Goal: Task Accomplishment & Management: Manage account settings

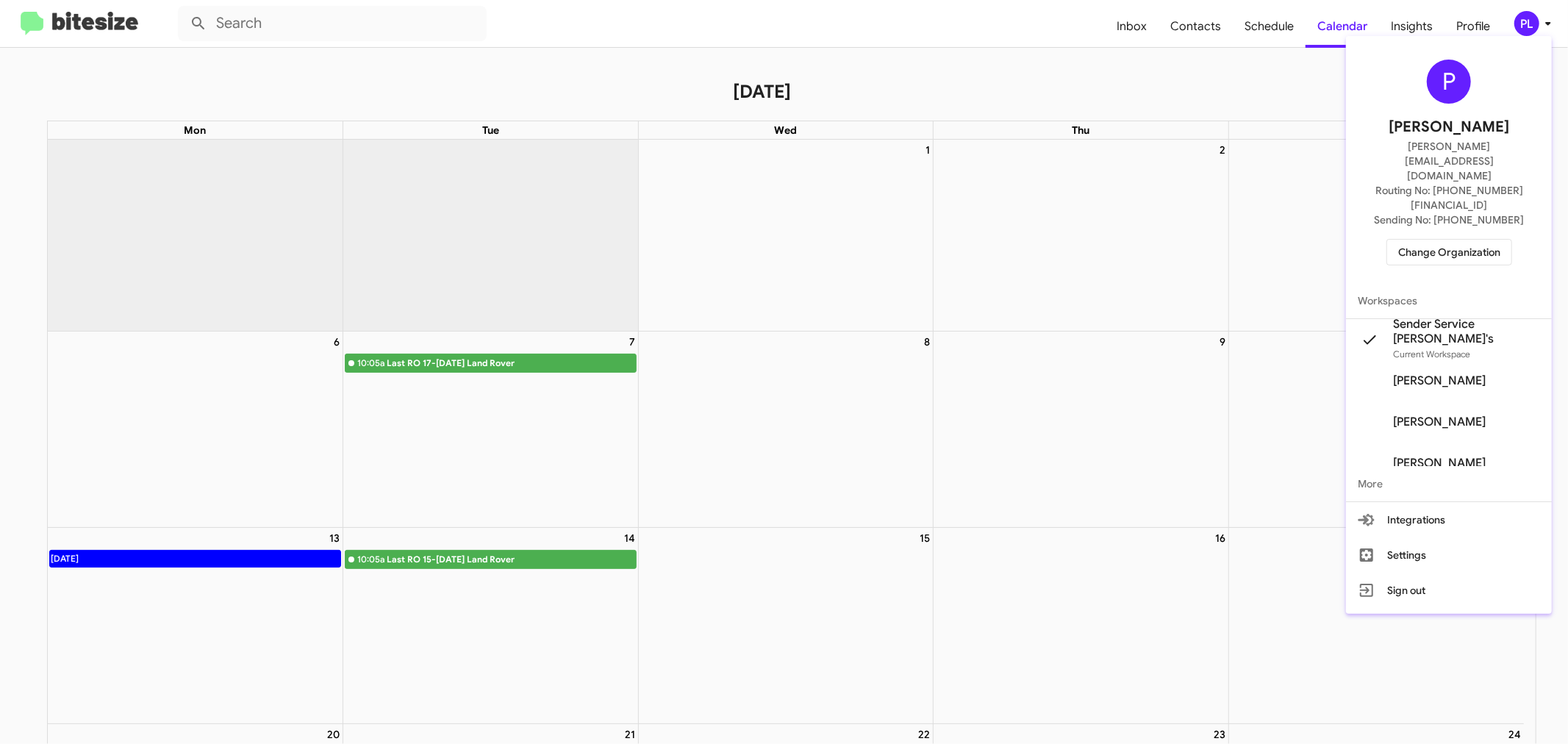
click at [1427, 240] on span "Change Organization" at bounding box center [1449, 252] width 103 height 25
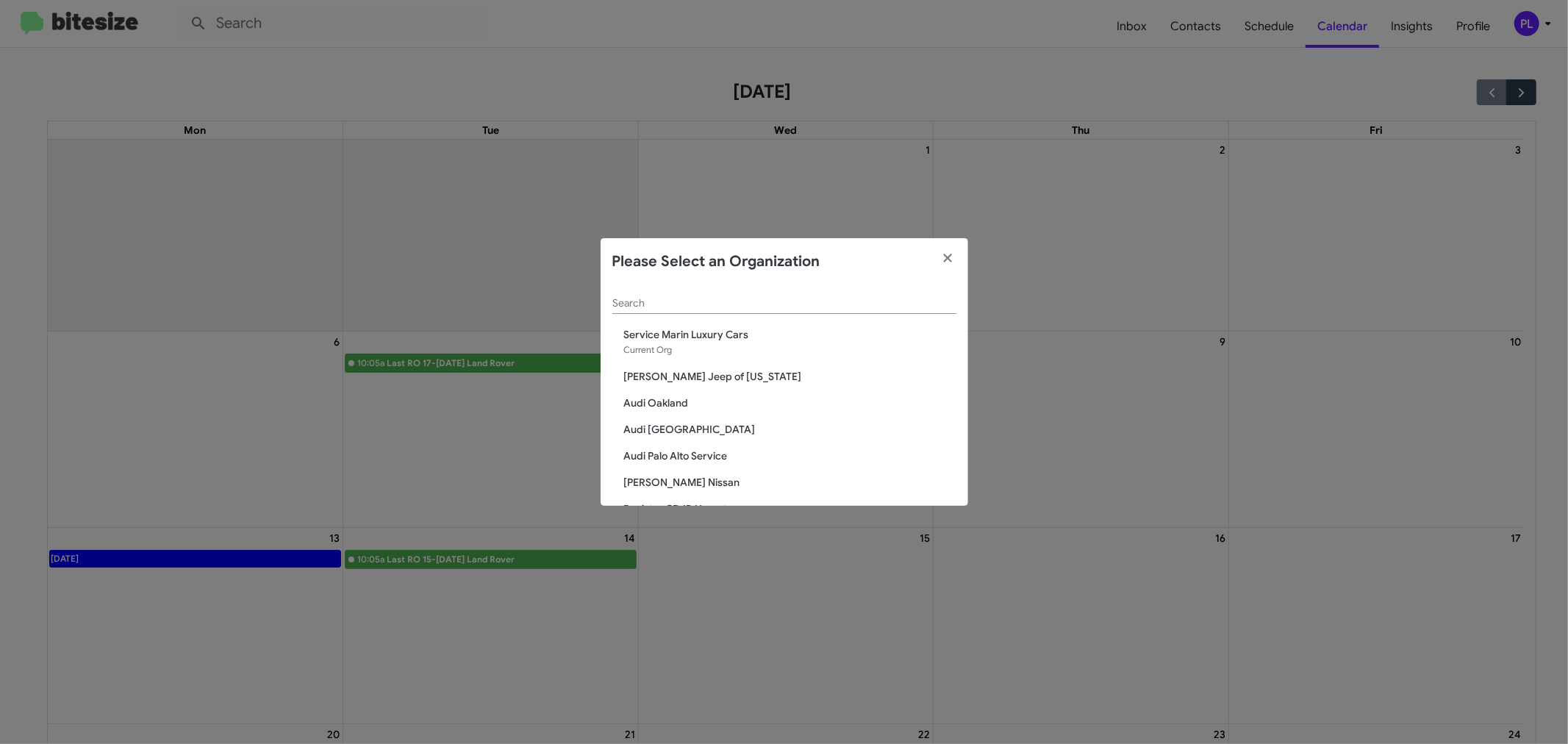
click at [635, 297] on input "Search" at bounding box center [784, 303] width 344 height 12
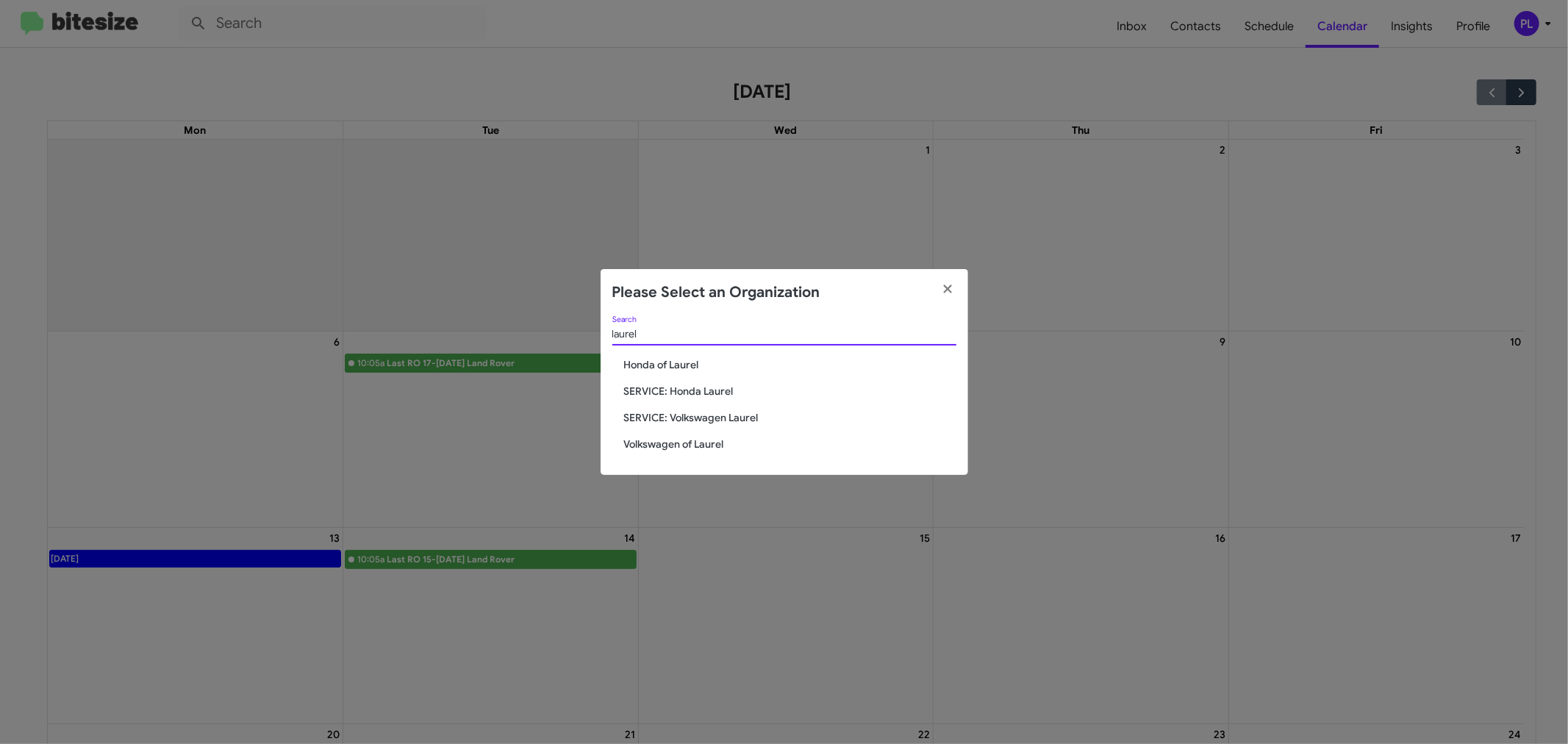
type input "laurel"
click at [670, 448] on span "Volkswagen of Laurel" at bounding box center [790, 444] width 332 height 15
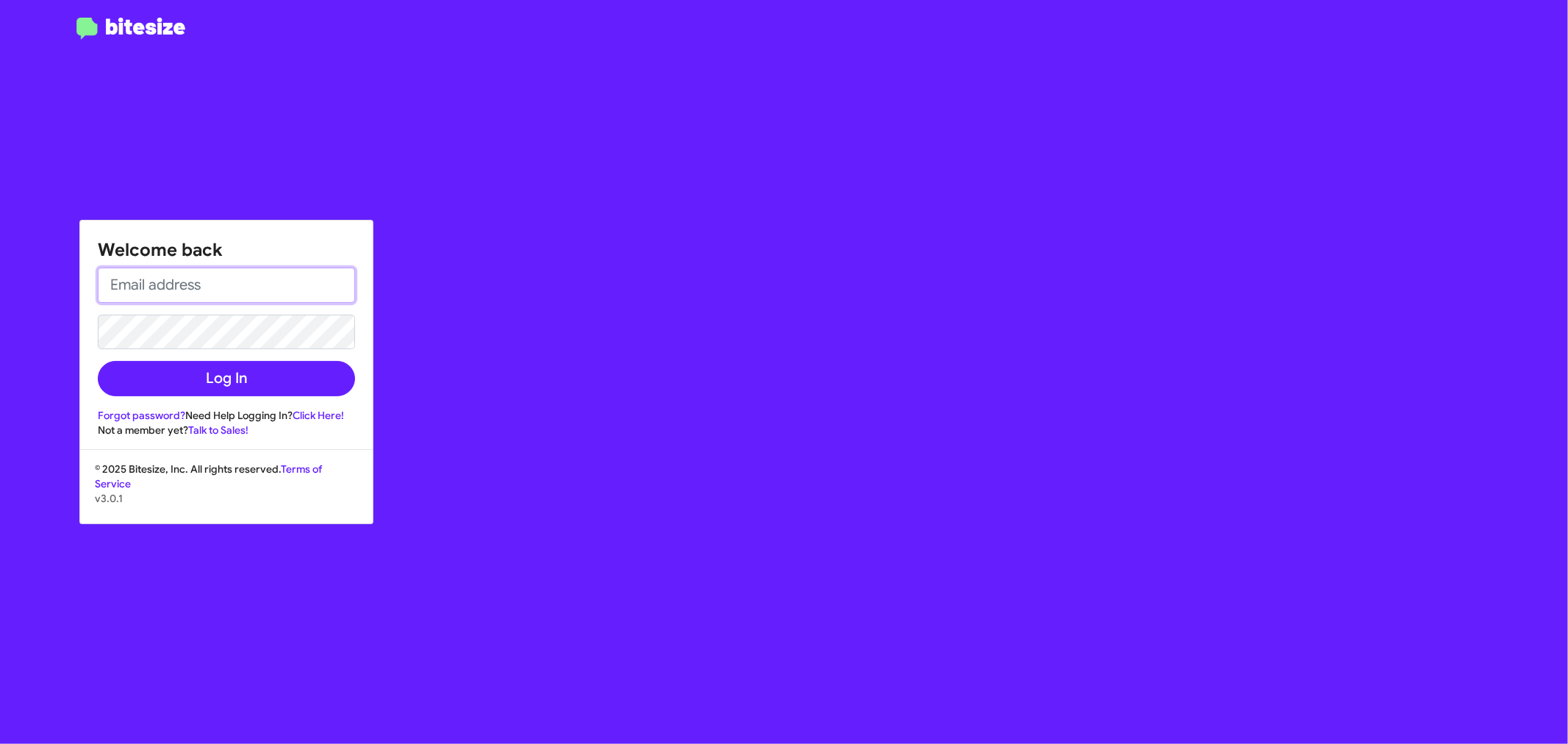
type input "[PERSON_NAME][EMAIL_ADDRESS][DOMAIN_NAME]"
click at [191, 383] on button "Log In" at bounding box center [226, 379] width 257 height 36
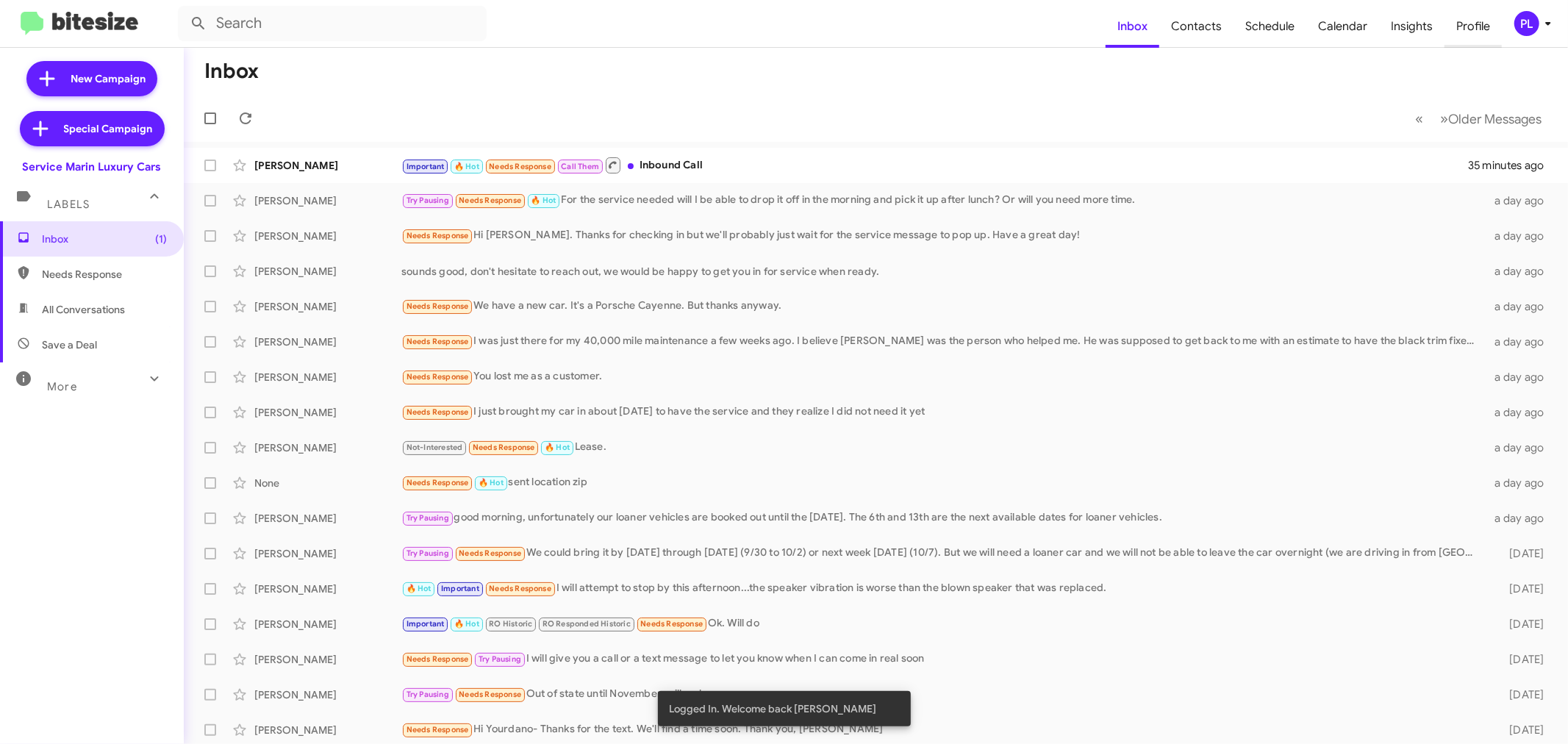
click at [1470, 27] on span "Profile" at bounding box center [1473, 27] width 58 height 43
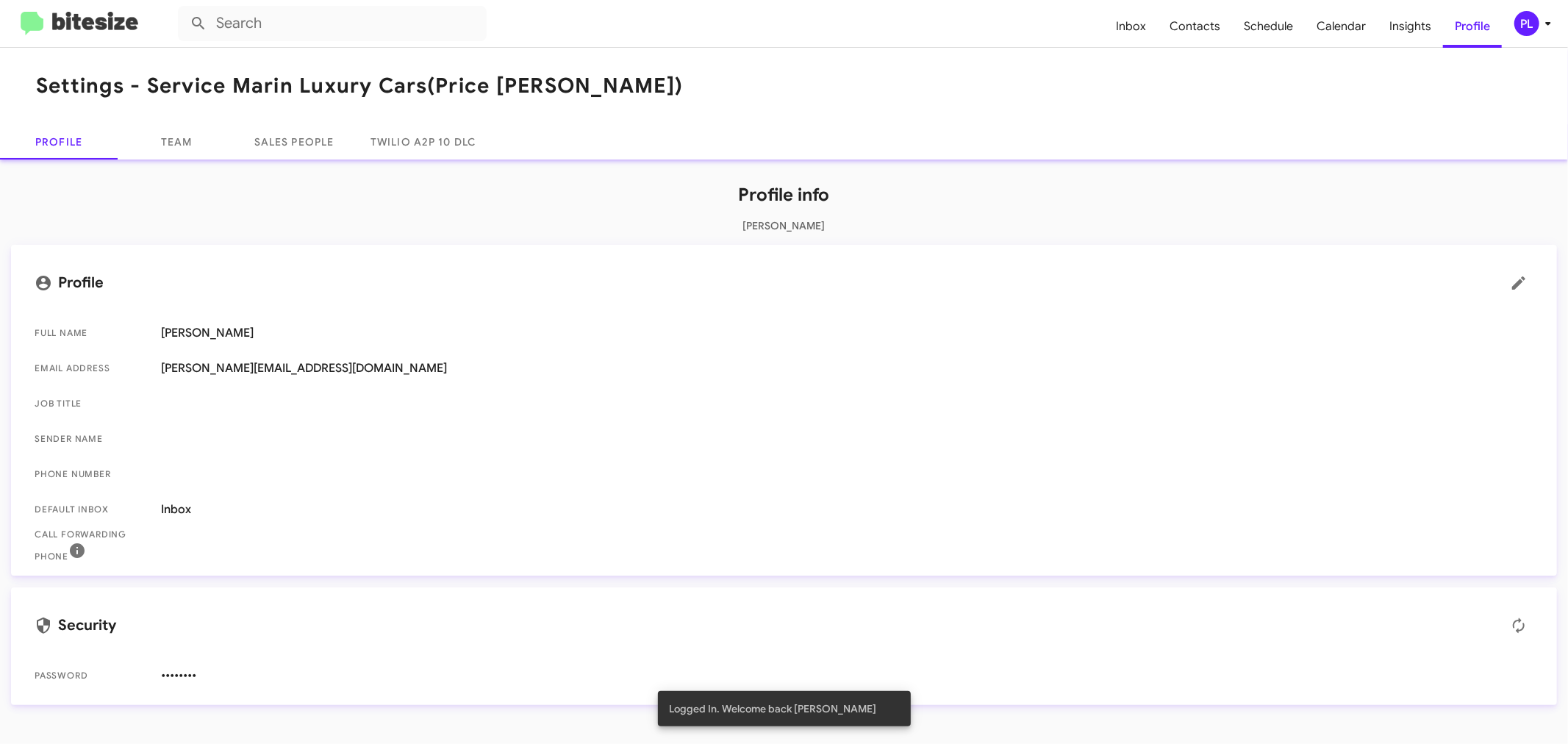
click at [1531, 34] on div "PL" at bounding box center [1527, 24] width 25 height 25
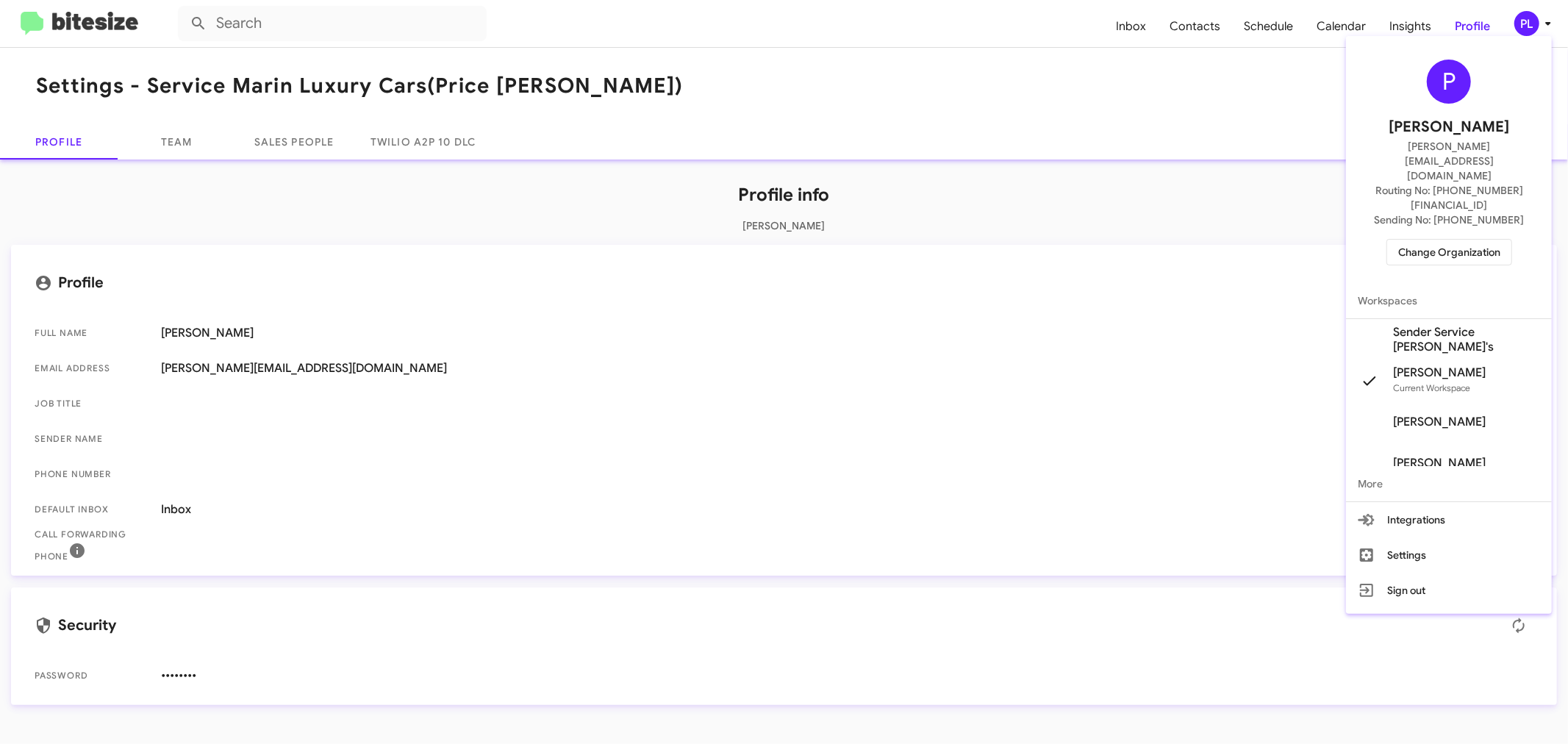
click at [1432, 240] on span "Change Organization" at bounding box center [1449, 252] width 103 height 25
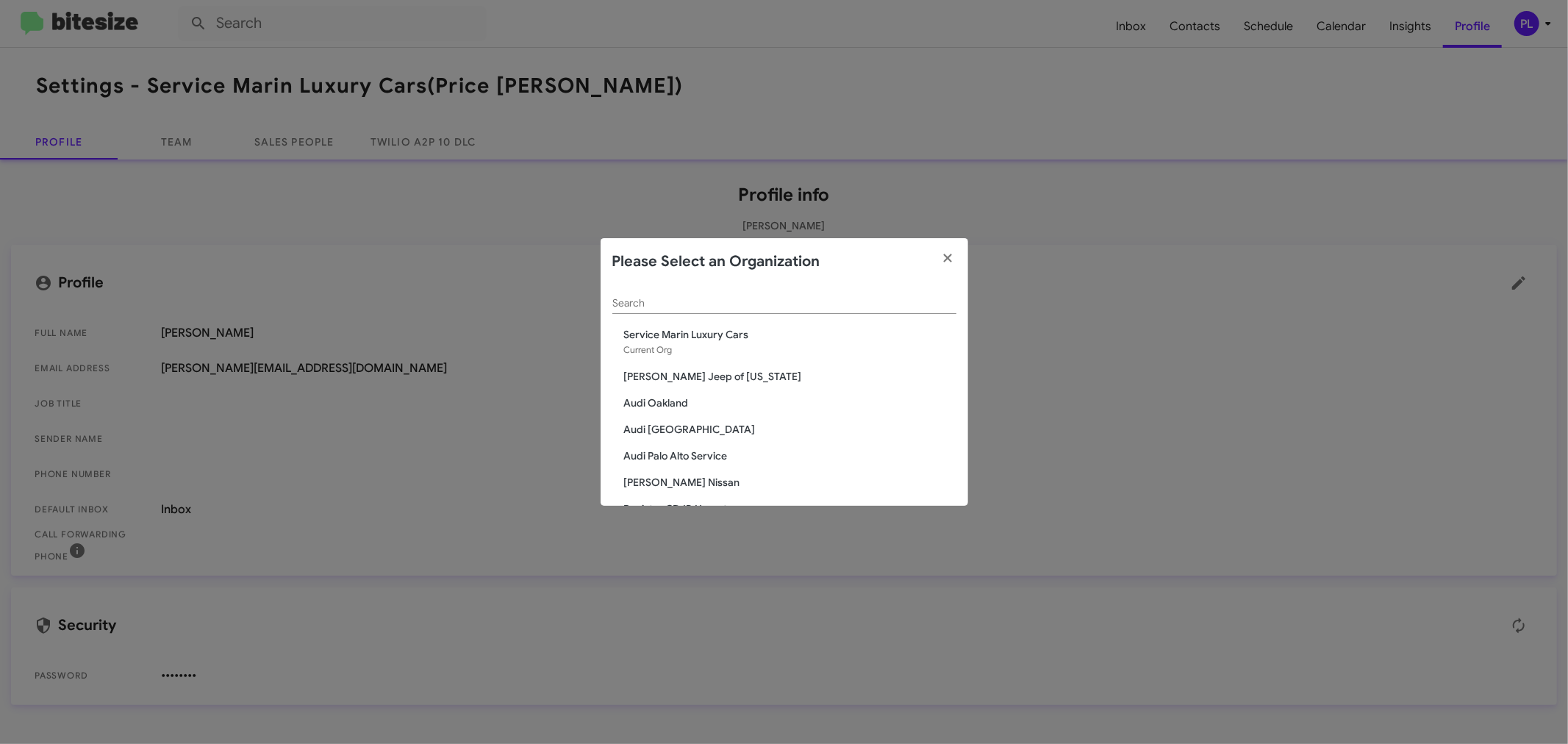
click at [654, 292] on div "Search" at bounding box center [784, 300] width 344 height 28
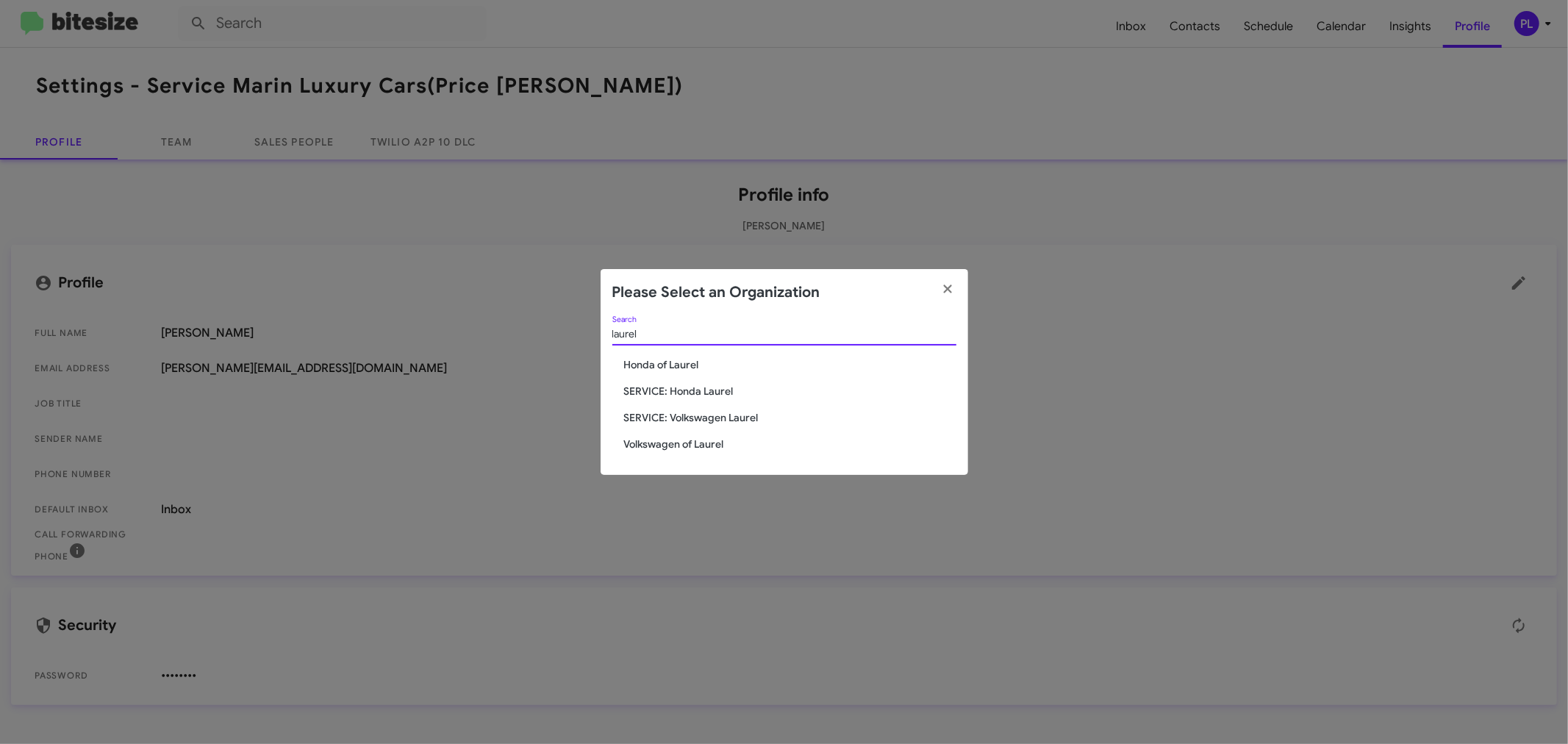
type input "laurel"
click at [684, 444] on span "Volkswagen of Laurel" at bounding box center [790, 444] width 332 height 15
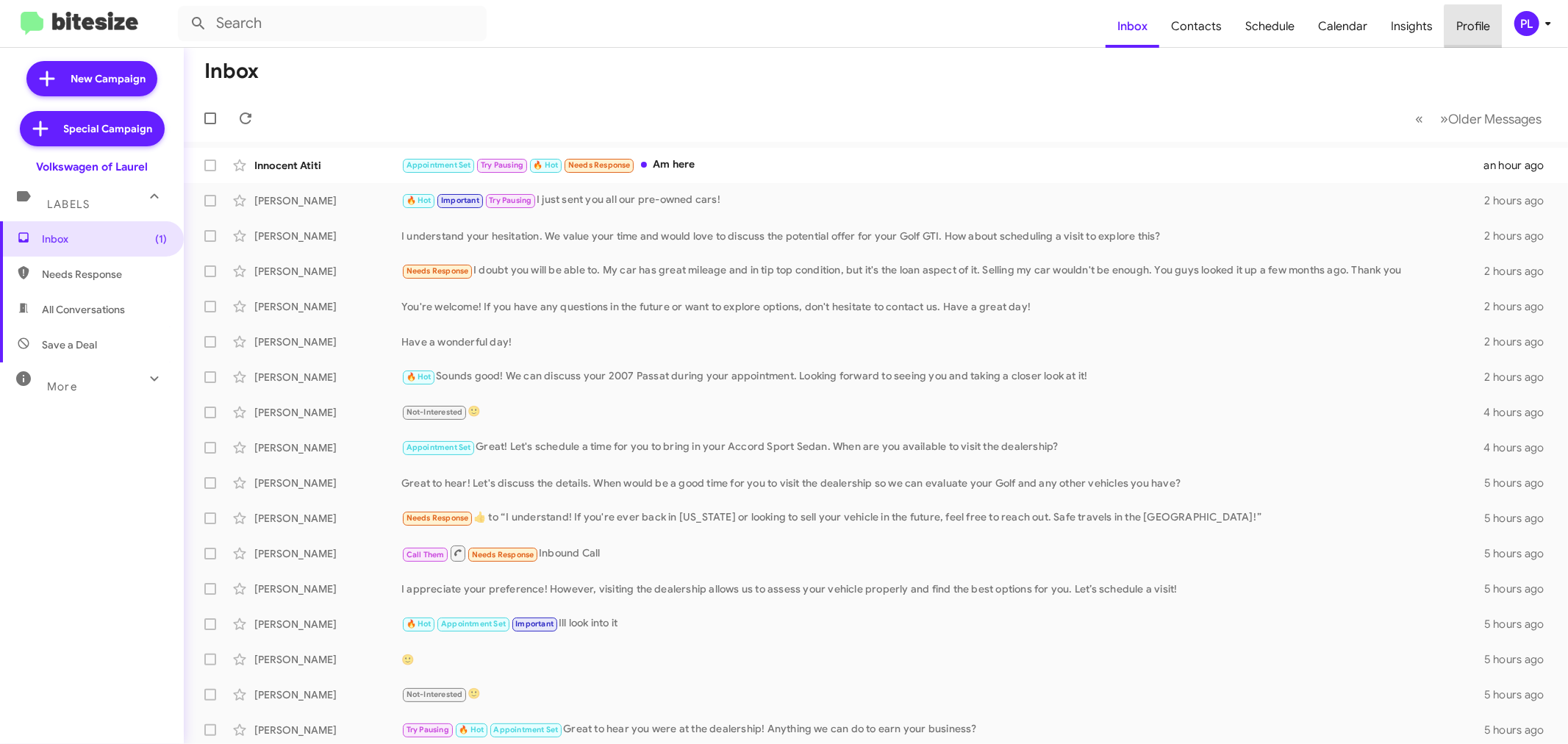
click at [1475, 27] on span "Profile" at bounding box center [1473, 27] width 58 height 43
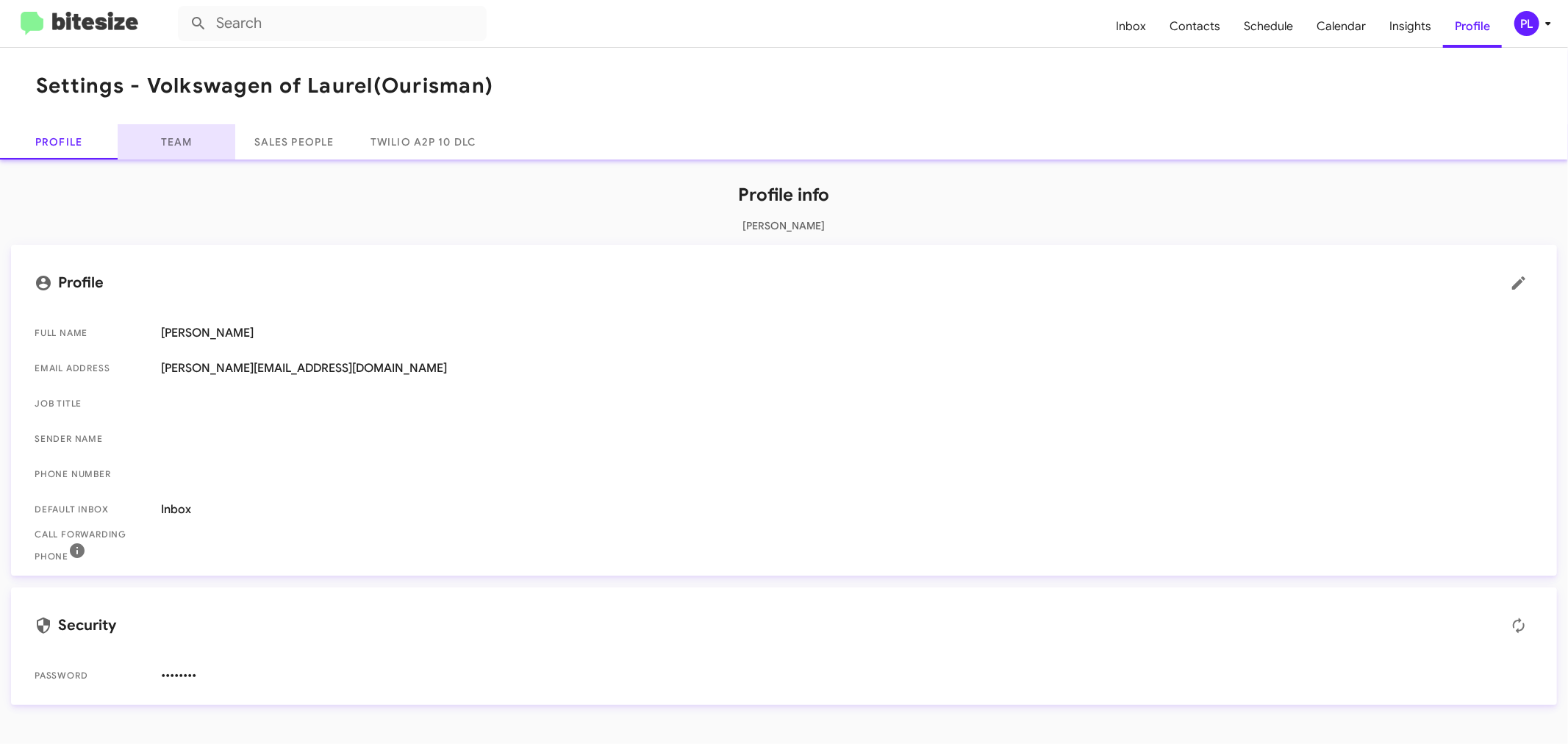
click at [179, 147] on link "Team" at bounding box center [176, 141] width 118 height 36
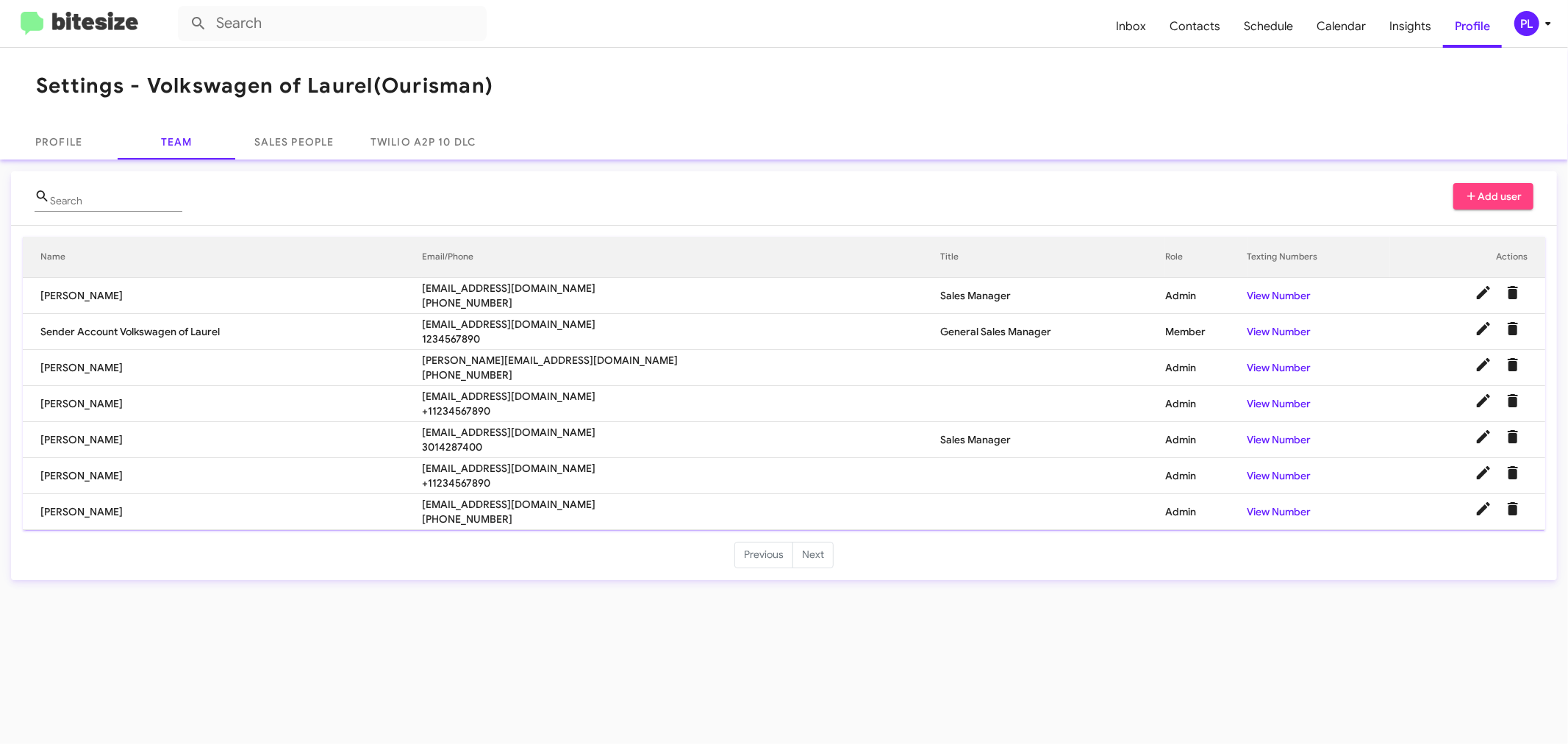
click at [1549, 26] on icon at bounding box center [1547, 24] width 17 height 17
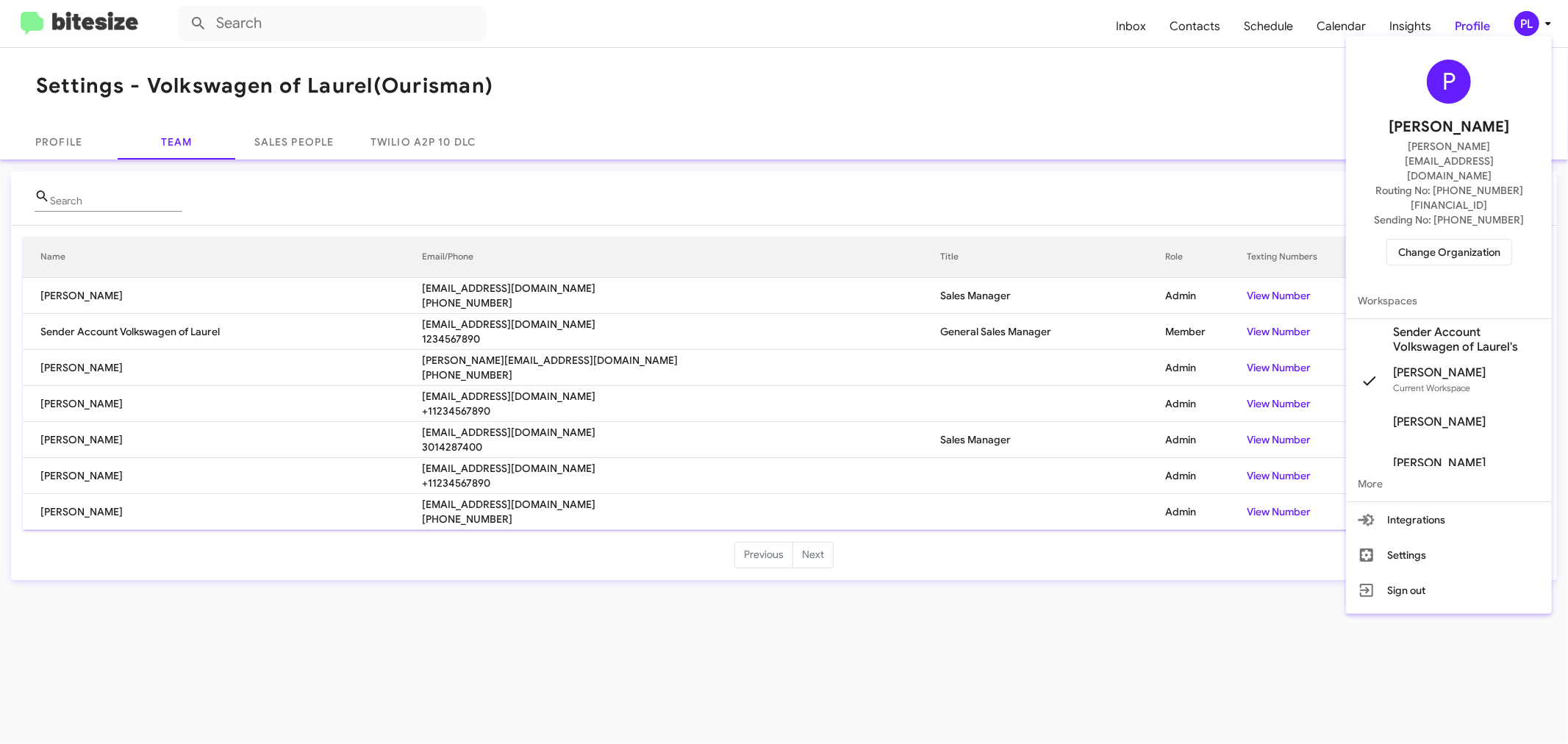
click at [1457, 240] on span "Change Organization" at bounding box center [1449, 252] width 103 height 25
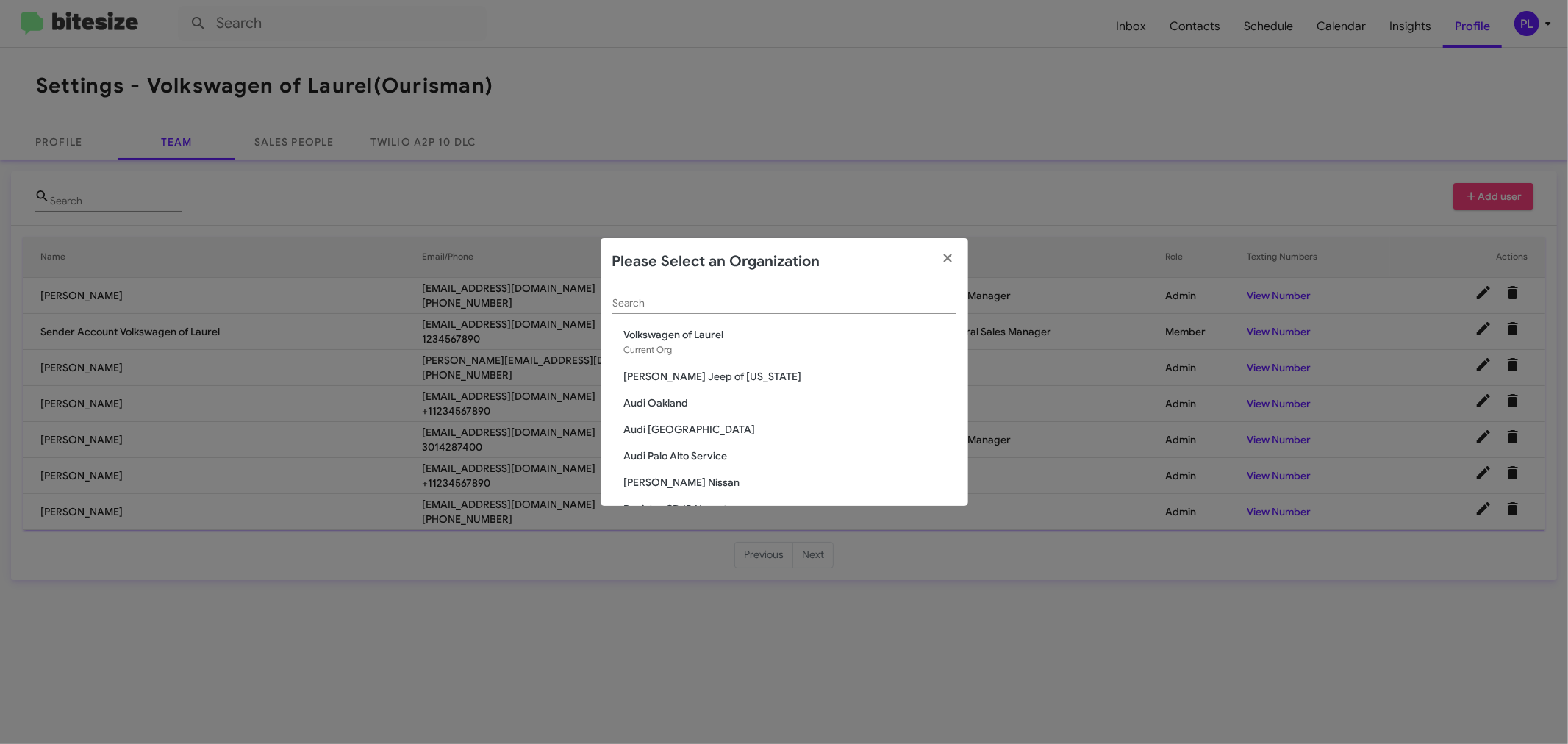
click at [638, 308] on input "Search" at bounding box center [784, 303] width 344 height 12
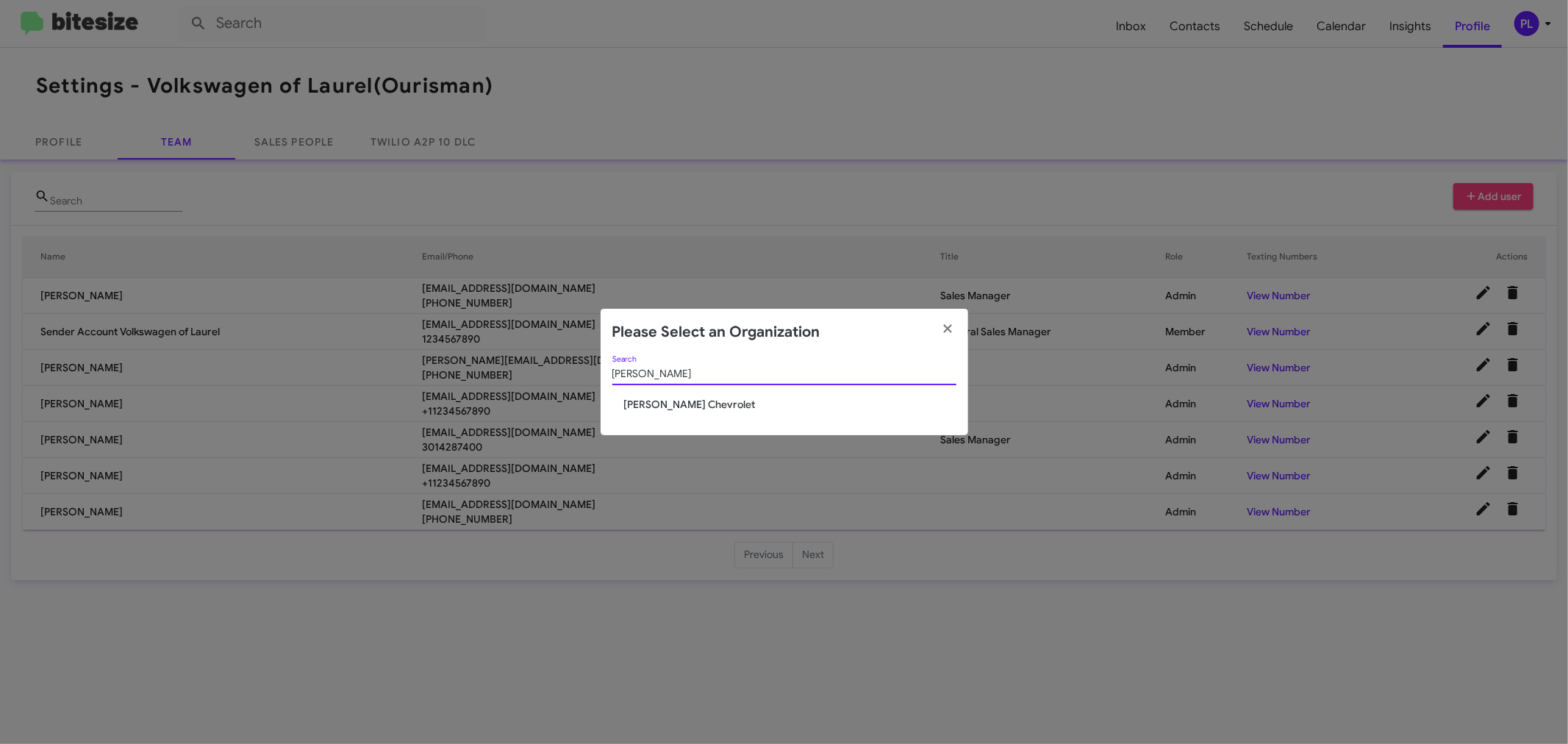
type input "elkin"
click at [689, 406] on span "[PERSON_NAME] Chevrolet" at bounding box center [790, 404] width 332 height 15
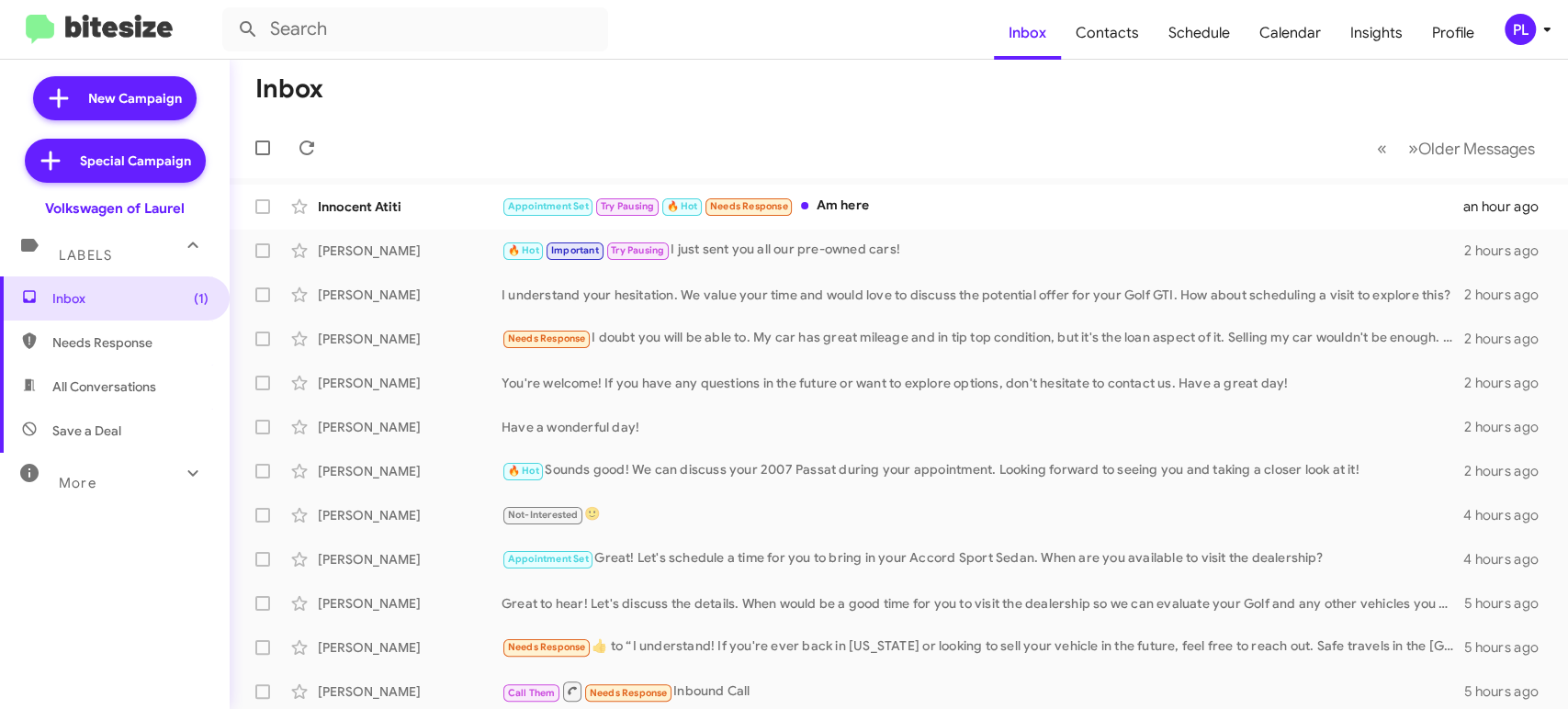
click at [1546, 29] on icon at bounding box center [1545, 30] width 7 height 5
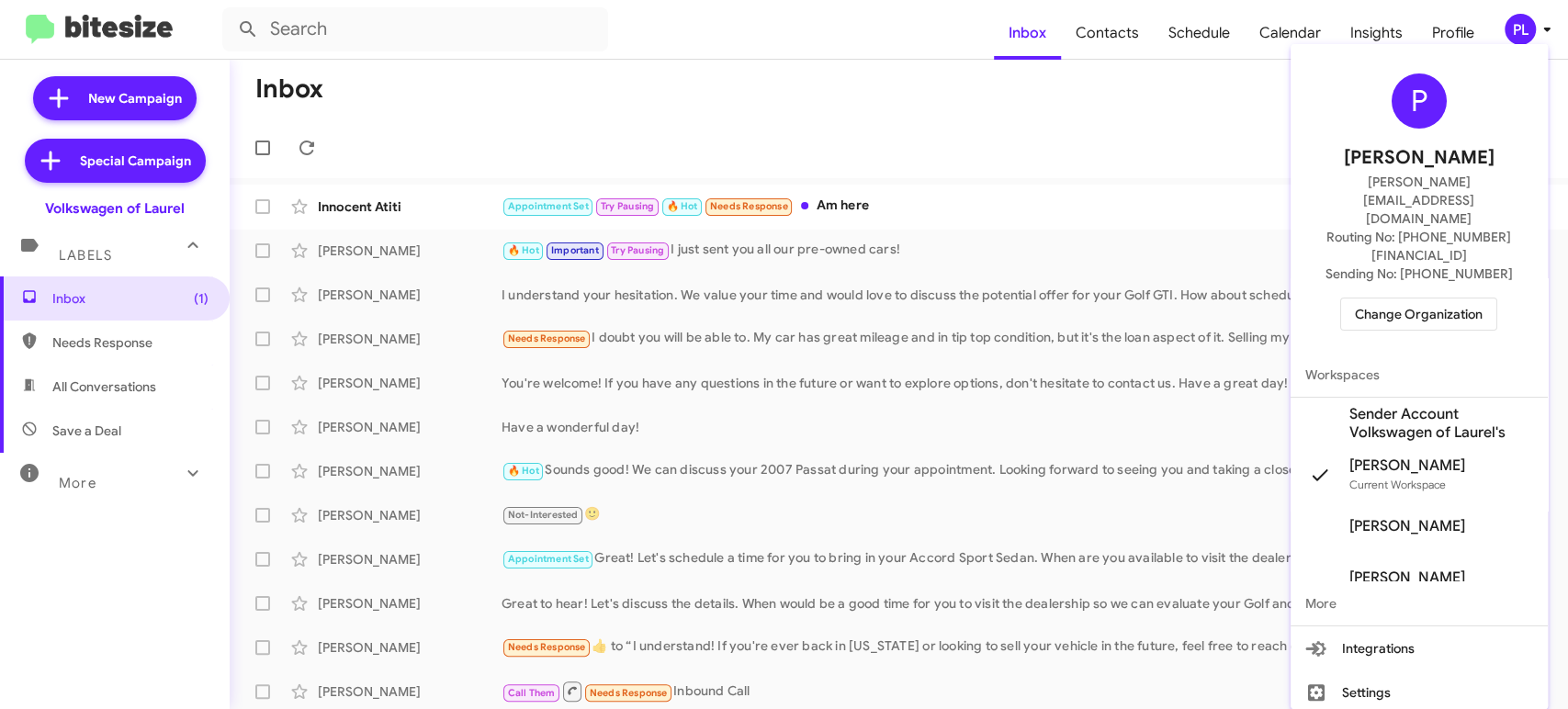
click at [1418, 299] on span "Change Organization" at bounding box center [1418, 315] width 128 height 32
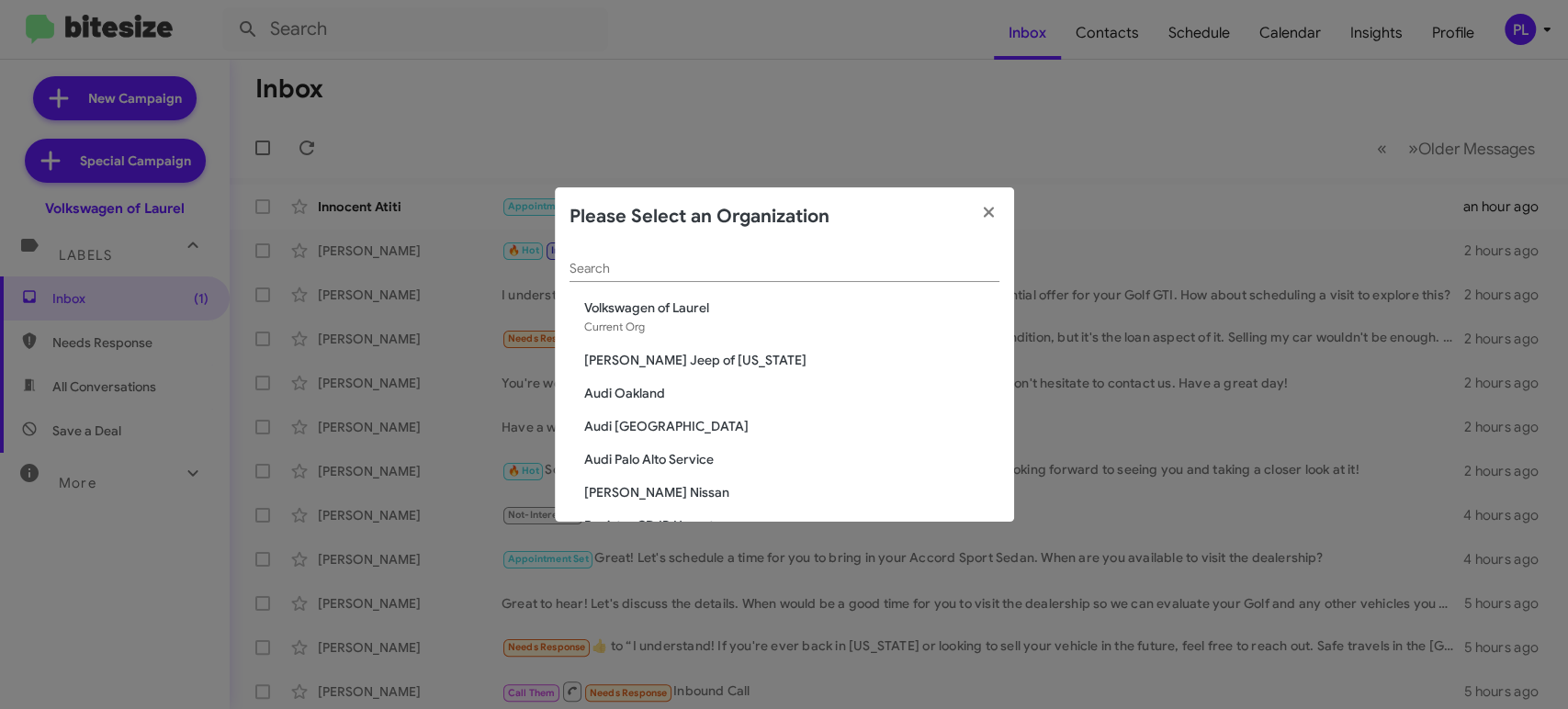
click at [643, 263] on input "Search" at bounding box center [784, 269] width 430 height 15
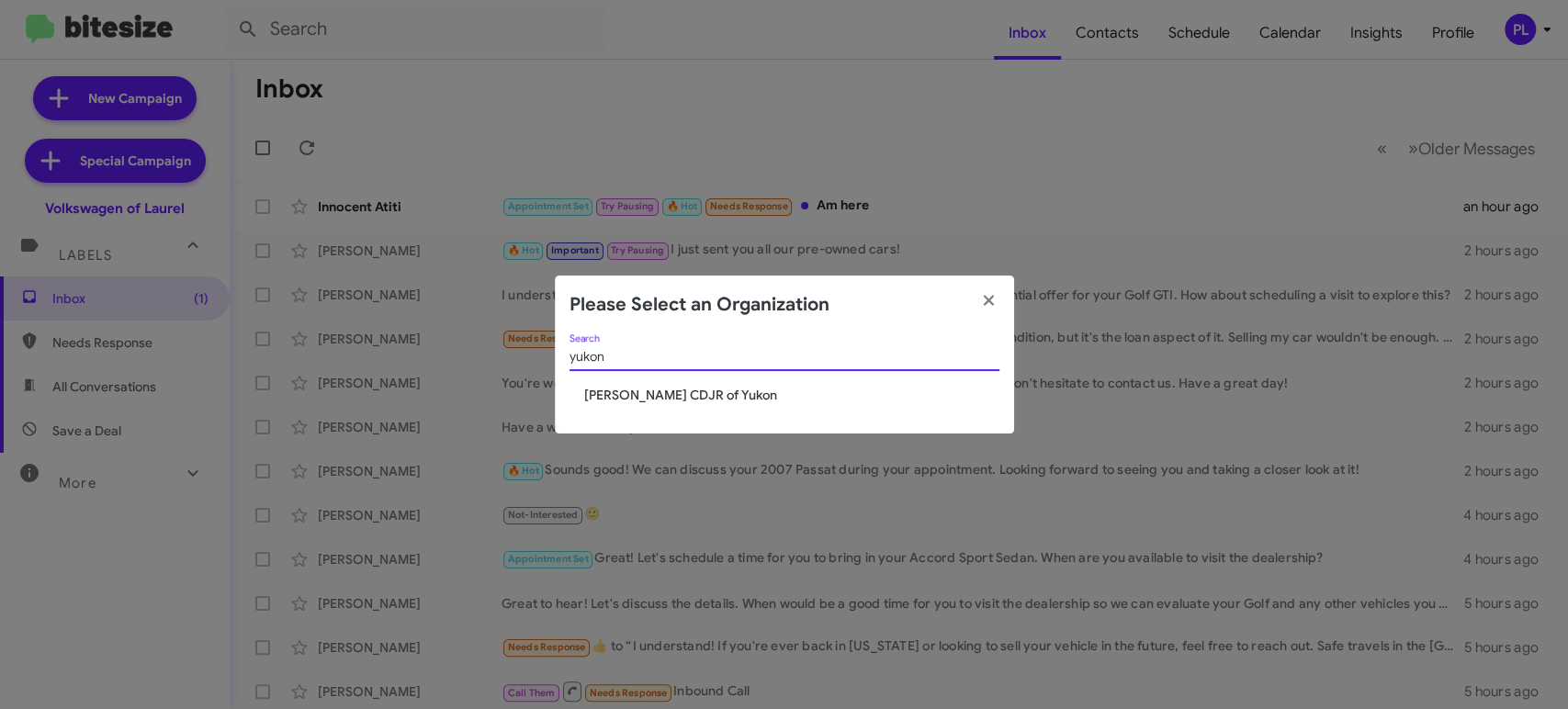
type input "yukon"
click at [654, 401] on span "Joe Cooper CDJR of Yukon" at bounding box center [791, 394] width 415 height 19
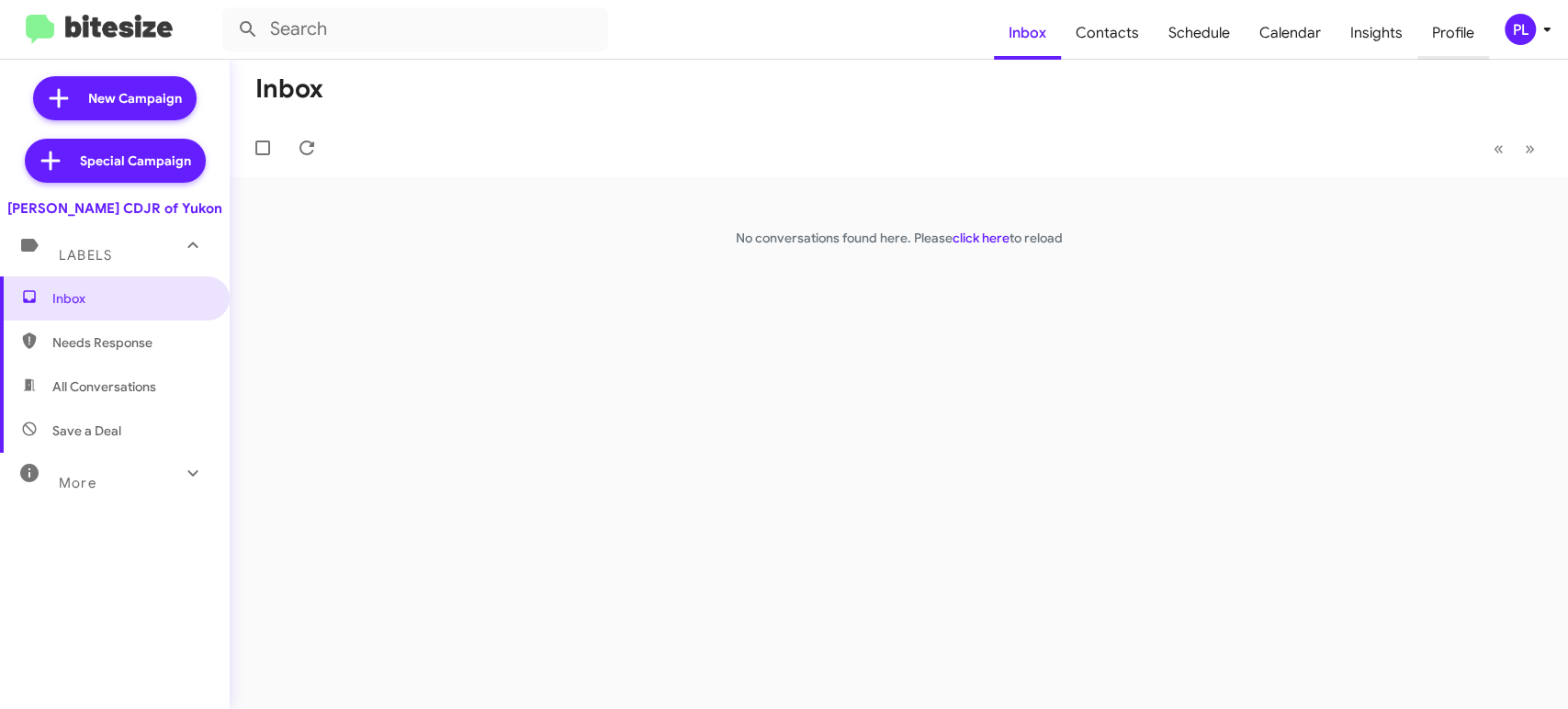
click at [1460, 35] on span "Profile" at bounding box center [1453, 34] width 72 height 53
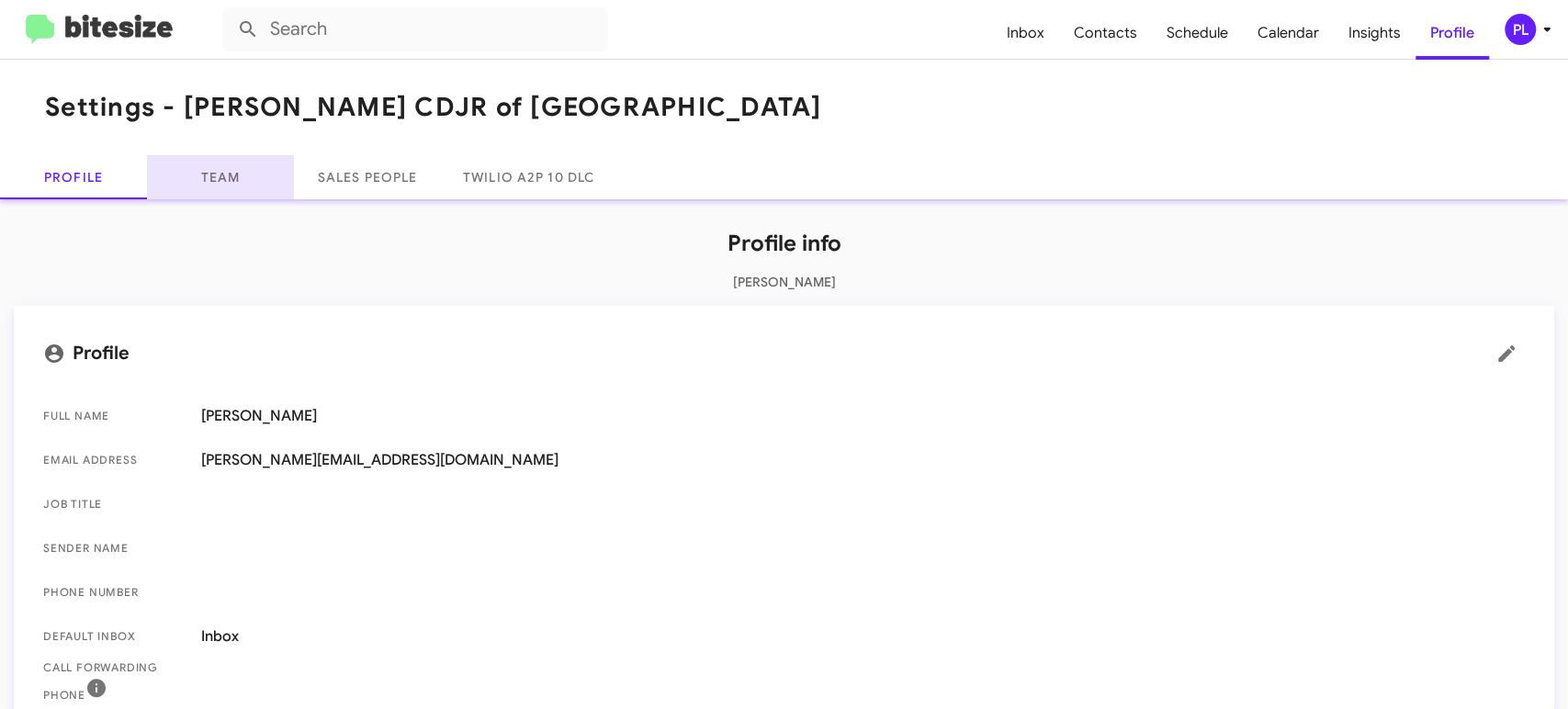
click at [231, 181] on link "Team" at bounding box center [220, 177] width 147 height 44
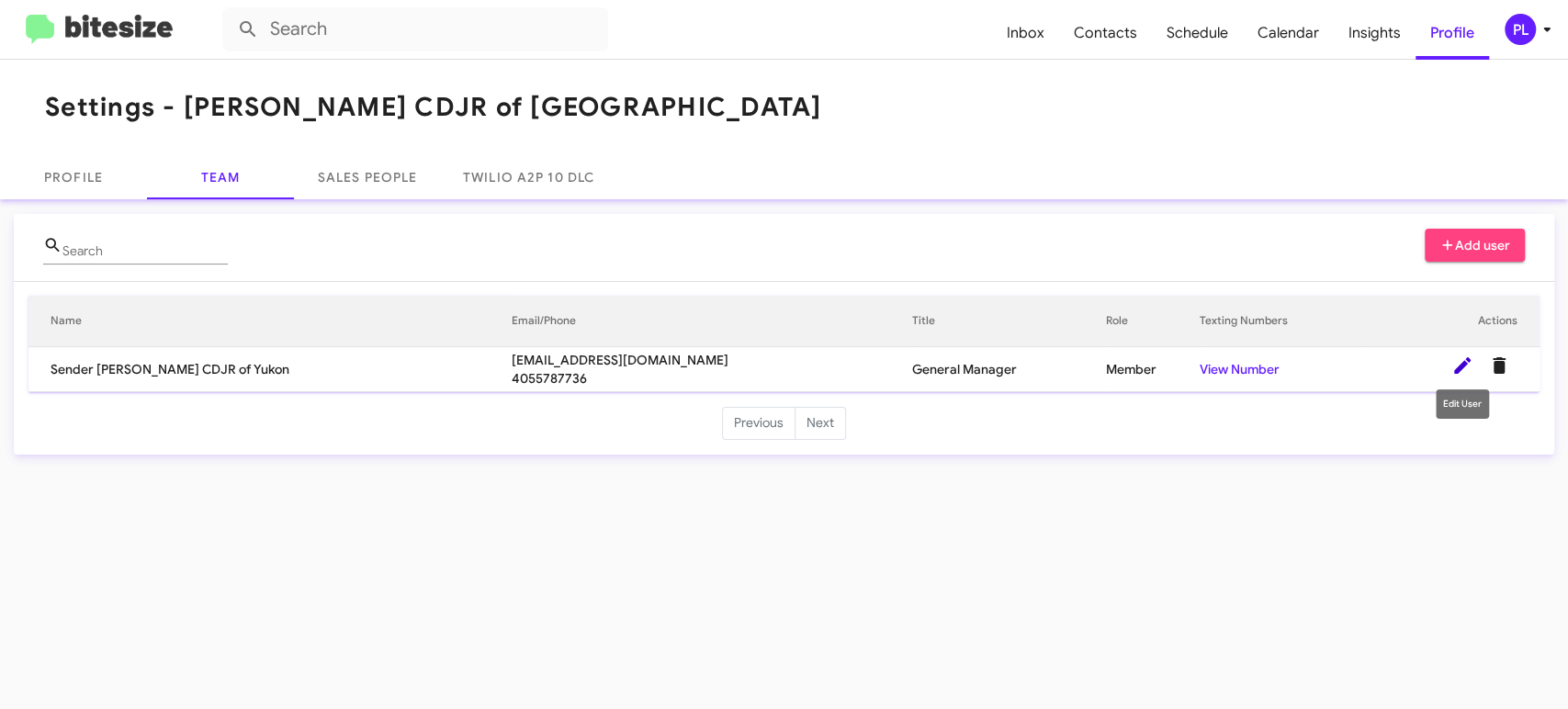
click at [1457, 367] on icon at bounding box center [1462, 365] width 17 height 17
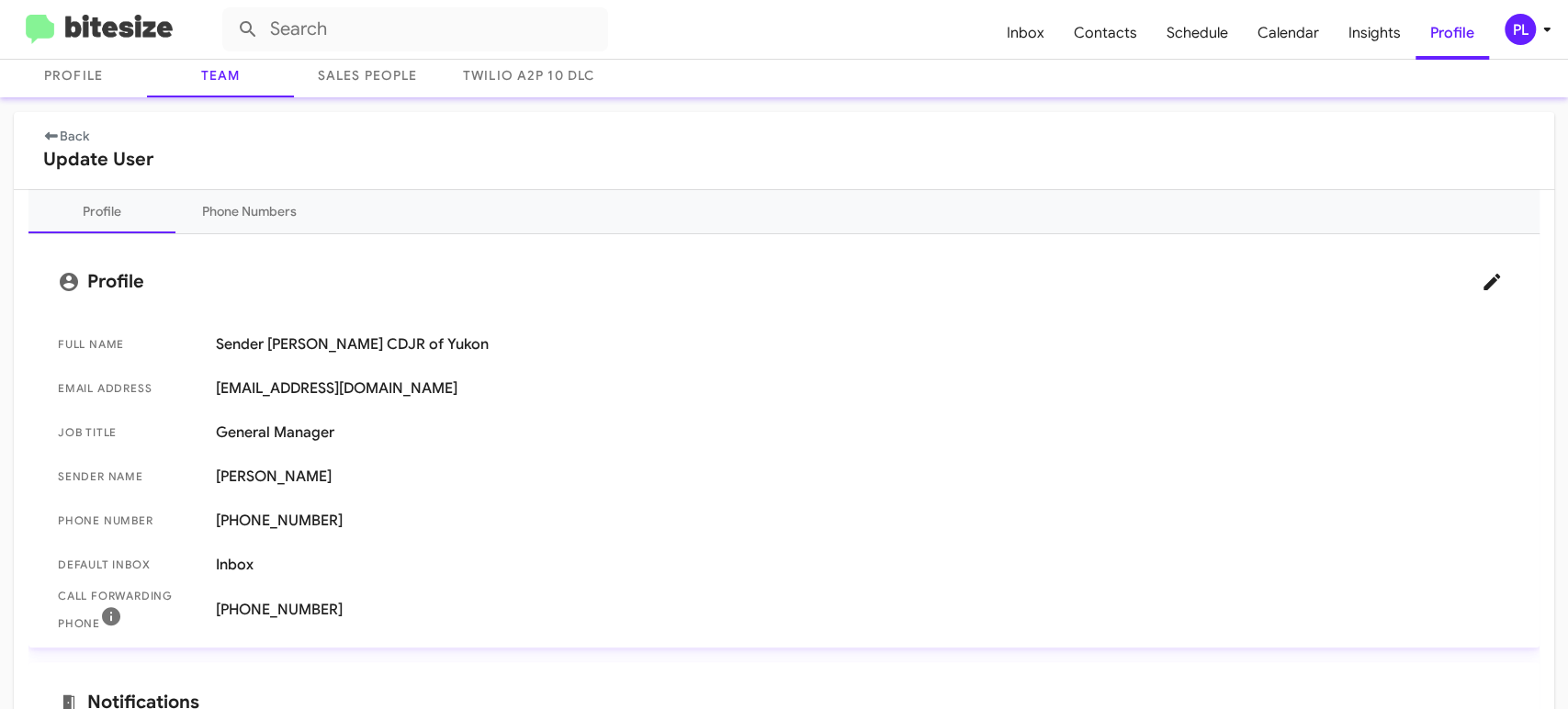
scroll to position [204, 0]
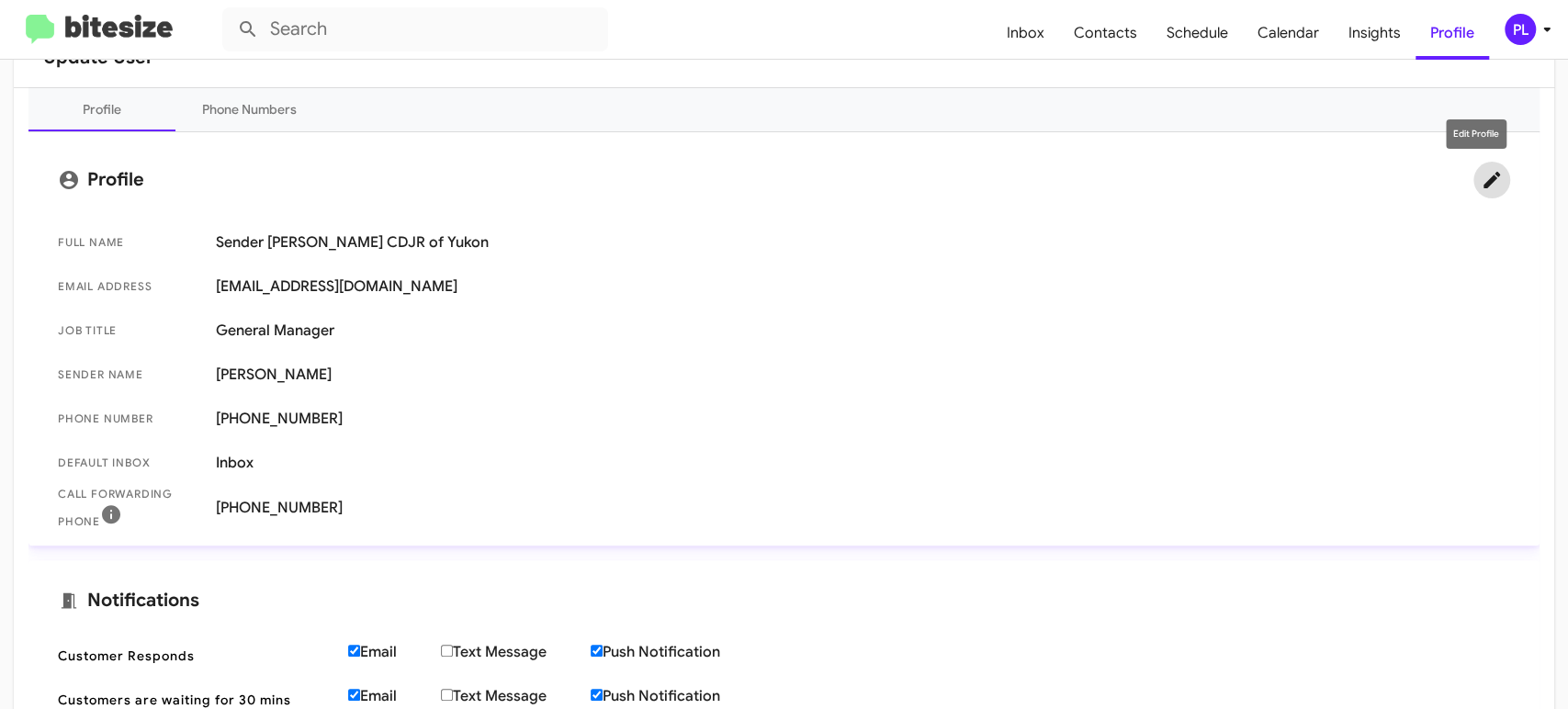
click at [1480, 177] on icon at bounding box center [1491, 179] width 22 height 22
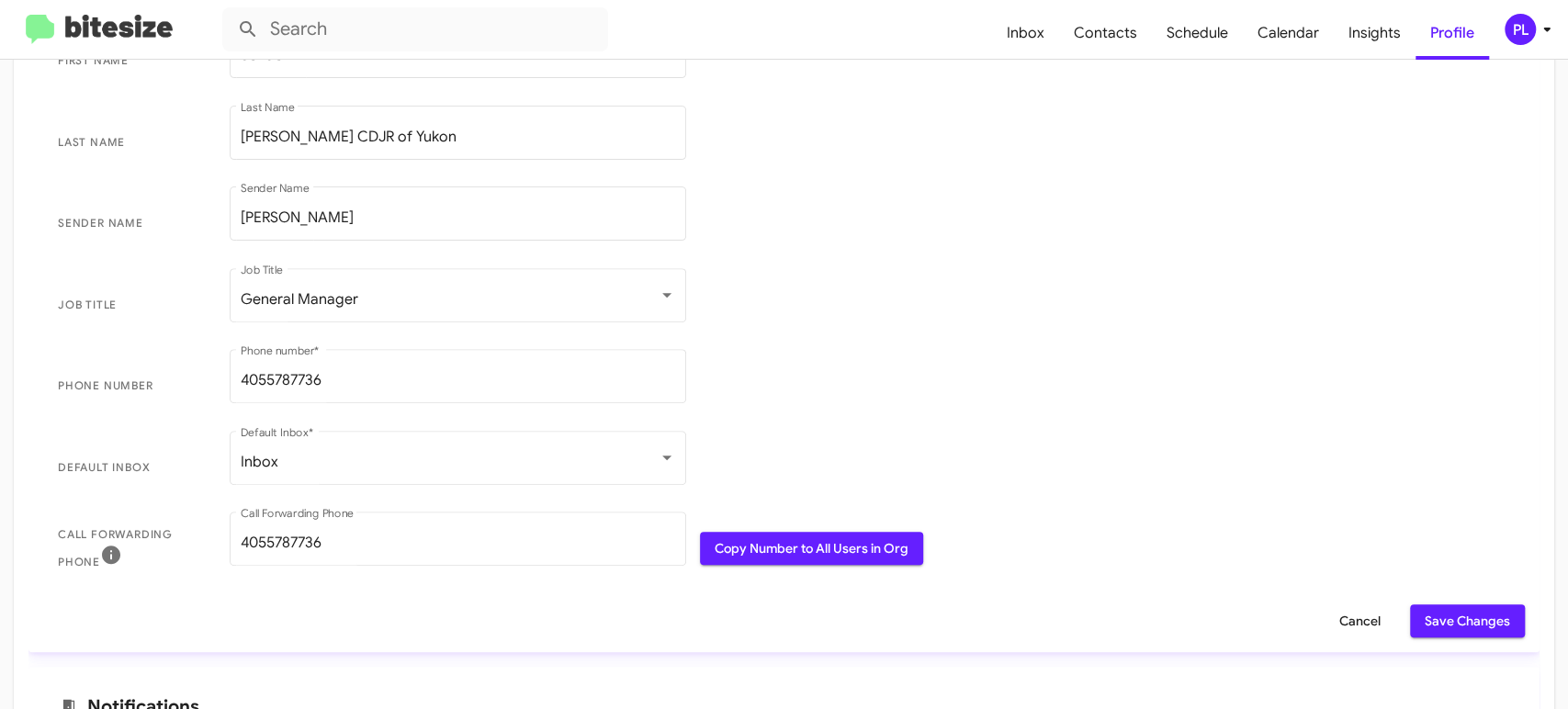
scroll to position [408, 0]
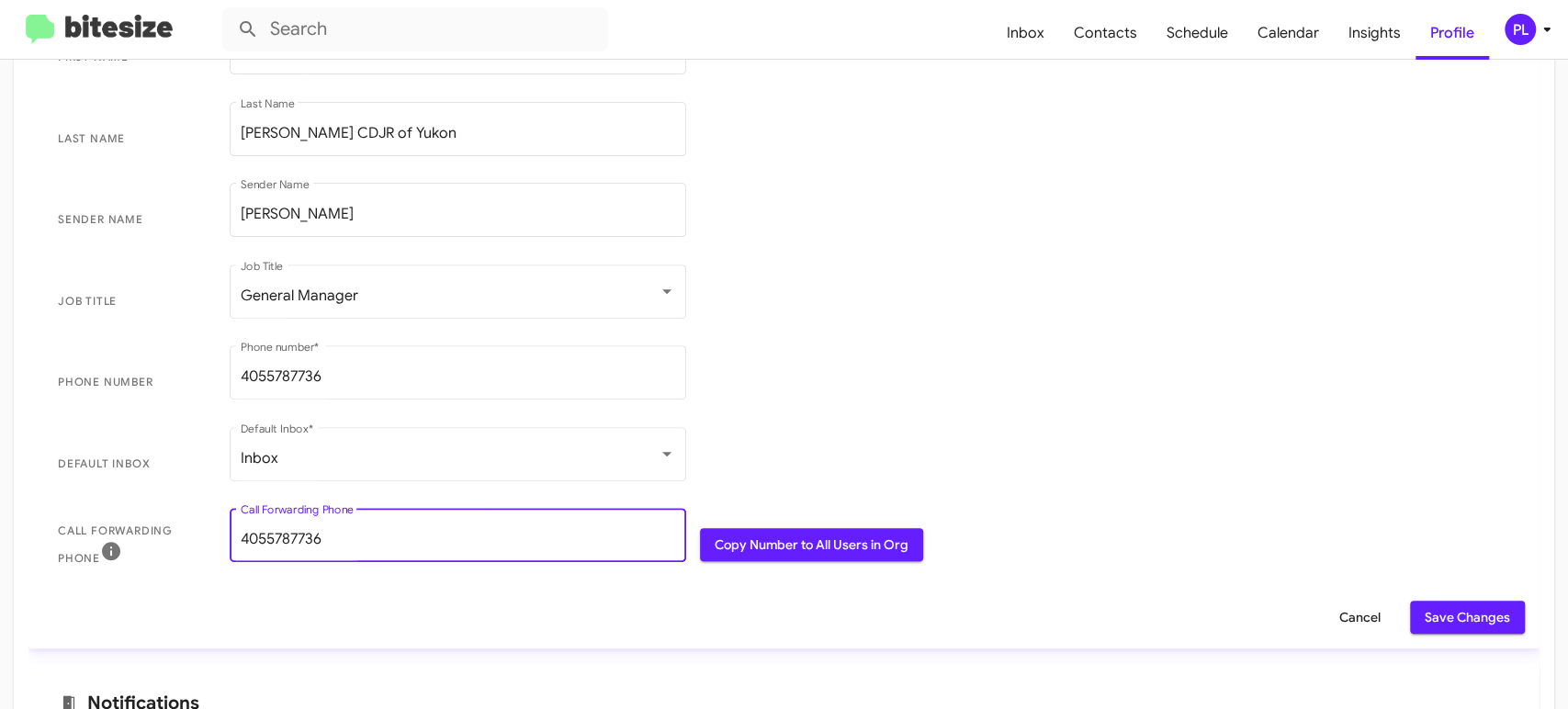
drag, startPoint x: 339, startPoint y: 542, endPoint x: 129, endPoint y: 540, distance: 210.0
click at [129, 540] on span "Call Forwarding Phone 4055787736 Call Forwarding Phone Copy Number to All Users…" at bounding box center [784, 545] width 1481 height 82
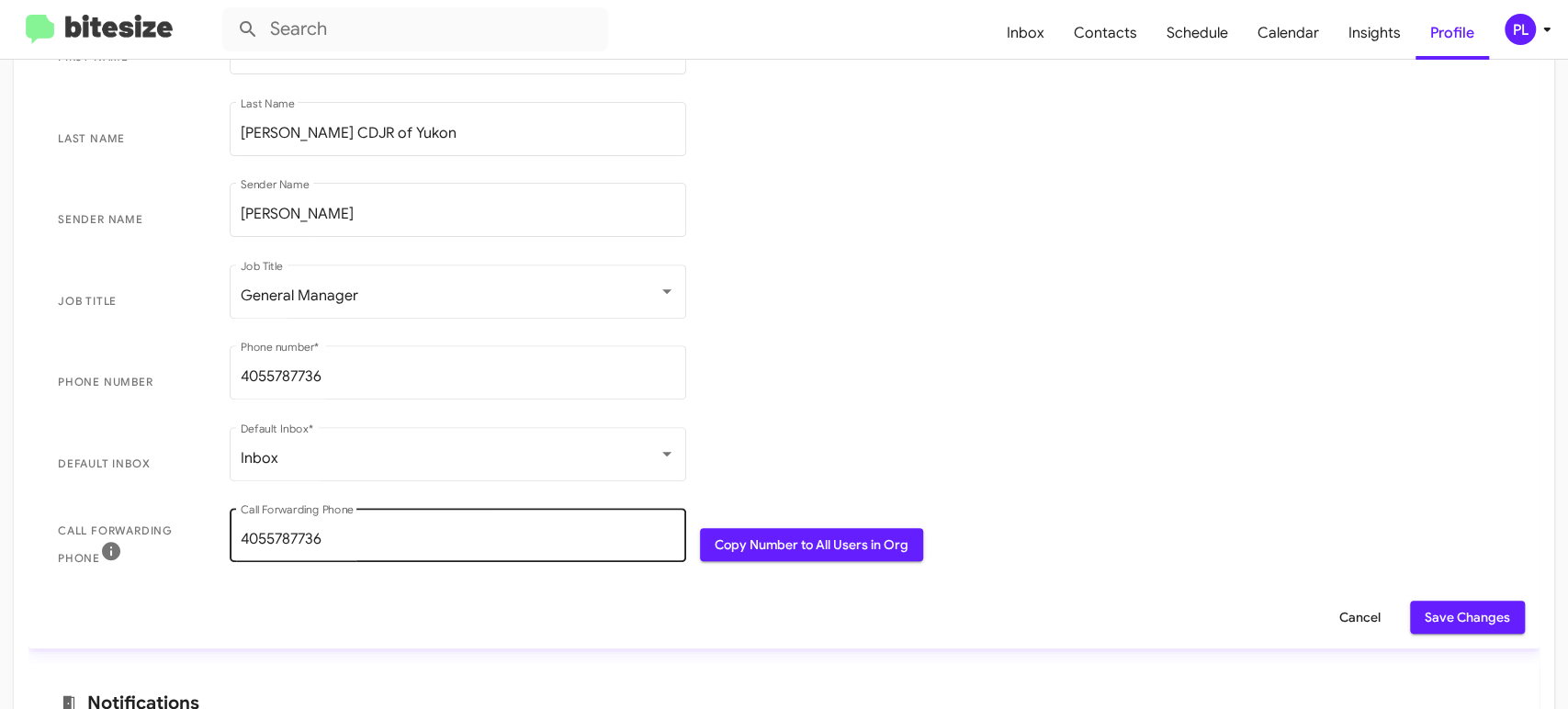
click at [360, 534] on input "4055787736" at bounding box center [457, 539] width 435 height 17
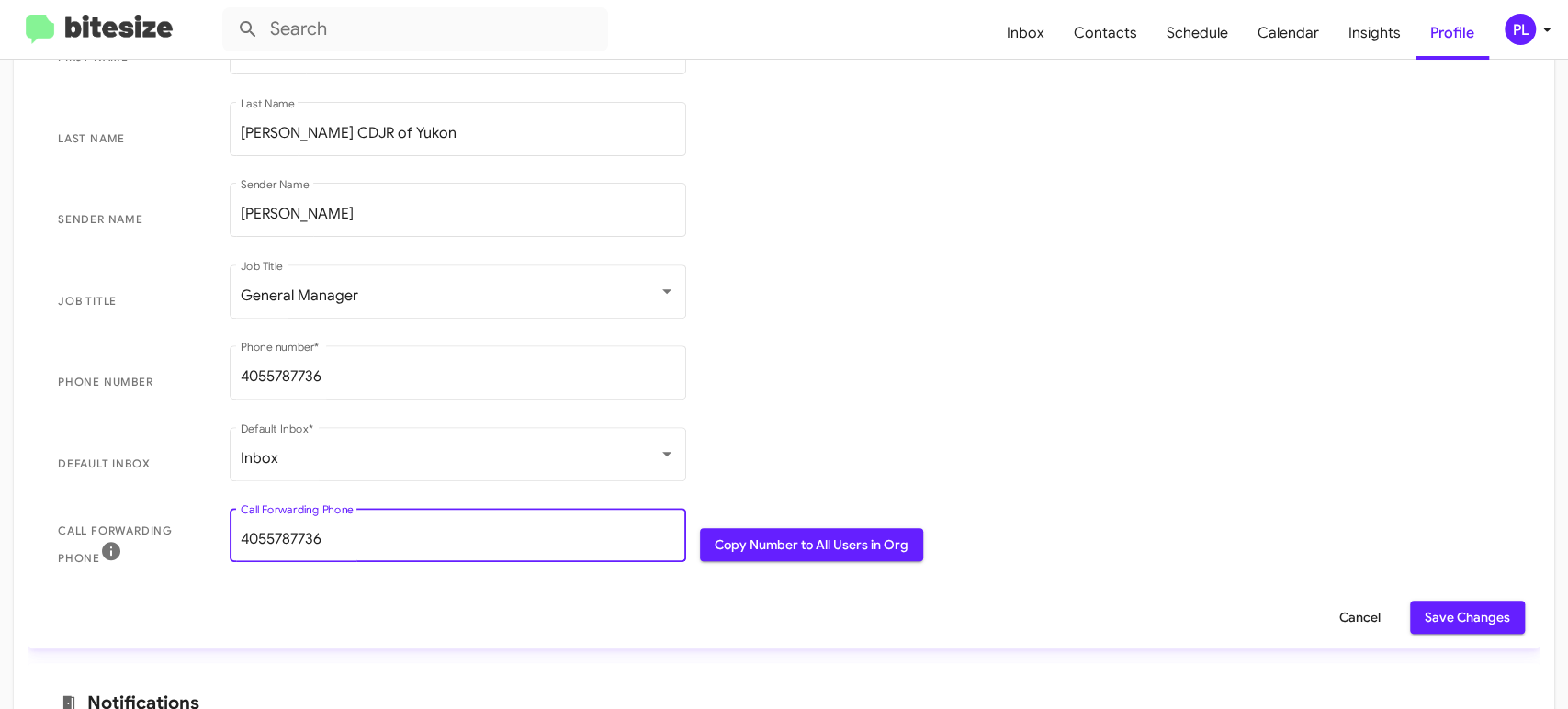
drag, startPoint x: 398, startPoint y: 538, endPoint x: 166, endPoint y: 533, distance: 232.1
click at [166, 533] on span "Call Forwarding Phone 4055787736 Call Forwarding Phone Copy Number to All Users…" at bounding box center [784, 545] width 1481 height 82
paste input "265 1481"
click at [273, 536] on input "405 265 1481" at bounding box center [457, 539] width 435 height 17
type input "4052651481"
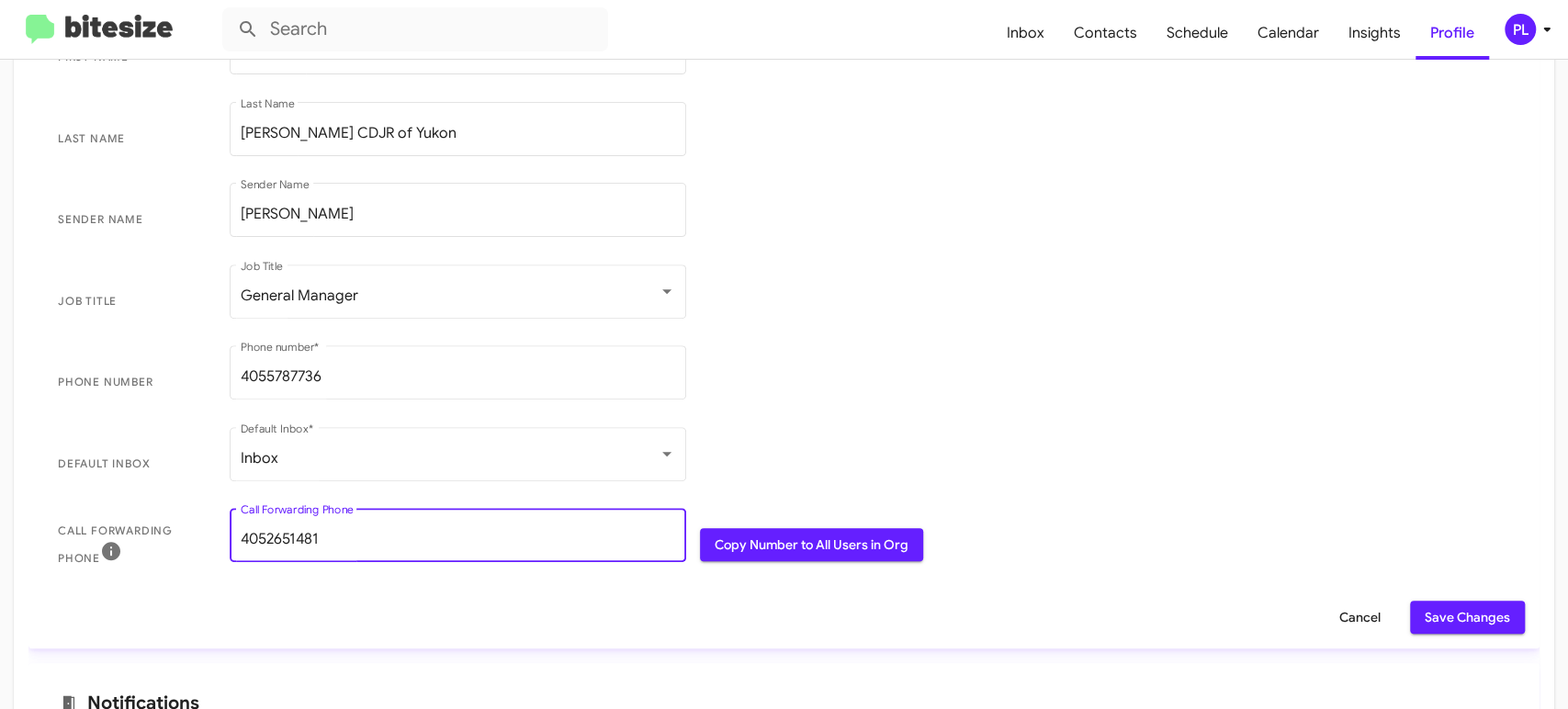
click at [1468, 617] on span "Save Changes" at bounding box center [1466, 617] width 86 height 34
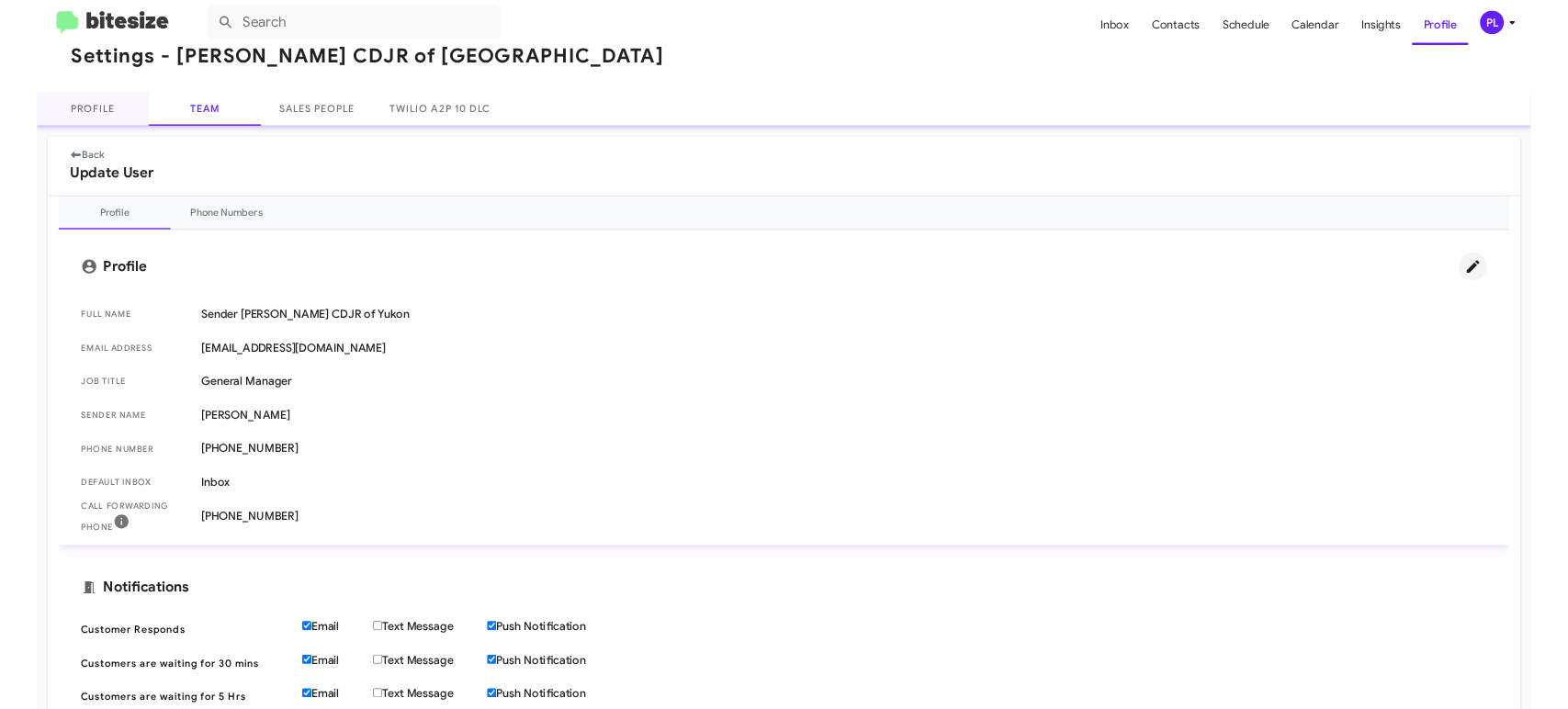
scroll to position [0, 0]
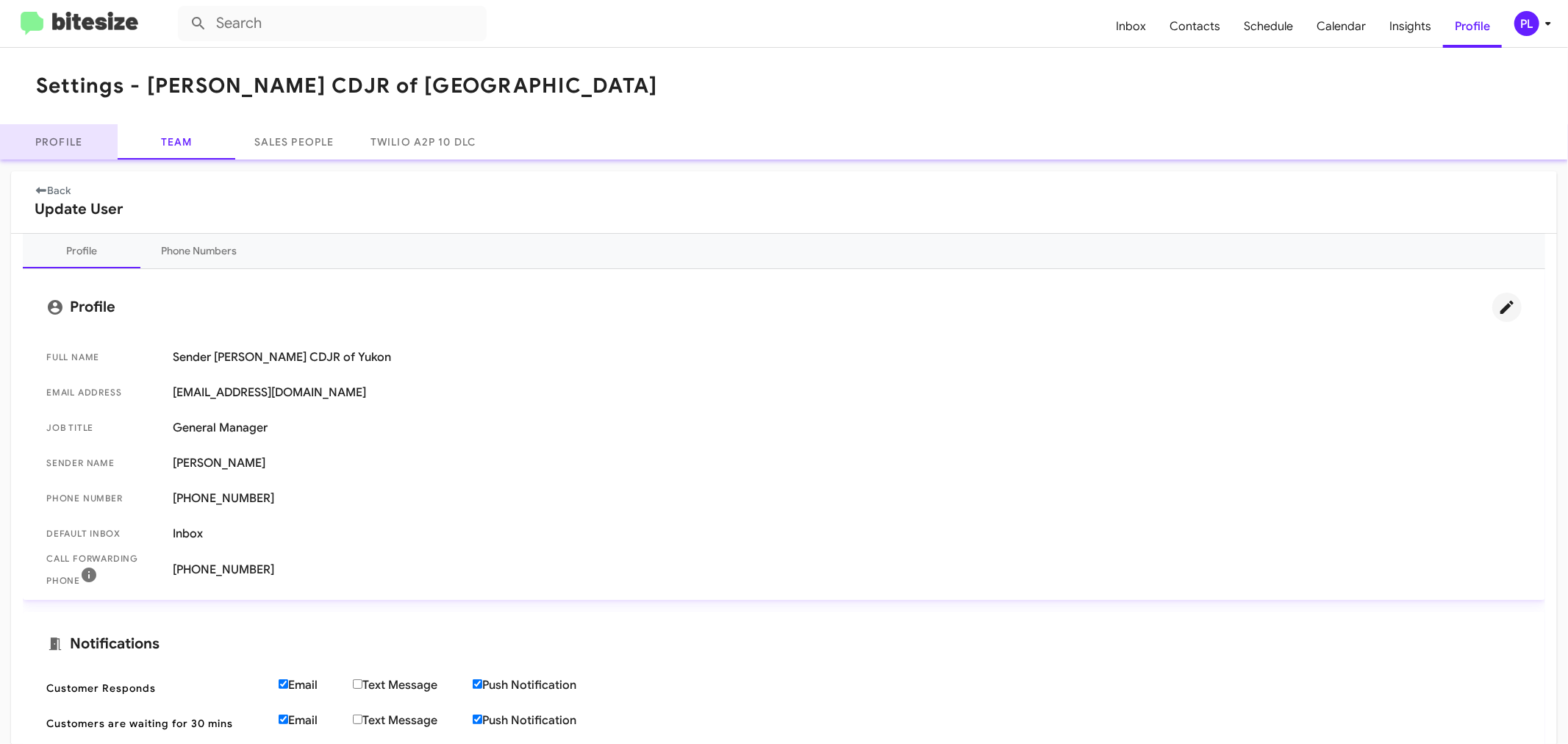
click at [66, 144] on link "Profile" at bounding box center [58, 141] width 118 height 36
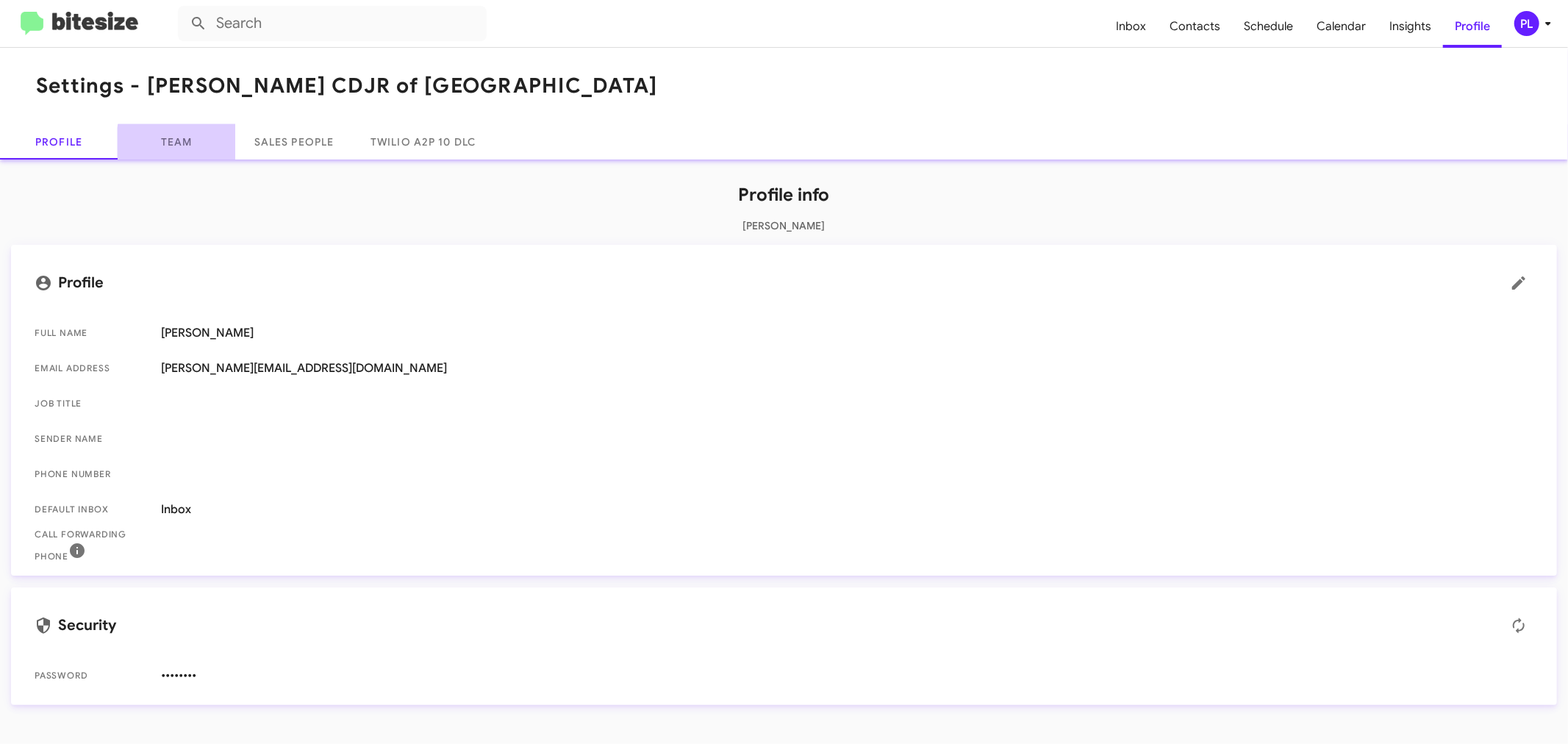
click at [182, 143] on link "Team" at bounding box center [176, 141] width 118 height 36
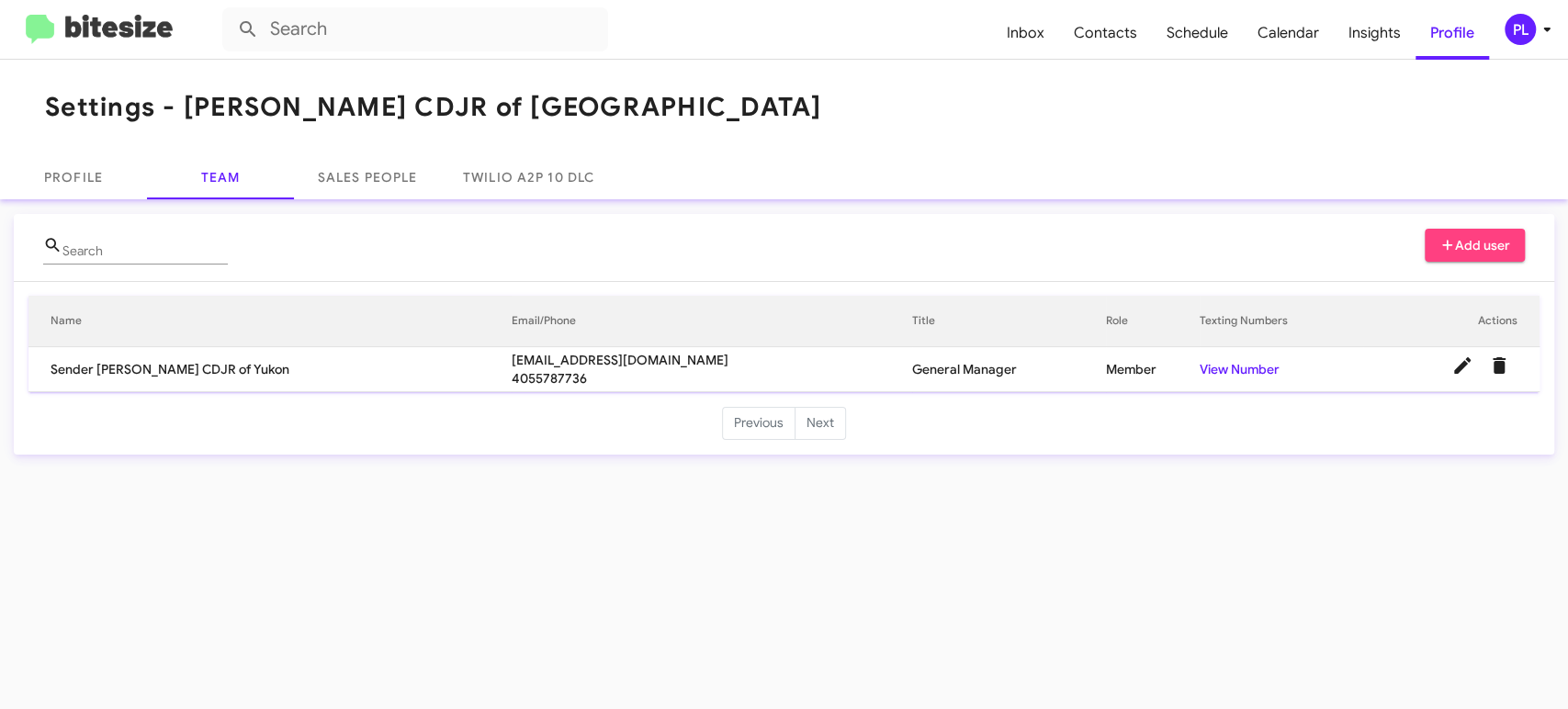
click at [1510, 239] on button "Add user" at bounding box center [1474, 246] width 102 height 34
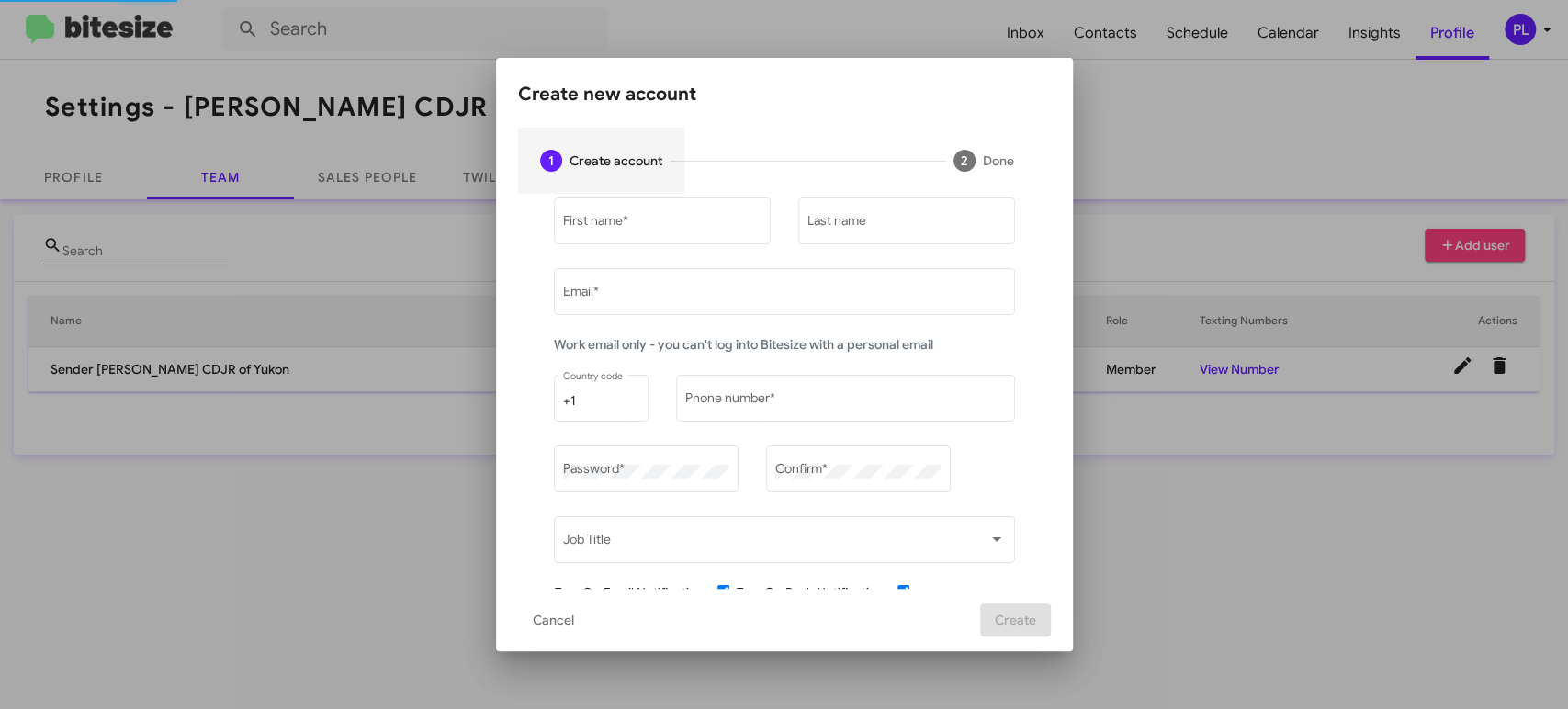
type input "[PERSON_NAME][EMAIL_ADDRESS][DOMAIN_NAME]"
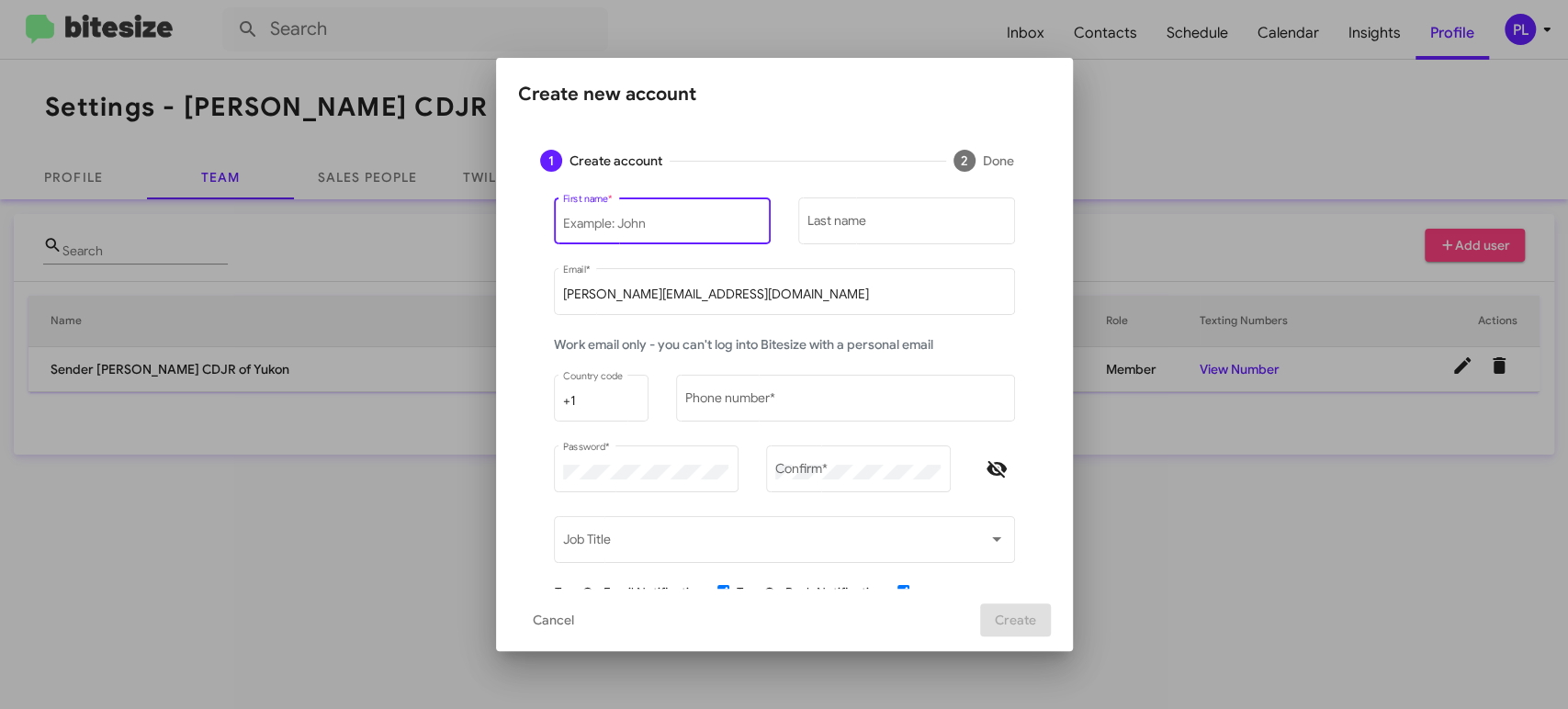
click at [647, 229] on input "First name *" at bounding box center [661, 224] width 197 height 15
paste input "Scott"
type input "Scott"
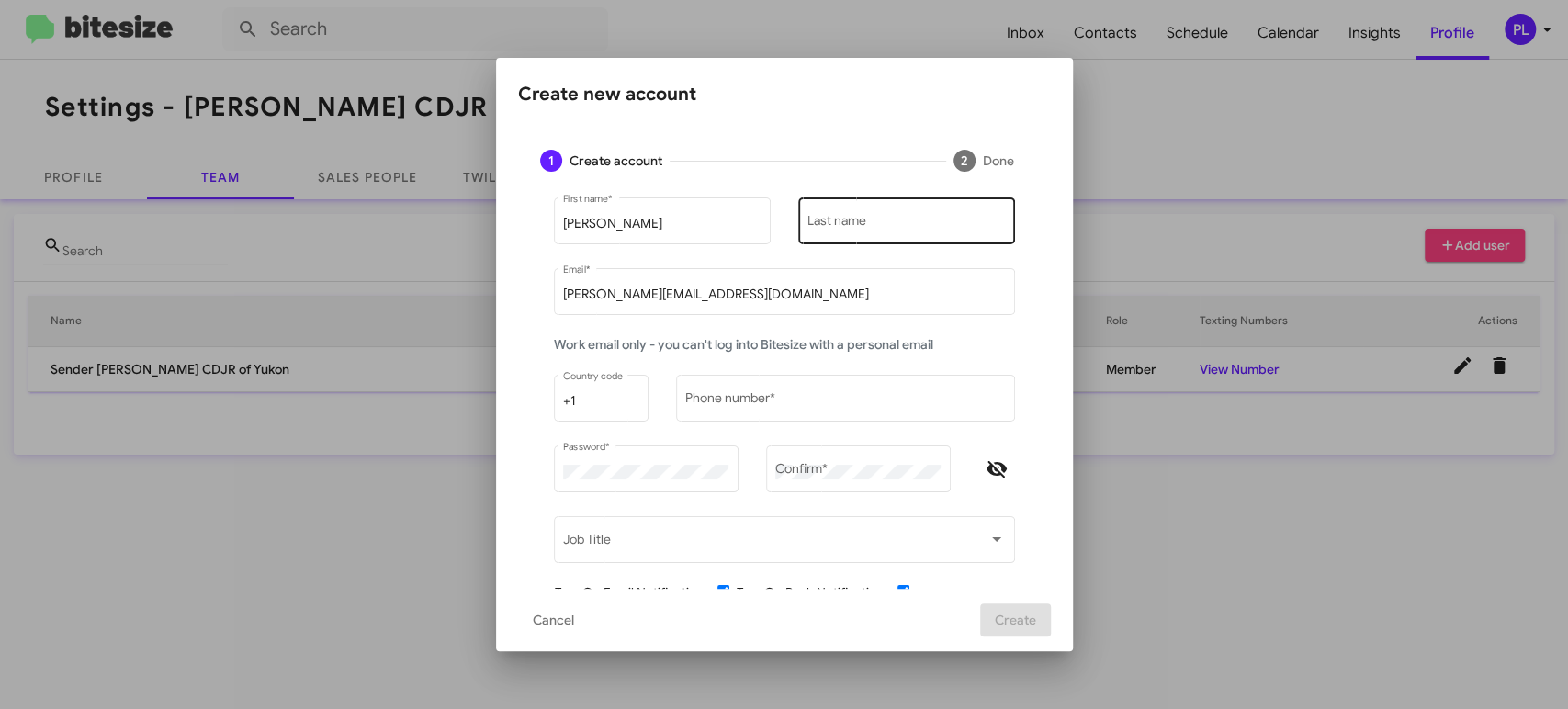
click at [851, 211] on div "Last name" at bounding box center [906, 219] width 197 height 50
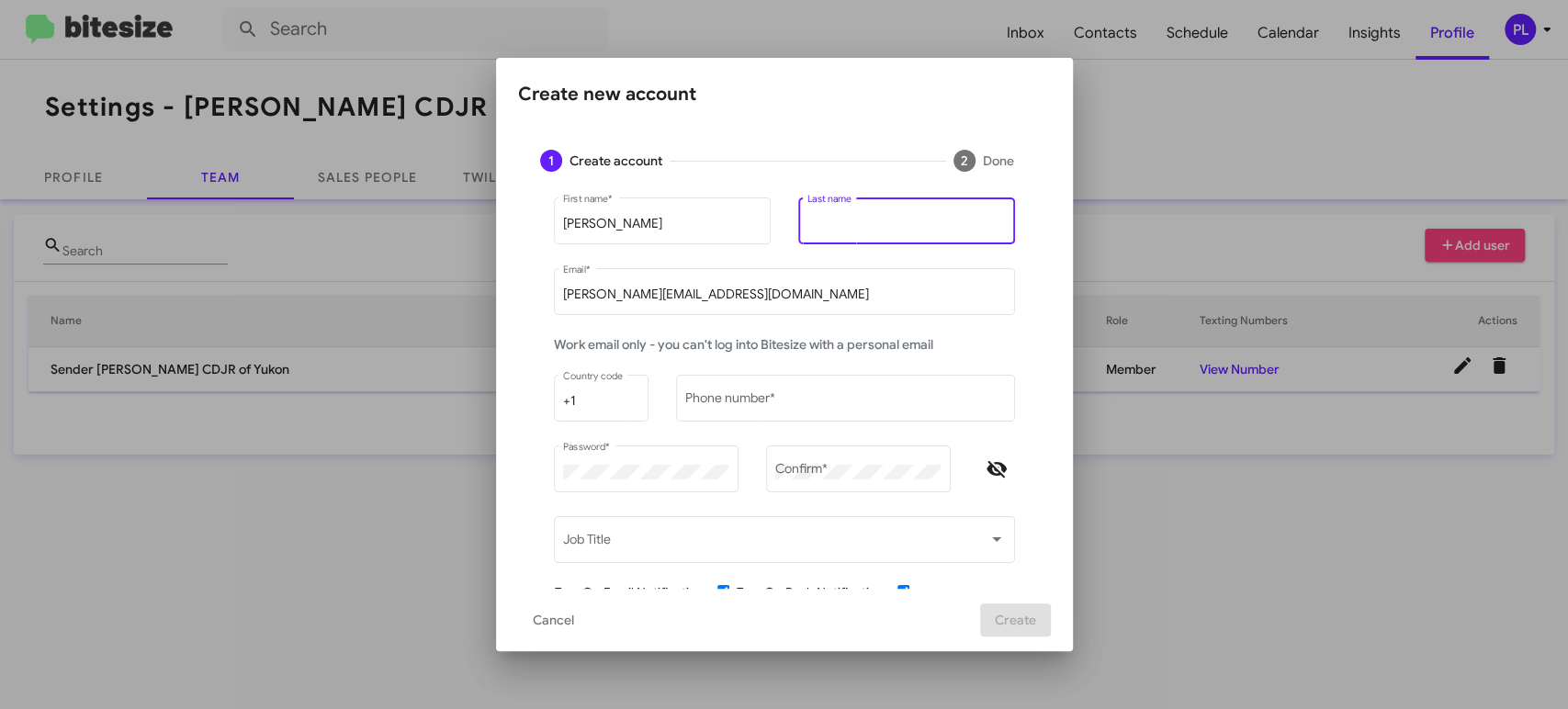
paste input "Fitzgerald"
type input "Fitzgerald"
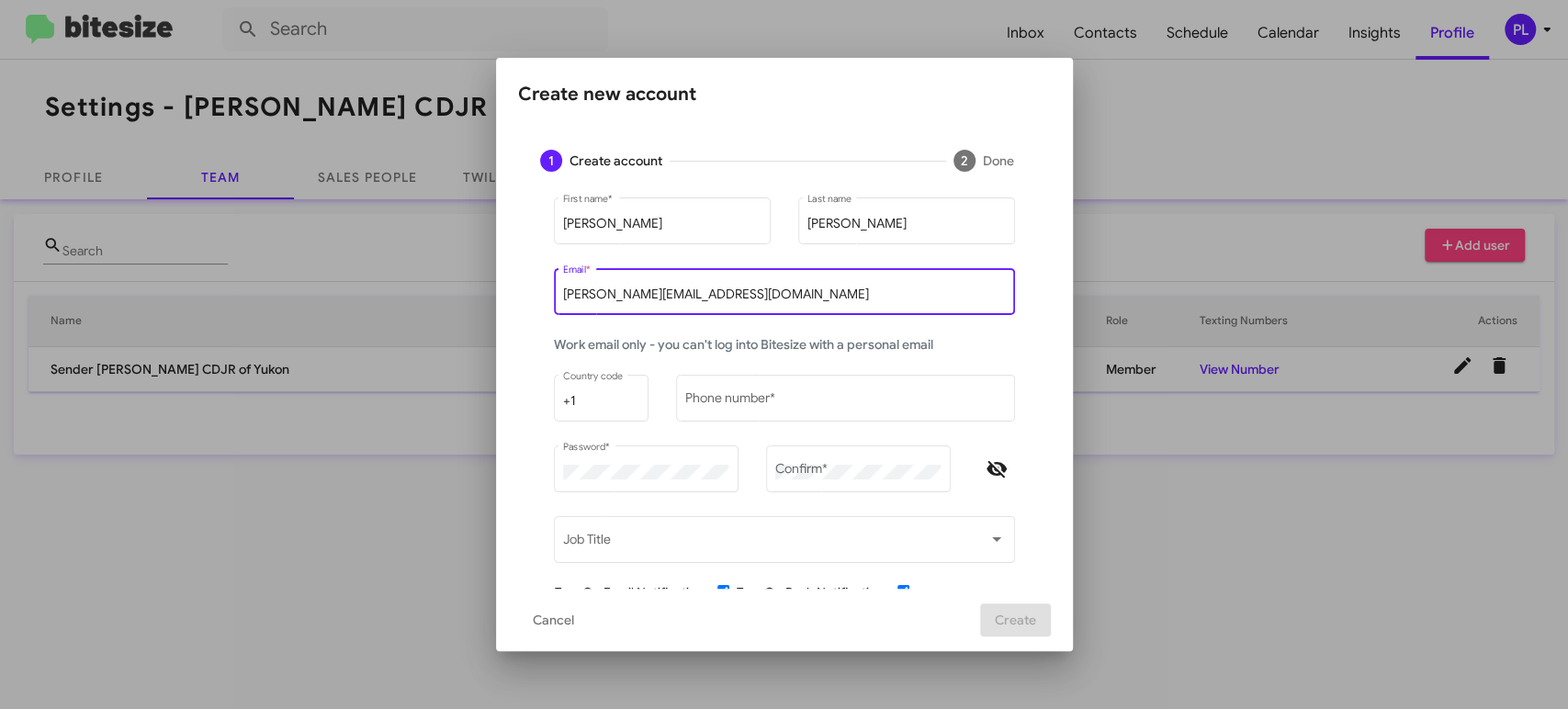
drag, startPoint x: 651, startPoint y: 293, endPoint x: 494, endPoint y: 292, distance: 157.0
click at [496, 292] on mat-dialog-content "1 Create account 2 Done Scott First name * Fitzgerald Last name peggy@bitesize.…" at bounding box center [784, 359] width 577 height 461
paste input "sfitzgerald@cooperautogroup.com"
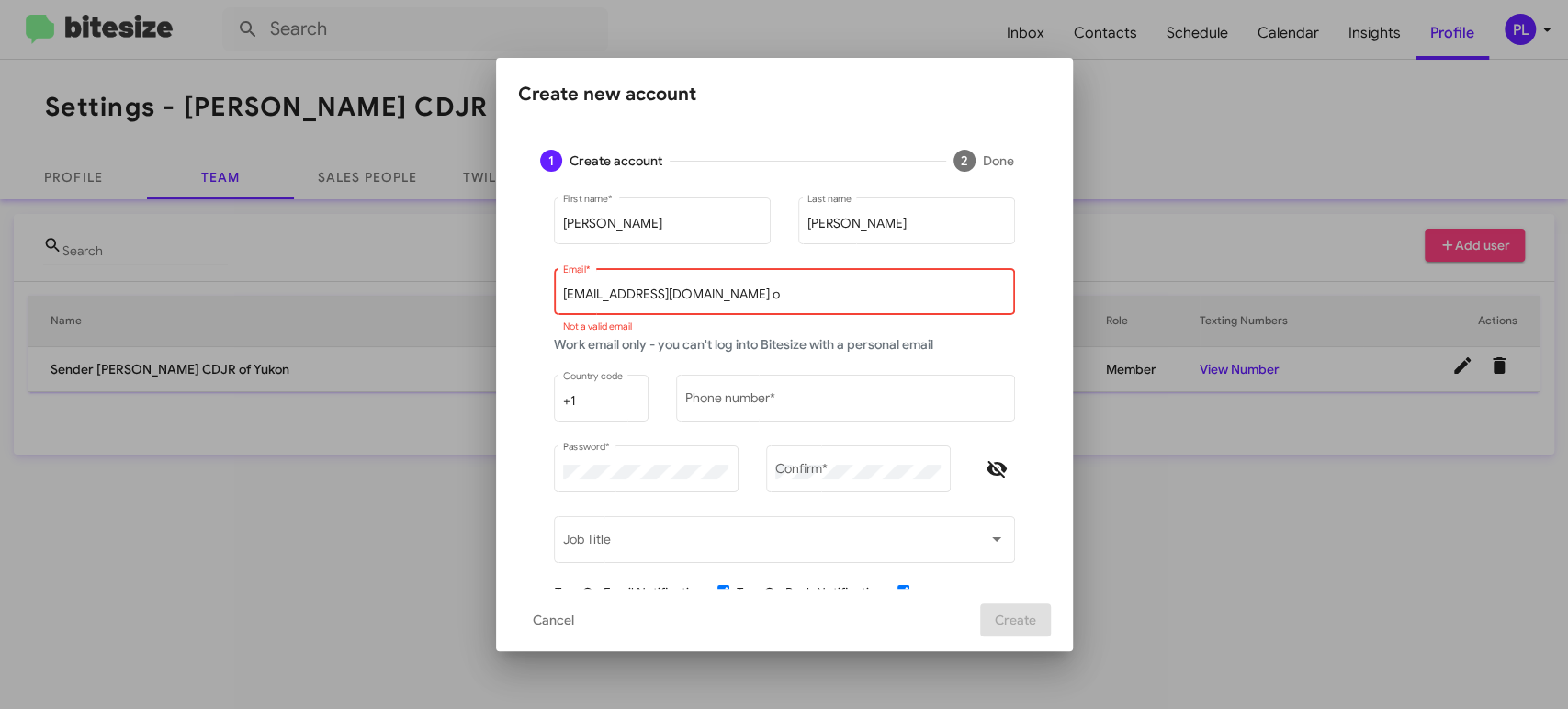
drag, startPoint x: 816, startPoint y: 292, endPoint x: 757, endPoint y: 300, distance: 59.5
click at [757, 300] on input "sfitzgerald@cooperautogroup.com o" at bounding box center [784, 295] width 442 height 15
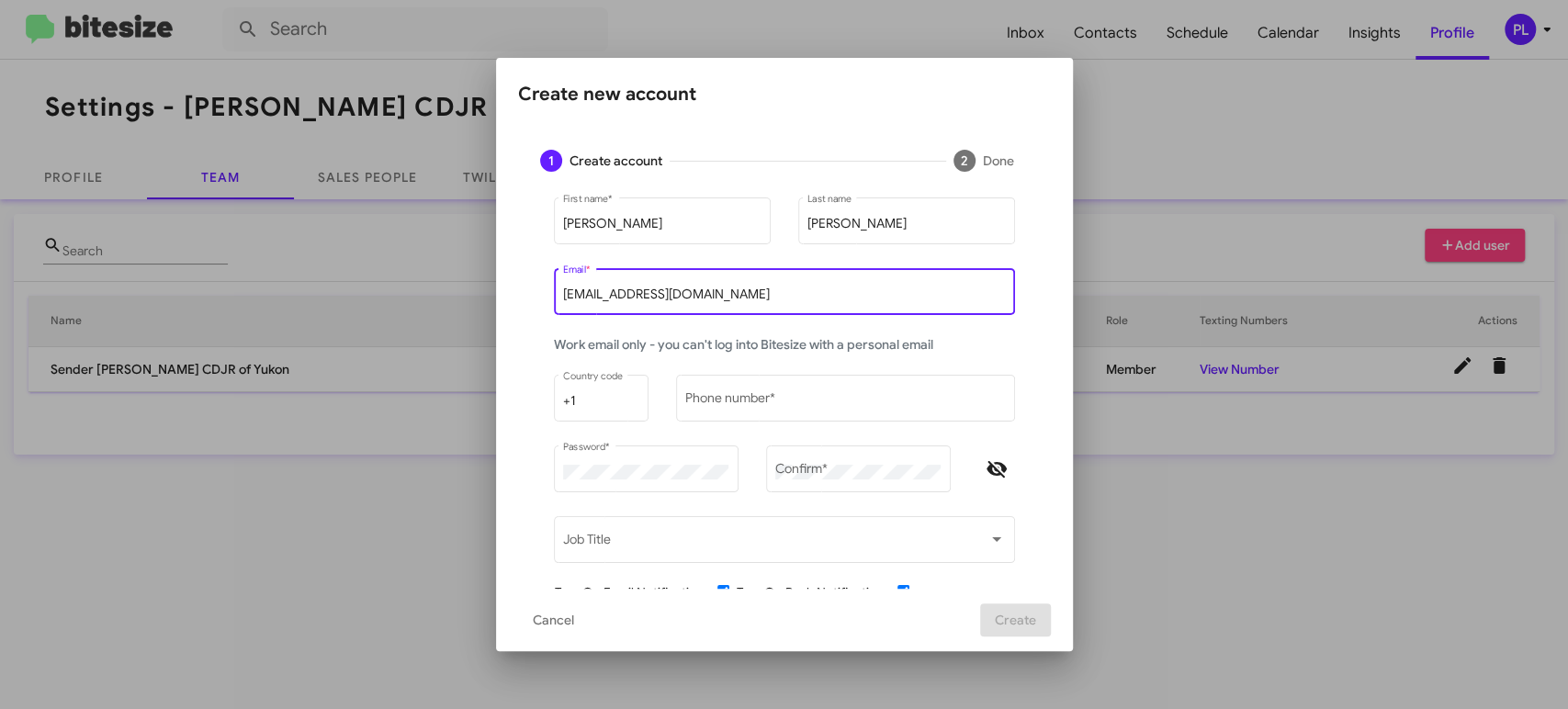
type input "sfitzgerald@cooperautogroup.com"
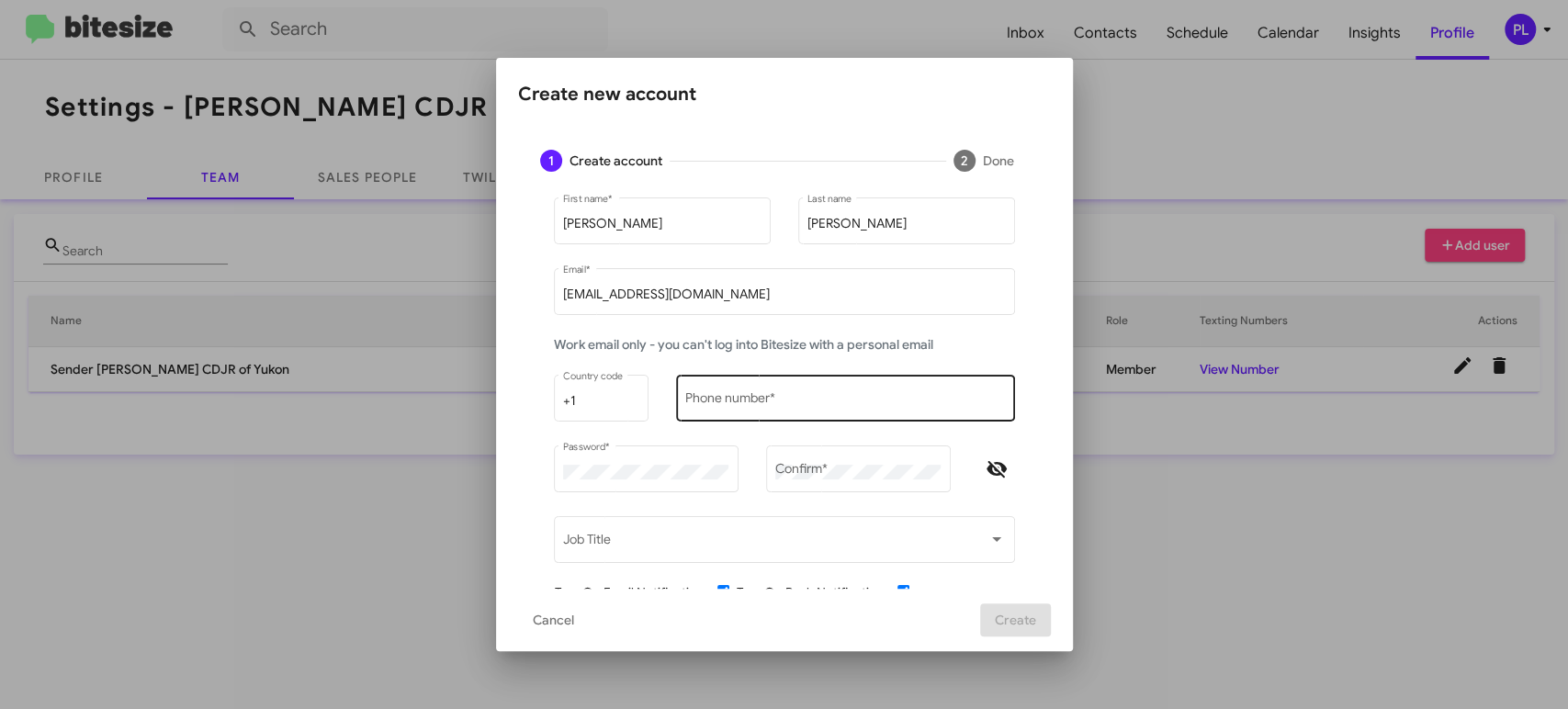
click at [846, 402] on input "Phone number *" at bounding box center [845, 401] width 319 height 15
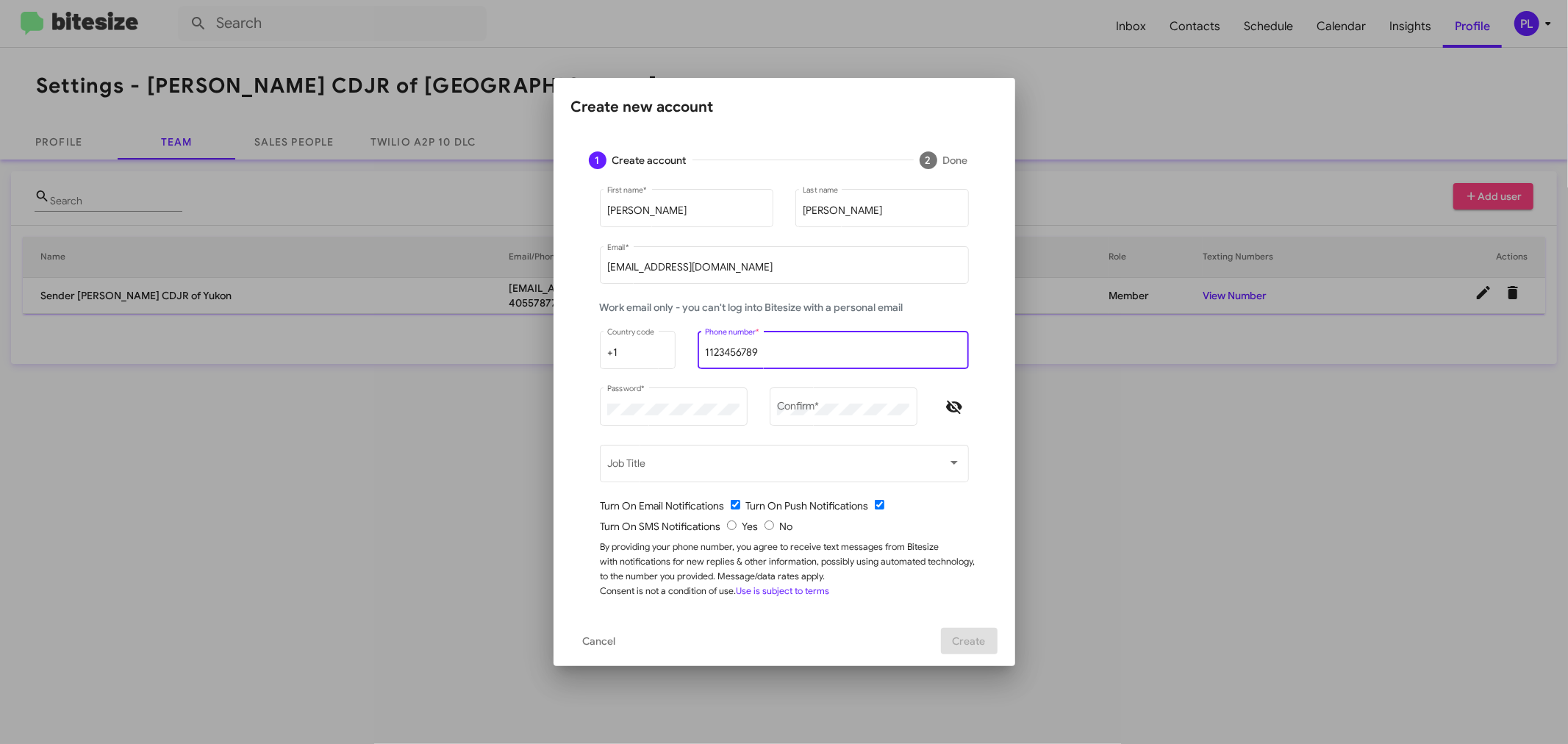
type input "1123456789"
click at [576, 410] on div "Scott First name * Fitzgerald Last name sfitzgerald@cooperautogroup.com Email *…" at bounding box center [784, 402] width 426 height 429
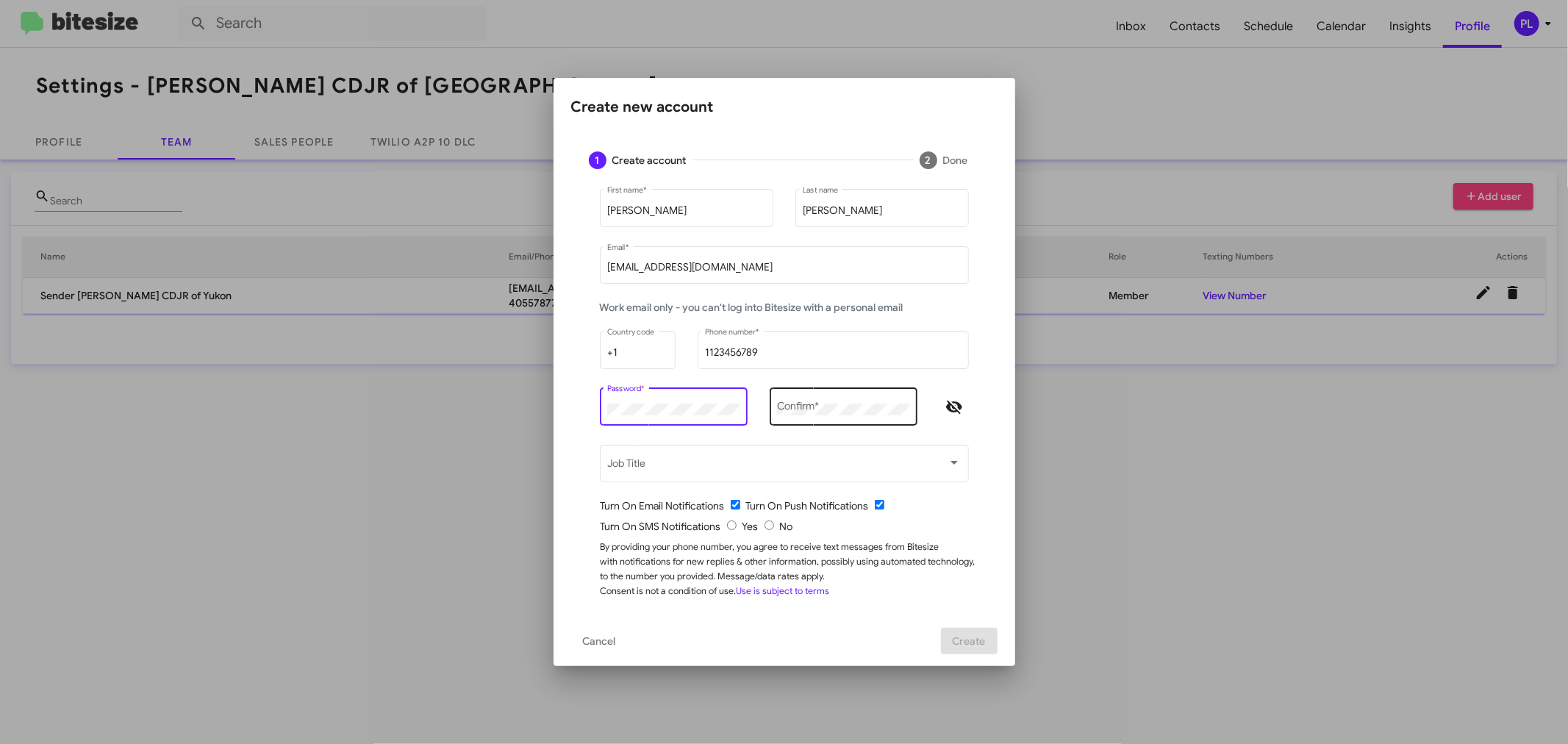
click at [864, 402] on div "Confirm *" at bounding box center [843, 405] width 133 height 40
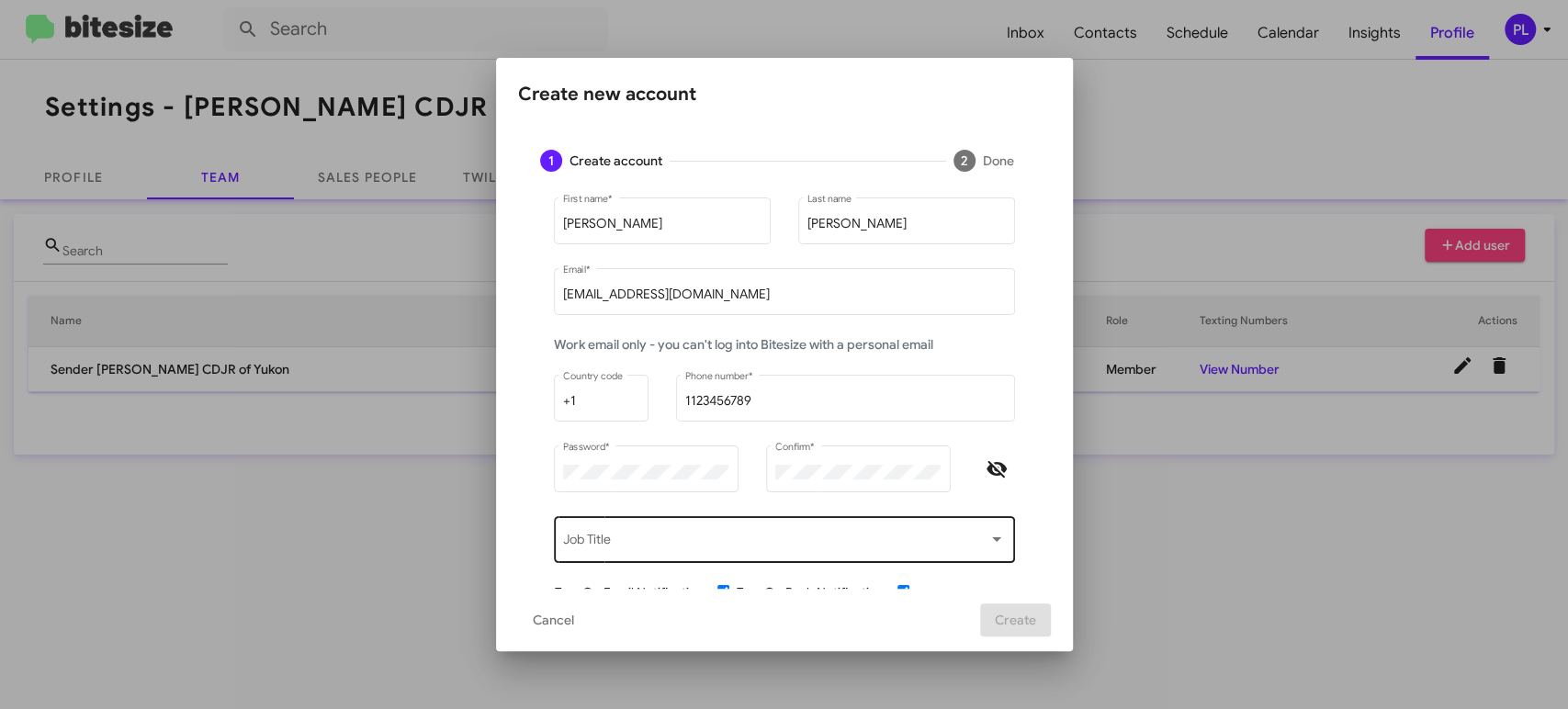
click at [683, 532] on div "Job Title" at bounding box center [784, 537] width 442 height 50
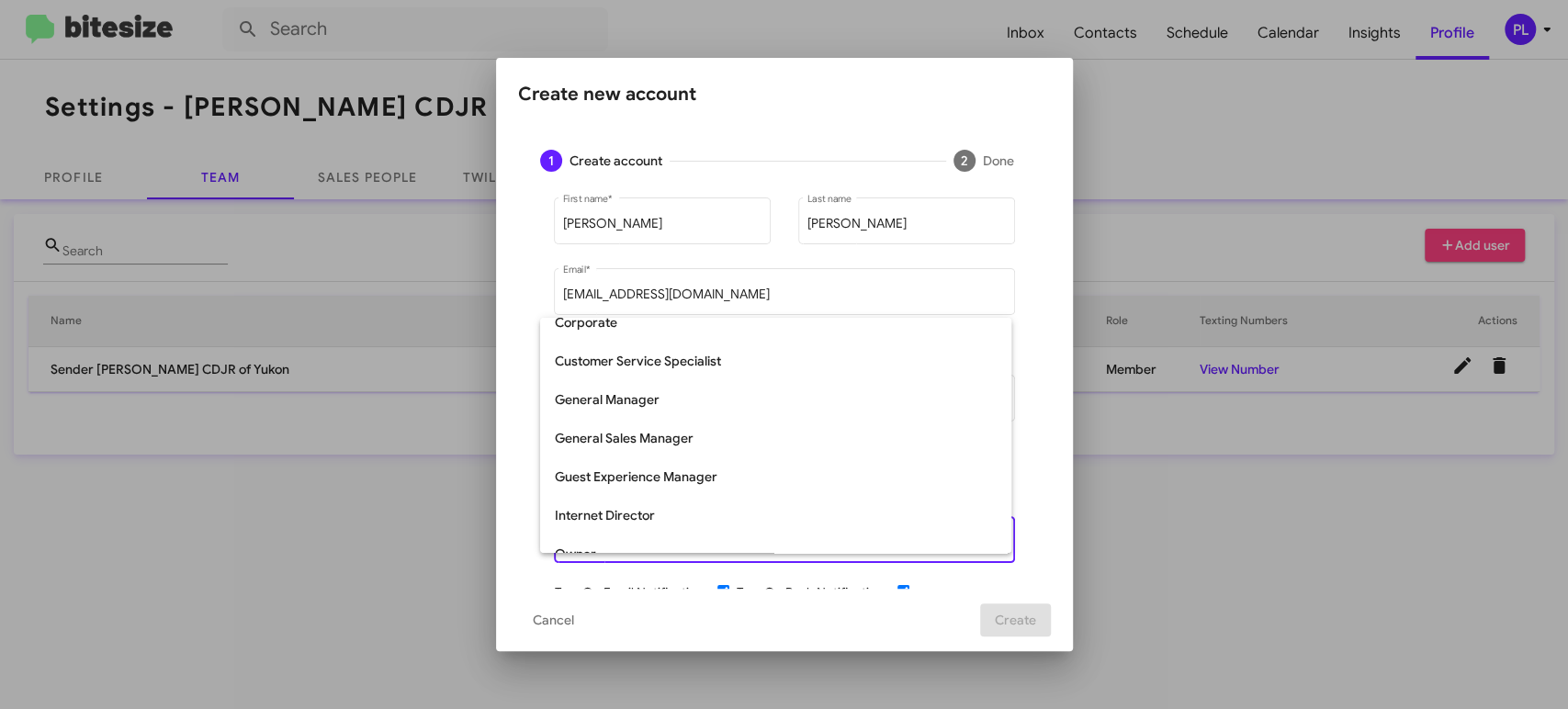
scroll to position [204, 0]
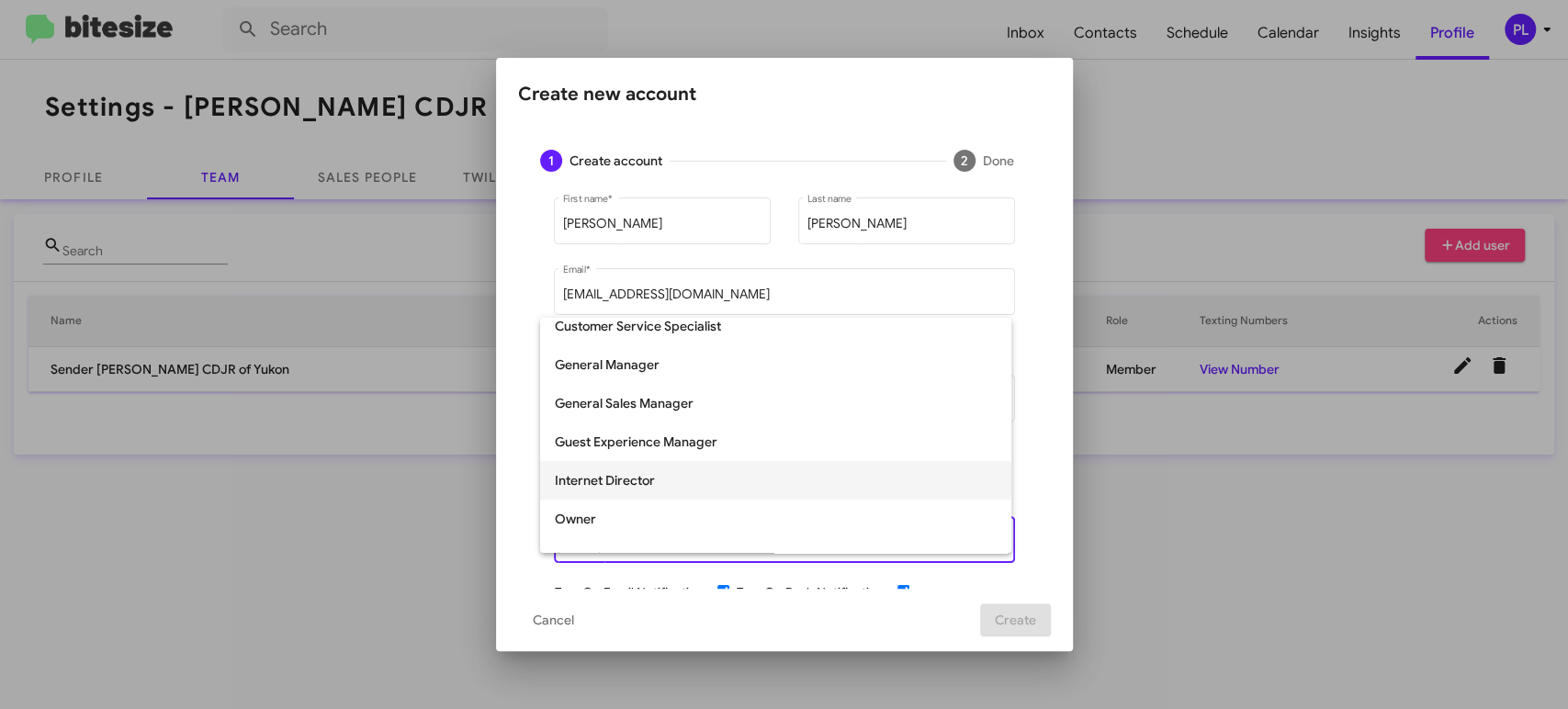
click at [712, 466] on span "Internet Director" at bounding box center [776, 480] width 442 height 38
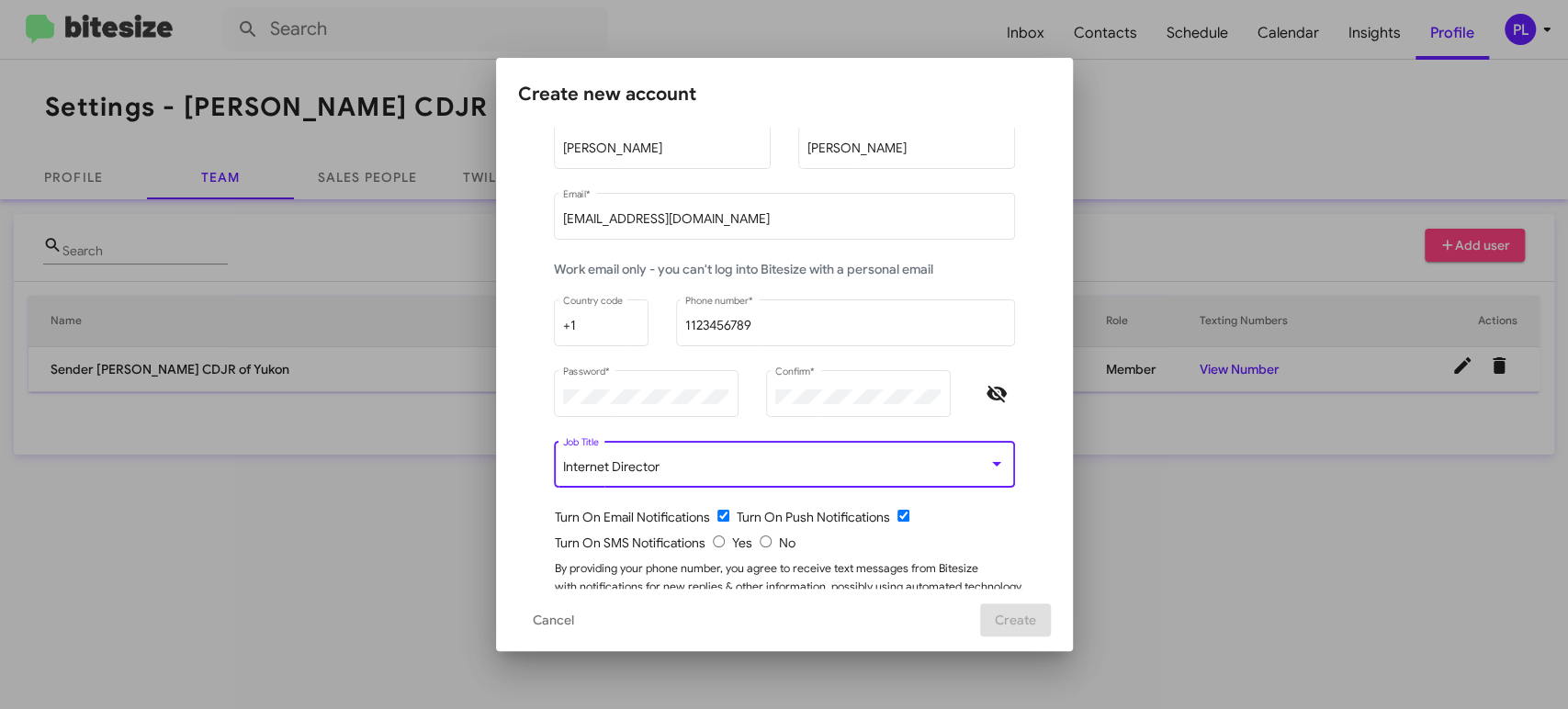
scroll to position [143, 0]
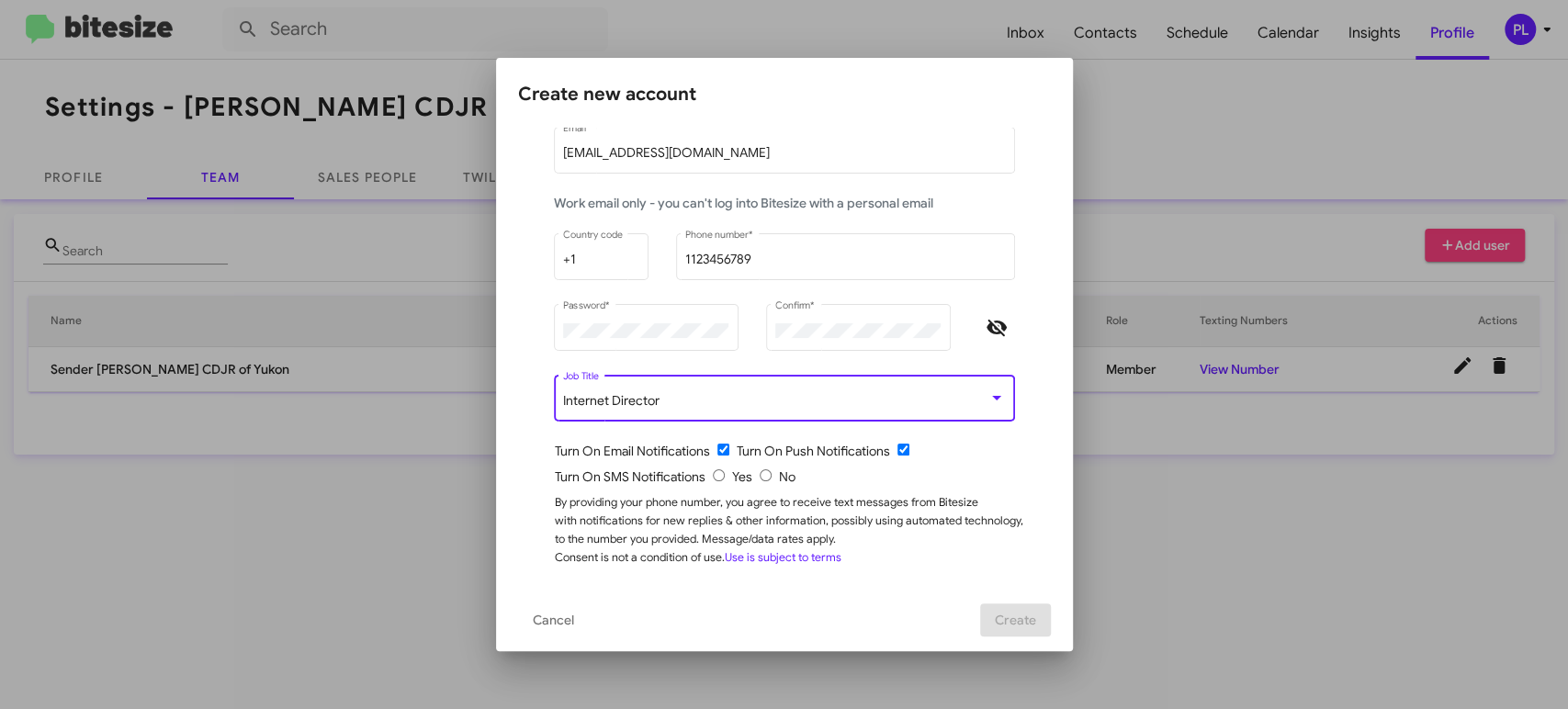
click at [717, 444] on input "checkbox" at bounding box center [723, 450] width 12 height 12
checkbox input "false"
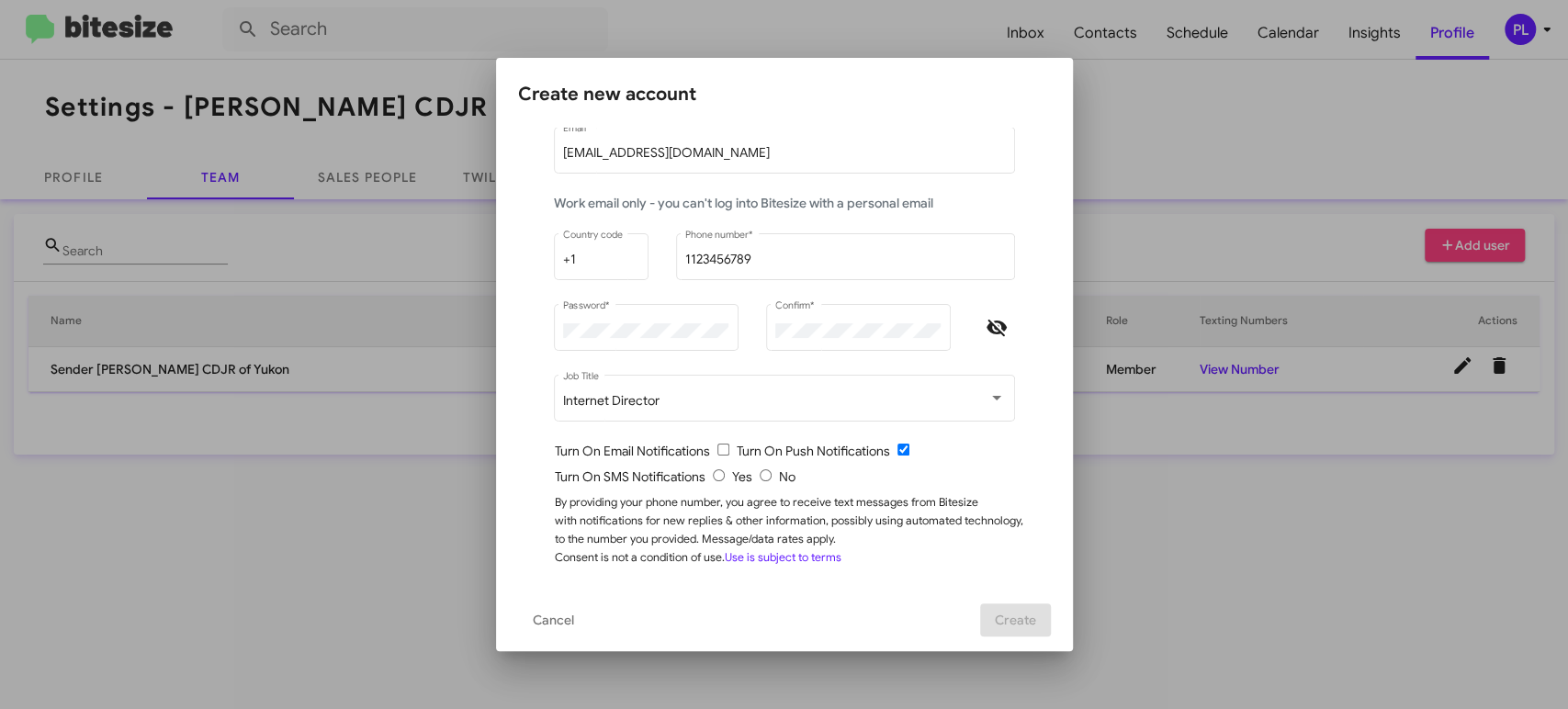
click at [713, 476] on input "radio" at bounding box center [718, 475] width 12 height 12
radio input "true"
click at [717, 450] on input "checkbox" at bounding box center [723, 450] width 12 height 12
checkbox input "true"
click at [1027, 616] on span "Create" at bounding box center [1015, 620] width 41 height 34
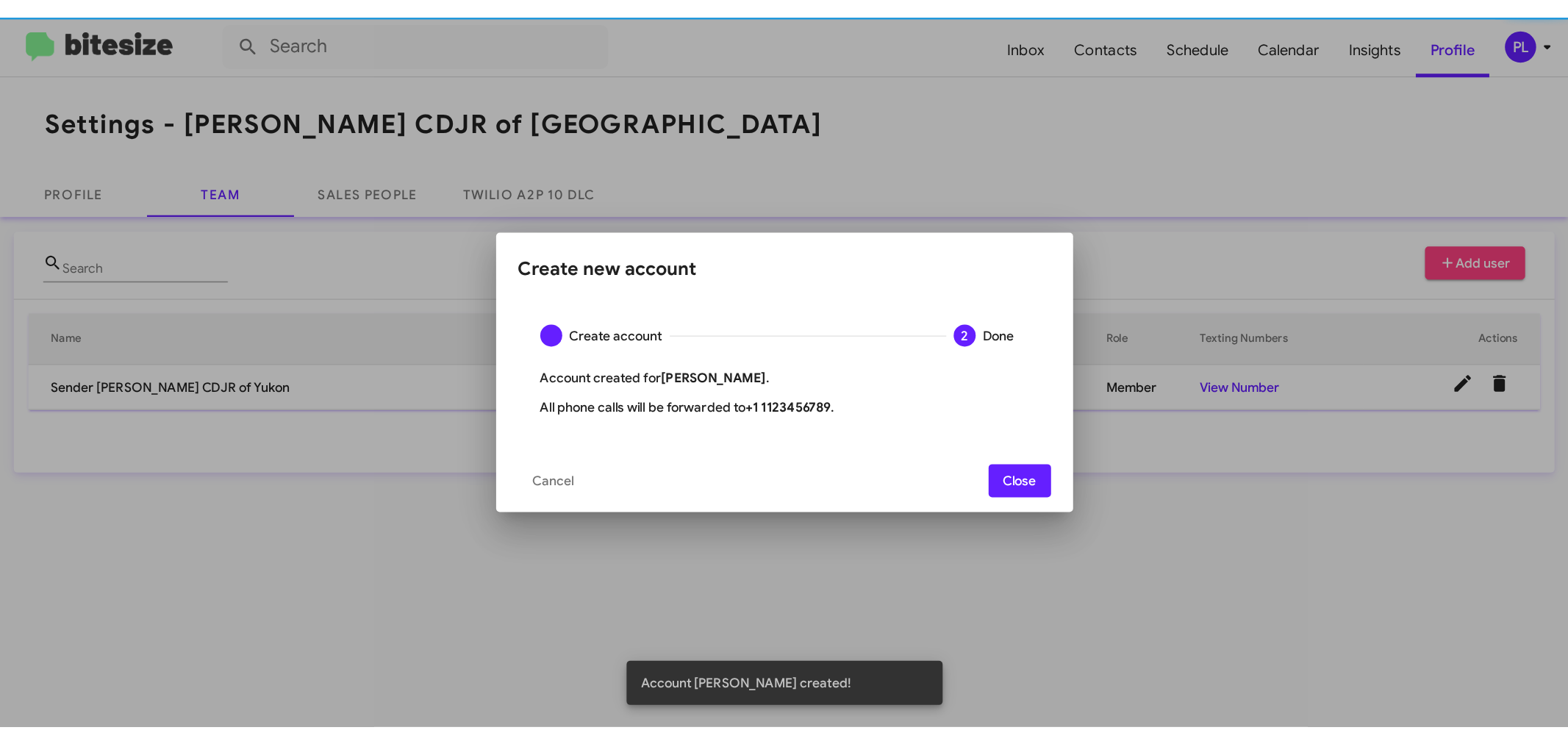
scroll to position [0, 0]
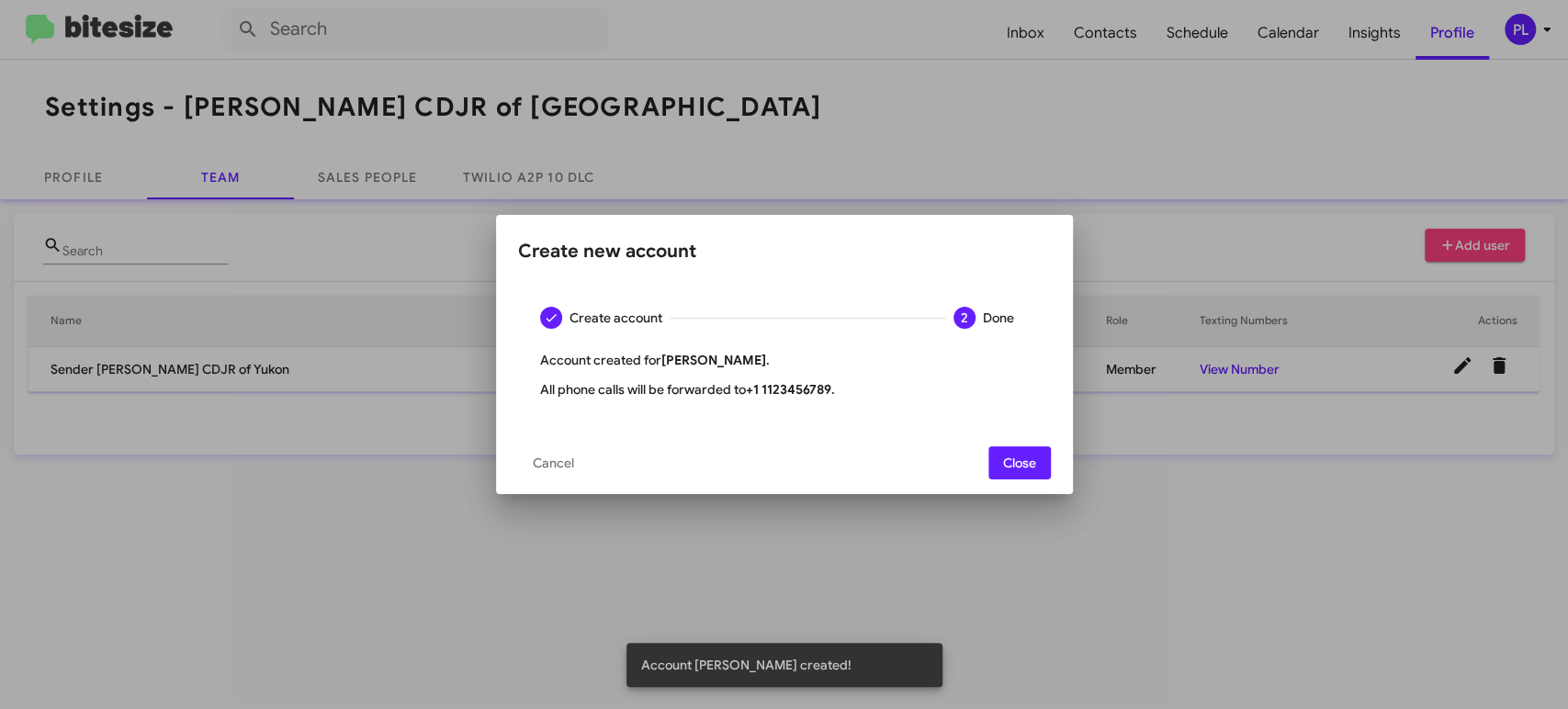
click at [1034, 459] on span "Close" at bounding box center [1020, 463] width 34 height 34
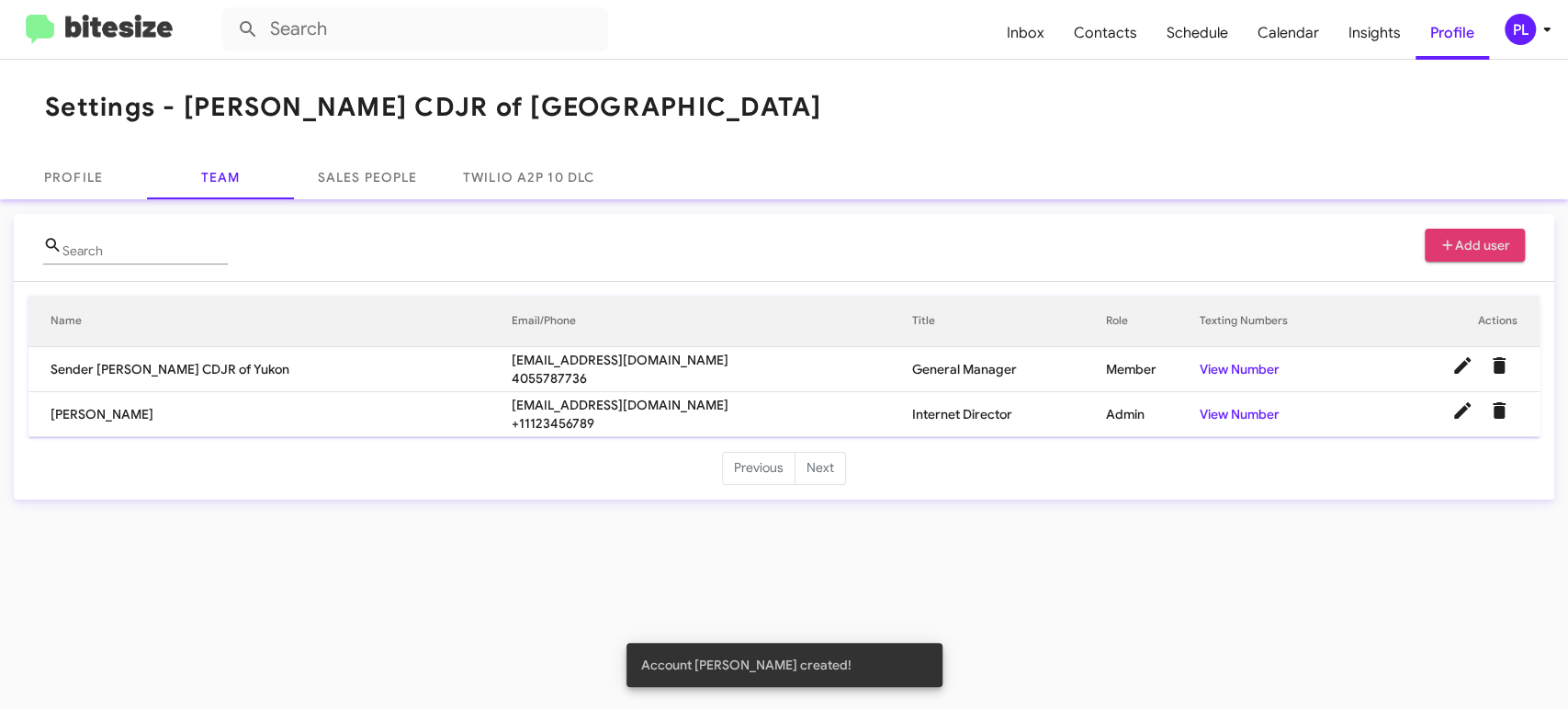
click at [1501, 248] on span "Add user" at bounding box center [1474, 246] width 72 height 34
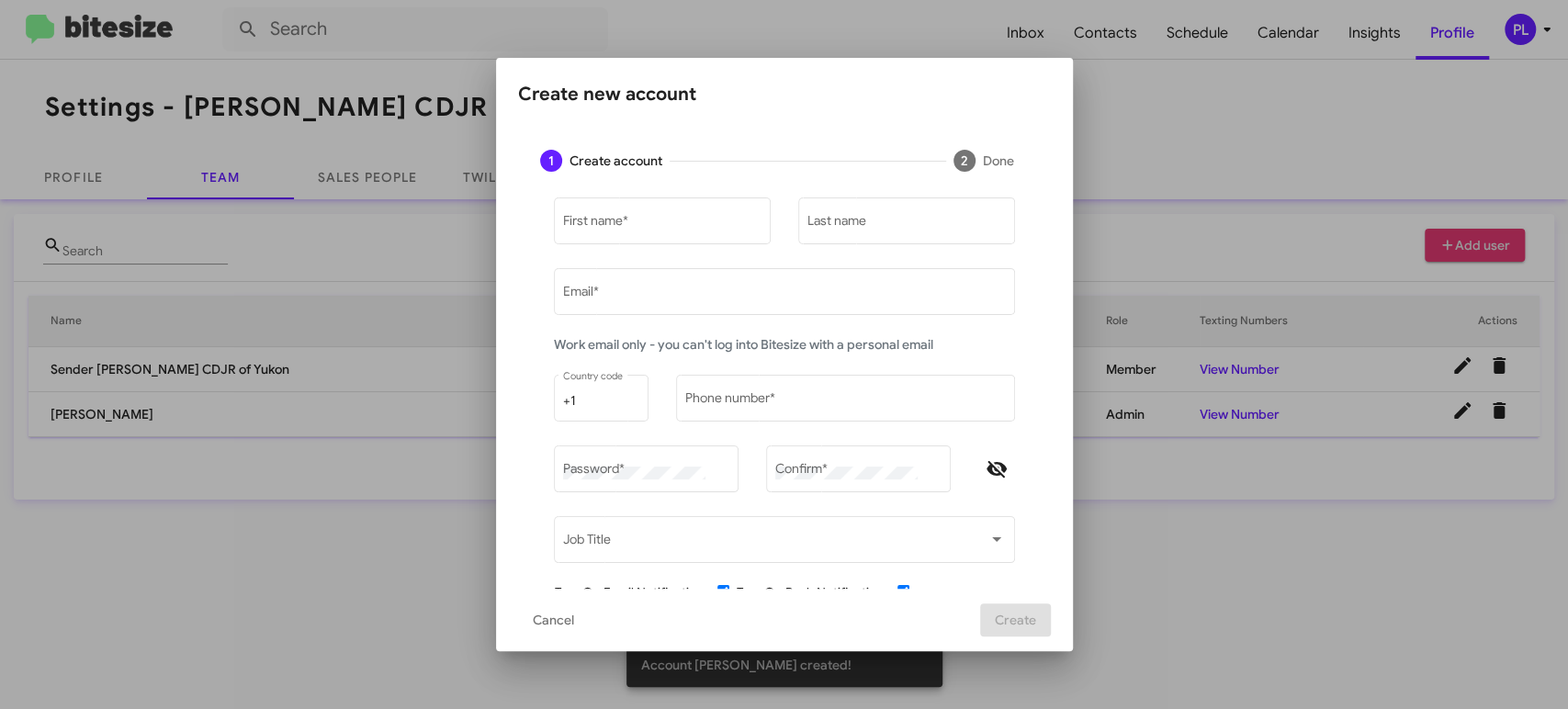
type input "[PERSON_NAME][EMAIL_ADDRESS][DOMAIN_NAME]"
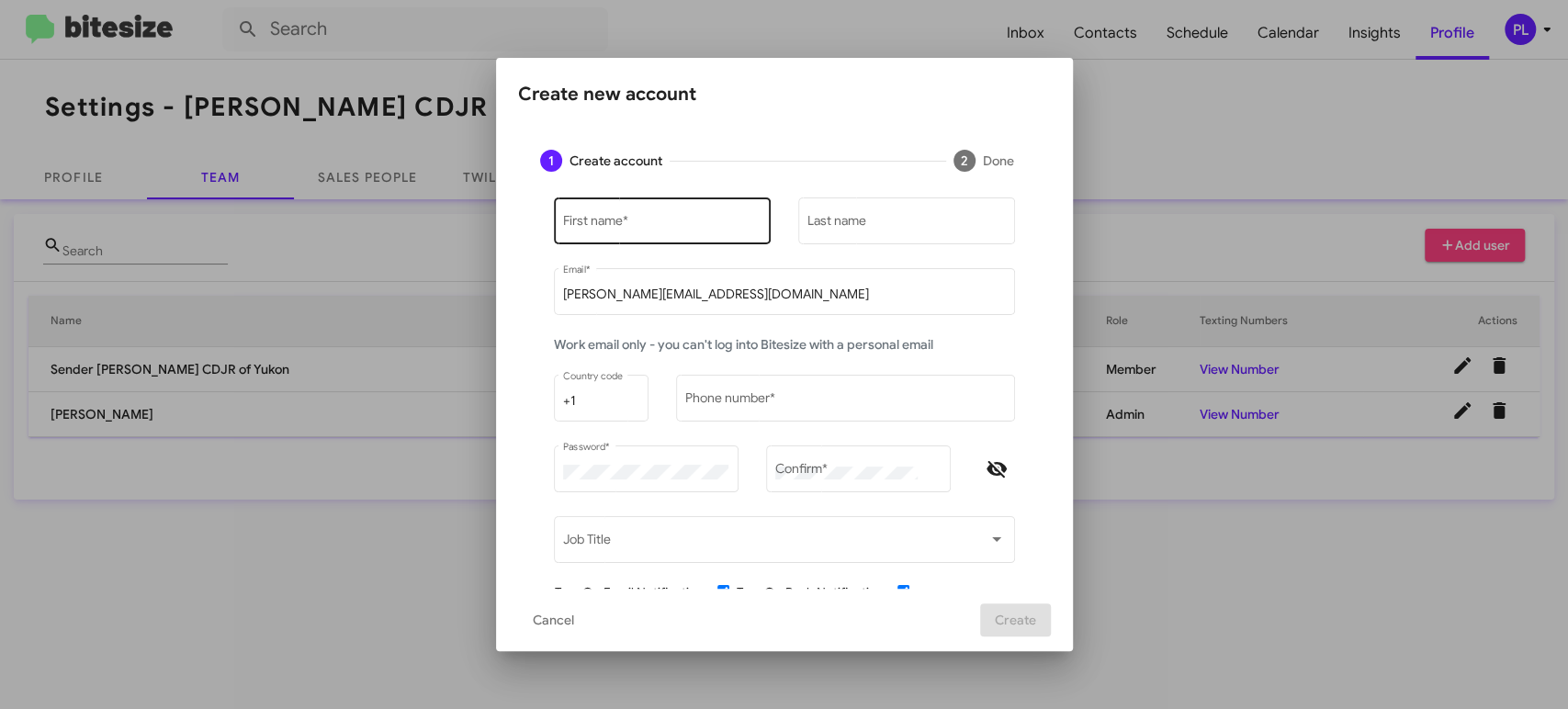
click at [698, 209] on div "First name *" at bounding box center [661, 219] width 197 height 50
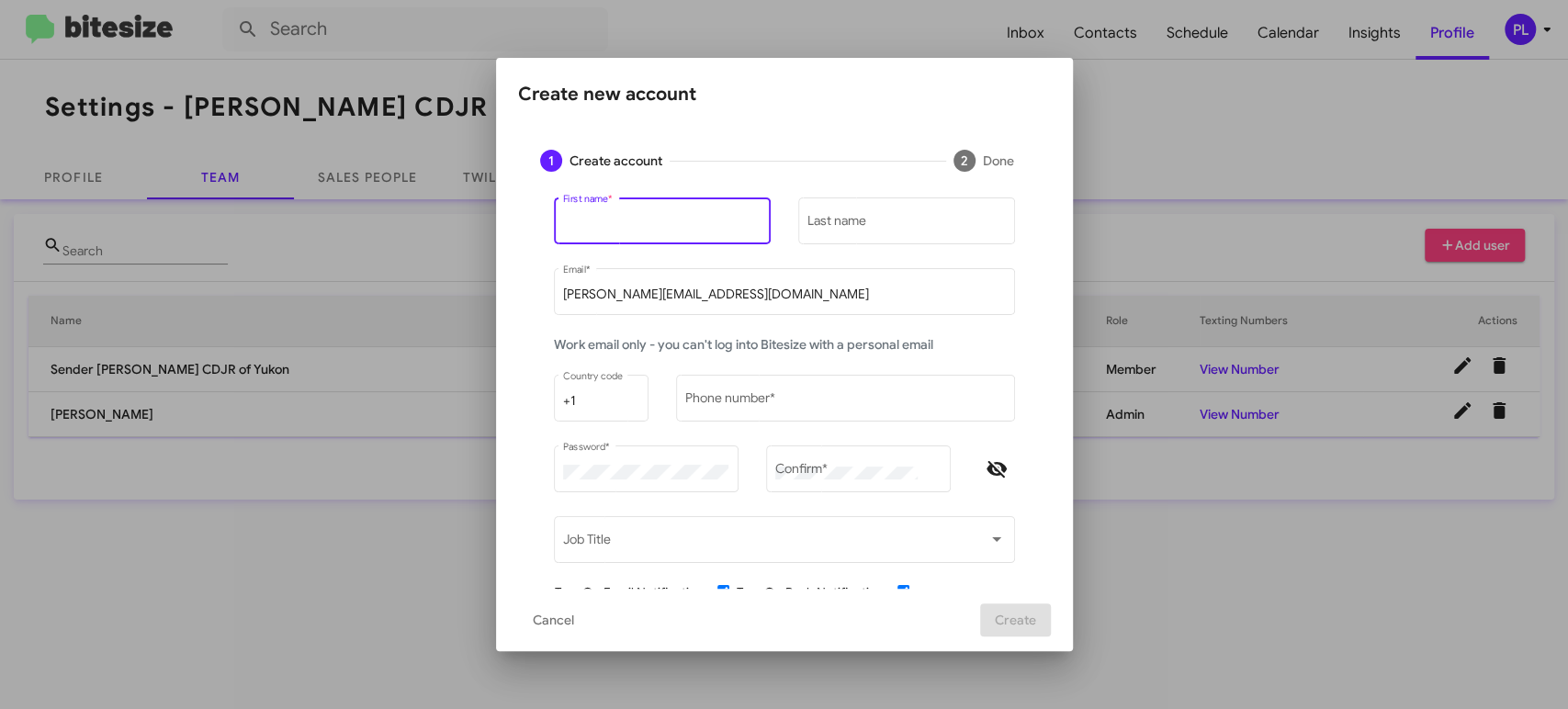
paste input "Jeffrey"
type input "Jeffrey"
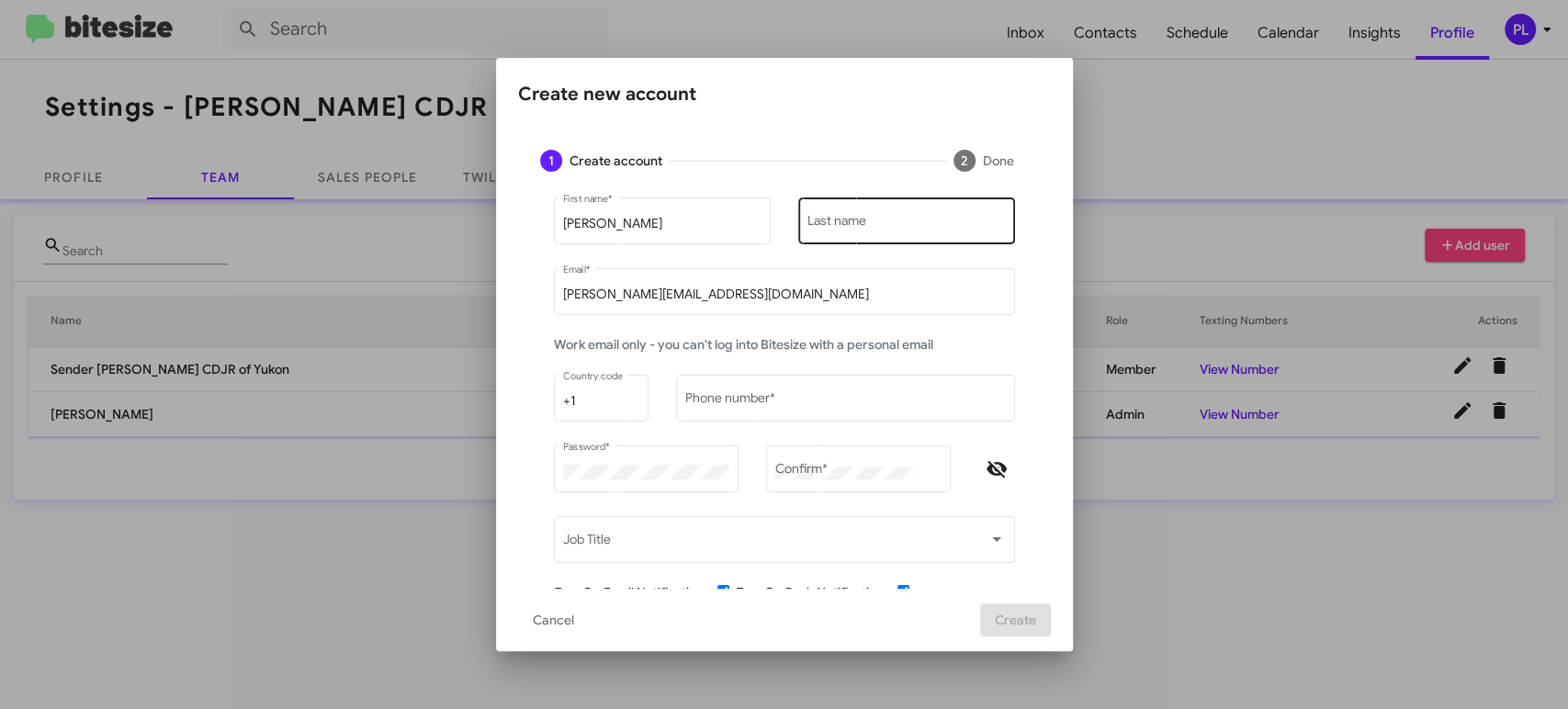
click at [851, 219] on input "Last name" at bounding box center [906, 224] width 197 height 15
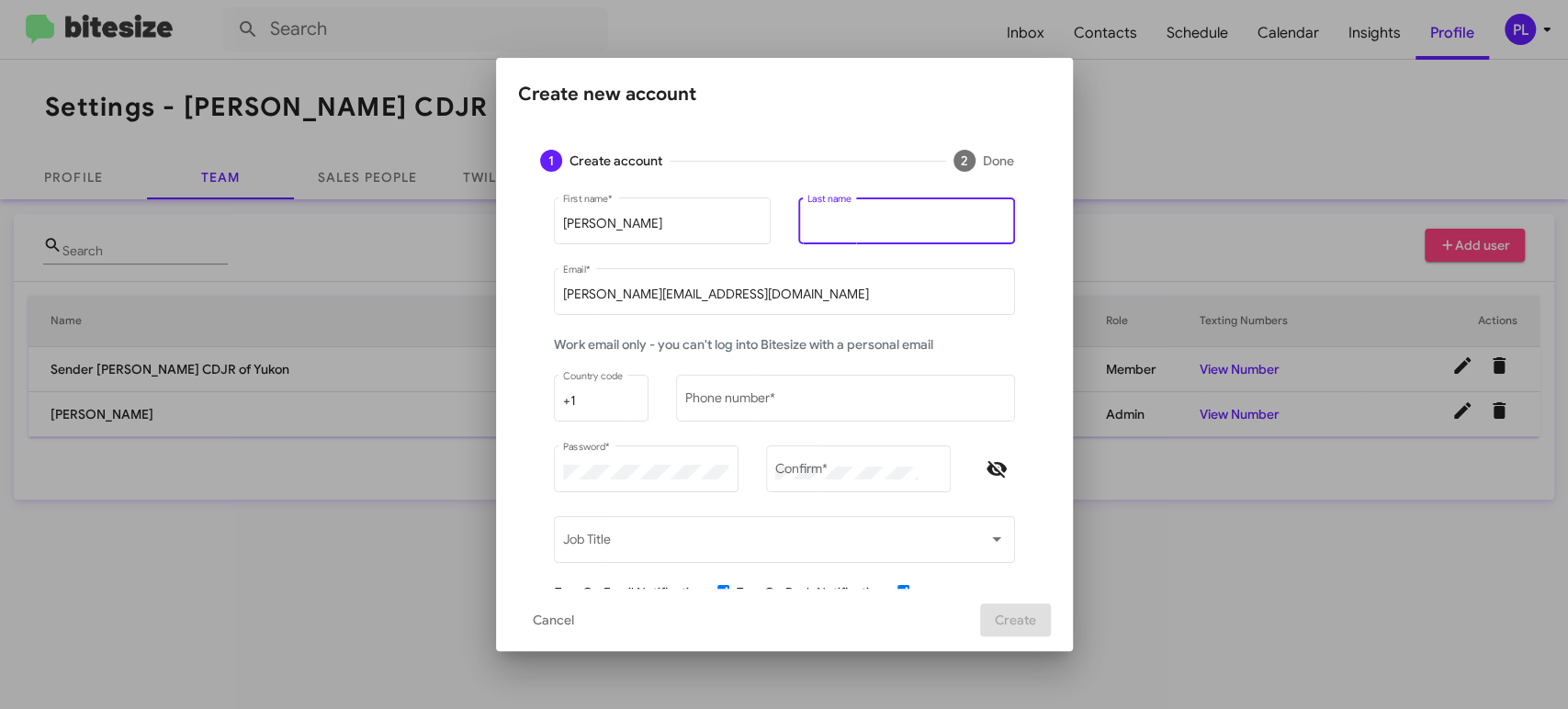
paste input "Nguyen"
type input "Nguyen"
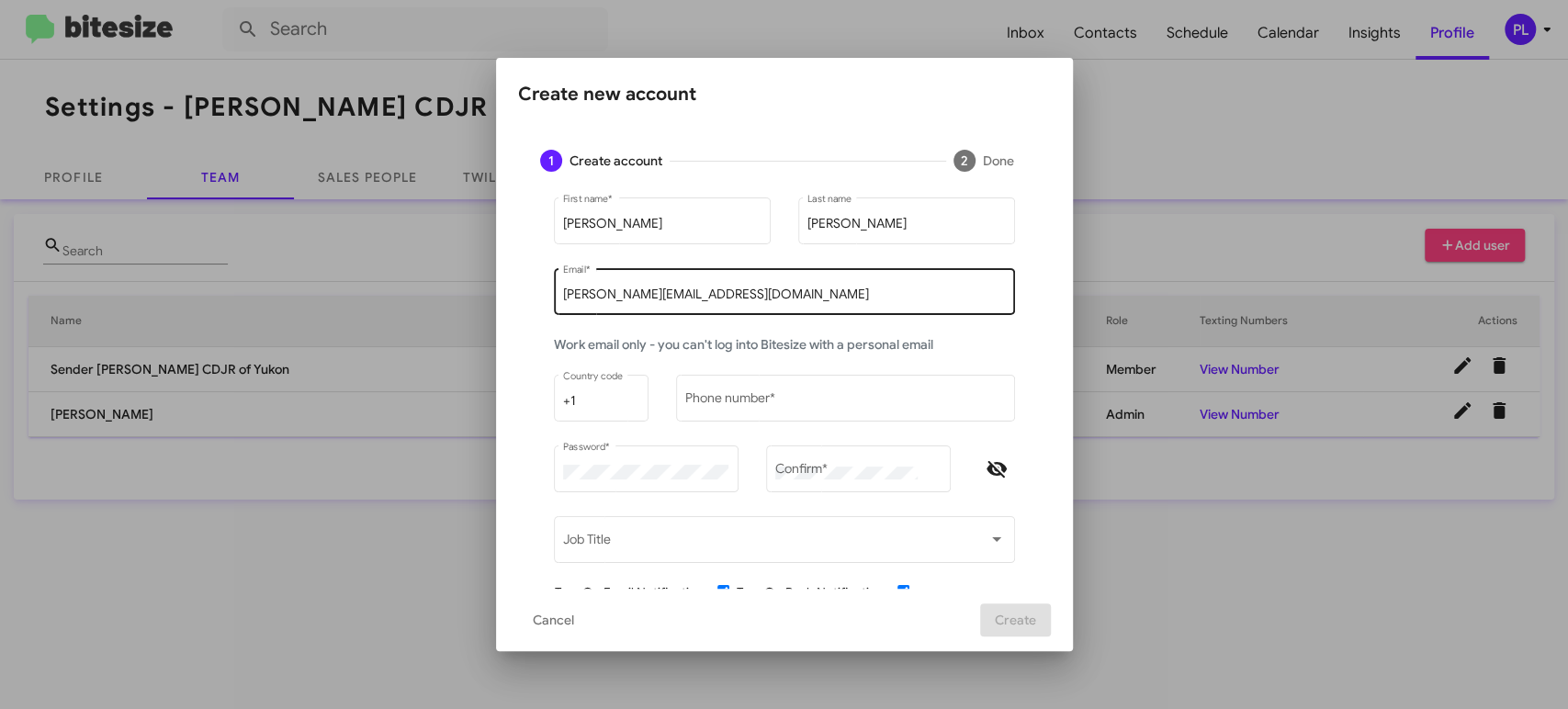
click at [699, 296] on input "[PERSON_NAME][EMAIL_ADDRESS][DOMAIN_NAME]" at bounding box center [784, 295] width 442 height 15
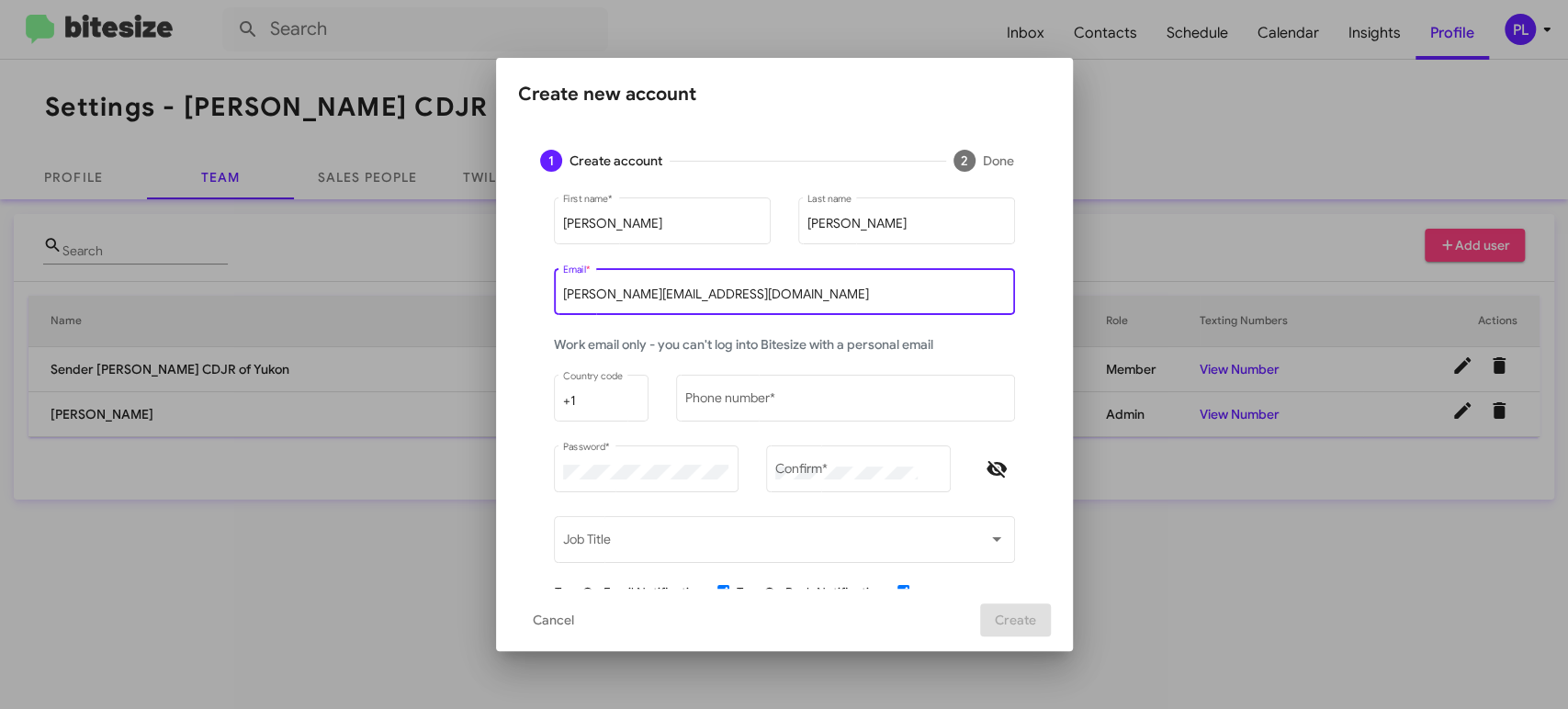
drag, startPoint x: 708, startPoint y: 296, endPoint x: 485, endPoint y: 285, distance: 223.3
click at [485, 285] on div "Create new account 1 Create account 2 Done Jeffrey First name * Nguyen Last nam…" at bounding box center [784, 354] width 1568 height 709
paste input "@cooperautogroup.com"
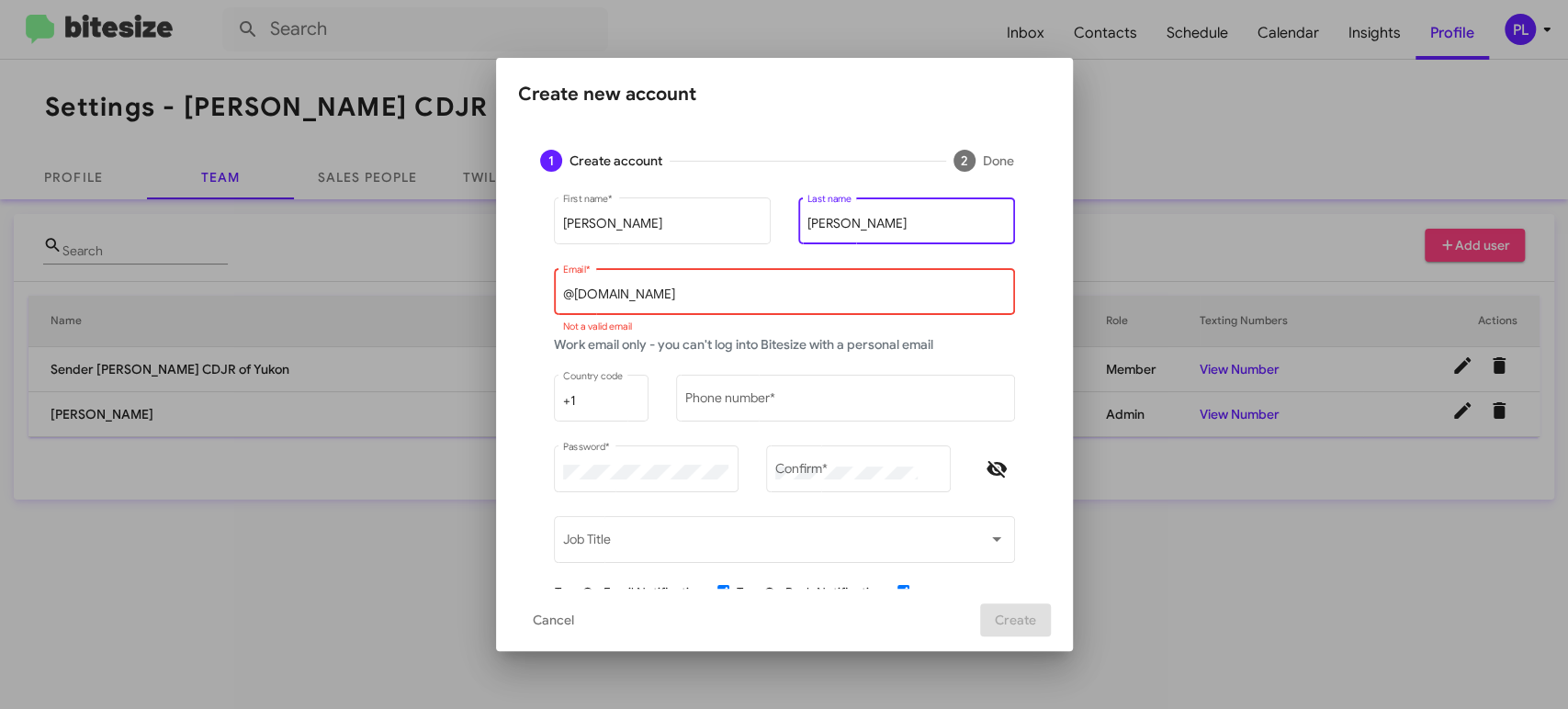
drag, startPoint x: 848, startPoint y: 226, endPoint x: 795, endPoint y: 226, distance: 53.0
click at [798, 226] on div "Nguyen Last name" at bounding box center [907, 219] width 217 height 50
click at [563, 292] on input "@cooperautogroup.com" at bounding box center [784, 295] width 442 height 15
paste input "Nguyen"
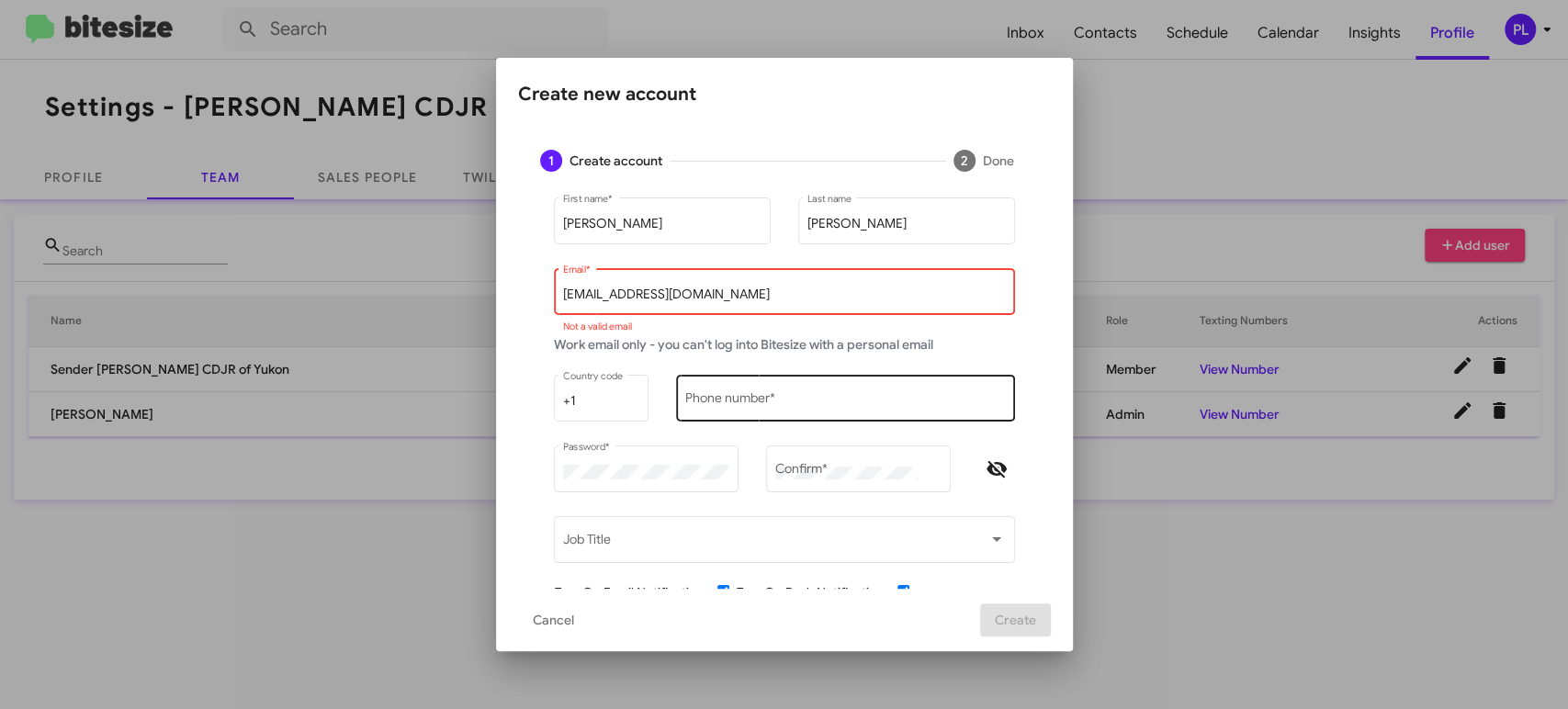
type input "jNguyen@cooperautogroup.com"
click at [784, 400] on input "Phone number *" at bounding box center [845, 401] width 319 height 15
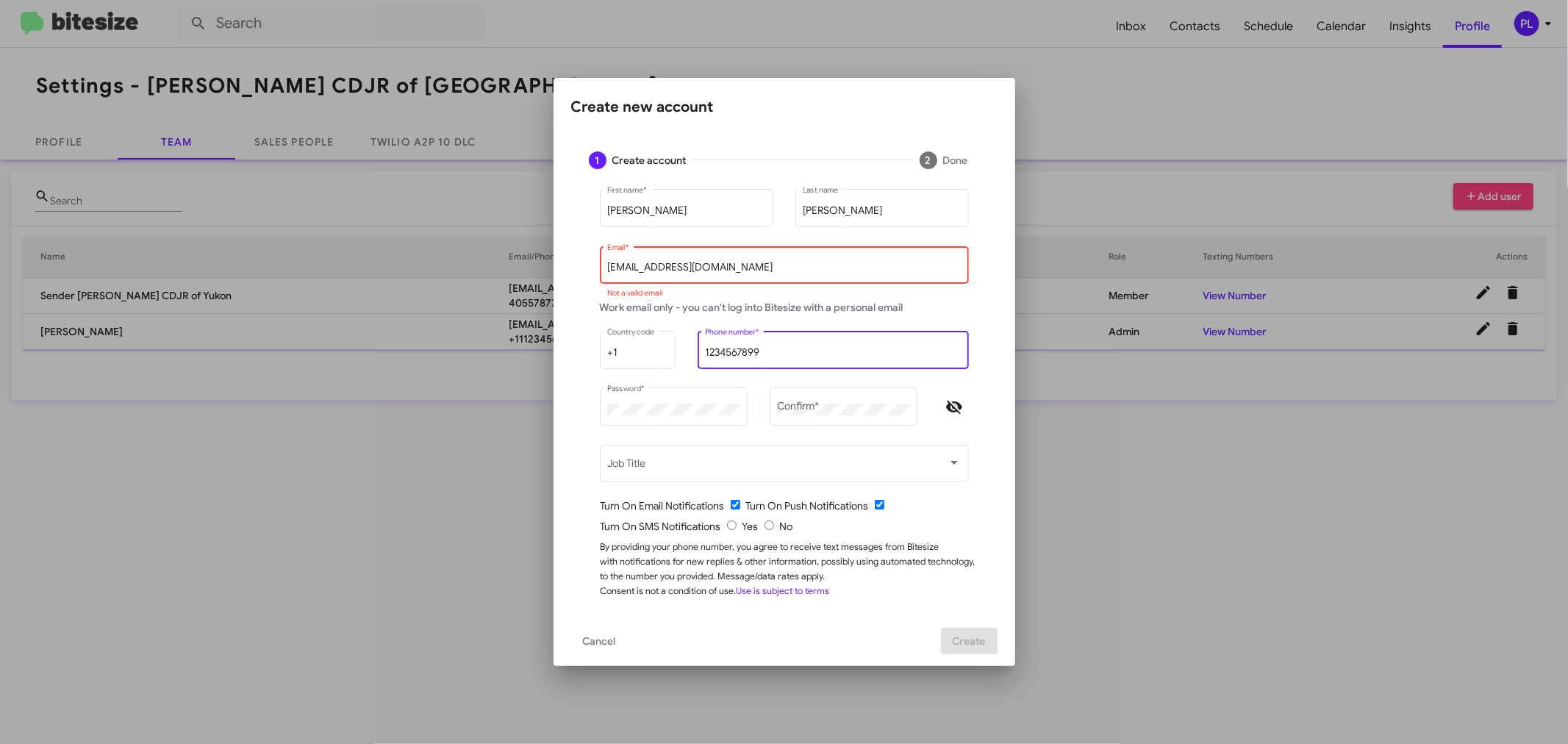
type input "1234567899"
click at [586, 406] on div "Jeffrey First name * Nguyen Last name jNguyen@cooperautogroup.com Email * Not a…" at bounding box center [784, 402] width 426 height 429
click at [851, 402] on div "Confirm *" at bounding box center [843, 405] width 133 height 40
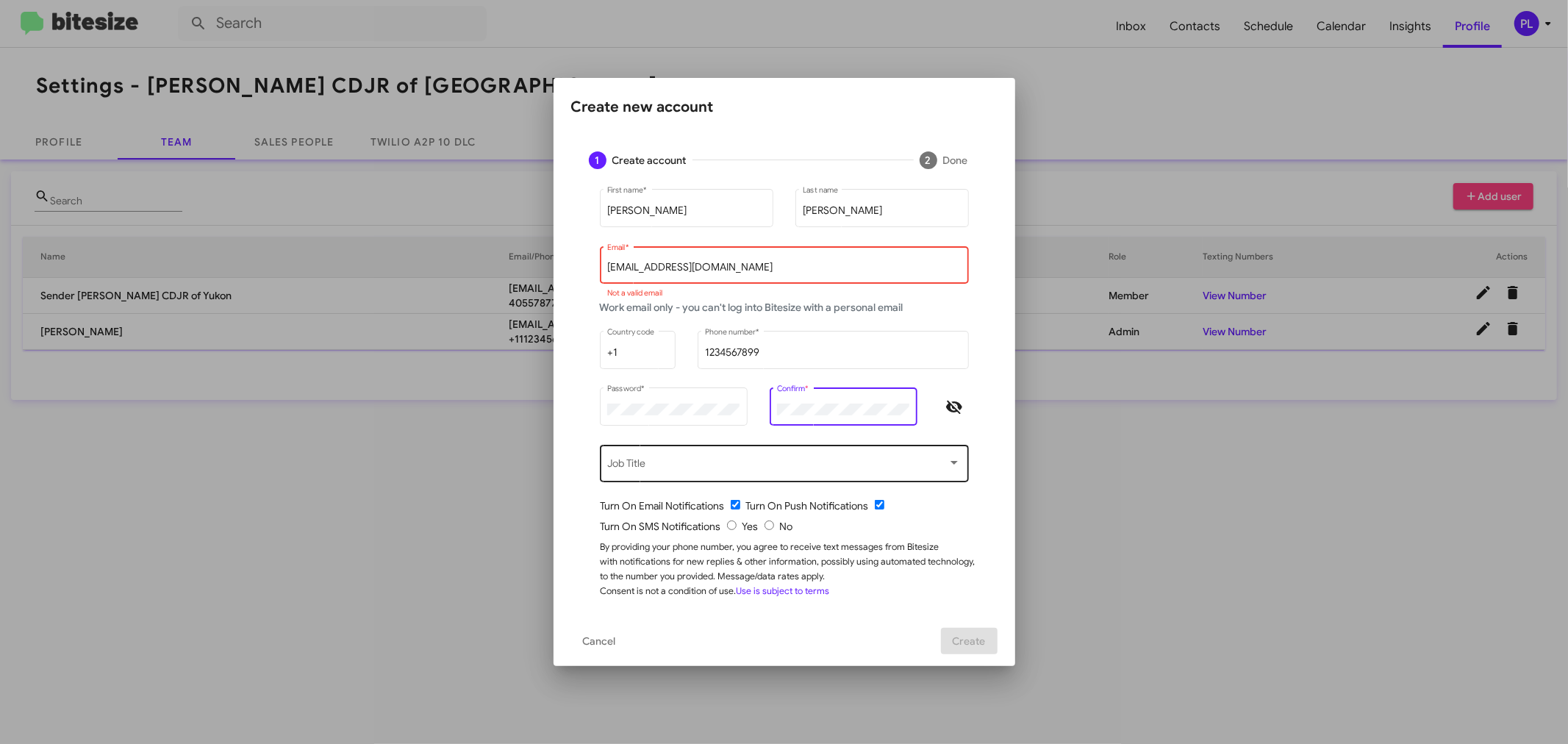
click at [745, 469] on span at bounding box center [777, 465] width 340 height 12
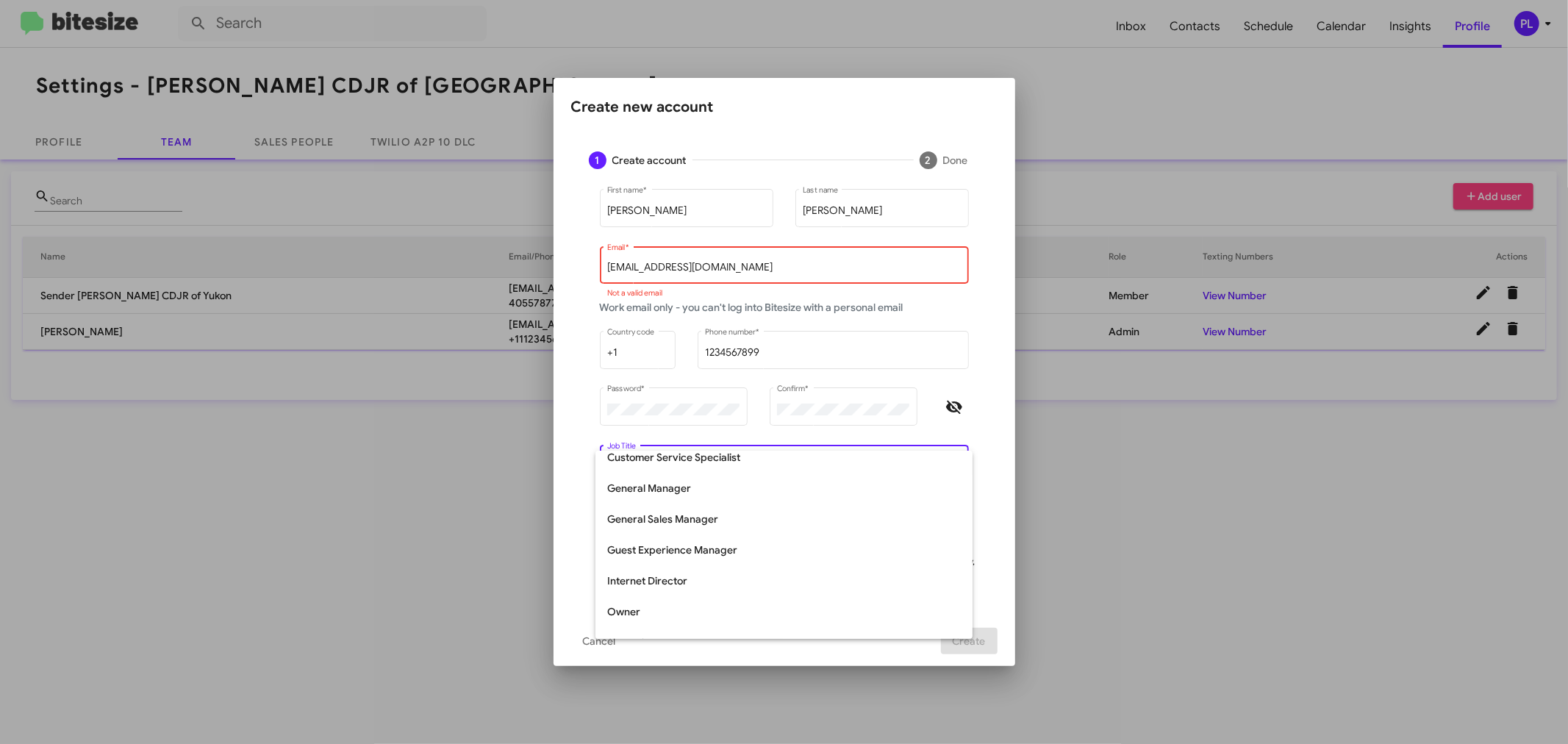
scroll to position [245, 0]
click at [679, 491] on span "Internet Director" at bounding box center [784, 499] width 353 height 31
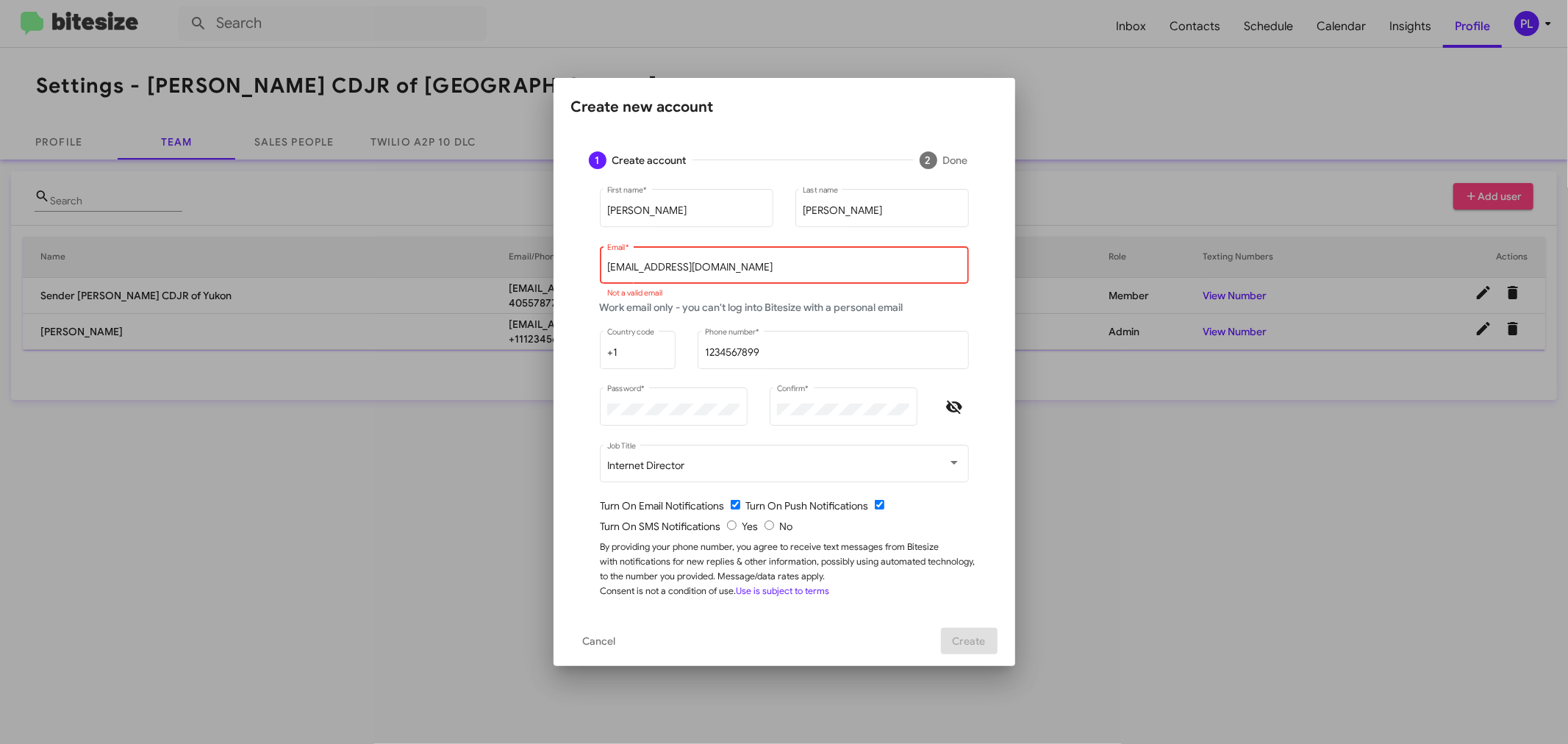
click at [725, 520] on div "Turn On SMS Notifications Yes No" at bounding box center [790, 526] width 379 height 15
click at [730, 522] on input "radio" at bounding box center [732, 525] width 9 height 9
radio input "true"
click at [775, 262] on input "jNguyen@cooperautogroup.com" at bounding box center [784, 267] width 353 height 12
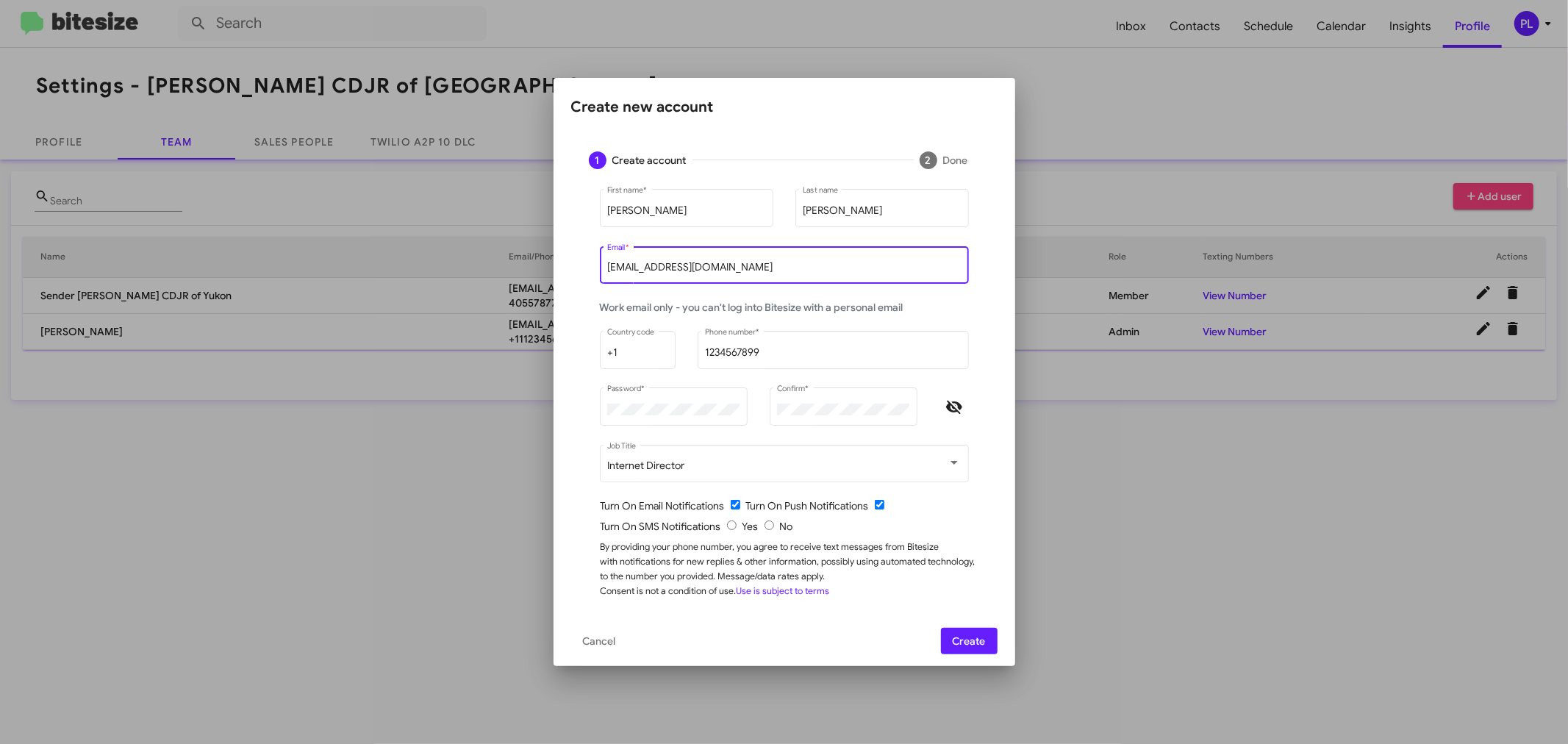
type input "jNguyen@cooperautogroup.com"
click at [957, 566] on span "Create" at bounding box center [969, 641] width 33 height 27
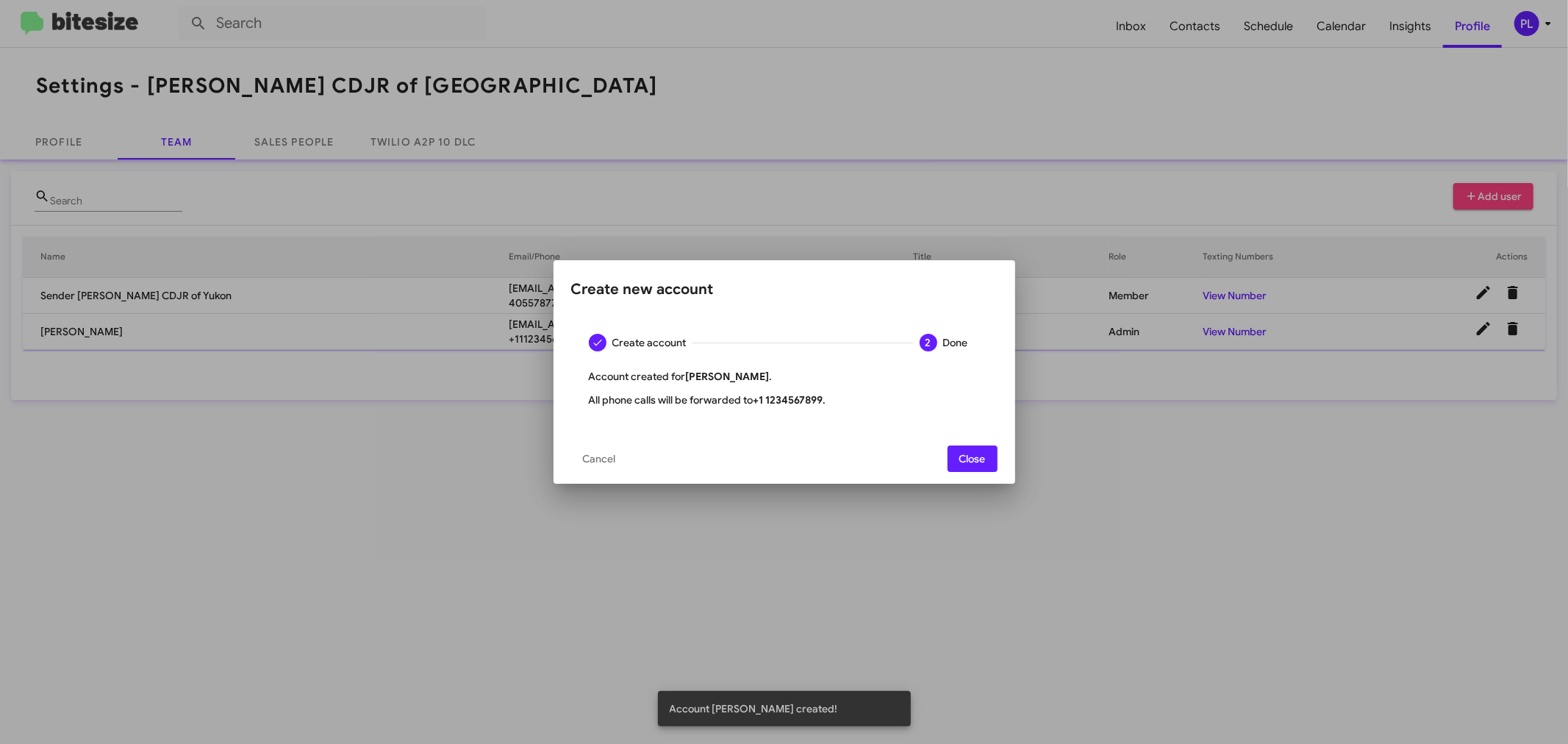
click at [979, 463] on span "Close" at bounding box center [973, 459] width 27 height 27
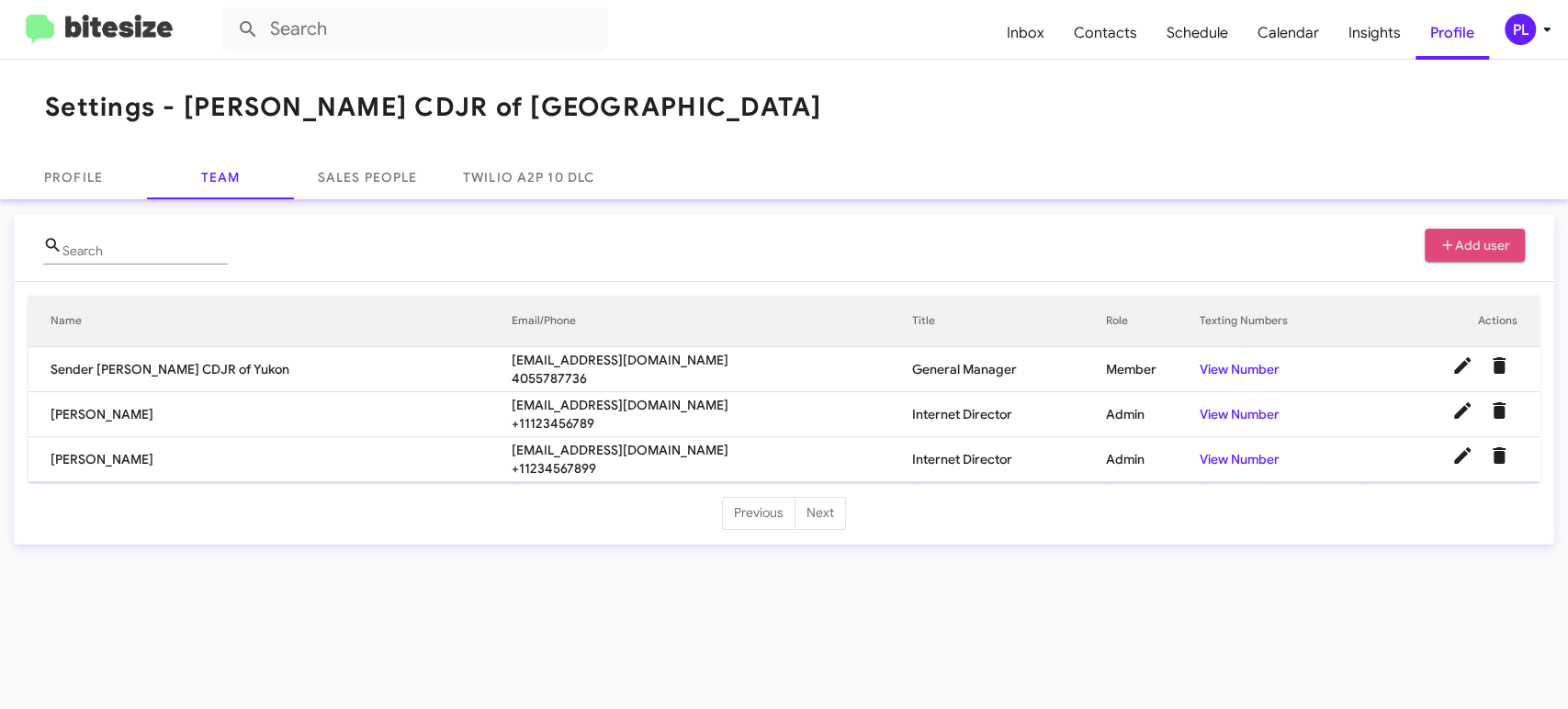
click at [1490, 247] on span "Add user" at bounding box center [1474, 246] width 72 height 34
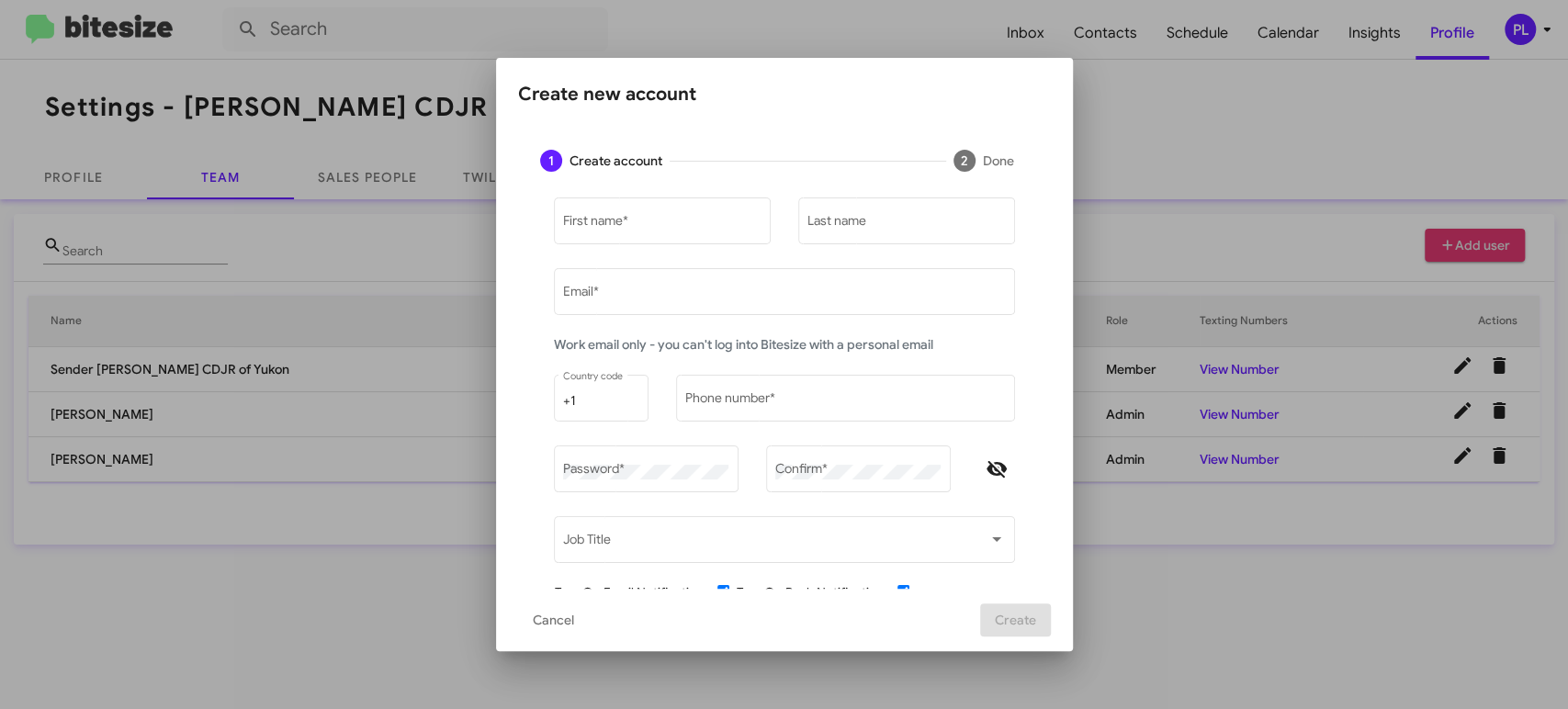
type input "peggy@bitesize.co"
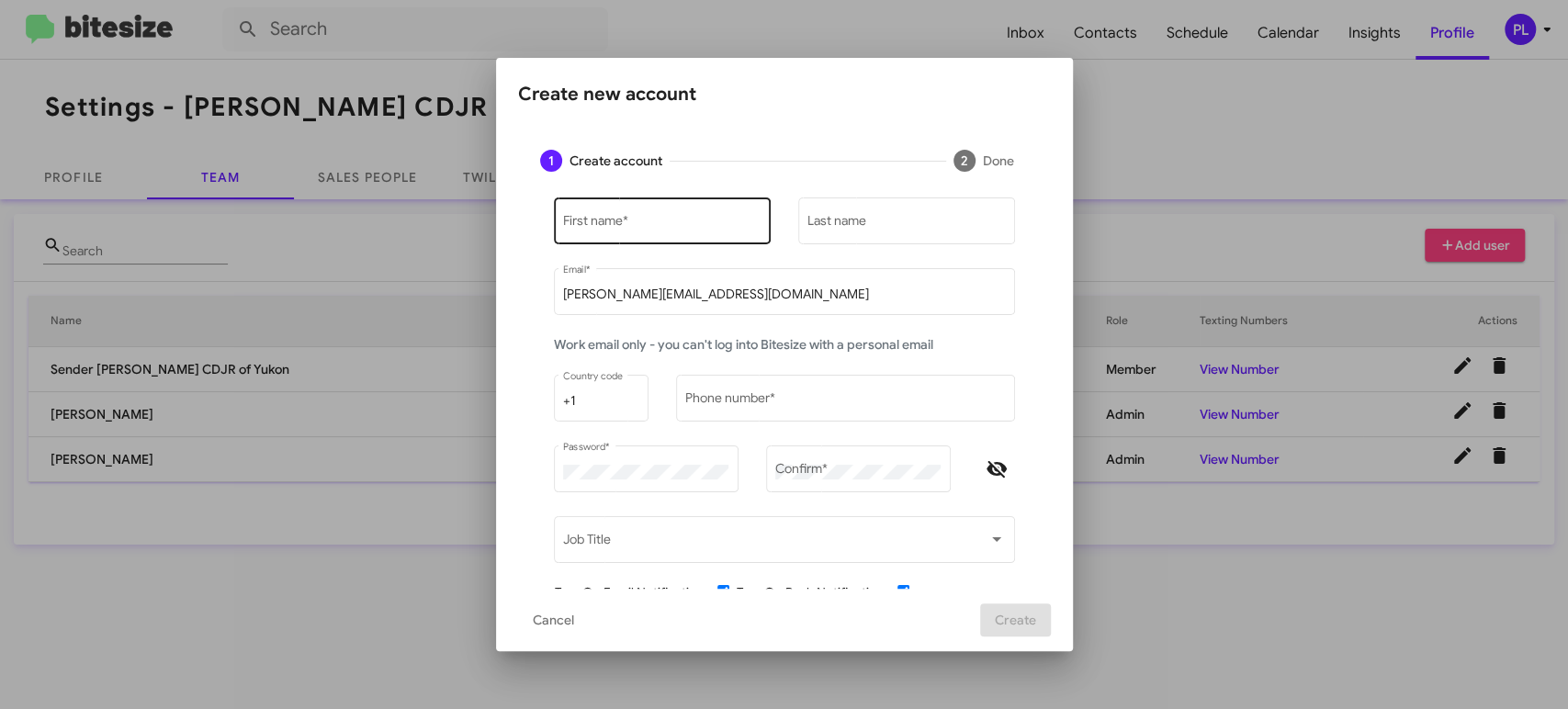
click at [616, 217] on input "First name *" at bounding box center [661, 224] width 197 height 15
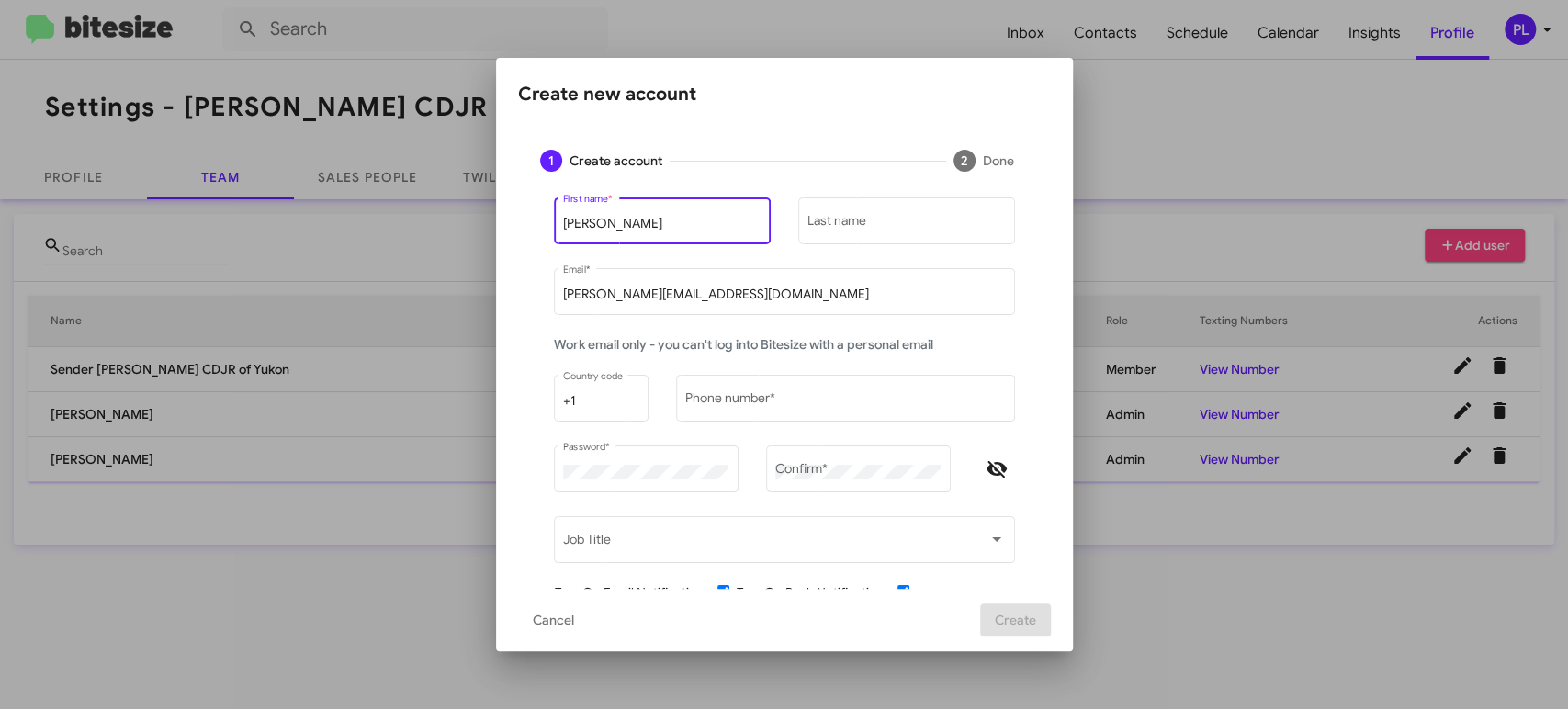
type input "Joe"
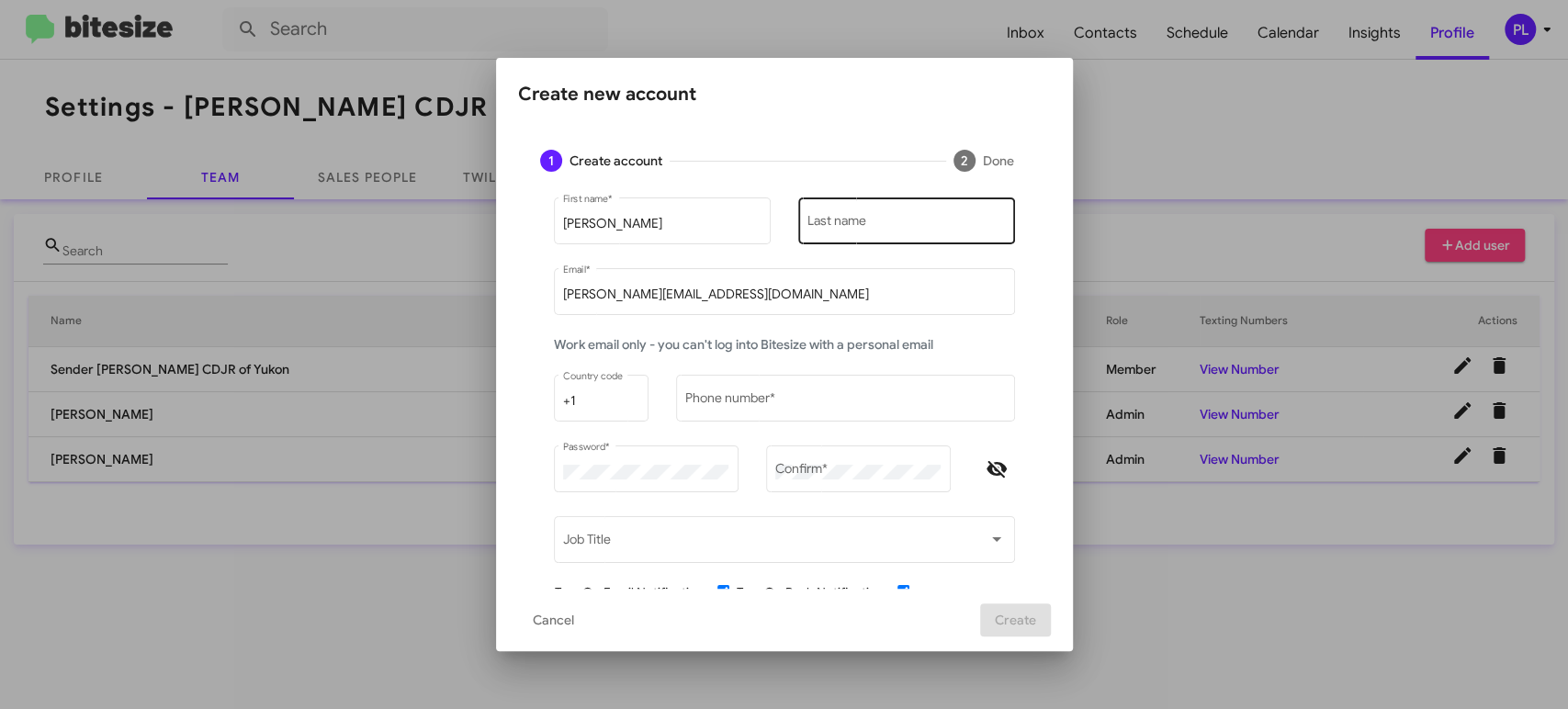
click at [945, 218] on input "Last name" at bounding box center [906, 224] width 197 height 15
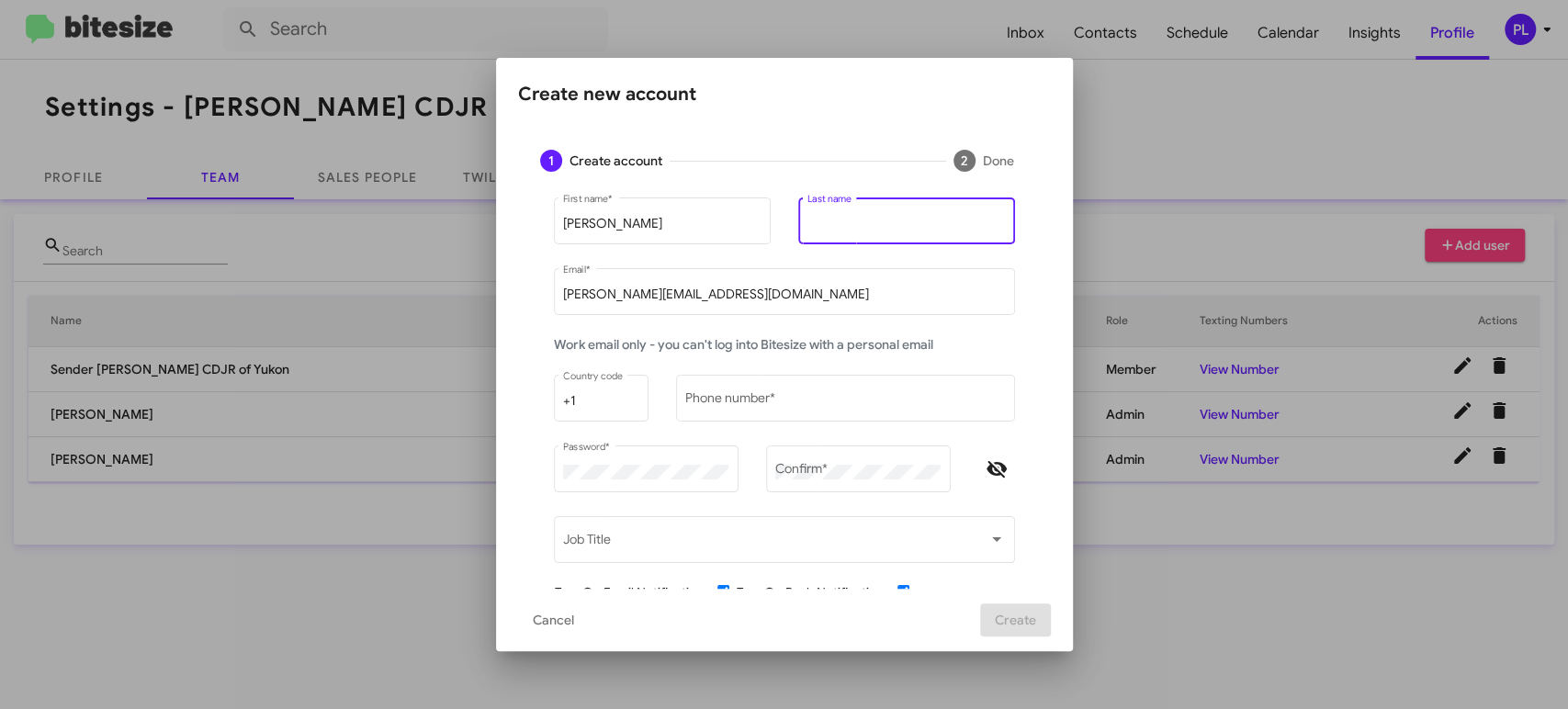
paste input "Snelling"
type input "Snelling"
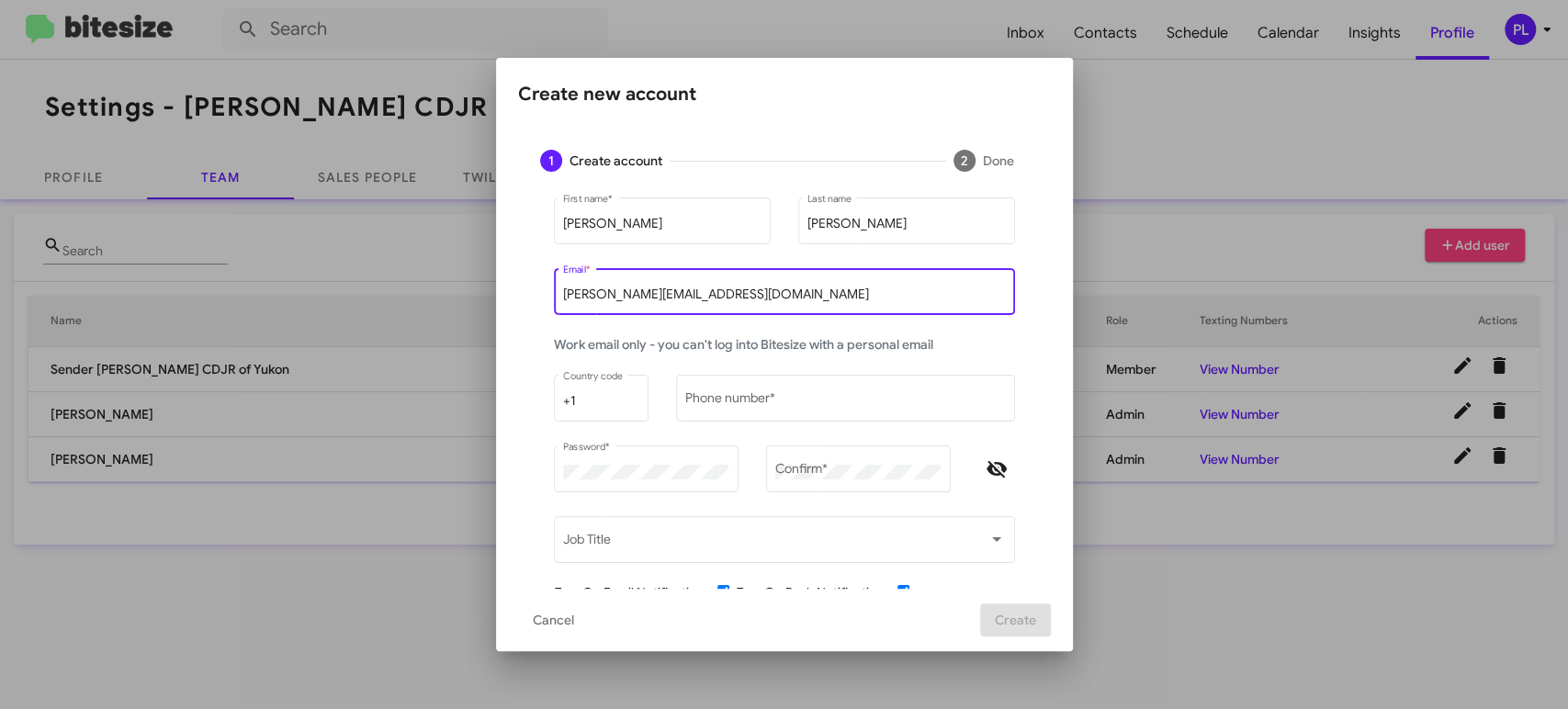
drag, startPoint x: 689, startPoint y: 300, endPoint x: 448, endPoint y: 287, distance: 241.4
click at [448, 287] on div "Create new account 1 Create account 2 Done Joe First name * Snelling Last name …" at bounding box center [784, 354] width 1568 height 709
paste input "jsnelling@cooperautogroup.com"
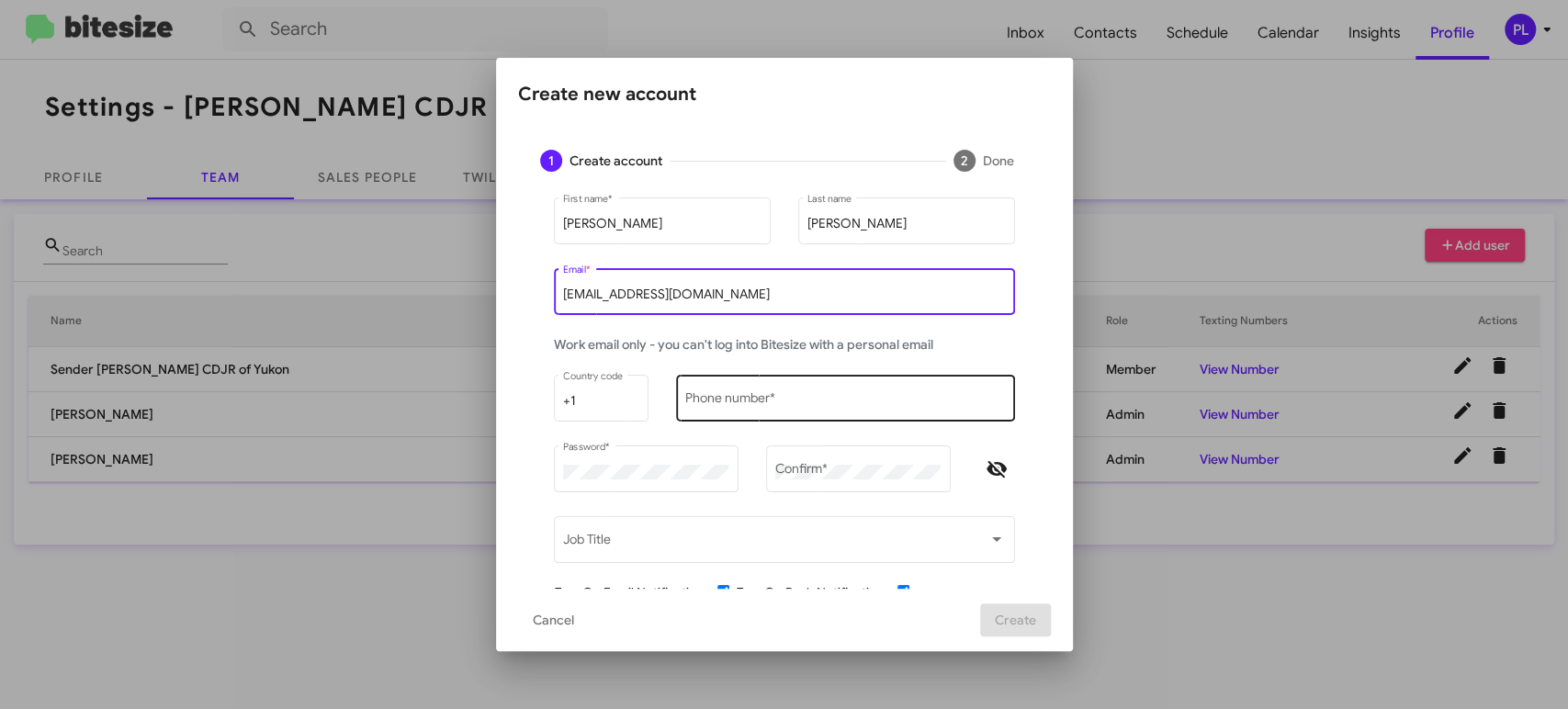
type input "jsnelling@cooperautogroup.com"
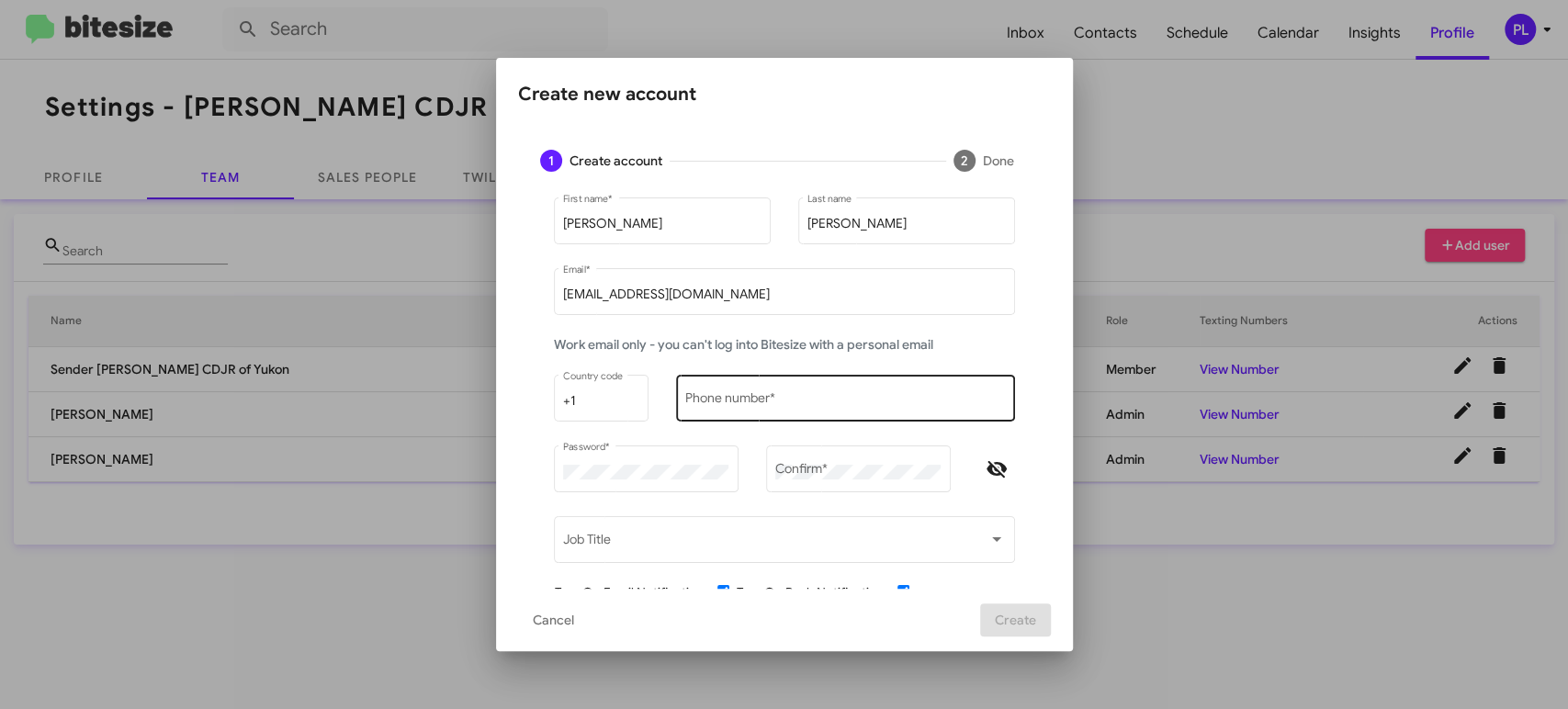
click at [808, 410] on div "Phone number *" at bounding box center [845, 395] width 319 height 50
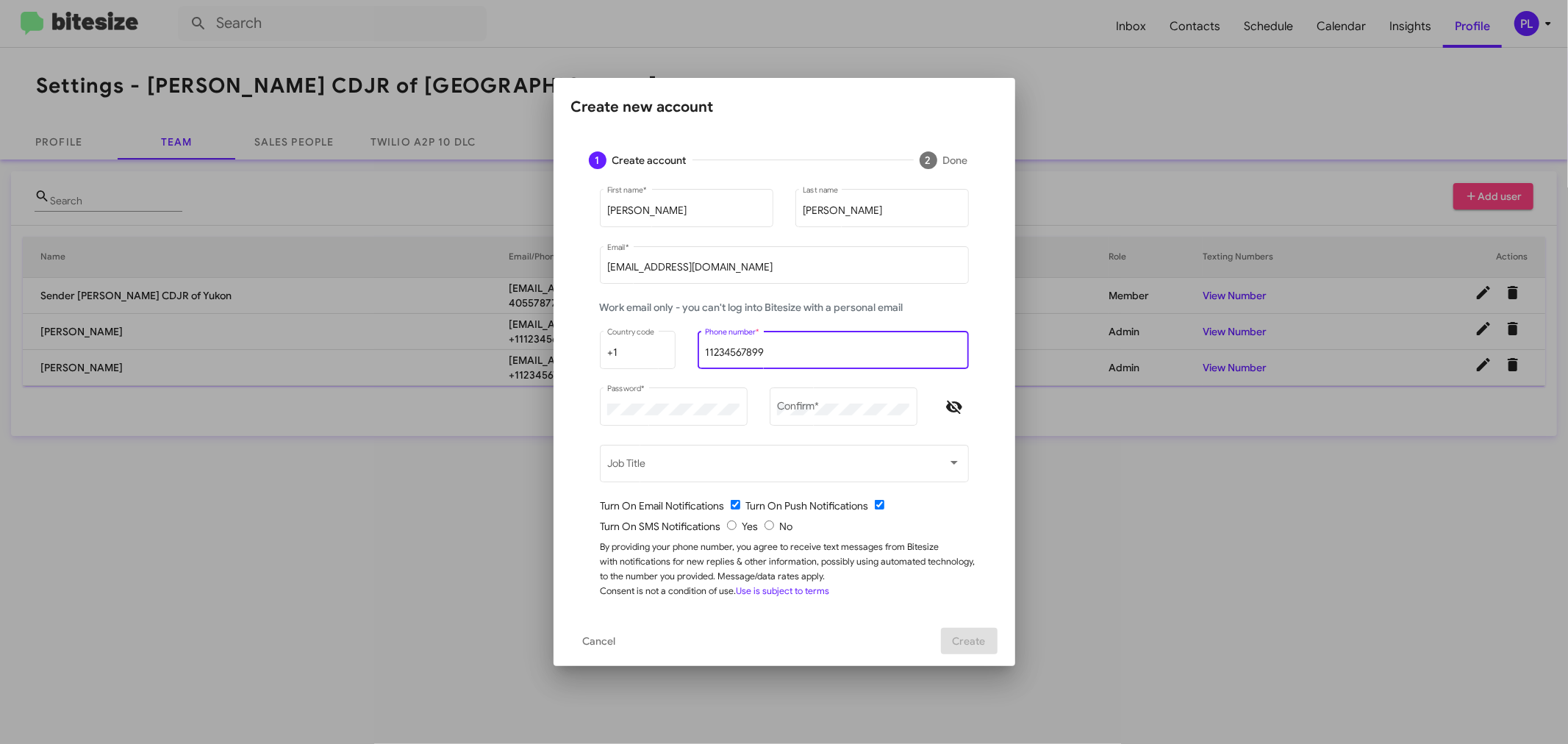
type input "11234567899"
click at [561, 401] on mat-dialog-content "1 Create account 2 Done Joe First name * Snelling Last name jsnelling@cooperaut…" at bounding box center [784, 375] width 461 height 482
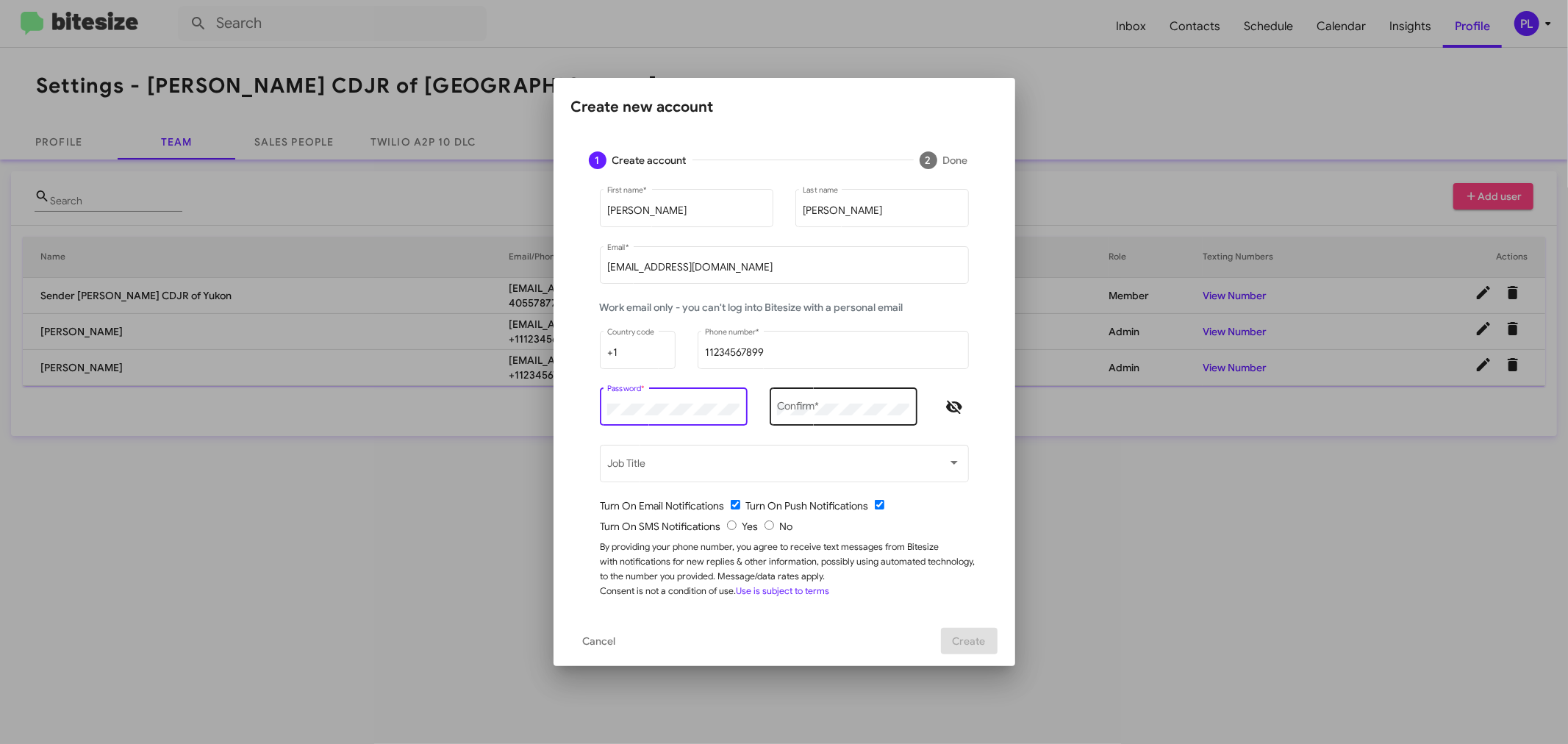
click at [807, 400] on div "Confirm *" at bounding box center [843, 405] width 133 height 40
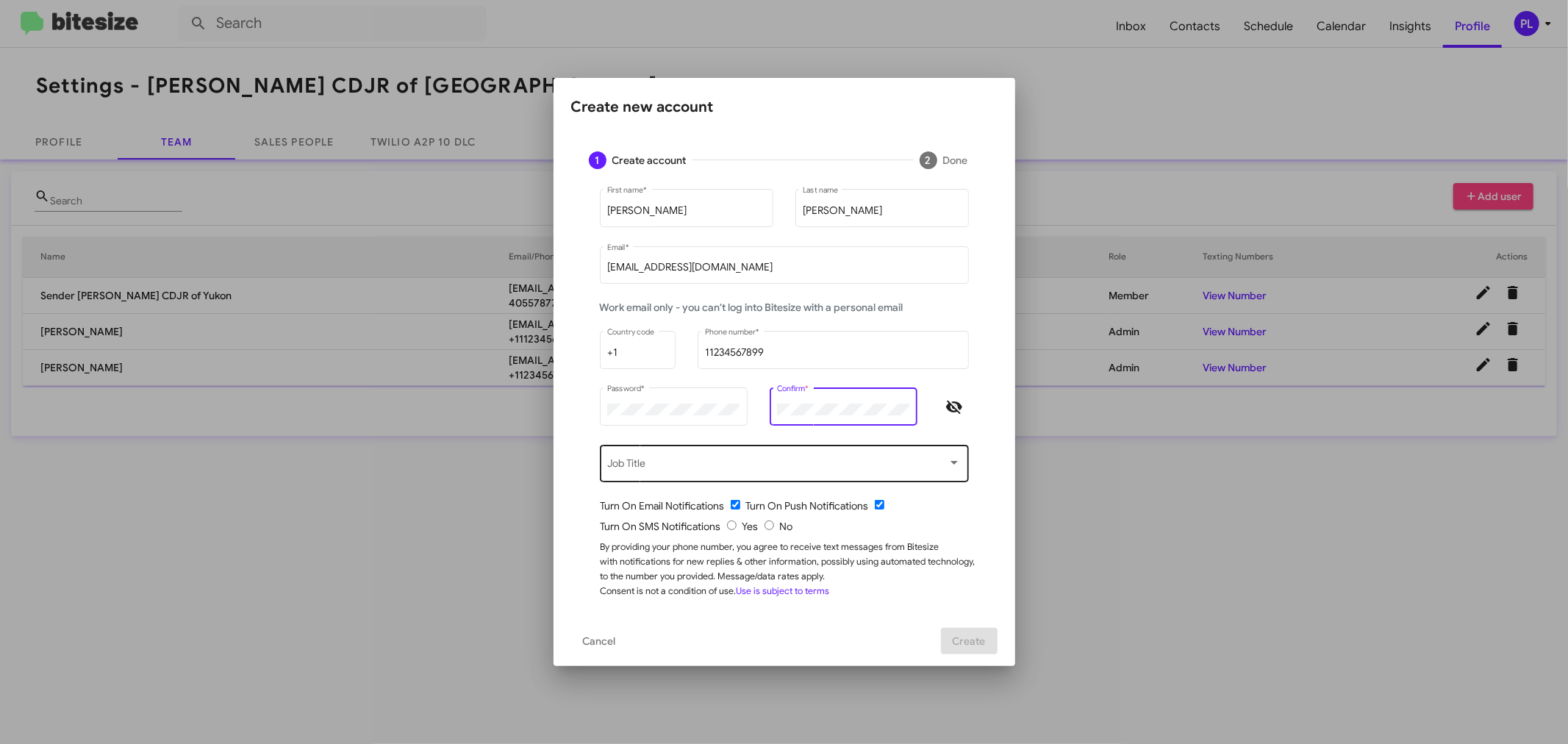
click at [785, 460] on span at bounding box center [777, 465] width 340 height 12
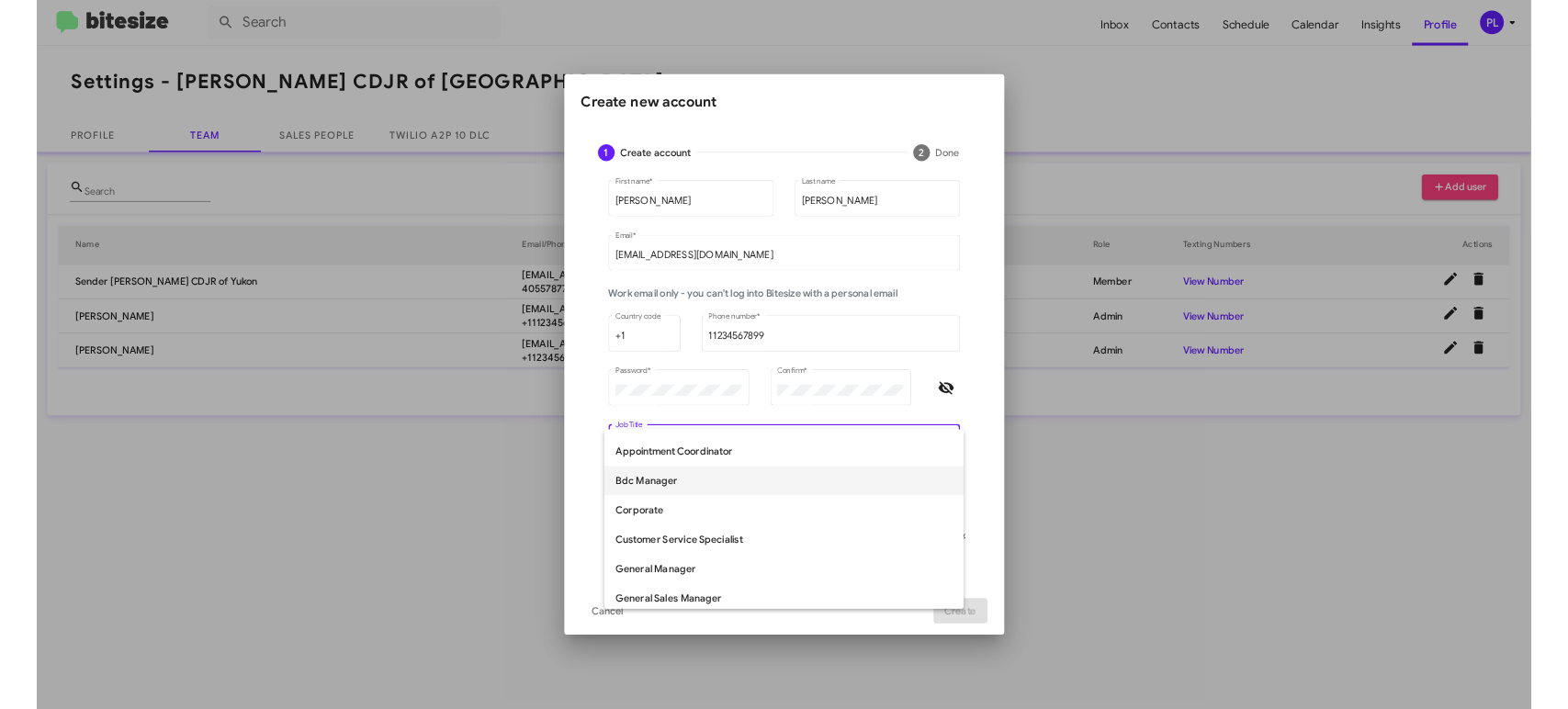
scroll to position [102, 0]
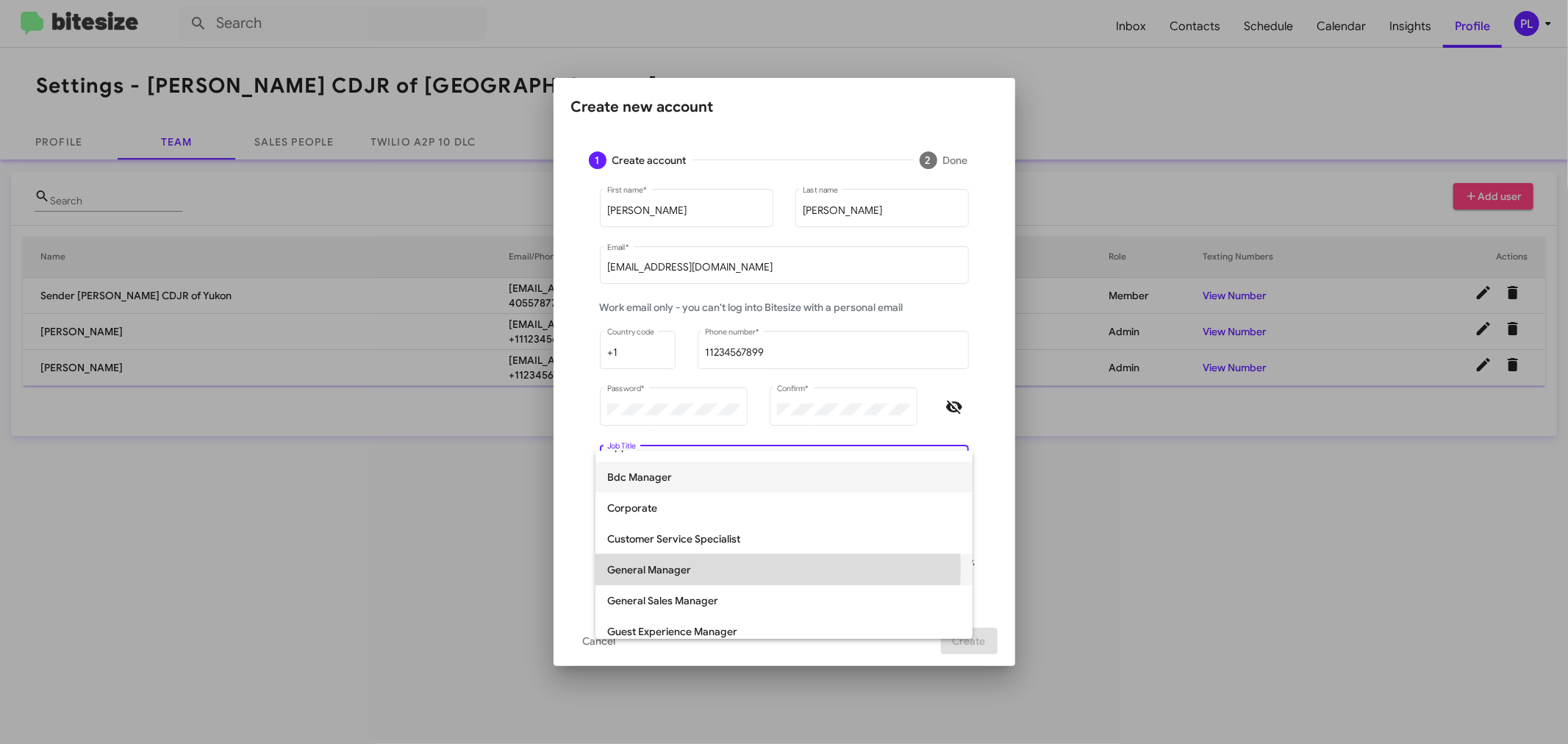
click at [638, 566] on span "General Manager" at bounding box center [784, 570] width 353 height 31
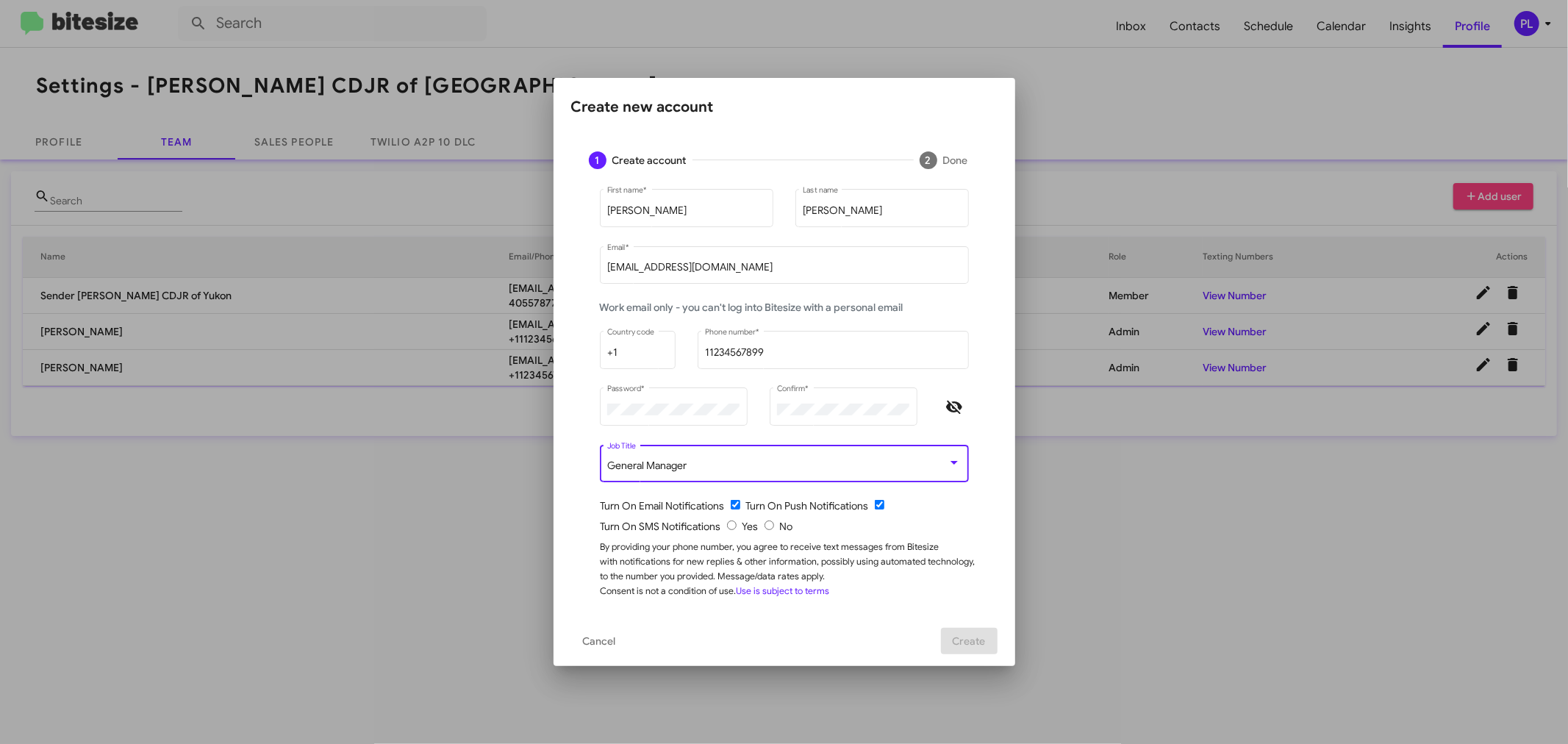
click at [729, 525] on input "radio" at bounding box center [732, 525] width 9 height 9
radio input "true"
click at [965, 566] on span "Create" at bounding box center [969, 641] width 33 height 27
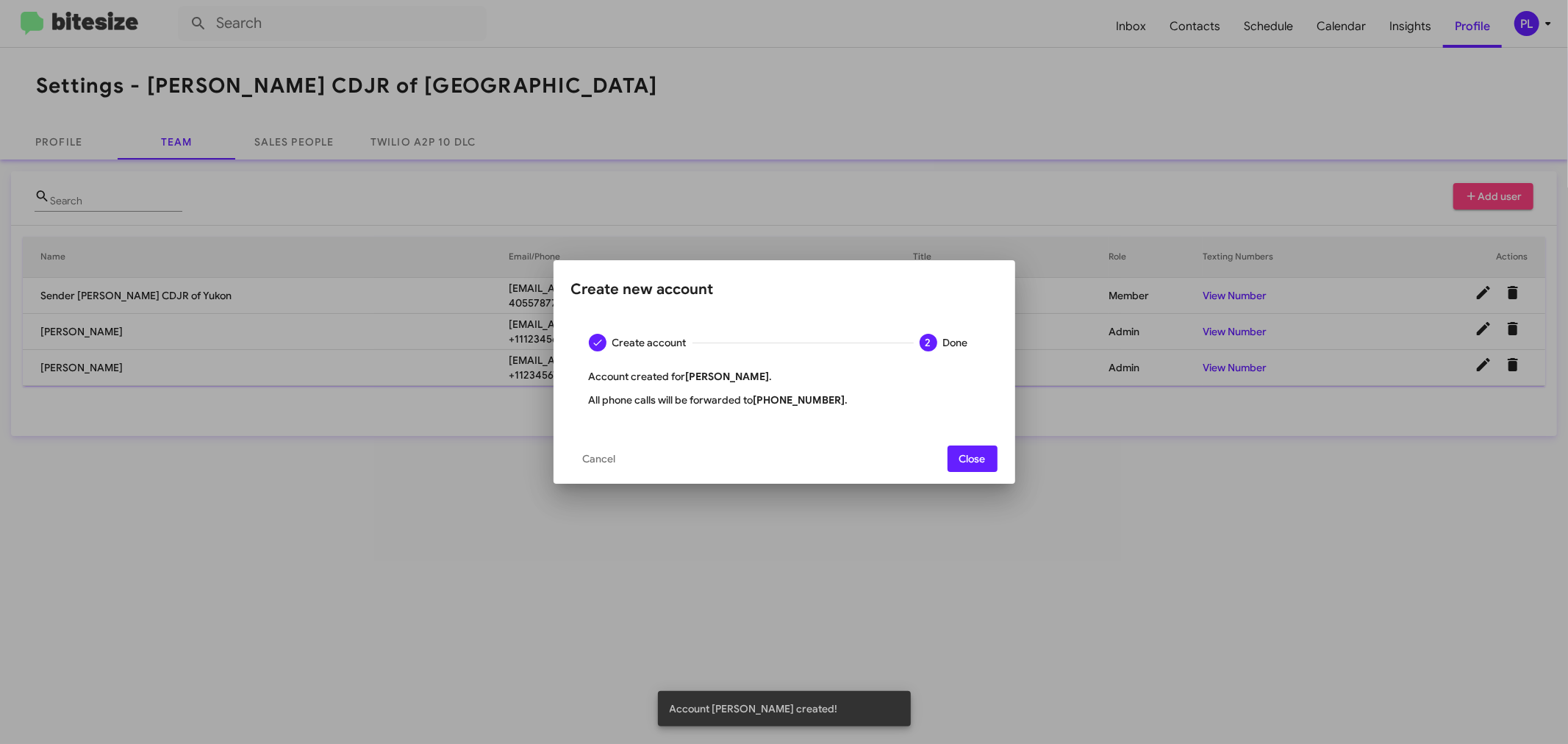
click at [982, 453] on span "Close" at bounding box center [973, 459] width 27 height 27
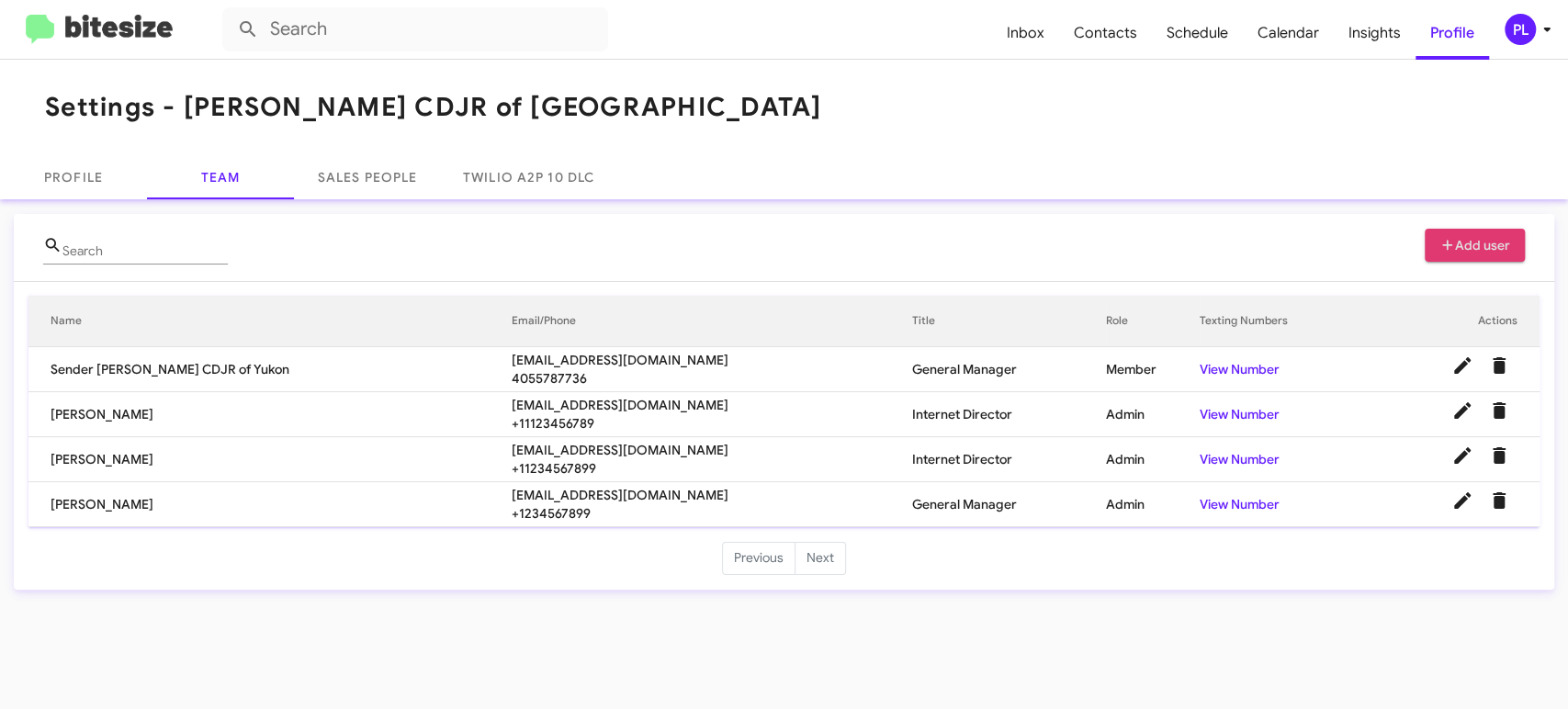
click at [1542, 29] on icon at bounding box center [1546, 30] width 22 height 22
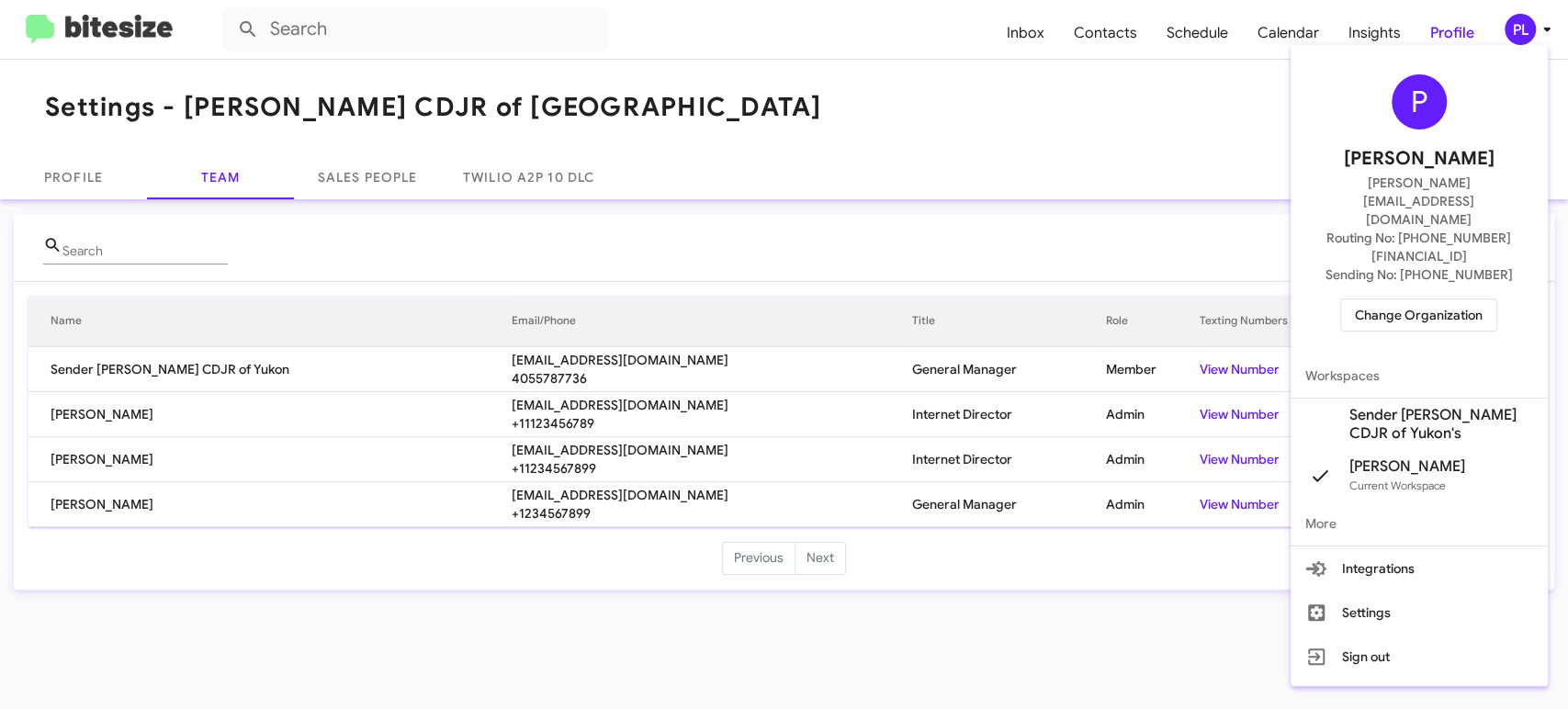
click at [1435, 300] on span "Change Organization" at bounding box center [1418, 316] width 128 height 32
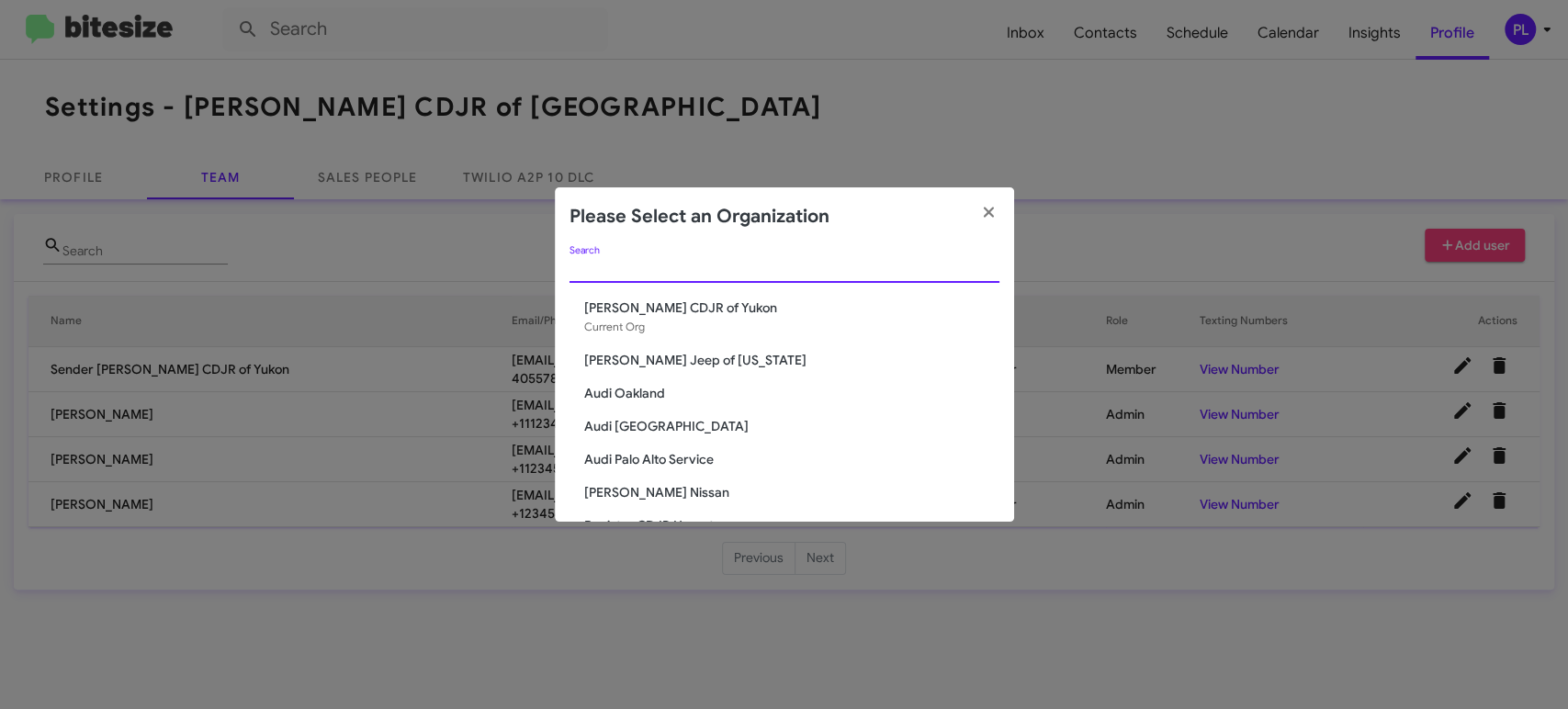
click at [790, 268] on input "Search" at bounding box center [784, 269] width 430 height 15
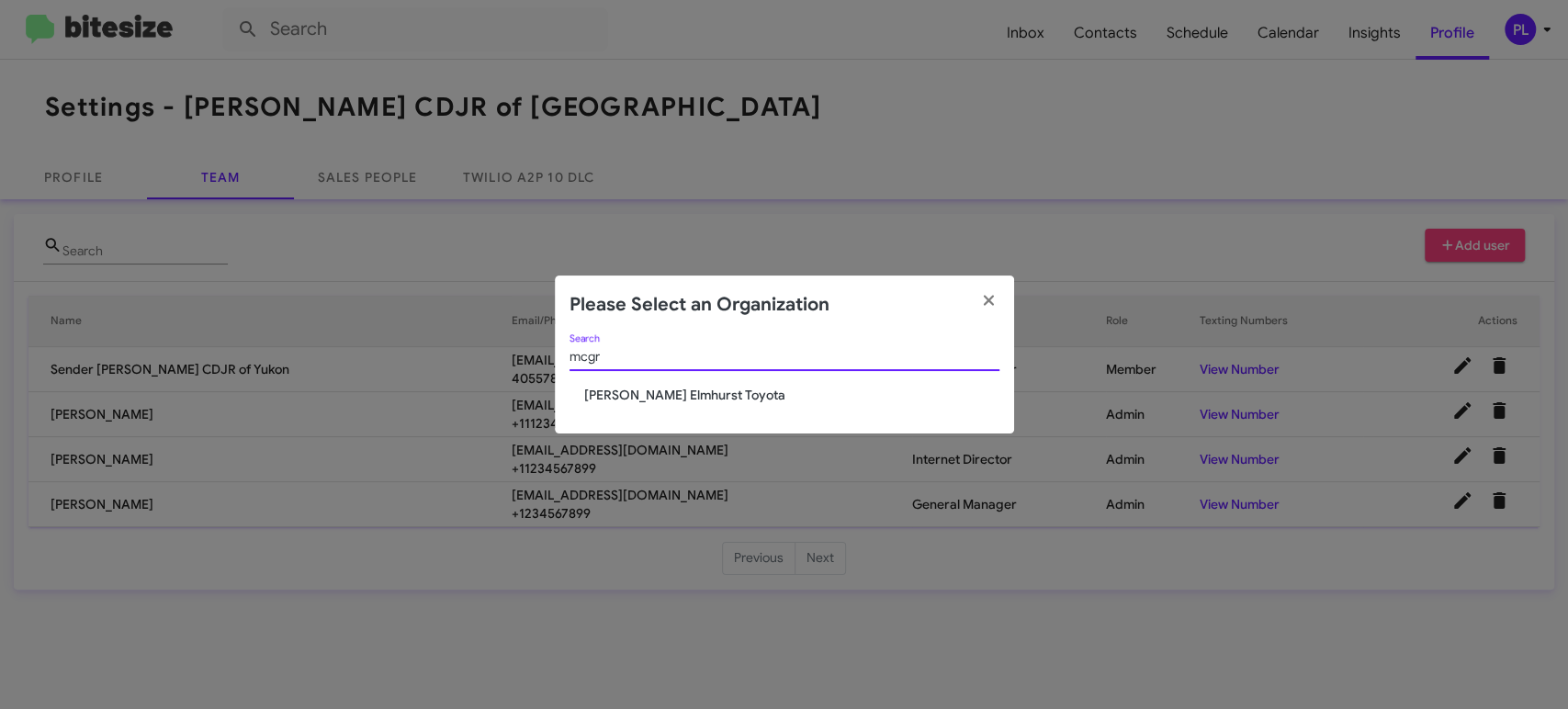
type input "mcgr"
click at [691, 395] on span "McGrath Elmhurst Toyota" at bounding box center [791, 394] width 415 height 19
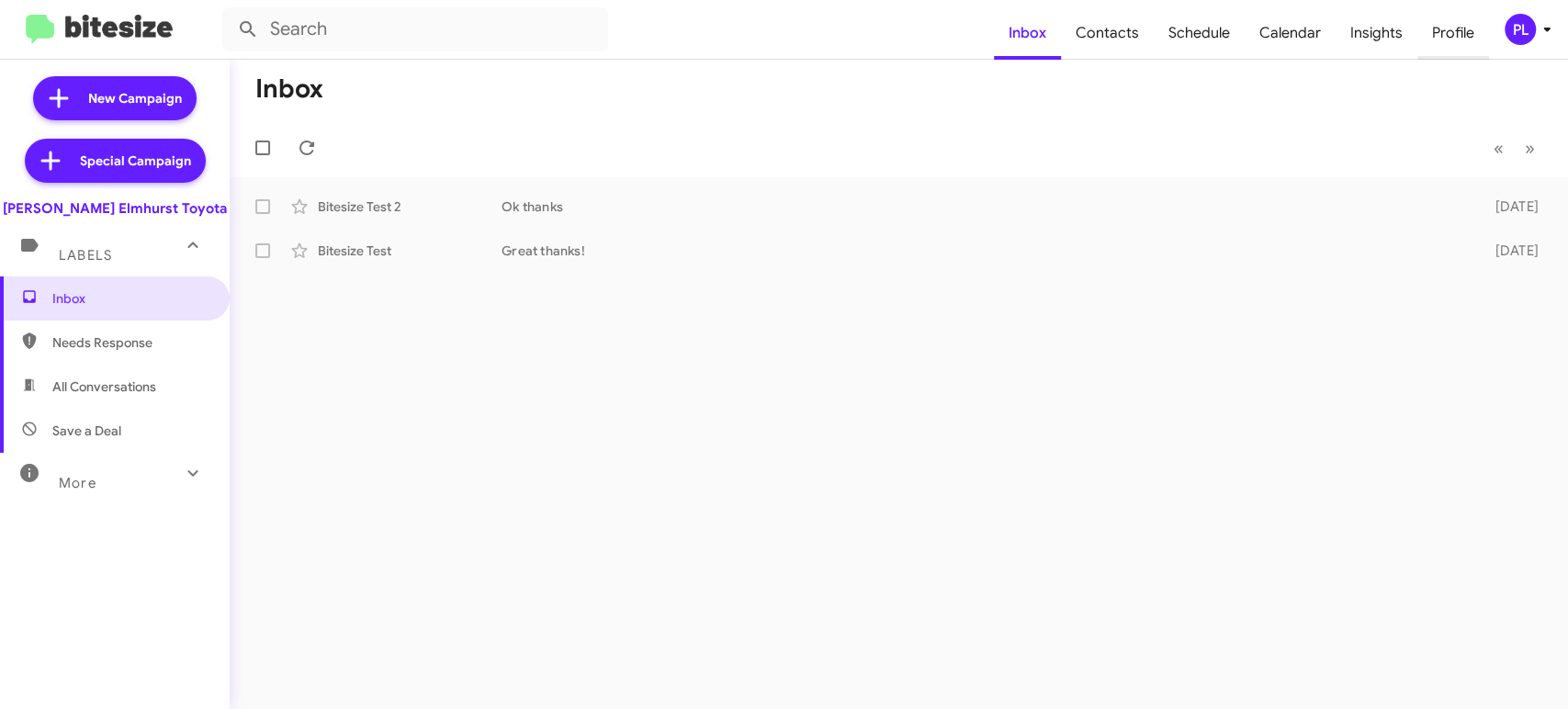
click at [1447, 34] on span "Profile" at bounding box center [1453, 34] width 72 height 53
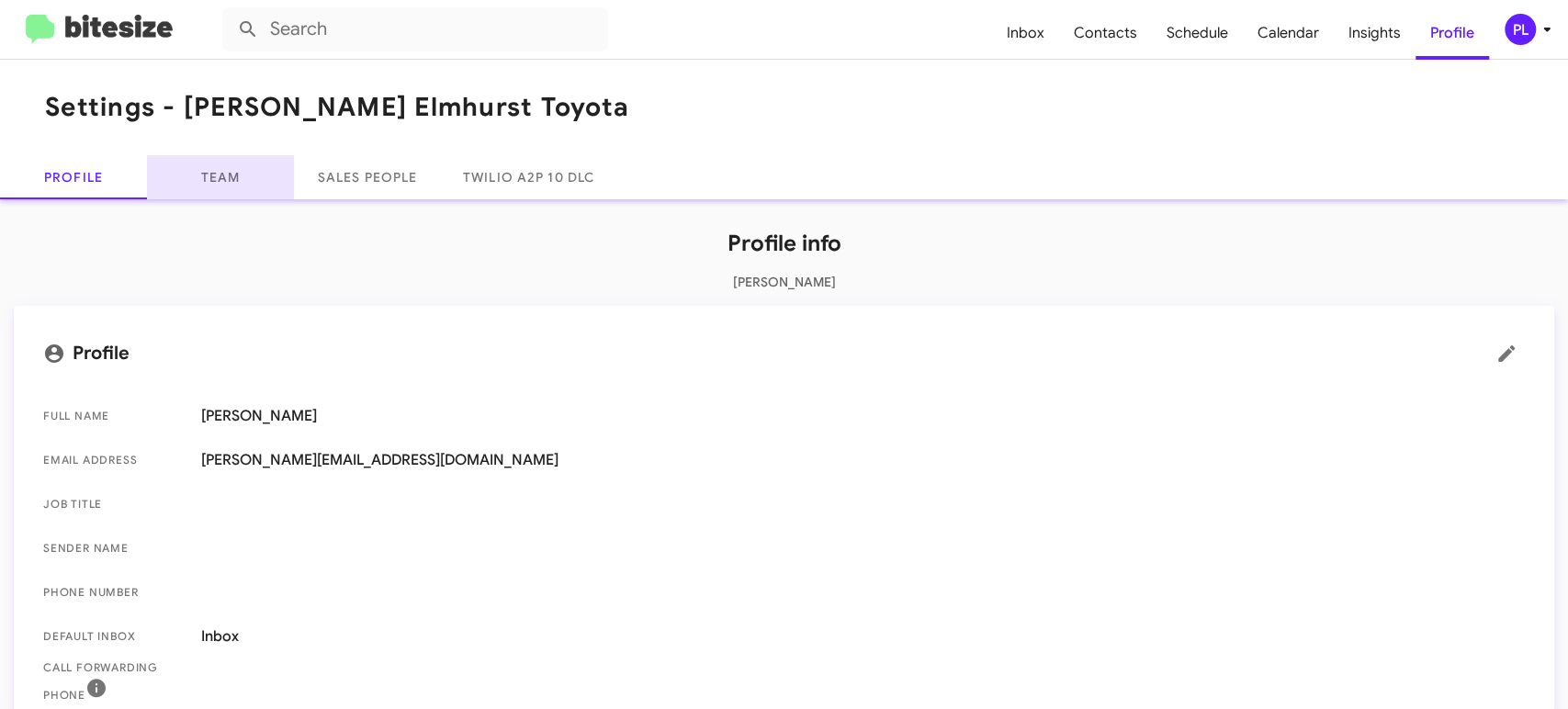
click at [235, 181] on link "Team" at bounding box center [220, 177] width 147 height 44
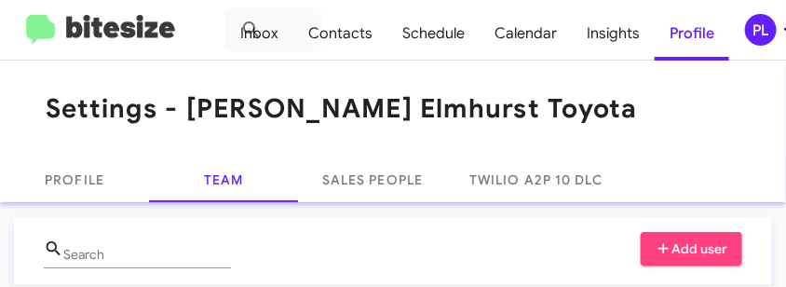
click at [663, 249] on span "Add user" at bounding box center [692, 249] width 73 height 34
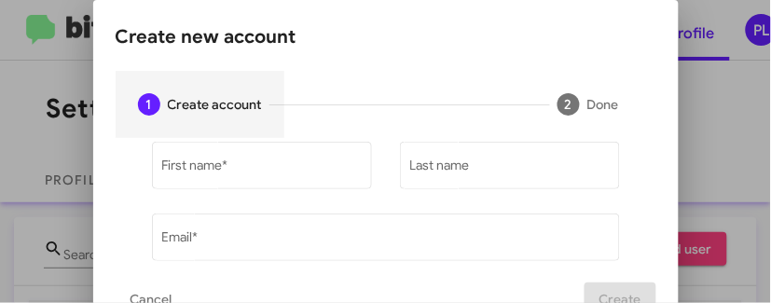
type input "[PERSON_NAME][EMAIL_ADDRESS][DOMAIN_NAME]"
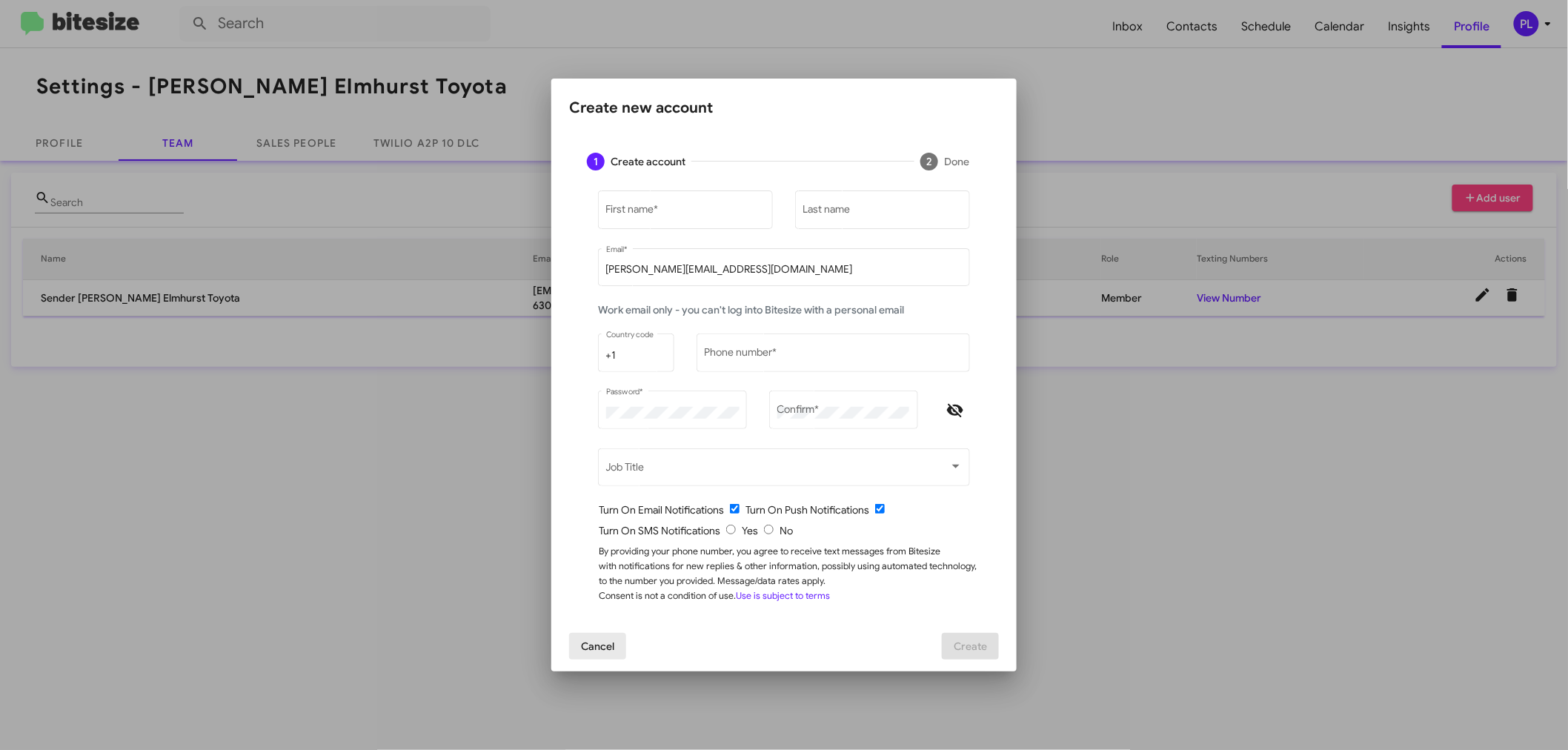
click at [605, 571] on span "Cancel" at bounding box center [598, 647] width 33 height 27
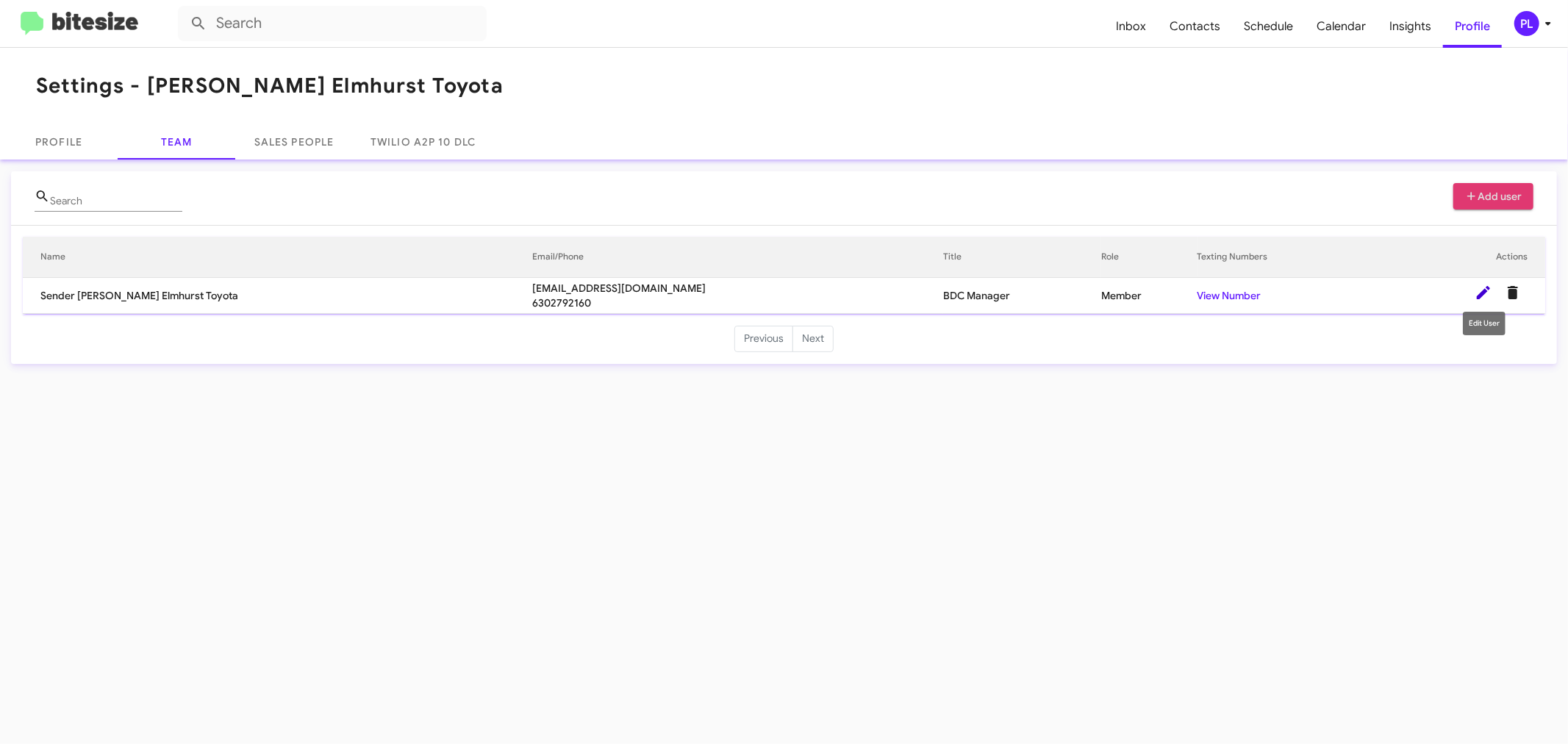
click at [1254, 292] on icon at bounding box center [1483, 292] width 13 height 13
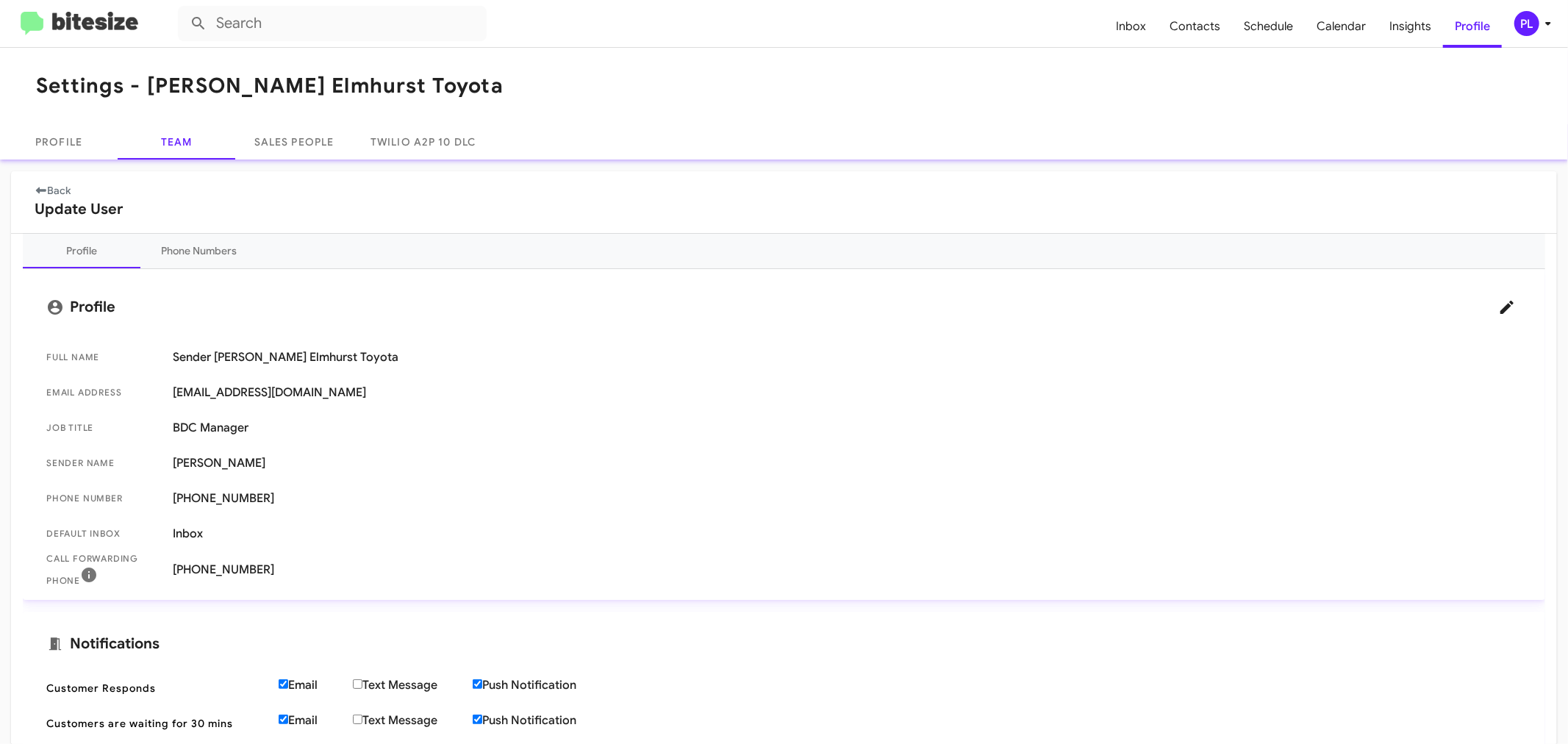
scroll to position [81, 0]
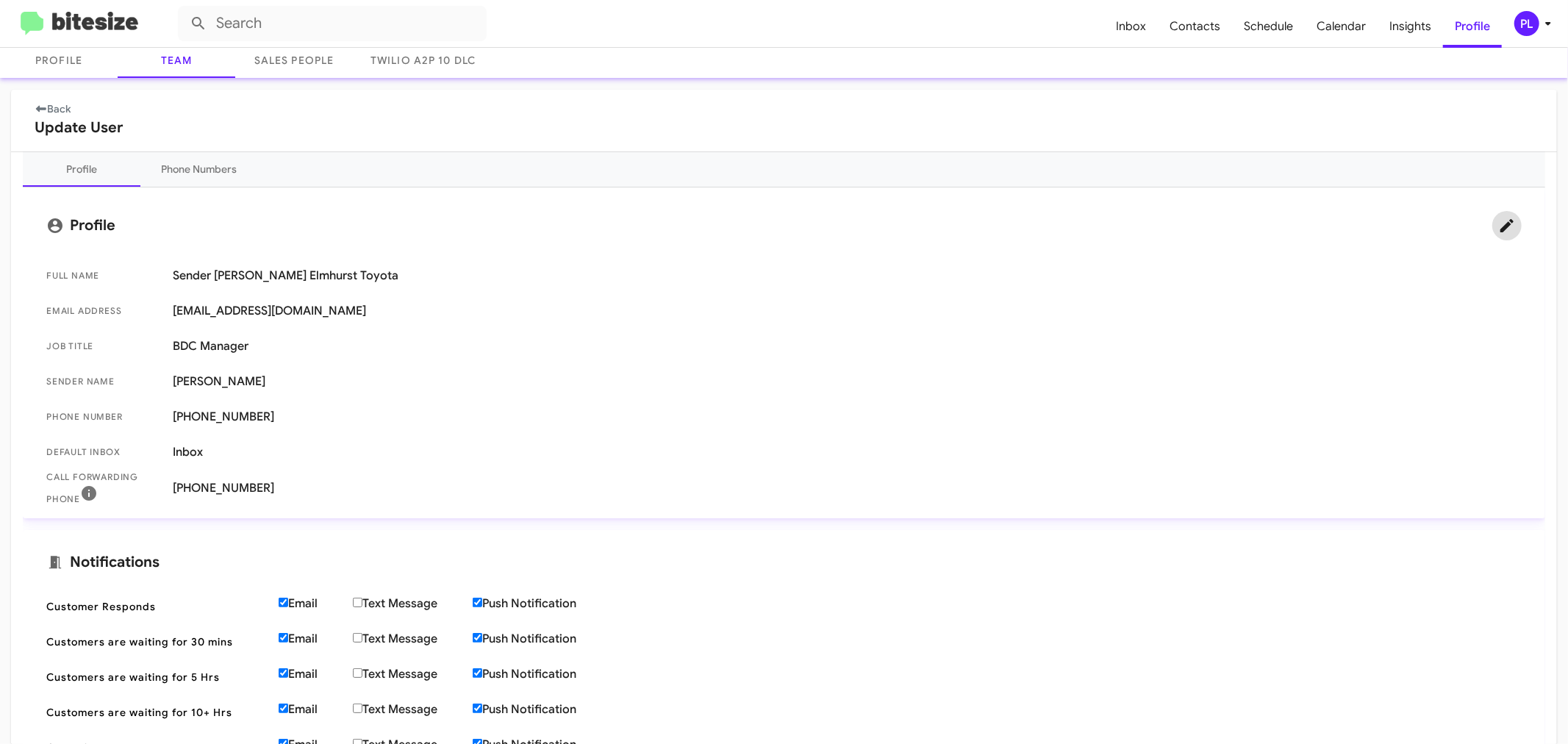
click at [1254, 233] on span at bounding box center [1506, 226] width 29 height 17
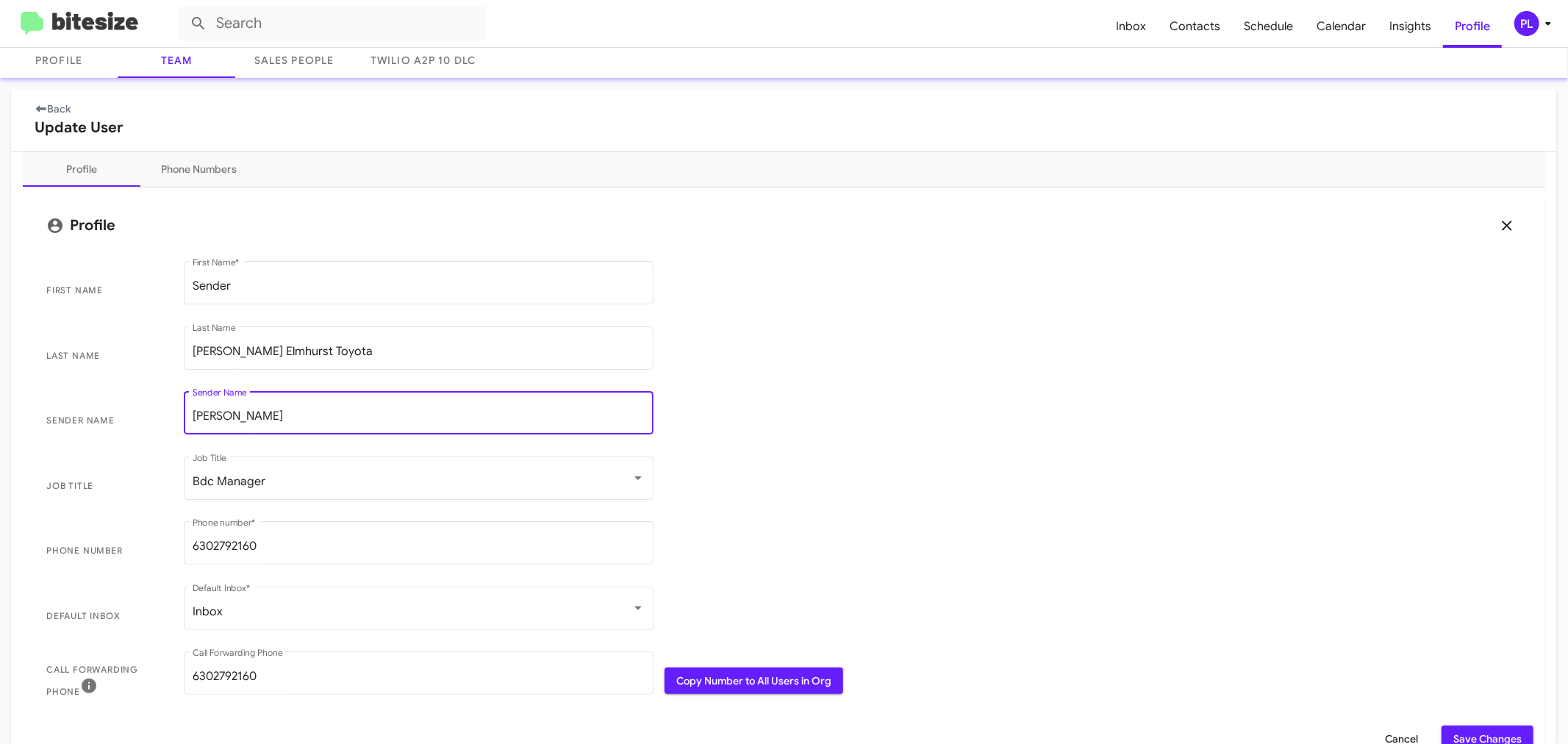
drag, startPoint x: 308, startPoint y: 419, endPoint x: 172, endPoint y: 417, distance: 136.0
click at [173, 417] on mat-form-field "[PERSON_NAME] Sender Name" at bounding box center [418, 421] width 491 height 65
paste input "[PERSON_NAME]"
click at [329, 419] on input "[PERSON_NAME]" at bounding box center [418, 416] width 452 height 13
paste input "[PERSON_NAME]"
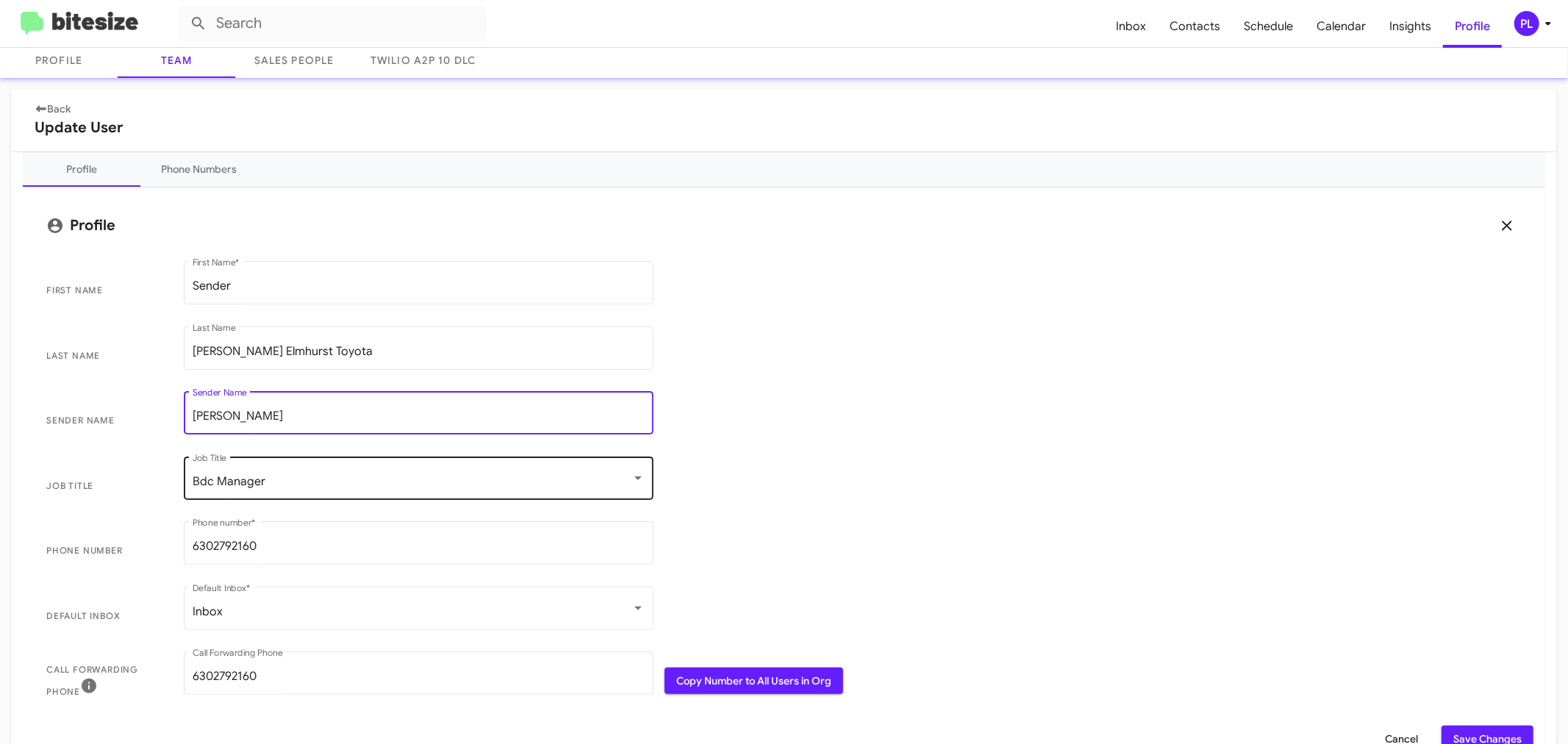
type input "[PERSON_NAME]"
click at [315, 486] on div "Bdc Manager" at bounding box center [412, 481] width 439 height 13
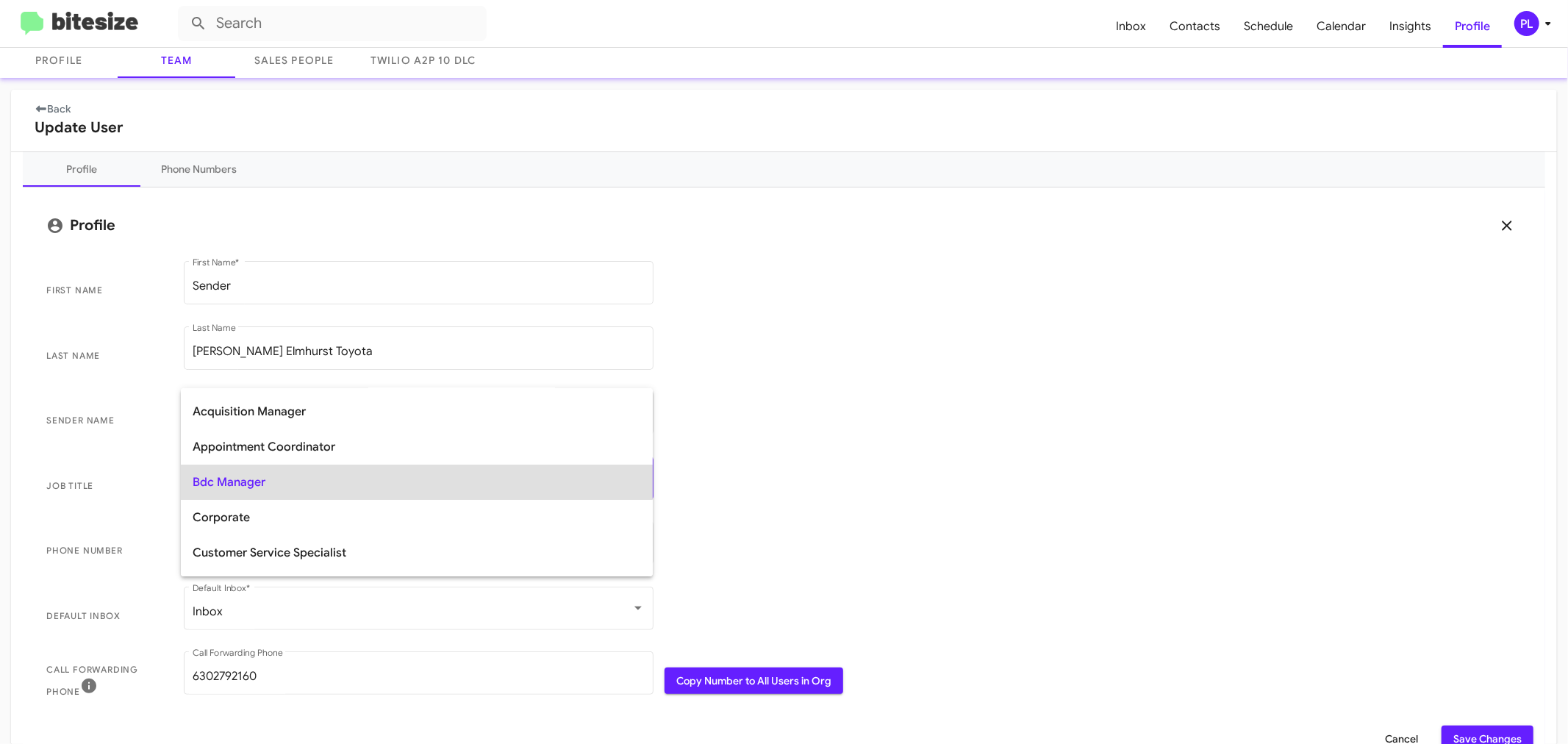
scroll to position [193, 0]
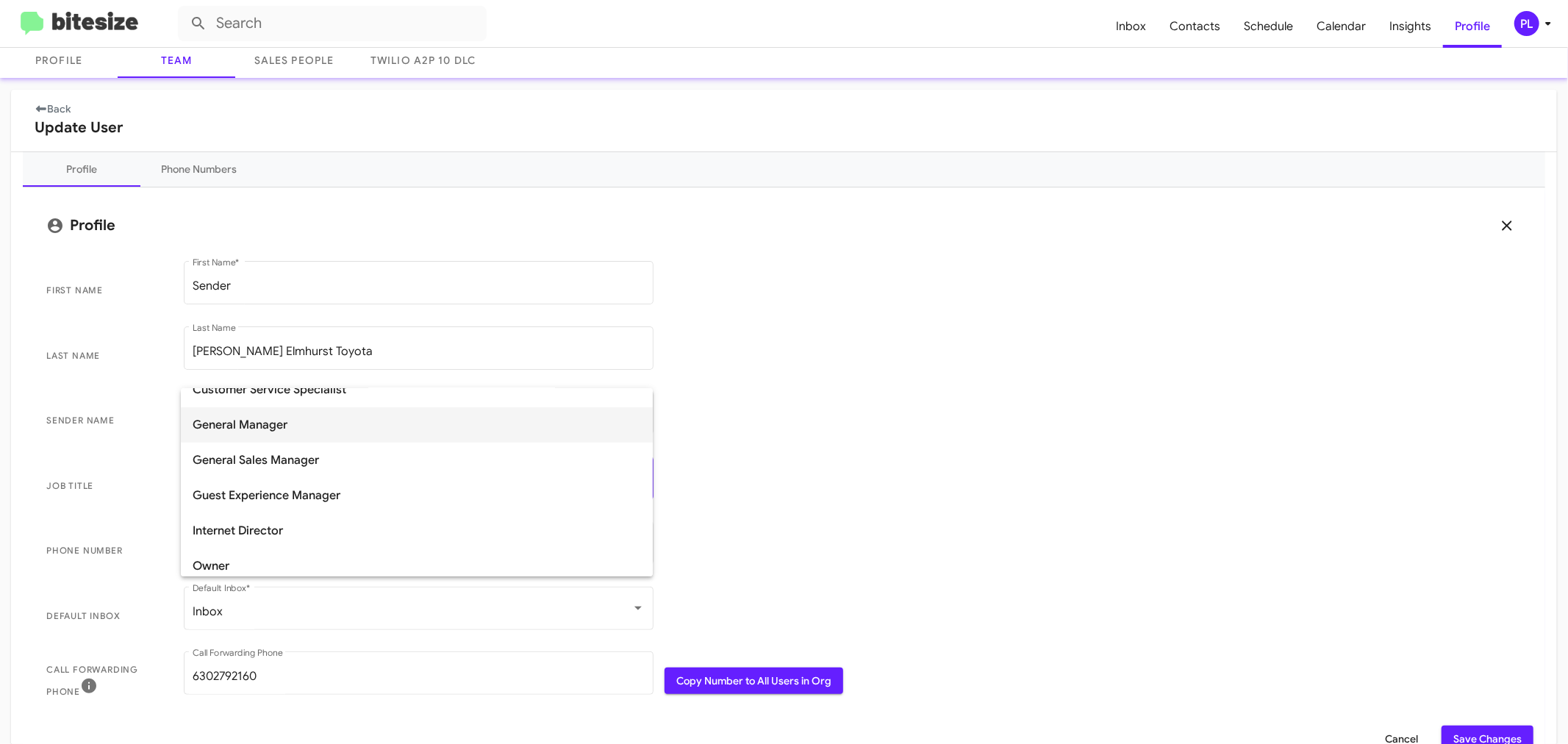
click at [259, 437] on span "General Manager" at bounding box center [416, 424] width 448 height 36
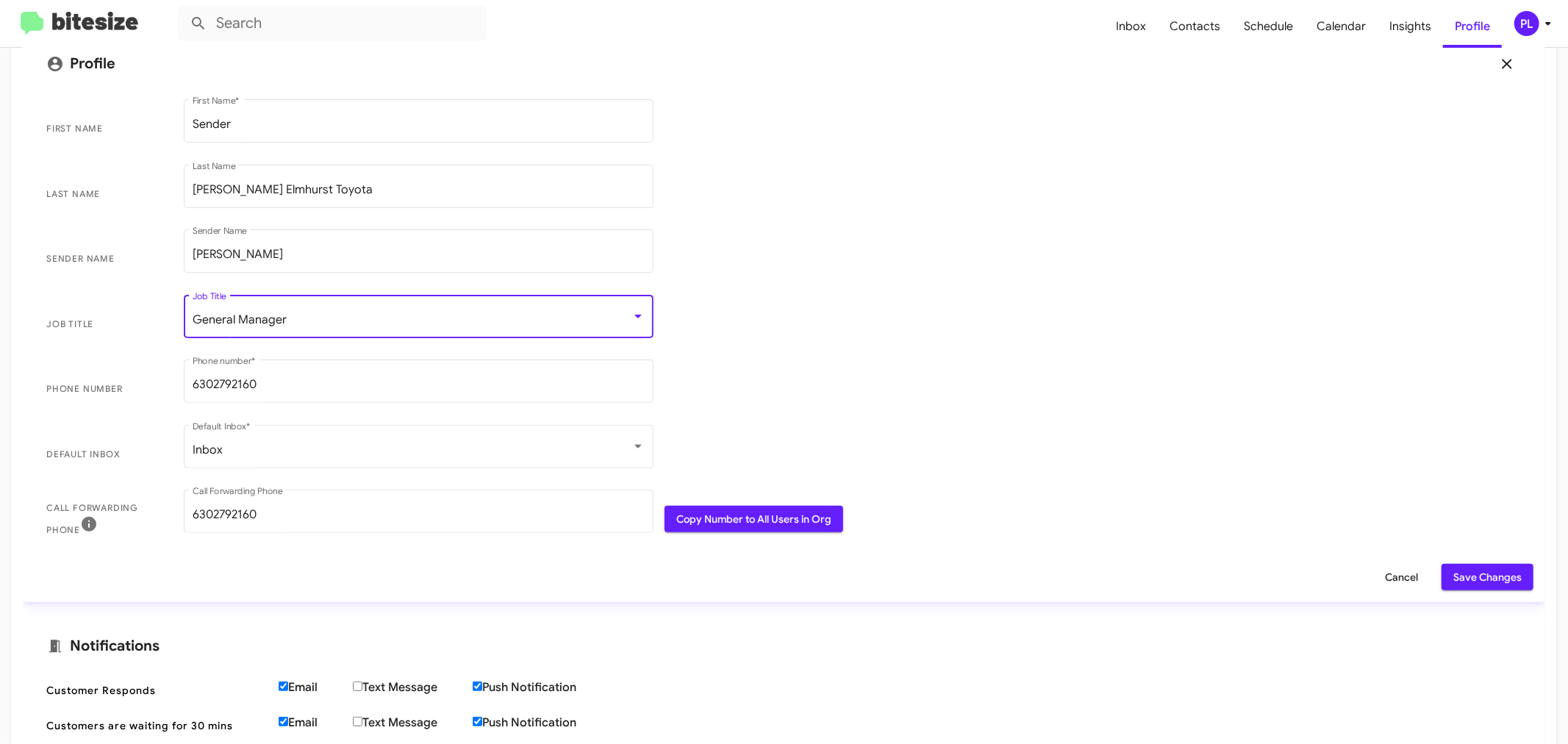
scroll to position [245, 0]
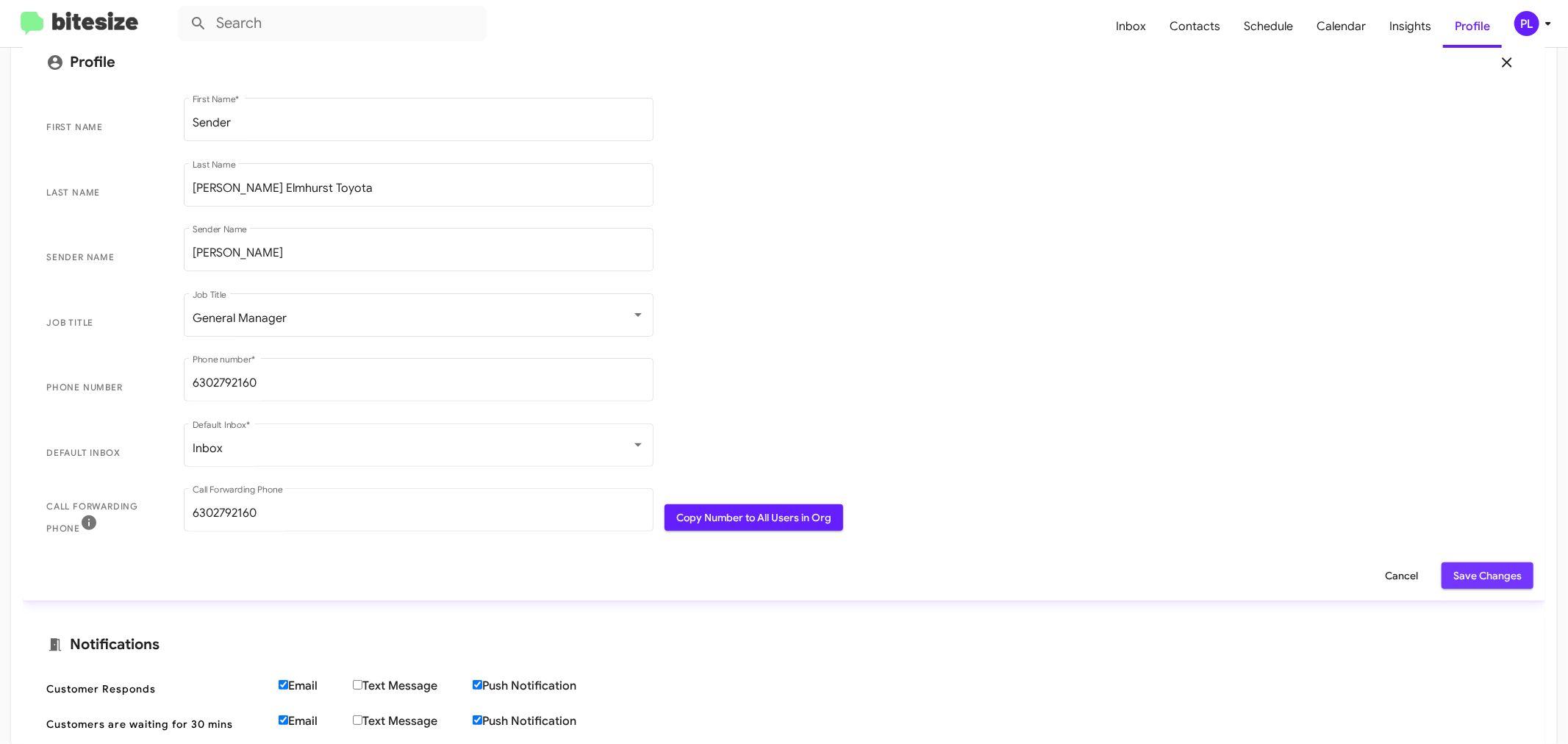
click at [1254, 566] on span "Save Changes" at bounding box center [1487, 576] width 69 height 27
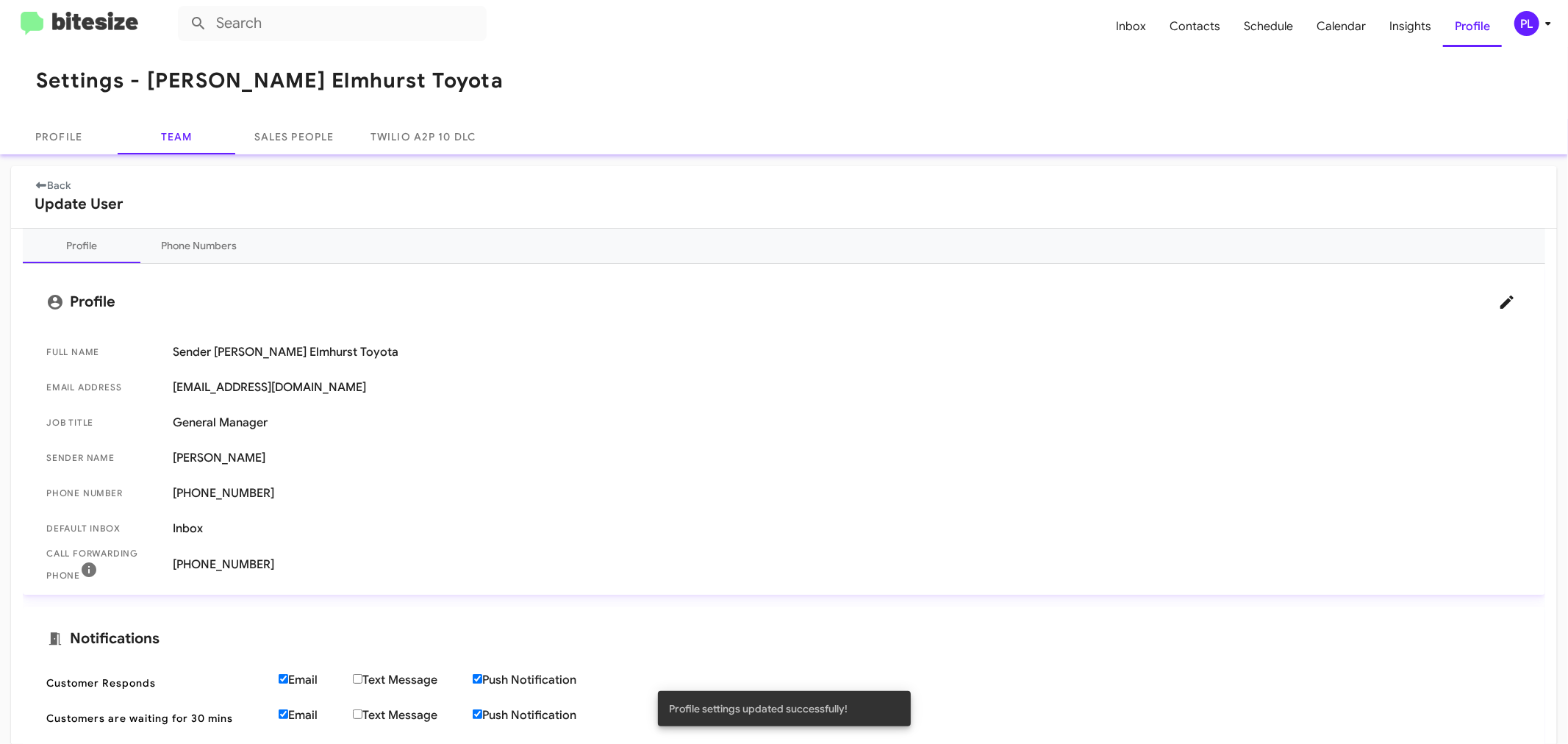
scroll to position [0, 0]
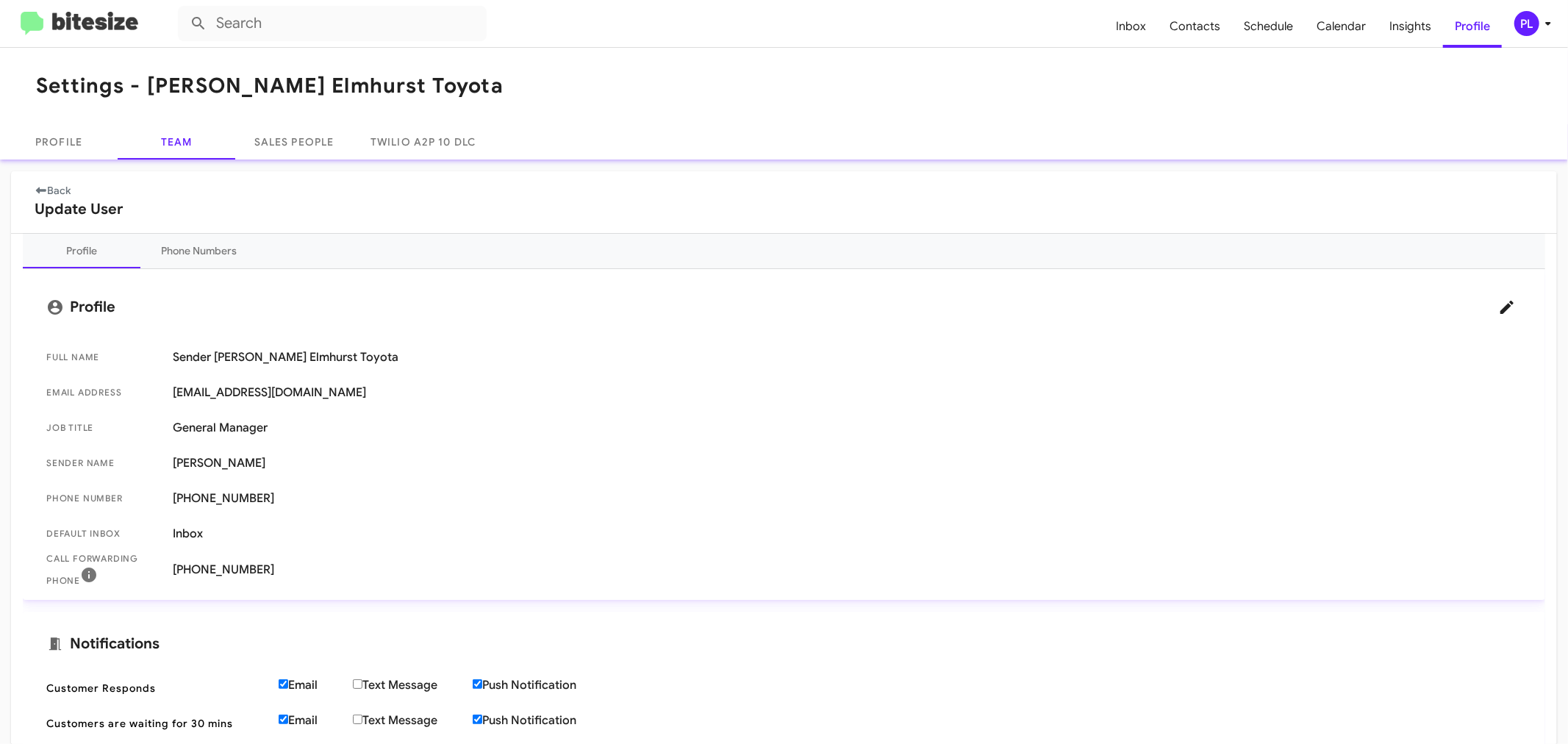
click at [52, 192] on link "Back" at bounding box center [53, 190] width 37 height 13
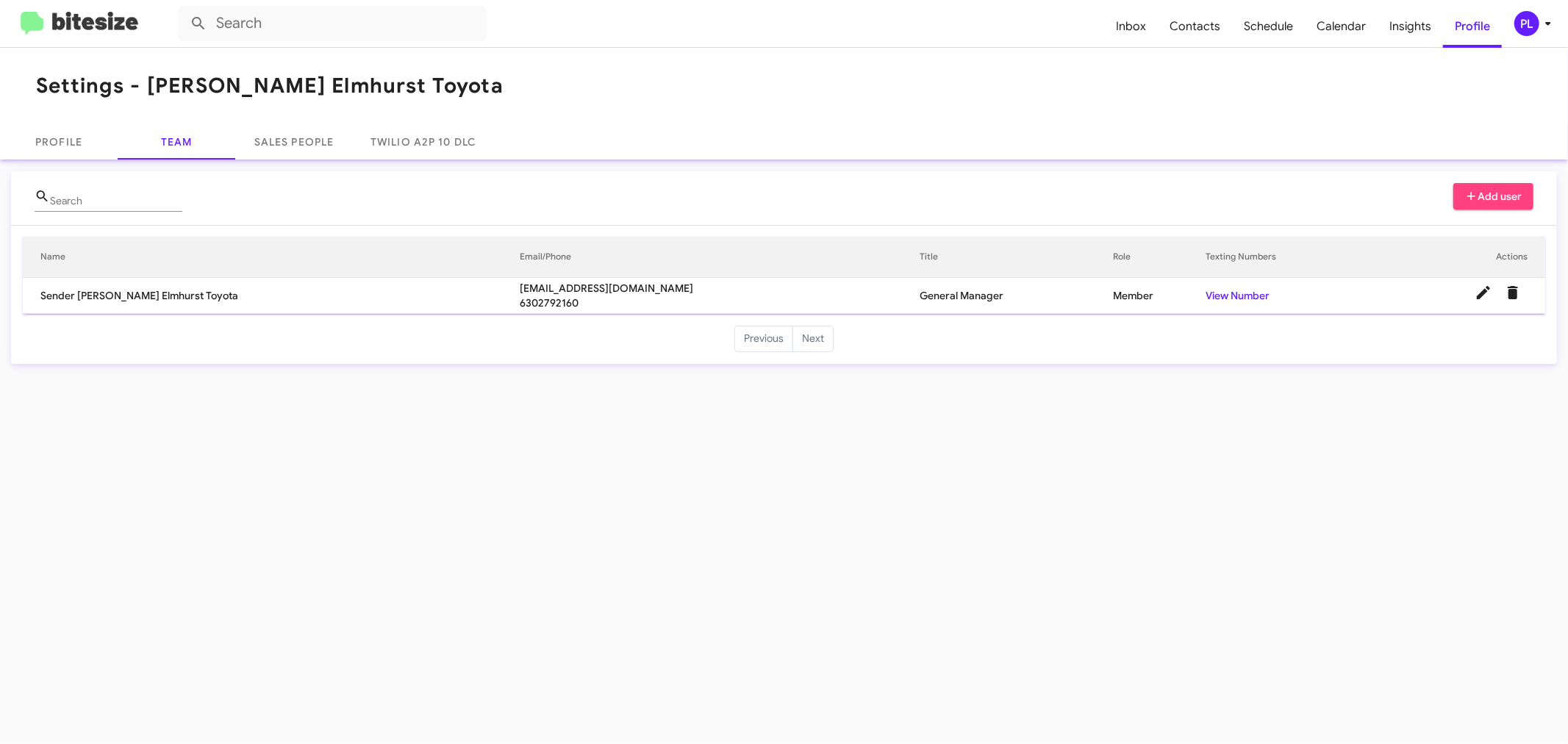
click at [1254, 200] on span "Add user" at bounding box center [1493, 196] width 58 height 27
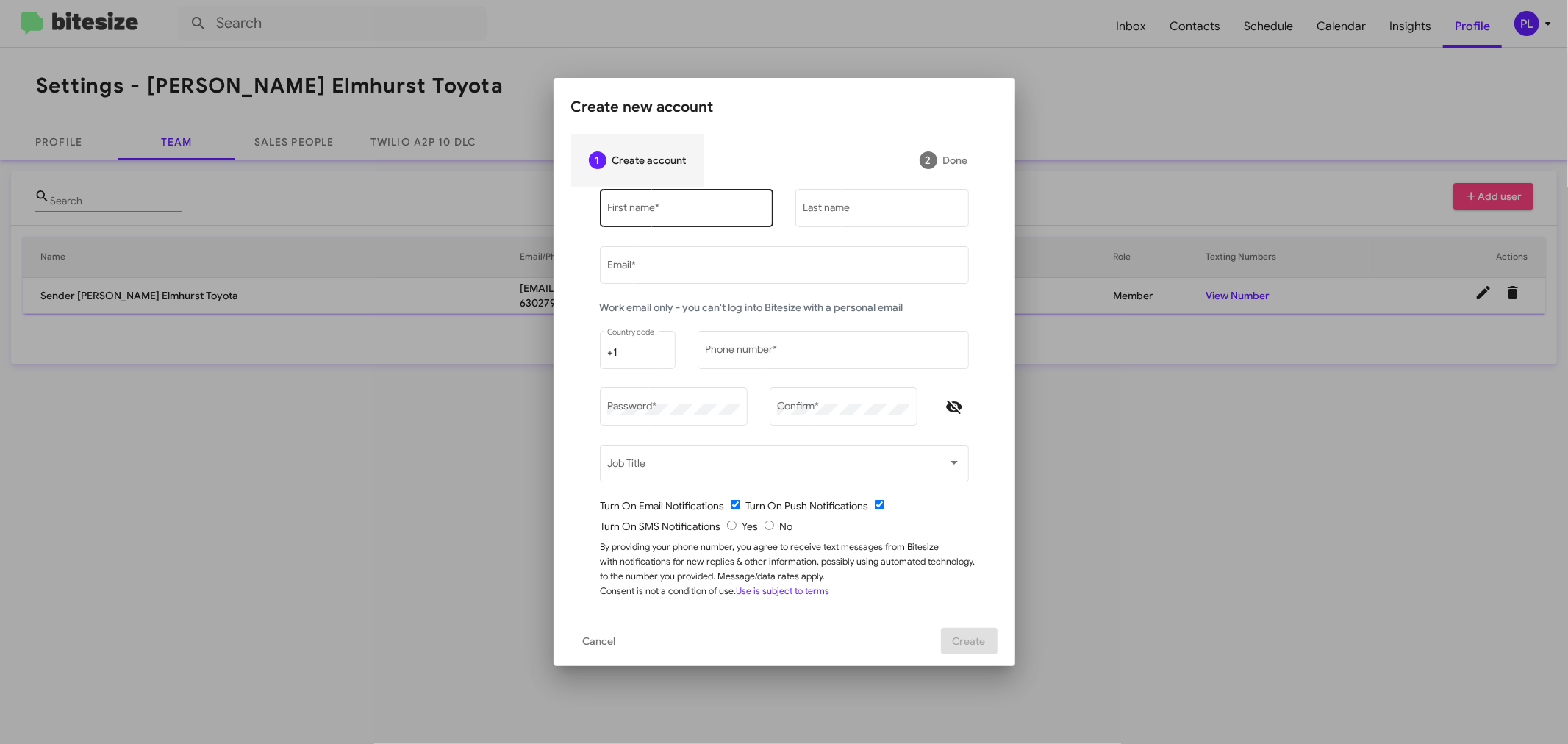
type input "[PERSON_NAME][EMAIL_ADDRESS][DOMAIN_NAME]"
click at [666, 213] on input "First name *" at bounding box center [686, 211] width 158 height 12
paste input "[PERSON_NAME]"
type input "[PERSON_NAME]"
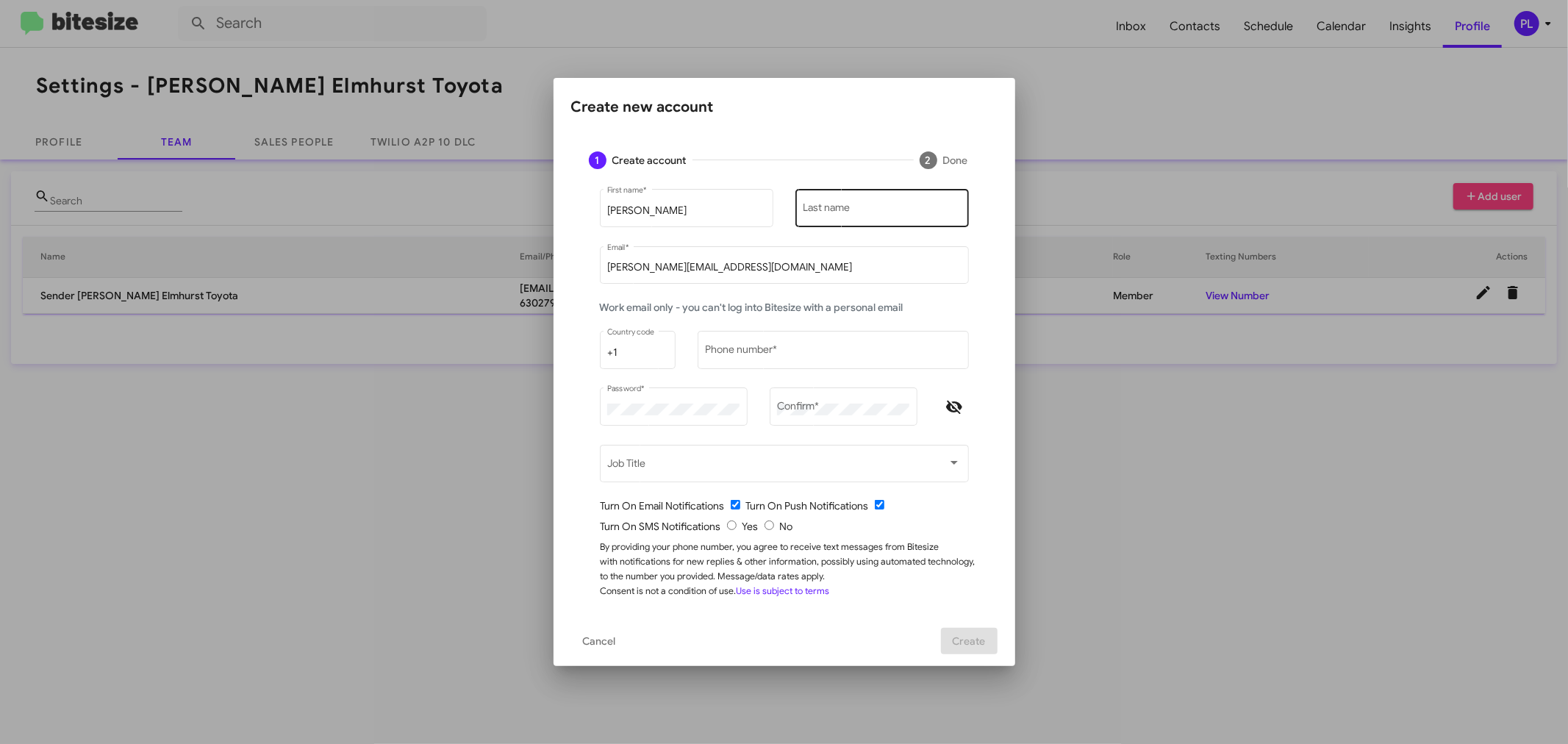
click at [861, 211] on input "Last name" at bounding box center [882, 211] width 158 height 12
paste input "[PERSON_NAME]"
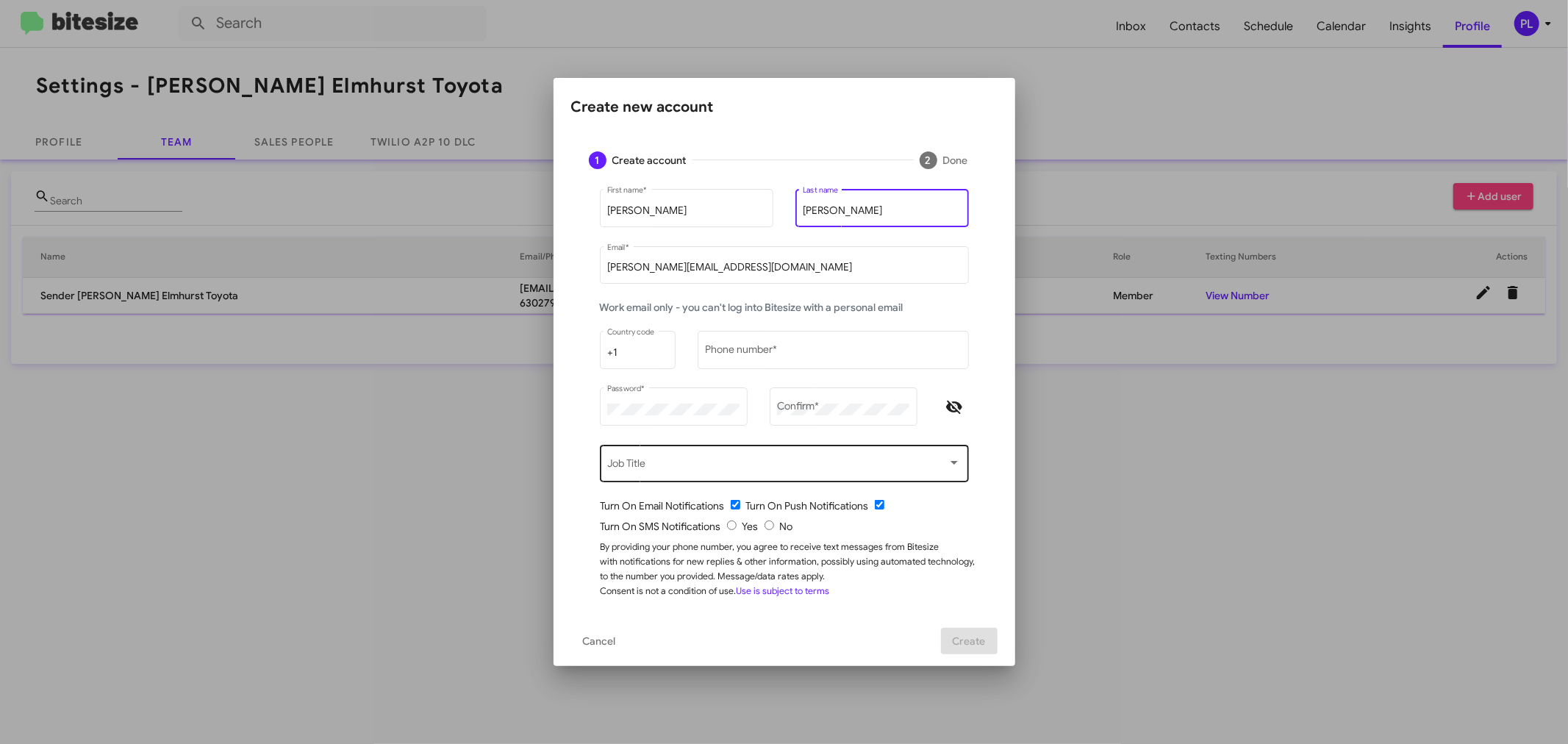
type input "[PERSON_NAME]"
click at [733, 451] on div "Job Title" at bounding box center [784, 462] width 353 height 40
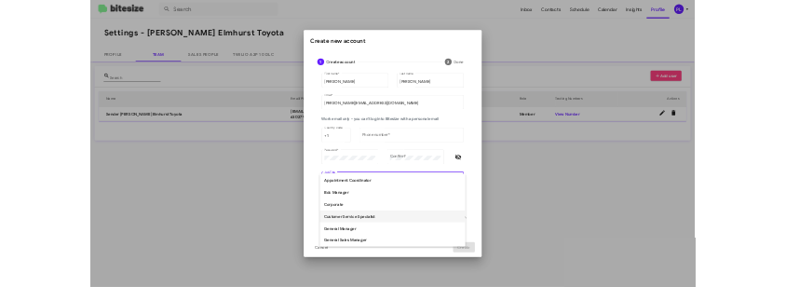
scroll to position [207, 0]
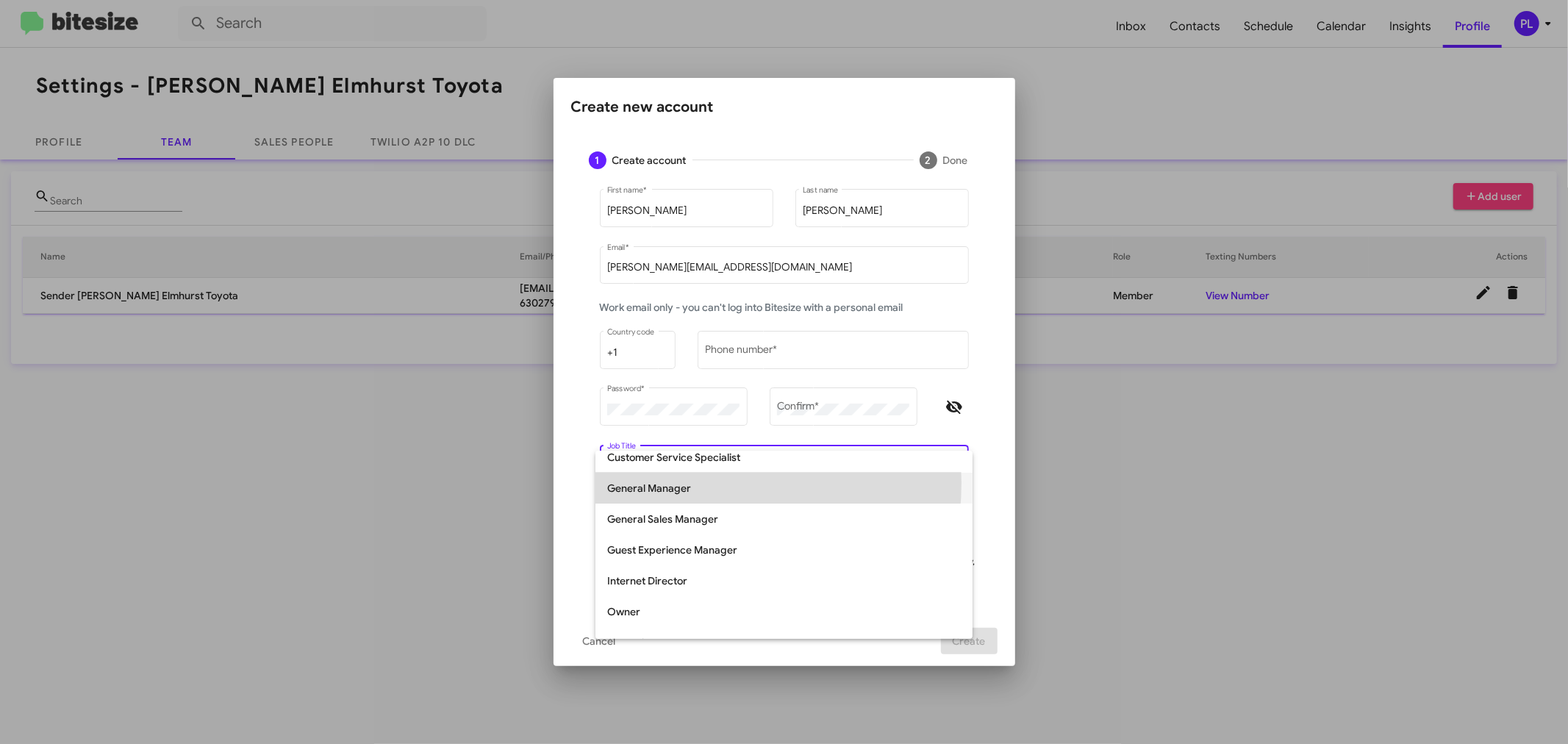
click at [676, 482] on span "General Manager" at bounding box center [784, 488] width 353 height 31
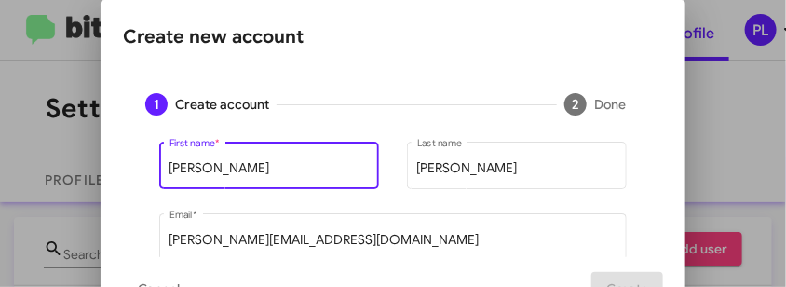
drag, startPoint x: 214, startPoint y: 173, endPoint x: 147, endPoint y: 173, distance: 67.1
click at [147, 173] on mat-form-field "[PERSON_NAME] First name *" at bounding box center [269, 174] width 248 height 72
paste input "[PERSON_NAME]"
type input "[PERSON_NAME]"
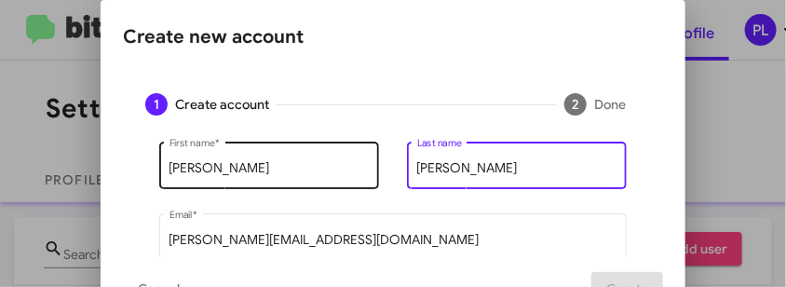
drag, startPoint x: 486, startPoint y: 165, endPoint x: 358, endPoint y: 175, distance: 129.0
click at [358, 175] on div "[PERSON_NAME] First name * [PERSON_NAME] Last name" at bounding box center [393, 174] width 496 height 72
paste input "[PERSON_NAME]"
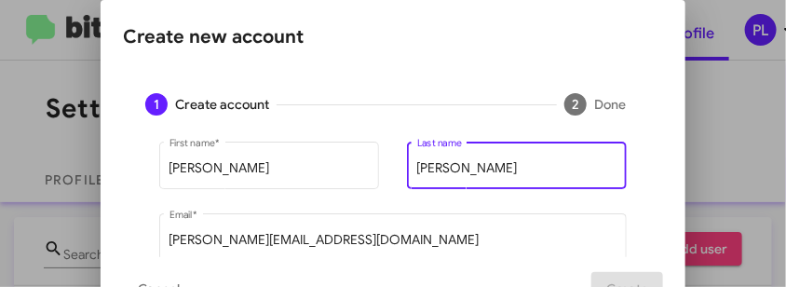
type input "[PERSON_NAME]"
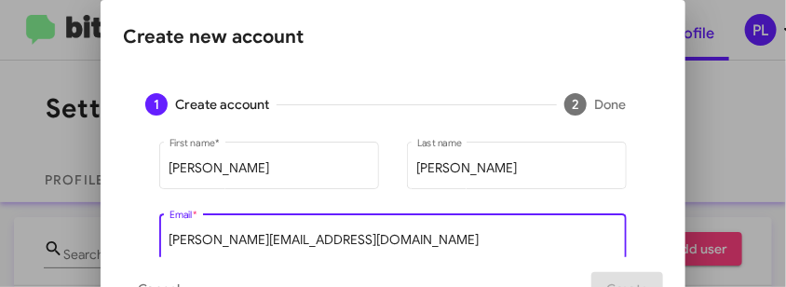
drag, startPoint x: 303, startPoint y: 242, endPoint x: 113, endPoint y: 242, distance: 190.1
click at [113, 242] on mat-dialog-content "1 Create account 2 Done [PERSON_NAME] First name * [PERSON_NAME] Last name [PER…" at bounding box center [393, 164] width 585 height 186
paste input "[EMAIL_ADDRESS][DOMAIN_NAME]"
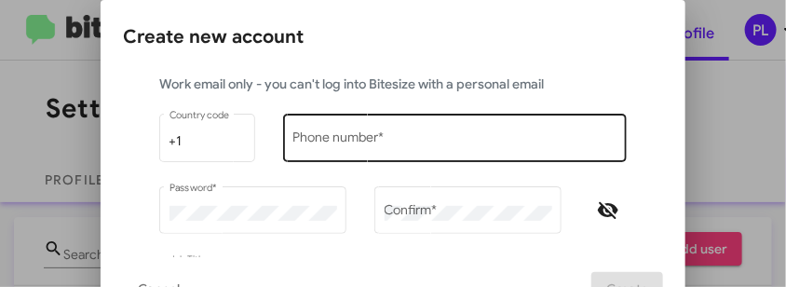
type input "[EMAIL_ADDRESS][DOMAIN_NAME]"
click at [376, 132] on div "Phone number *" at bounding box center [456, 136] width 324 height 51
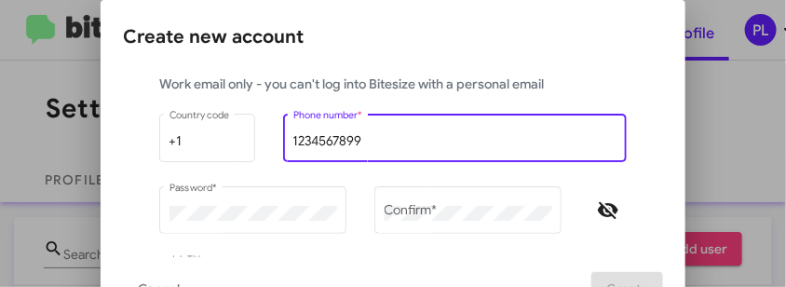
type input "1234567899"
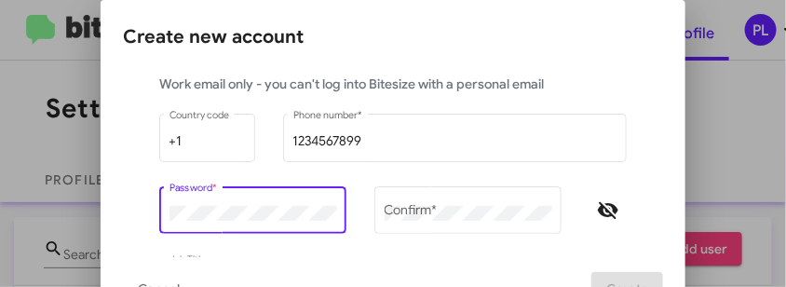
click at [103, 219] on mat-dialog-content "1 Create account 2 Done [PERSON_NAME] First name * [PERSON_NAME] Last name [EMA…" at bounding box center [393, 164] width 585 height 186
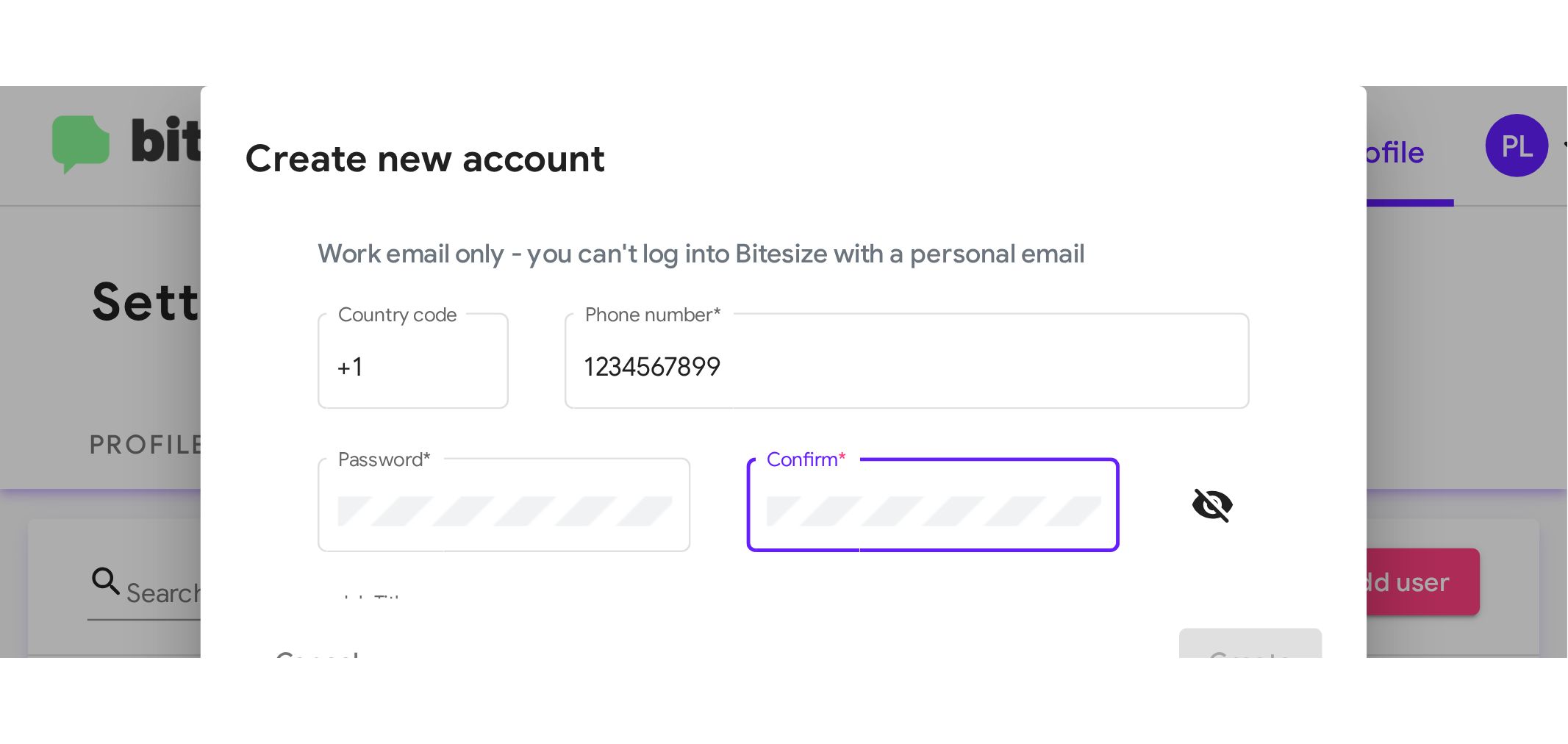
scroll to position [0, 0]
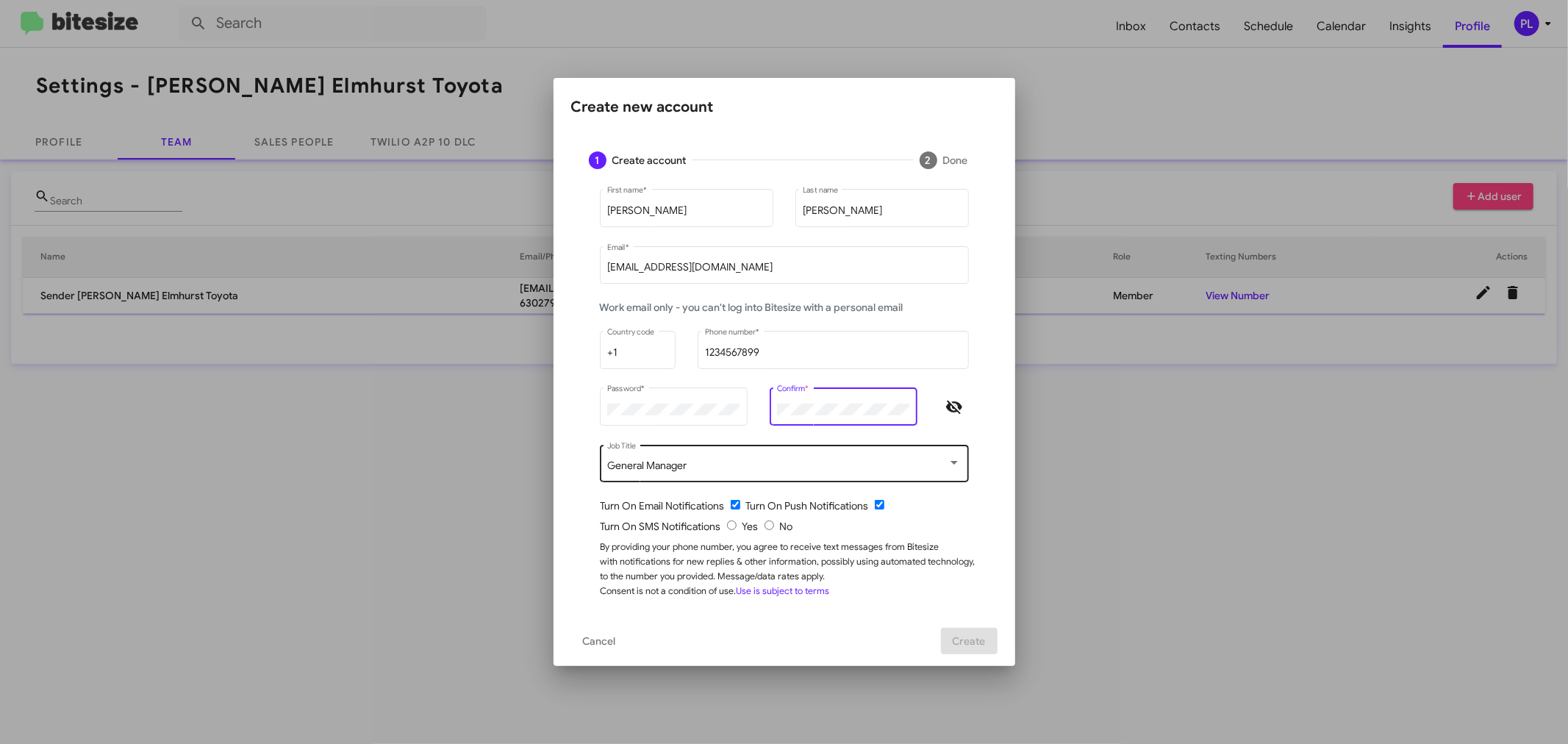
click at [735, 460] on div "General Manager" at bounding box center [777, 465] width 340 height 12
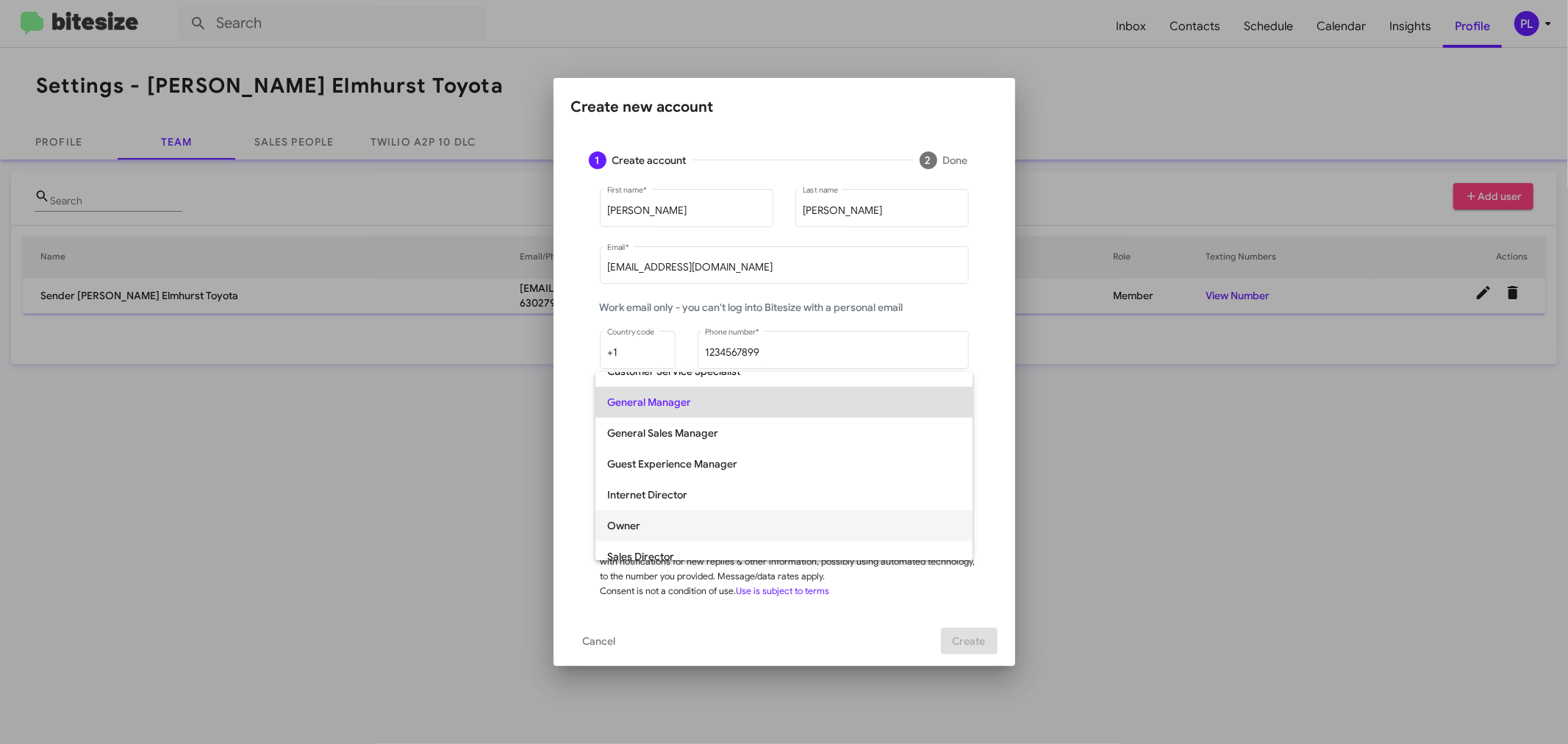
scroll to position [189, 0]
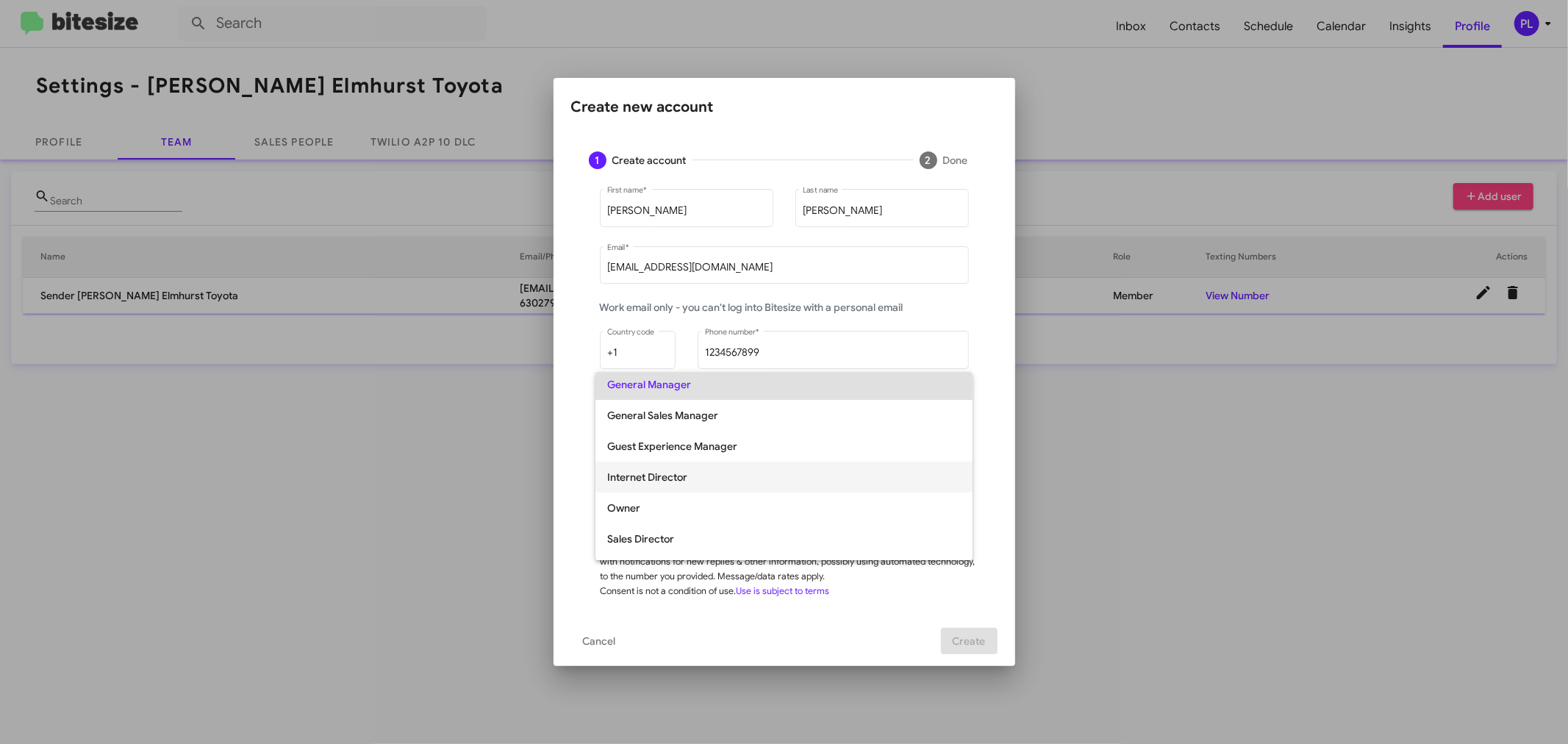
click at [673, 472] on span "Internet Director" at bounding box center [784, 477] width 353 height 31
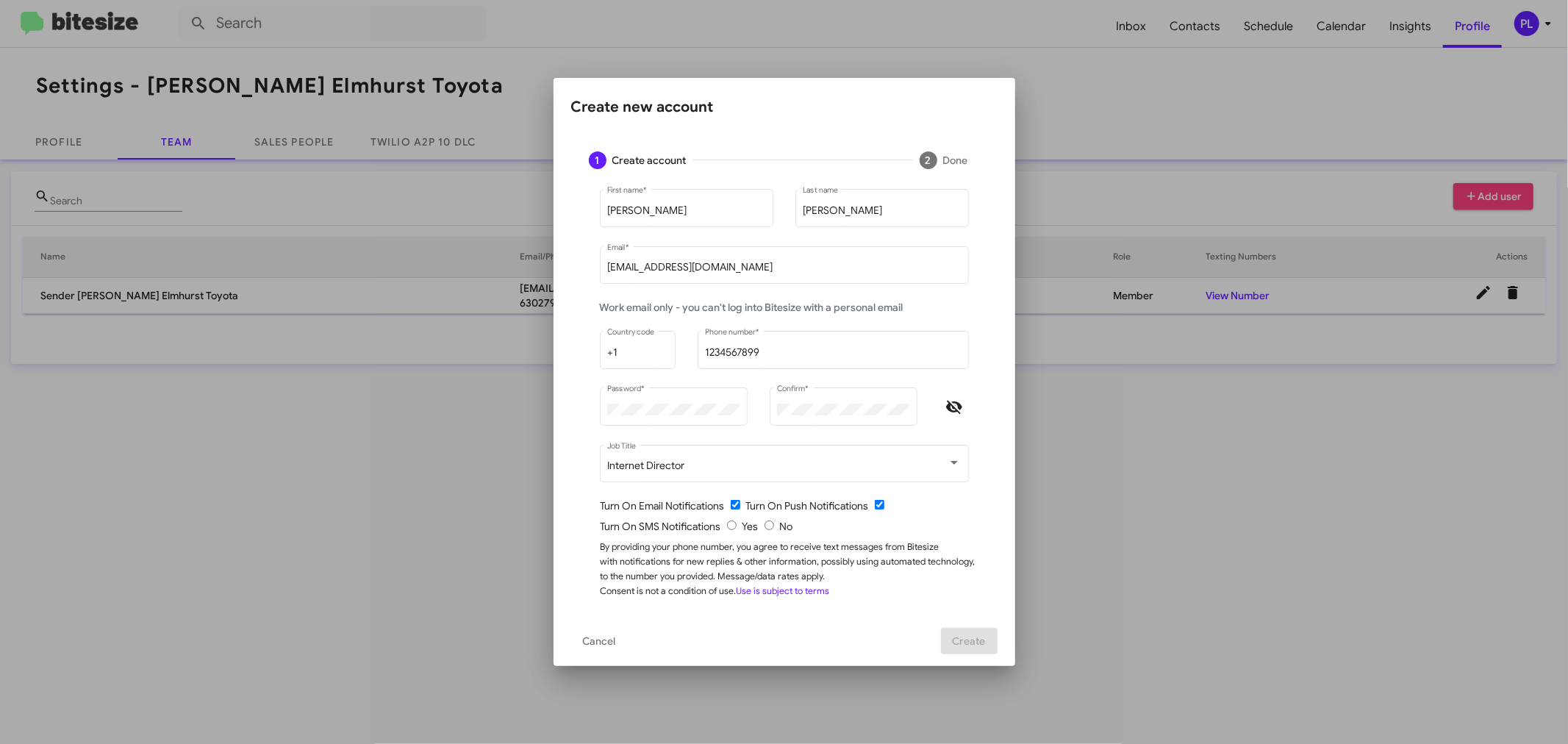
drag, startPoint x: 732, startPoint y: 529, endPoint x: 749, endPoint y: 556, distance: 31.9
click at [732, 529] on input "radio" at bounding box center [732, 525] width 9 height 9
radio input "true"
click at [981, 566] on span "Create" at bounding box center [969, 641] width 33 height 27
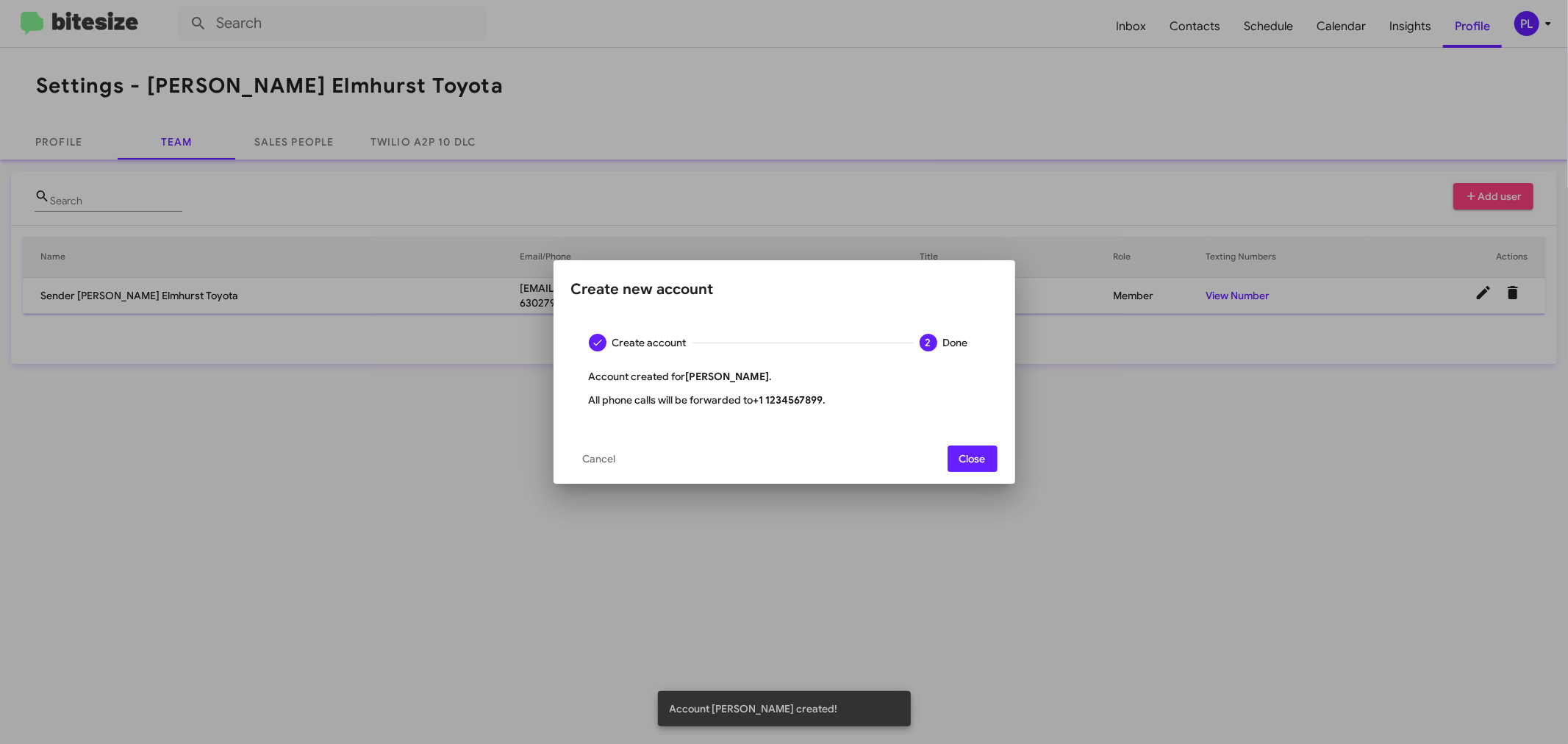
click at [968, 459] on span "Close" at bounding box center [973, 459] width 27 height 27
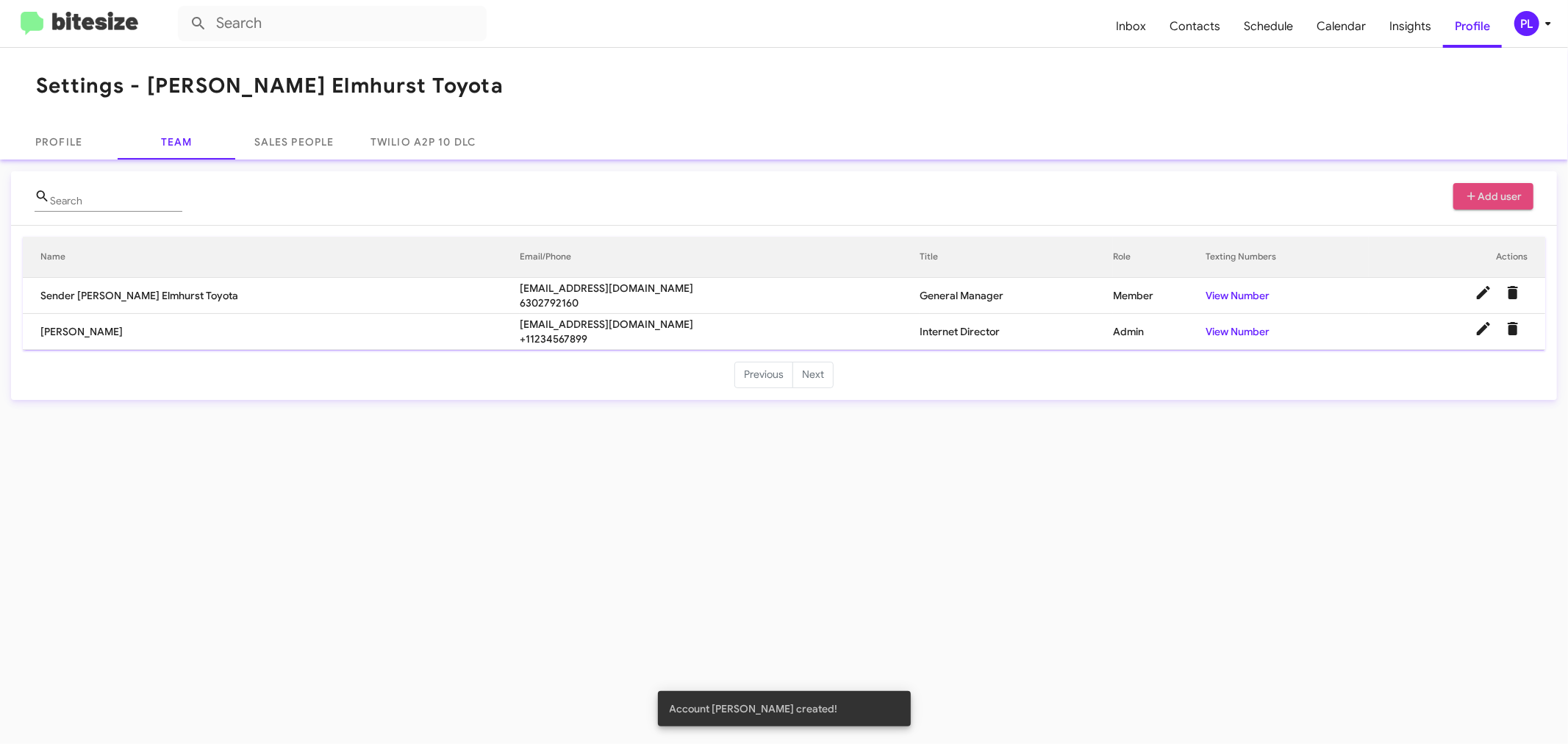
click at [1254, 195] on span "Add user" at bounding box center [1493, 196] width 58 height 27
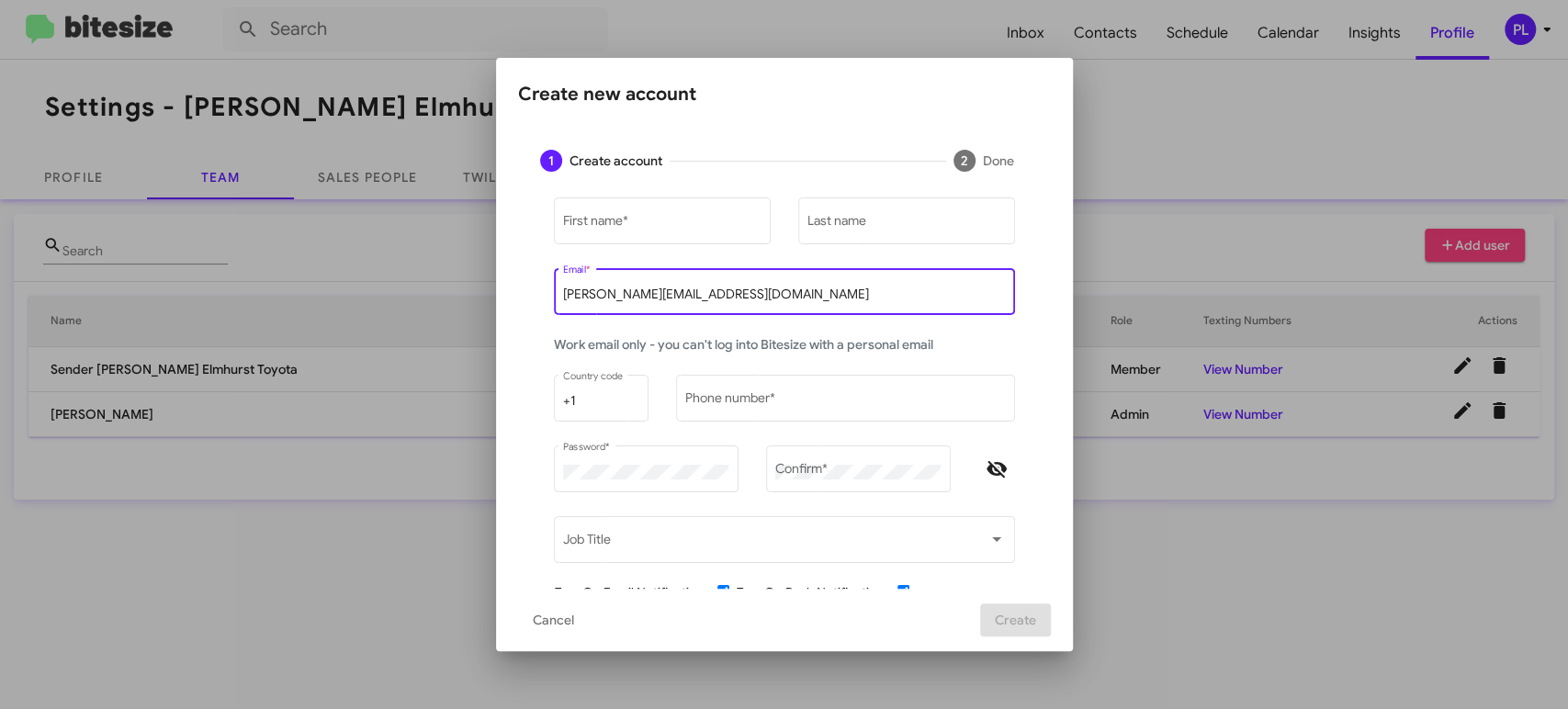
drag, startPoint x: 761, startPoint y: 292, endPoint x: 488, endPoint y: 294, distance: 273.0
click at [496, 294] on mat-dialog-content "1 Create account 2 Done First name * Last name peggy@bitesize.co Email * Work e…" at bounding box center [784, 359] width 577 height 461
paste input "jlyons@mcgrathelmhurst.com"
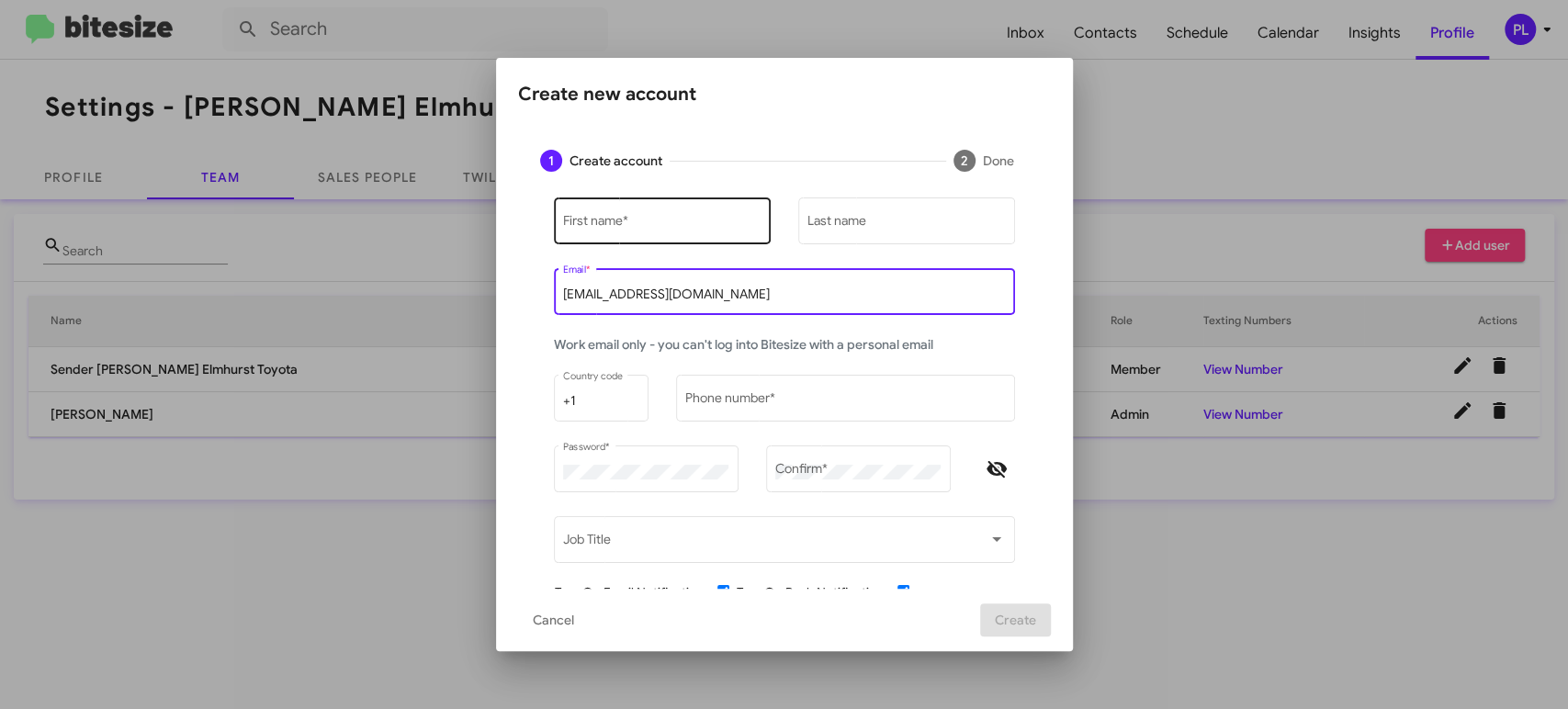
type input "jlyons@mcgrathelmhurst.com"
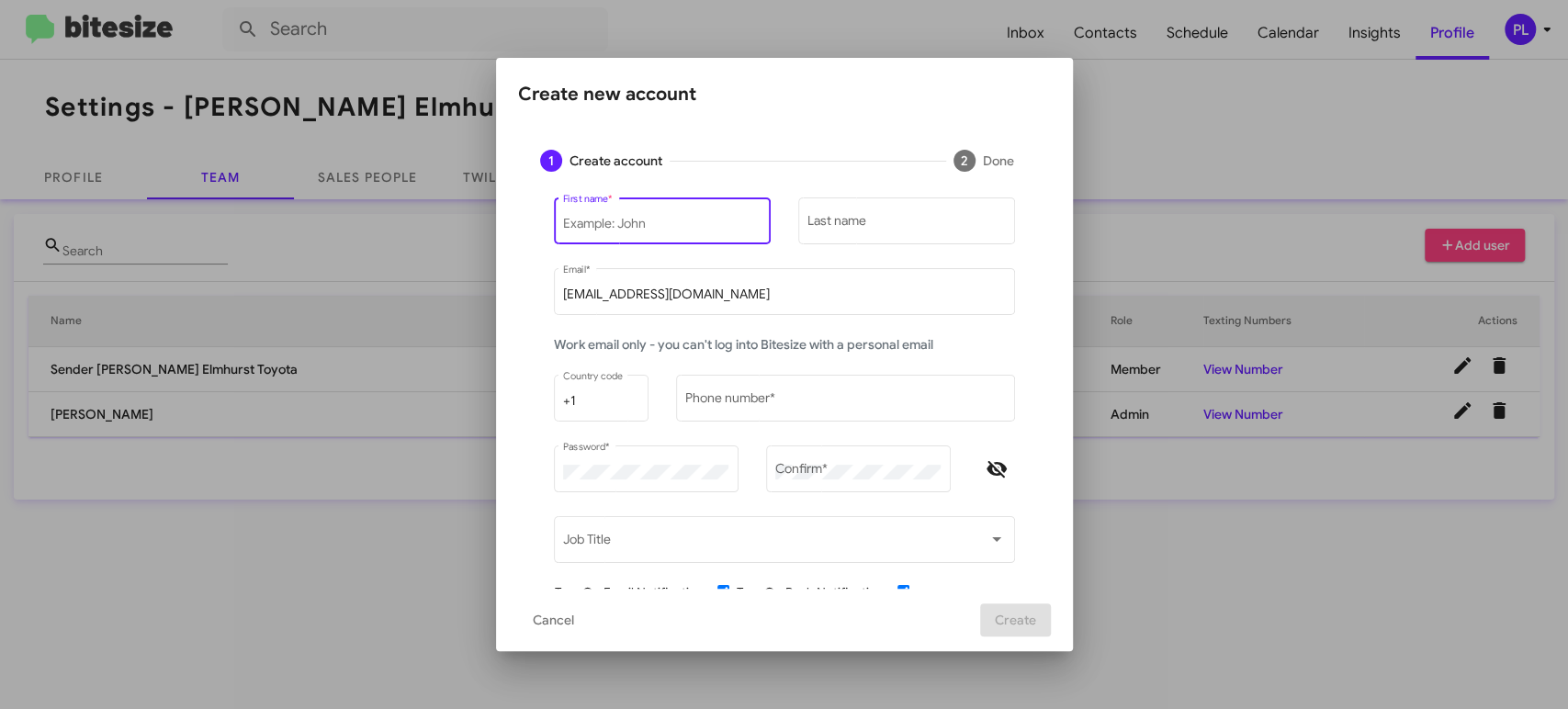
click at [608, 219] on input "First name *" at bounding box center [661, 224] width 197 height 15
type input "Joe"
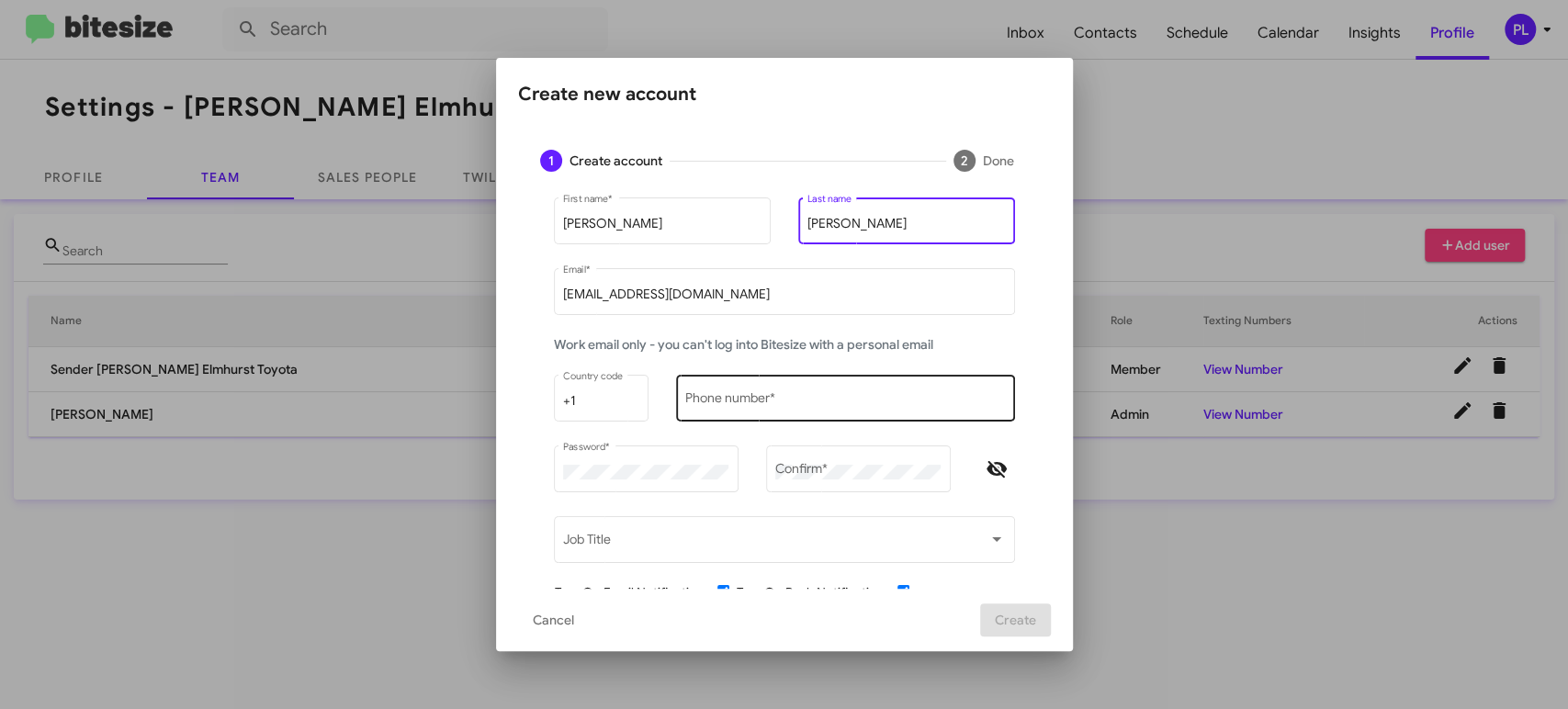
type input "Lyons"
click at [741, 402] on input "Phone number *" at bounding box center [845, 401] width 319 height 15
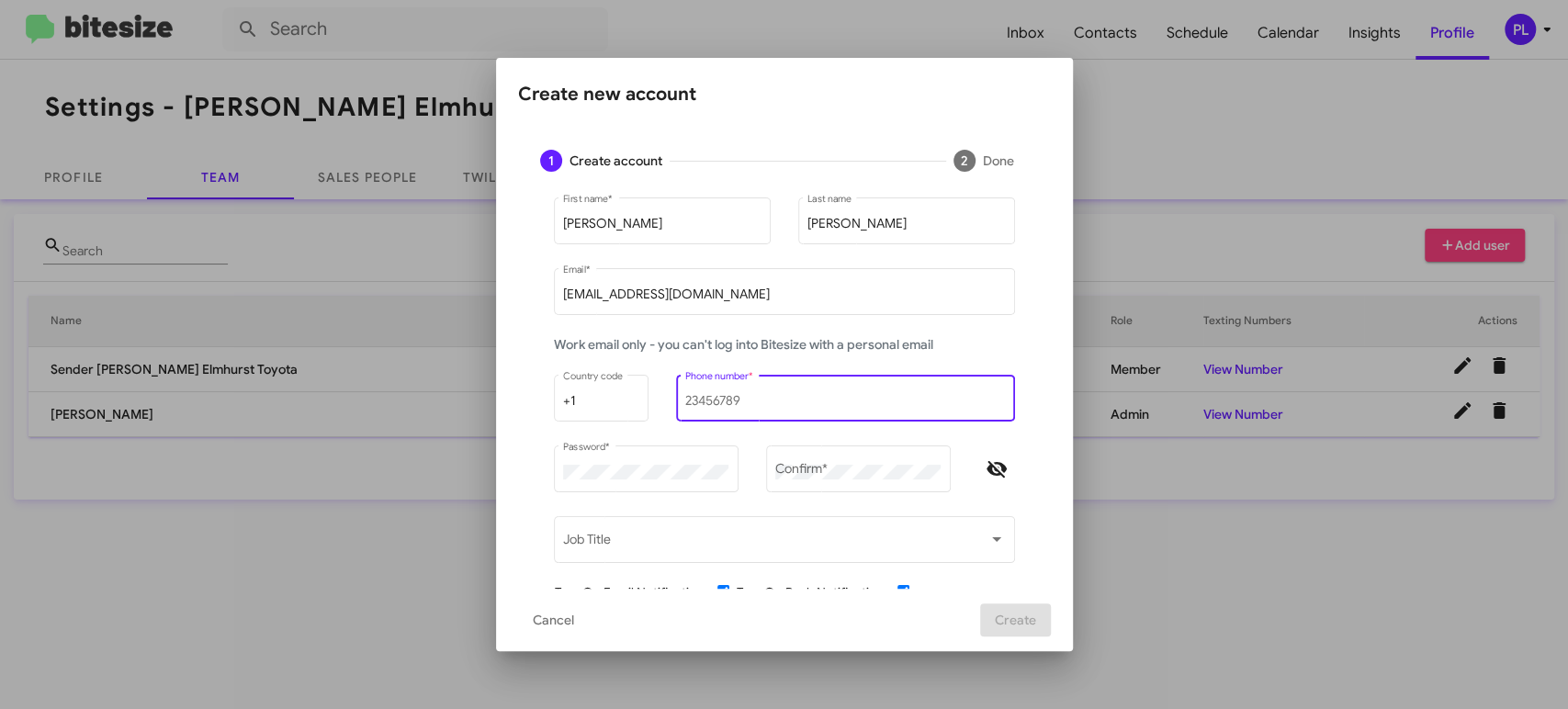
click at [804, 390] on div "Phone number *" at bounding box center [845, 395] width 319 height 50
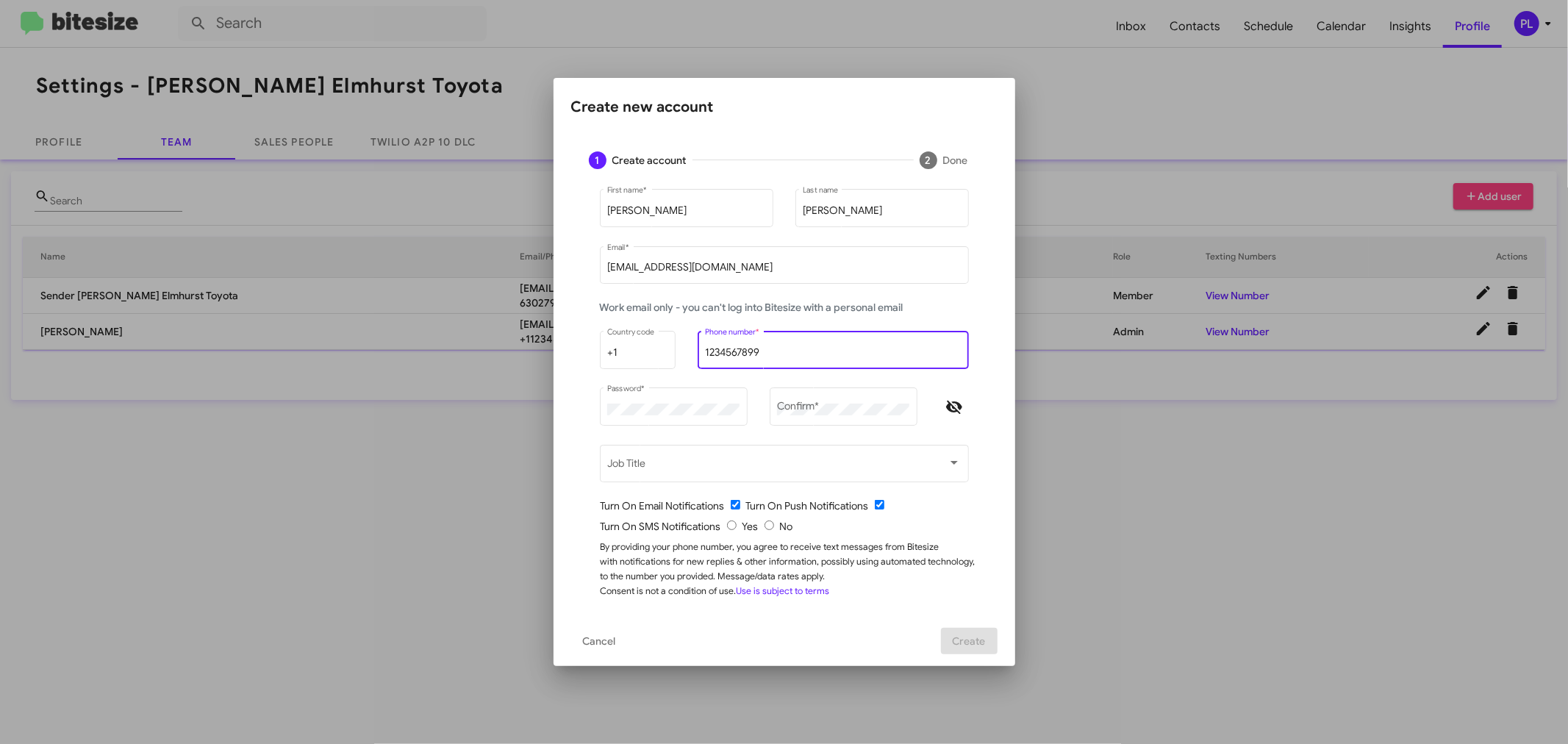
type input "1234567899"
click at [540, 407] on div "Create new account 1 Create account 2 Done Joe First name * Lyons Last name jly…" at bounding box center [784, 372] width 1568 height 744
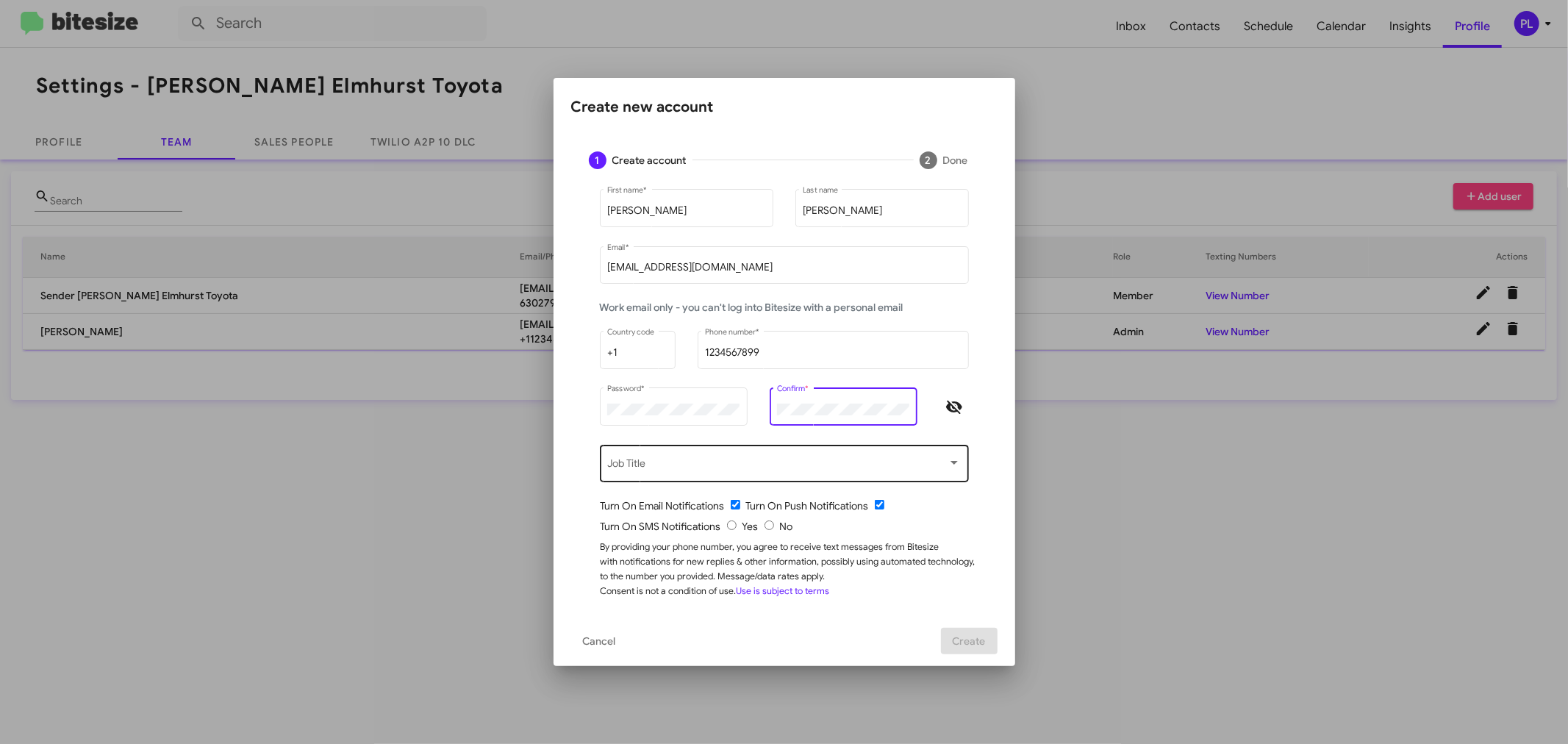
click at [751, 460] on span at bounding box center [777, 465] width 340 height 12
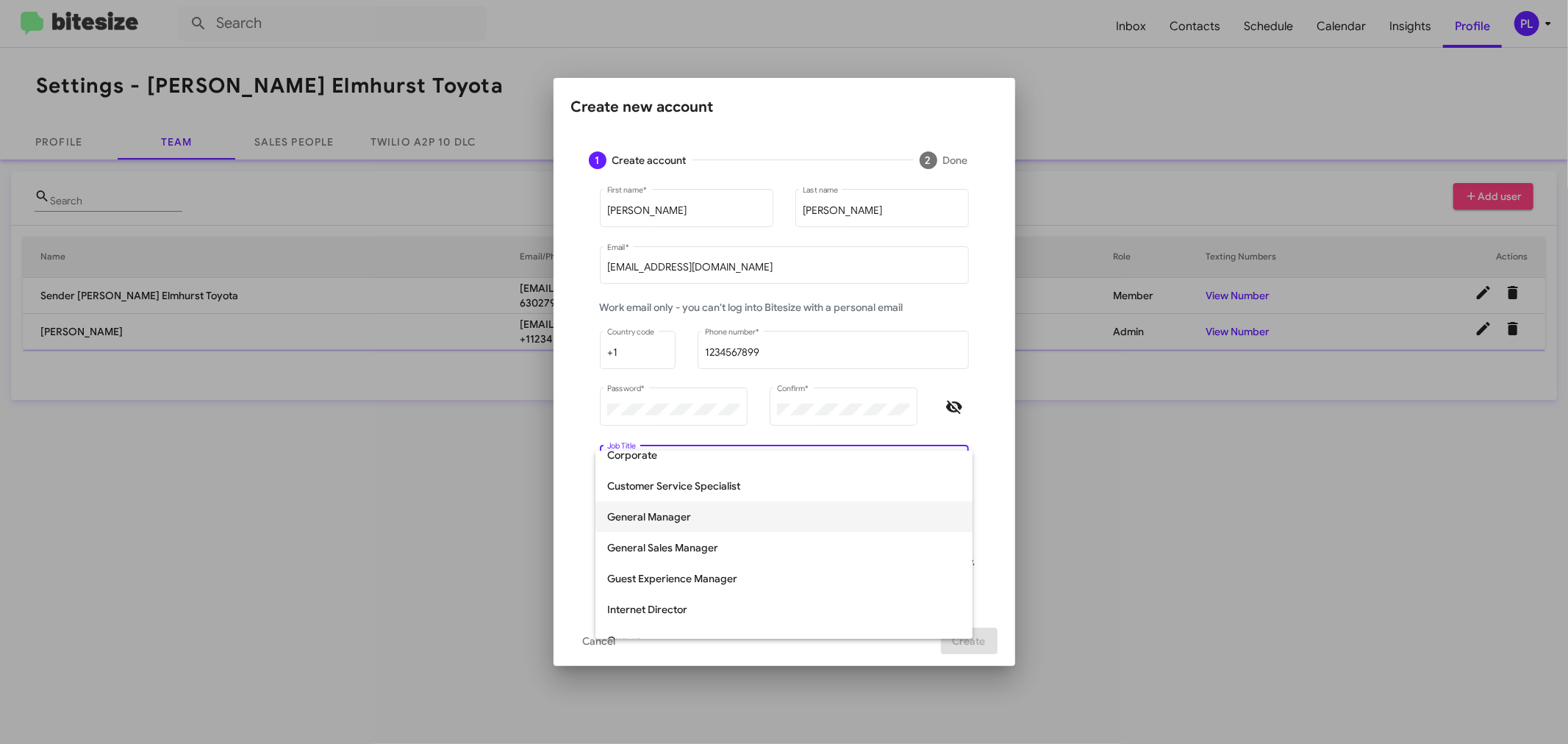
scroll to position [163, 0]
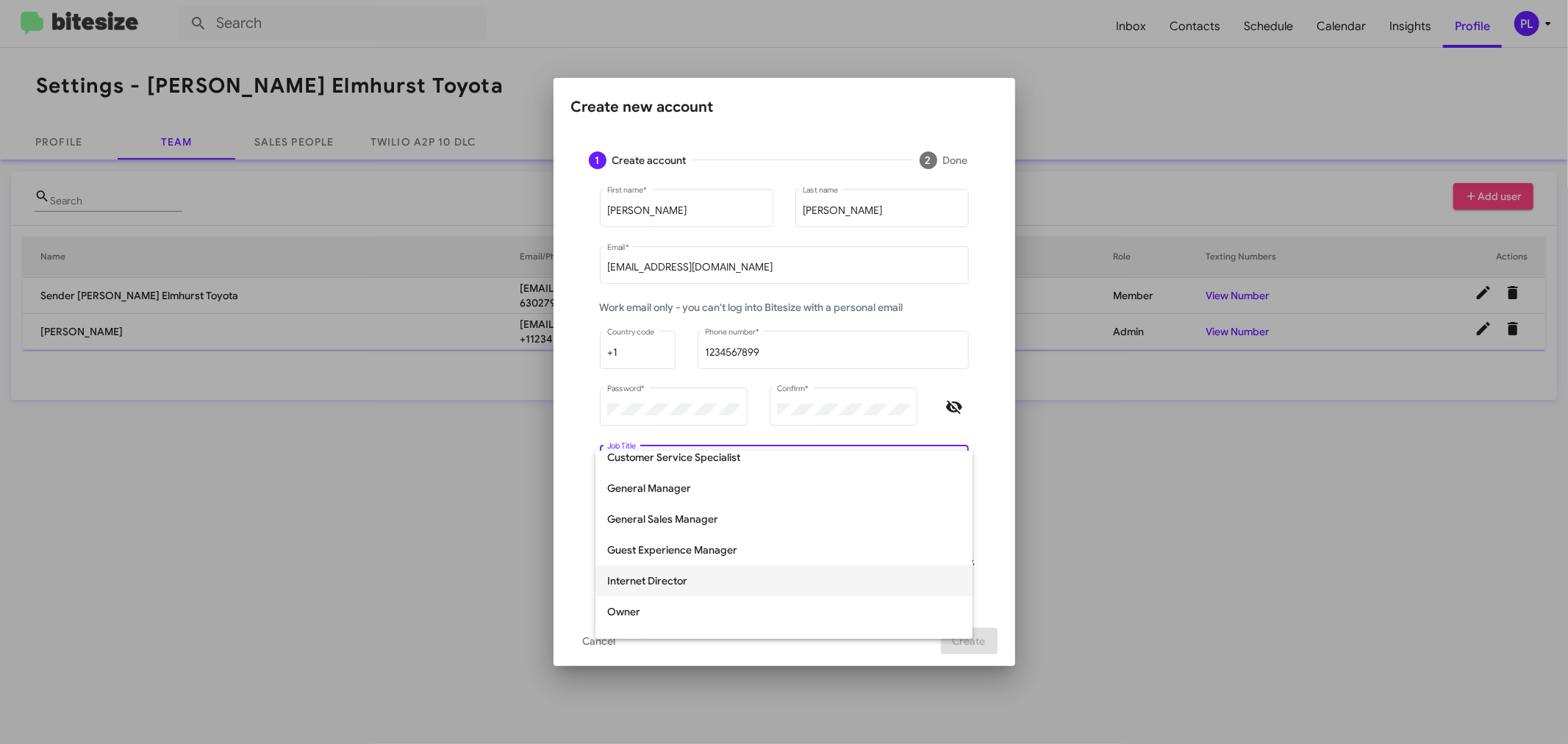
click at [671, 566] on span "Internet Director" at bounding box center [784, 581] width 353 height 31
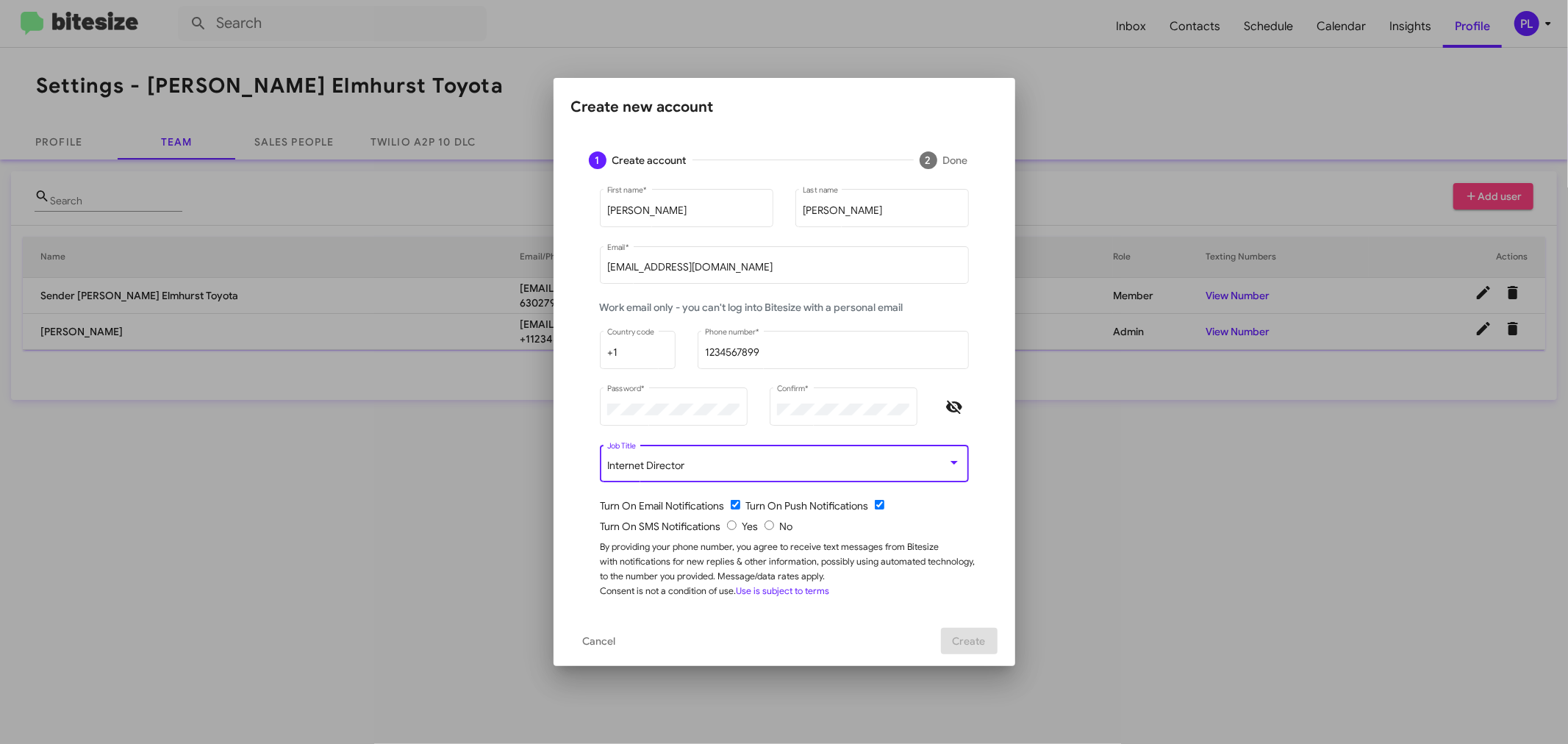
drag, startPoint x: 728, startPoint y: 524, endPoint x: 748, endPoint y: 538, distance: 24.4
click at [728, 524] on input "radio" at bounding box center [732, 525] width 9 height 9
radio input "true"
click at [969, 566] on span "Create" at bounding box center [969, 641] width 33 height 27
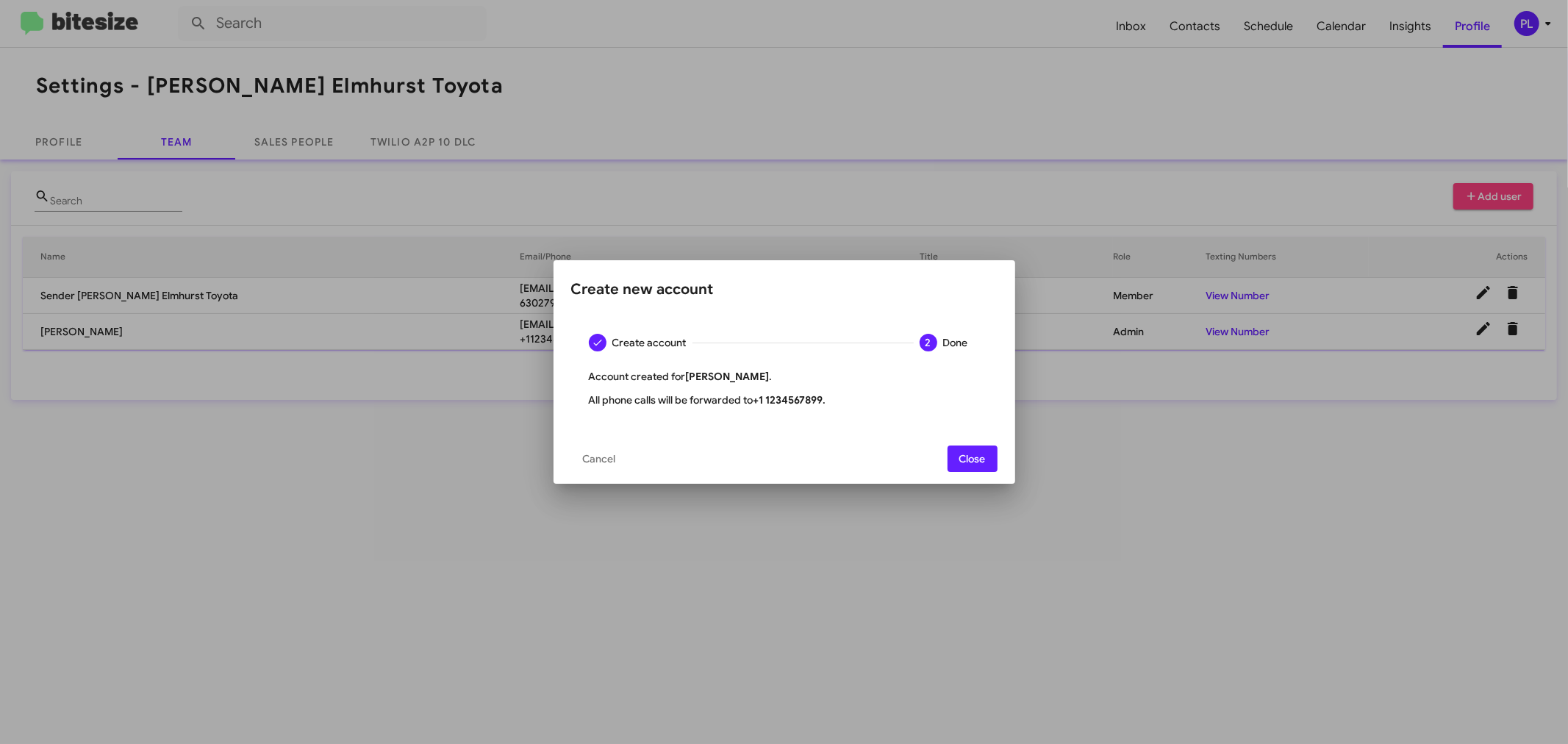
click at [959, 457] on span "Close" at bounding box center [973, 459] width 27 height 27
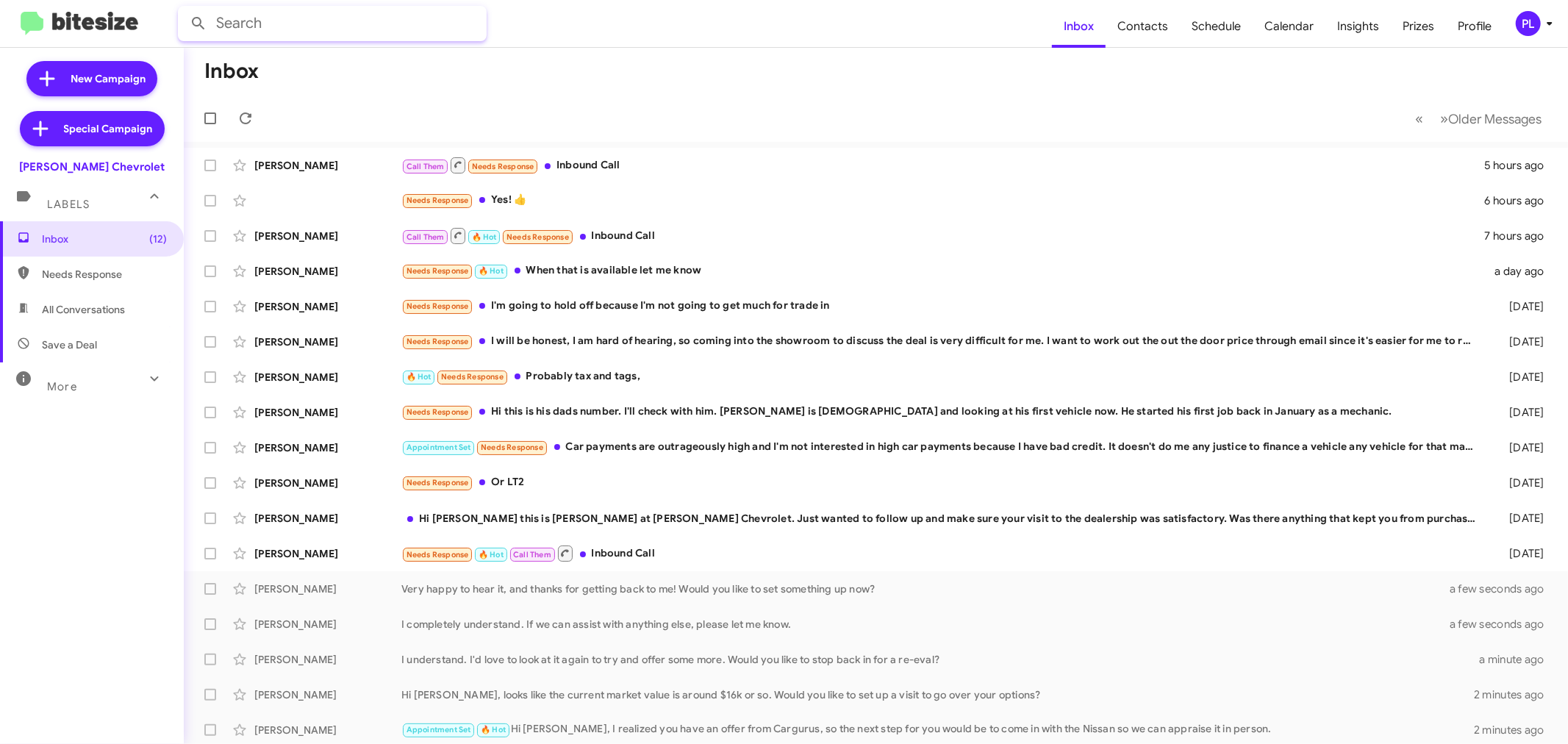
click at [309, 26] on input "text" at bounding box center [332, 23] width 308 height 36
paste input "[PHONE_NUMBER]"
click at [281, 21] on input "[PHONE_NUMBER]" at bounding box center [332, 23] width 308 height 36
click at [248, 18] on input "609-7071103" at bounding box center [332, 23] width 308 height 36
type input "6097071103"
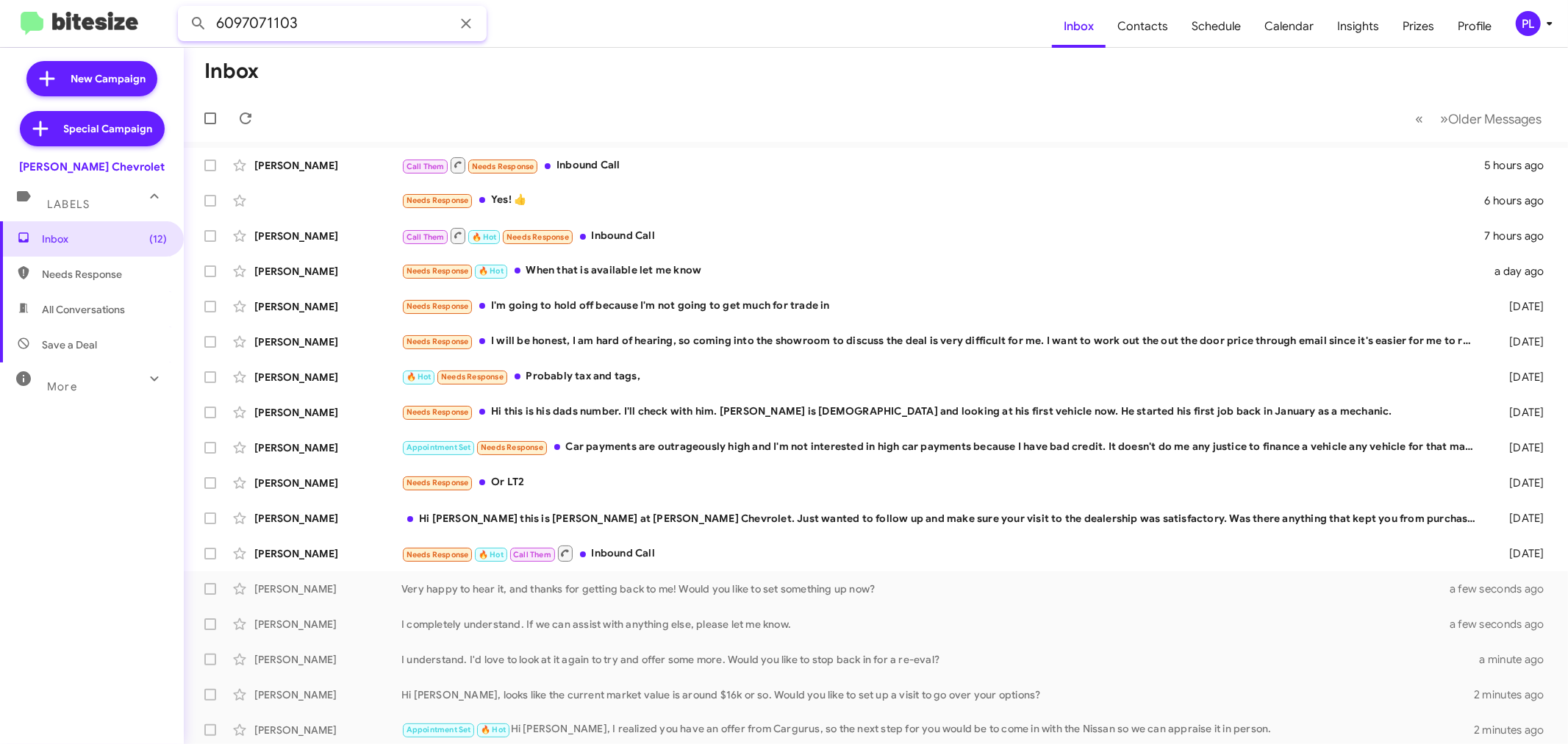
click at [184, 9] on button at bounding box center [198, 23] width 29 height 29
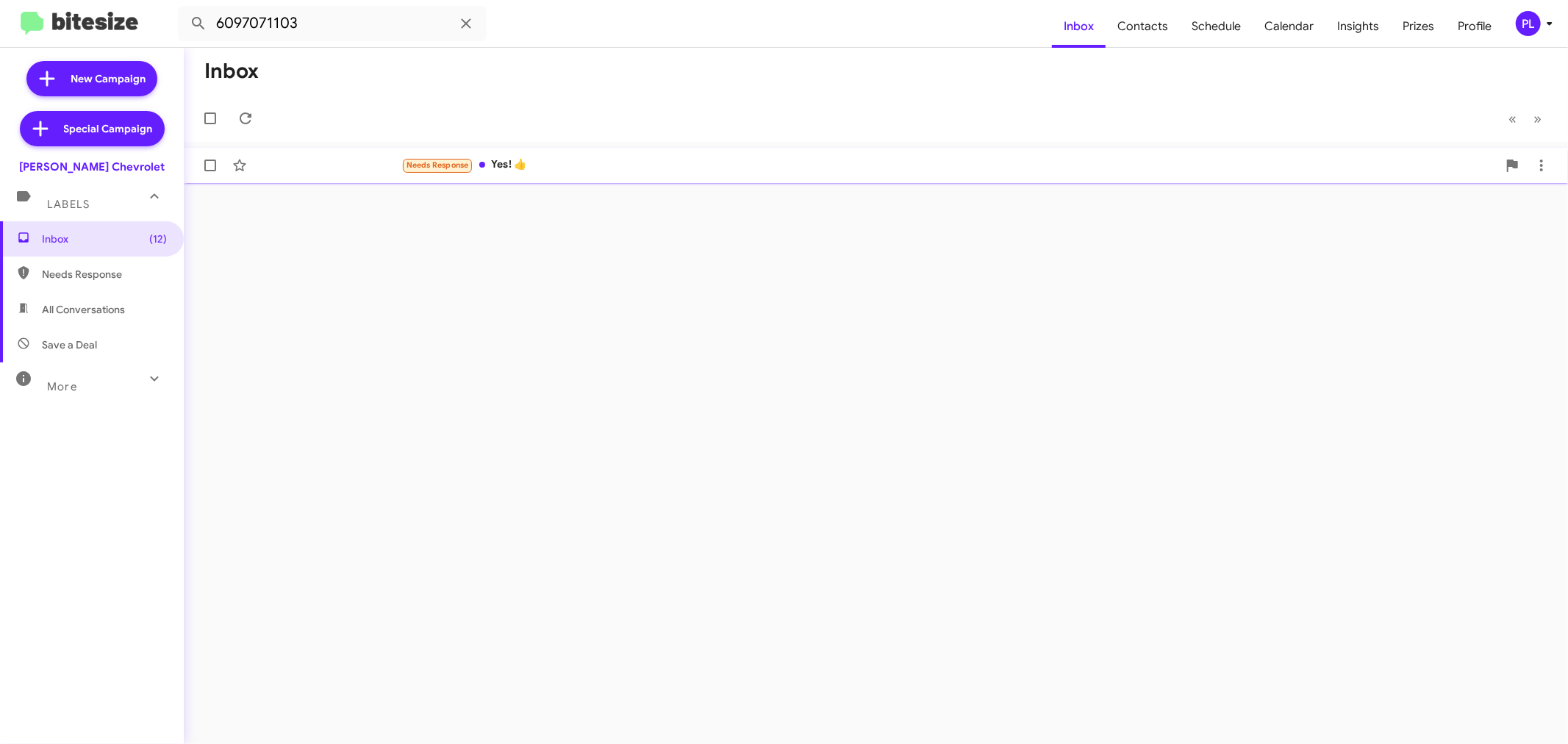
click at [577, 164] on div "Needs Response Yes! 👍" at bounding box center [949, 164] width 1096 height 17
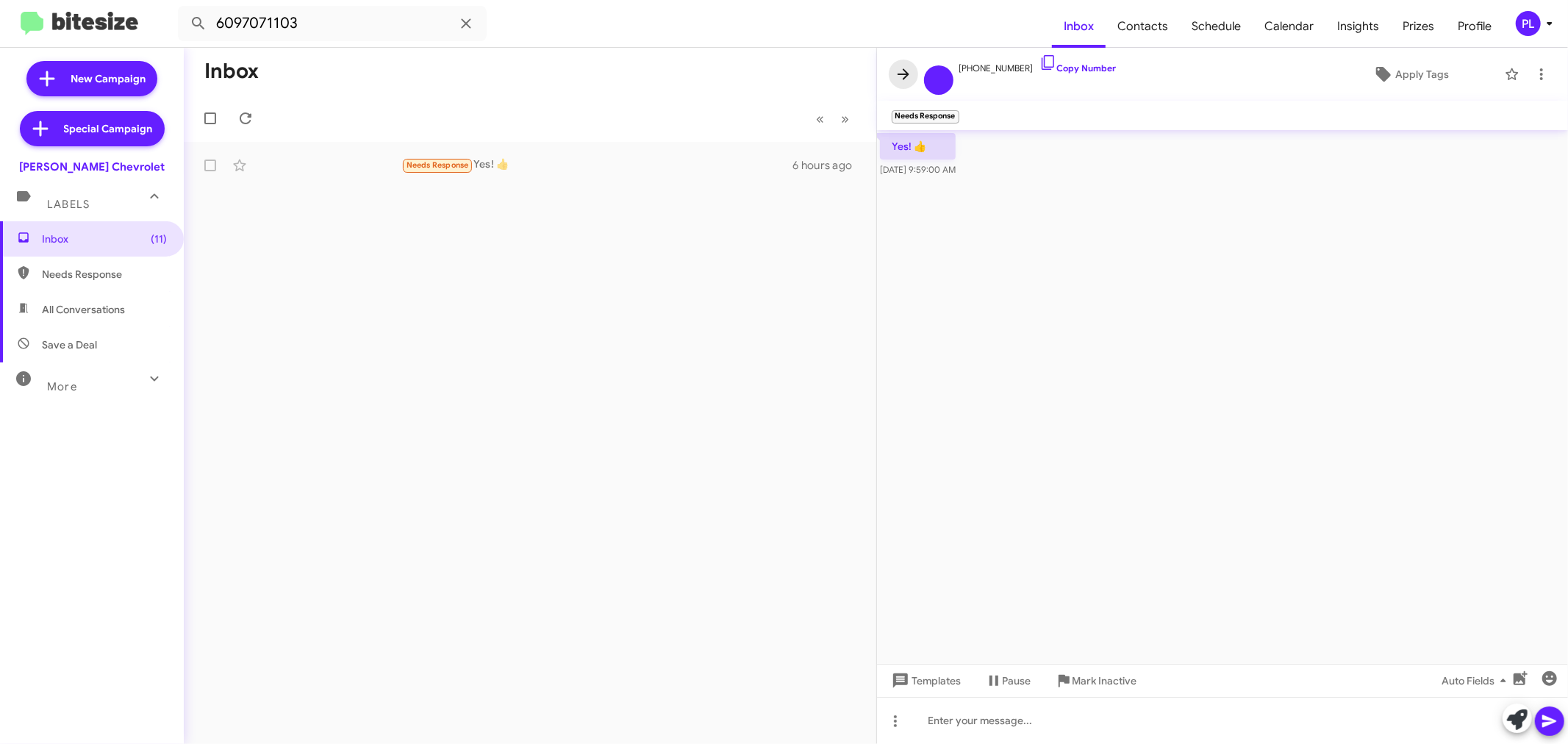
click at [898, 78] on icon at bounding box center [903, 74] width 17 height 17
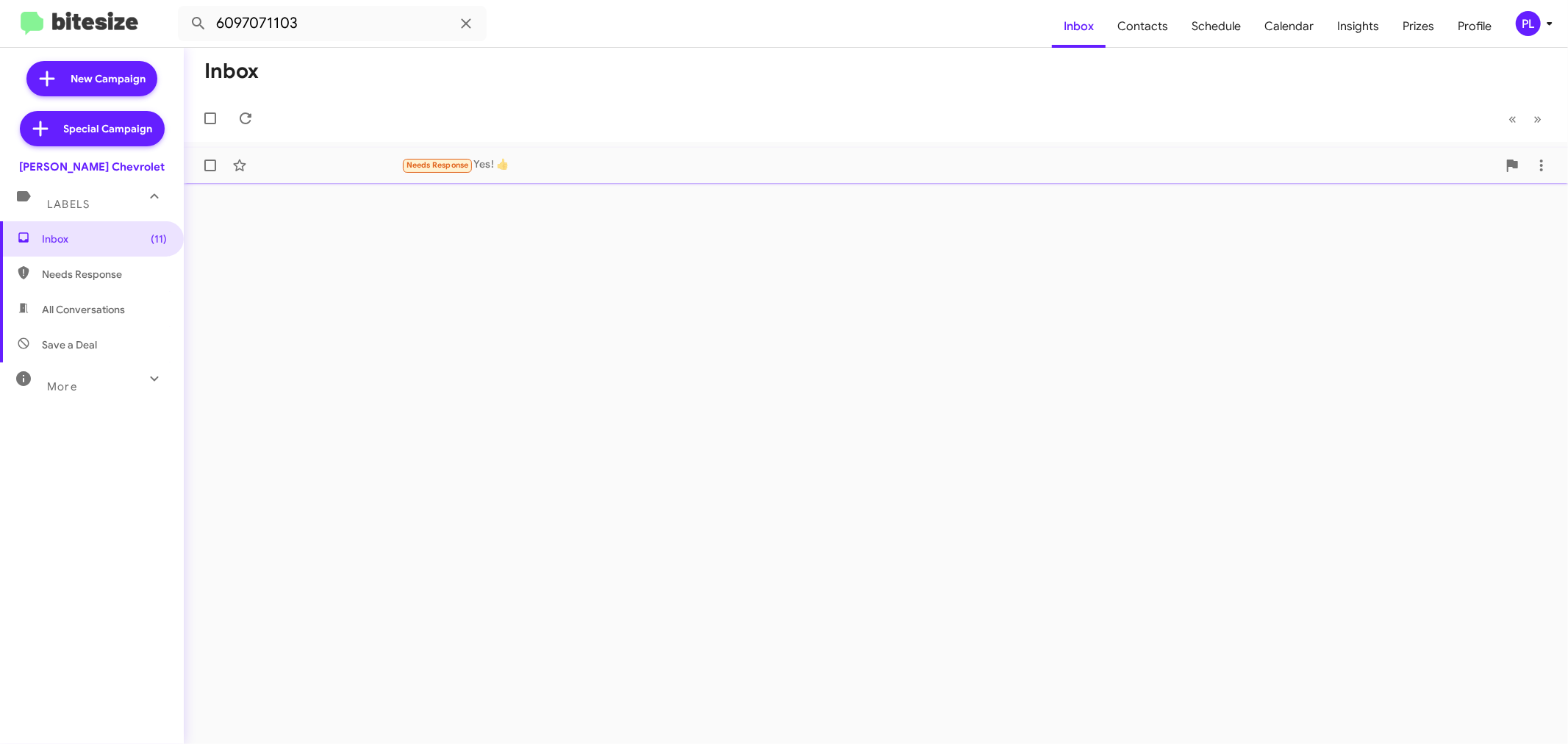
click at [204, 163] on span at bounding box center [210, 165] width 12 height 12
click at [210, 171] on input "checkbox" at bounding box center [210, 171] width 1 height 1
checkbox input "true"
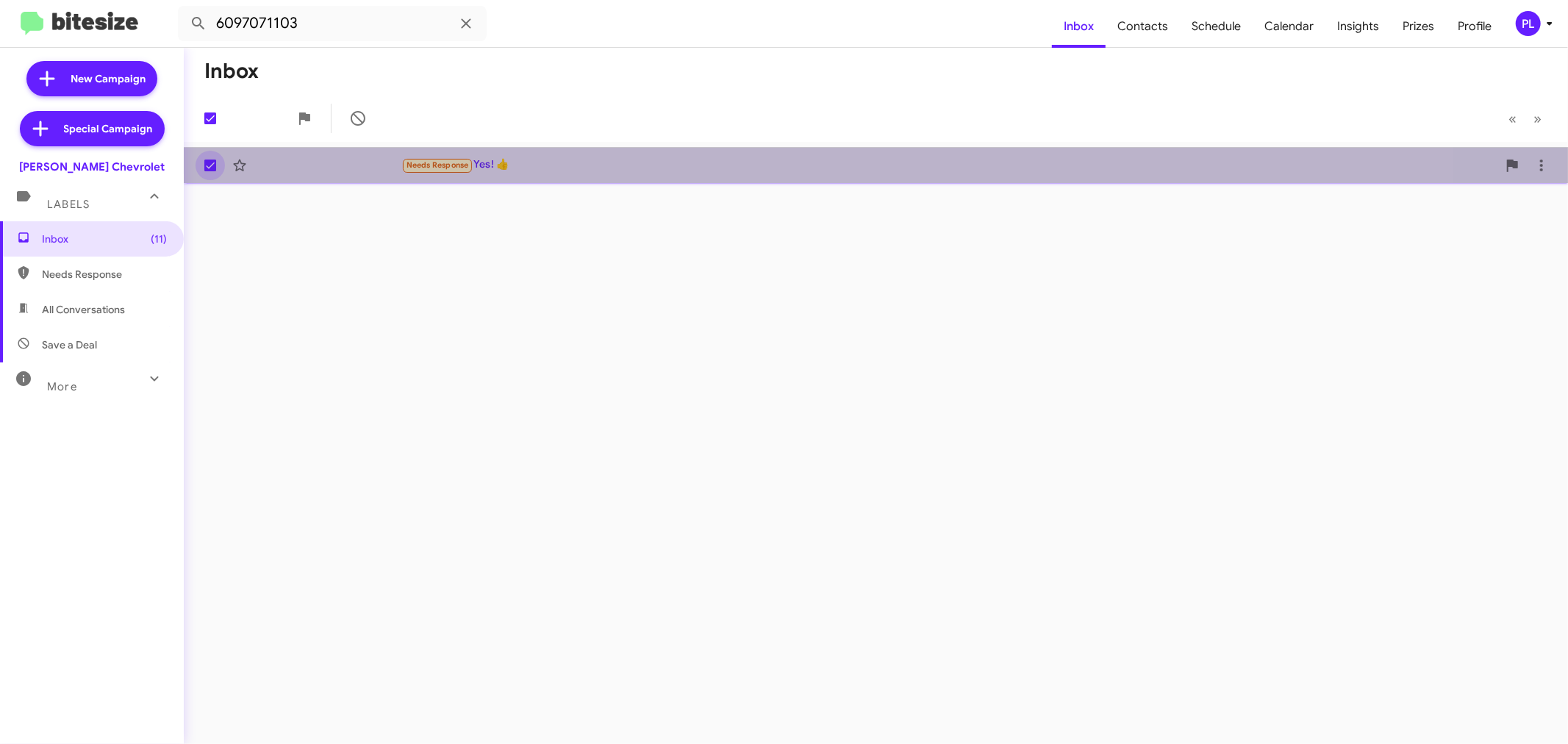
checkbox input "true"
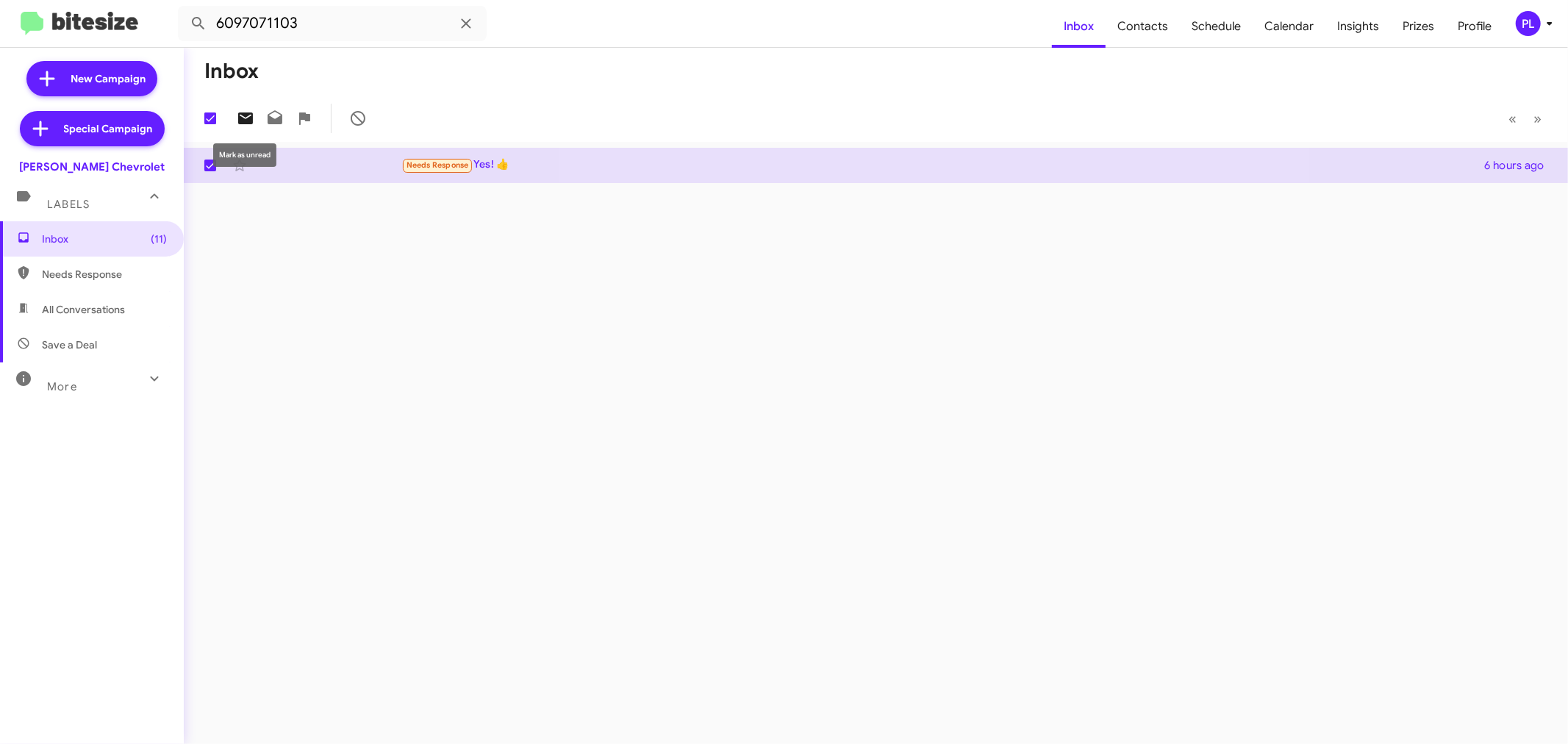
click at [245, 108] on button at bounding box center [245, 118] width 29 height 29
